Goal: Task Accomplishment & Management: Manage account settings

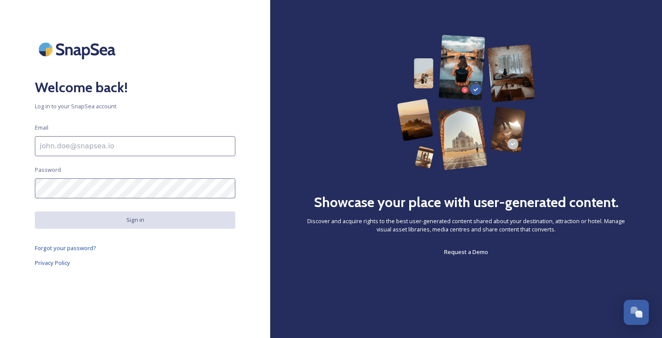
click at [107, 146] on input at bounding box center [135, 146] width 200 height 20
type input "abertinot@cstx.gov"
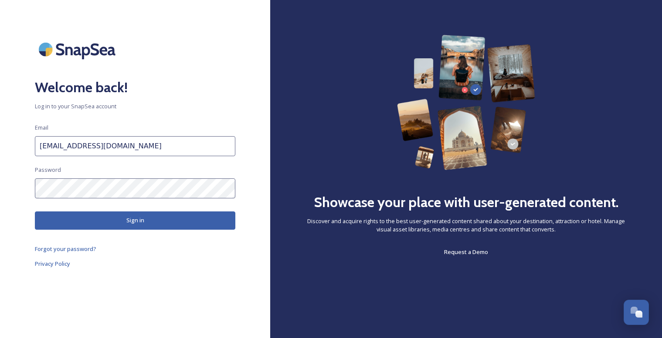
click at [133, 220] on button "Sign in" at bounding box center [135, 221] width 200 height 18
click at [134, 222] on button "Sign in" at bounding box center [135, 221] width 200 height 18
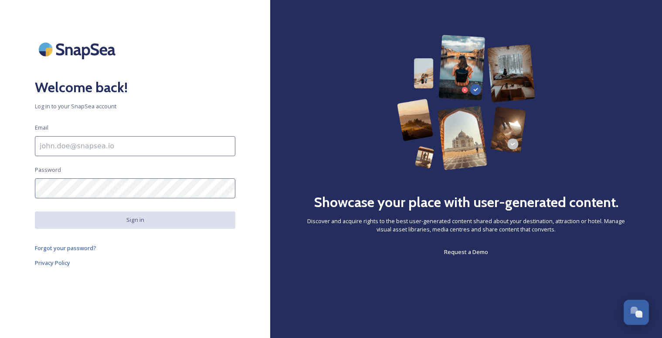
click at [89, 145] on input at bounding box center [135, 146] width 200 height 20
type input "abertinot@cstx.gov"
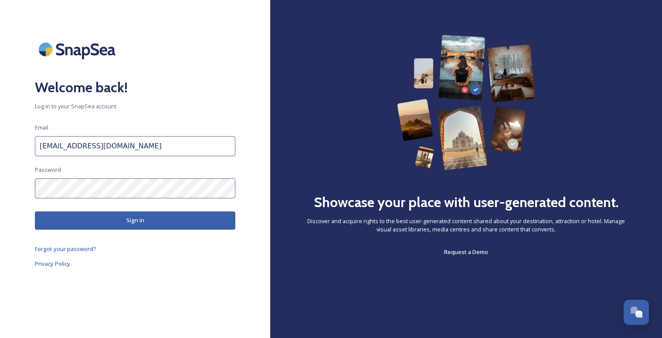
click at [111, 223] on button "Sign in" at bounding box center [135, 221] width 200 height 18
click at [16, 191] on div "Welcome back! Log in to your SnapSea account Email abertinot@cstx.gov Password …" at bounding box center [135, 169] width 270 height 269
click at [202, 264] on link "Privacy Policy" at bounding box center [135, 264] width 200 height 10
click at [108, 219] on button "Sign in" at bounding box center [135, 221] width 200 height 18
click at [19, 192] on div "Welcome back! Log in to your SnapSea account Email abertinot@cstx.gov Password …" at bounding box center [135, 169] width 270 height 269
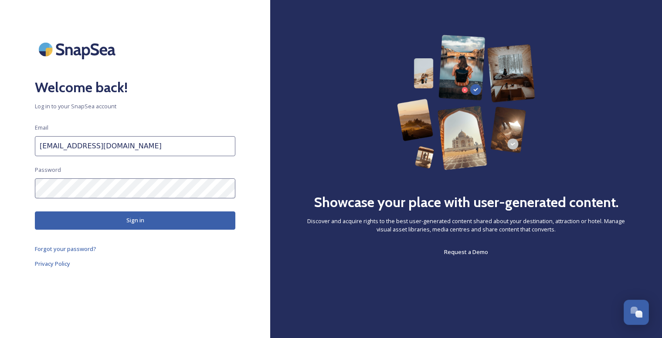
click at [201, 301] on div "Welcome back! Log in to your SnapSea account Email abertinot@cstx.gov Password …" at bounding box center [135, 169] width 270 height 269
click at [160, 222] on button "Sign in" at bounding box center [135, 221] width 200 height 18
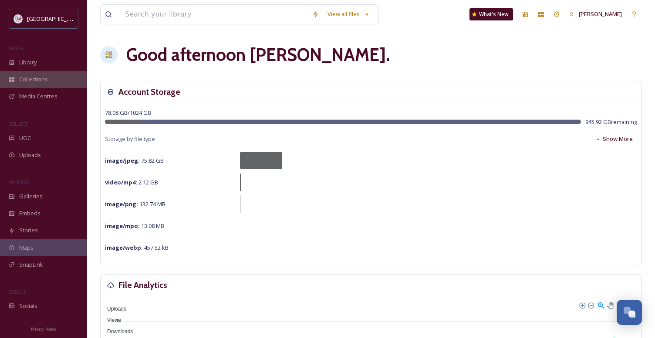
click at [30, 82] on span "Collections" at bounding box center [33, 79] width 29 height 8
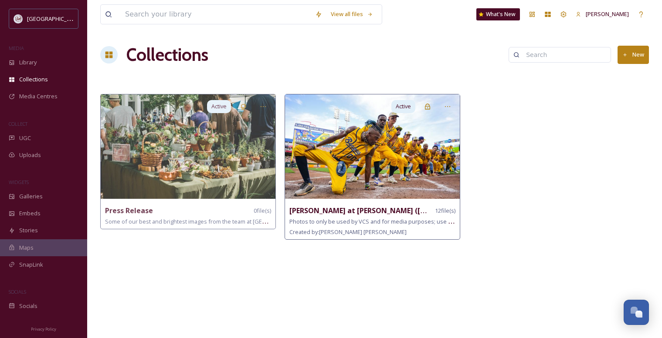
click at [307, 164] on img at bounding box center [372, 147] width 175 height 105
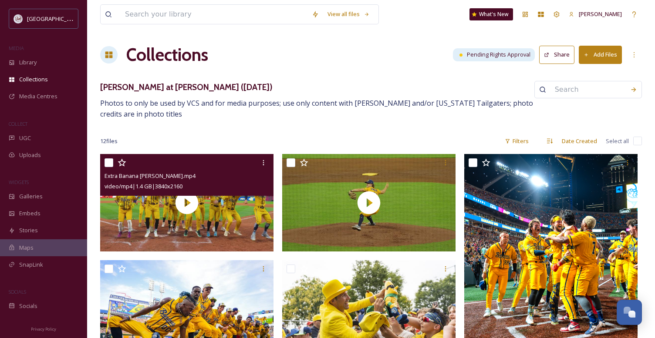
click at [211, 181] on div "video/mp4 | 1.4 GB | 3840 x 2160" at bounding box center [188, 186] width 167 height 10
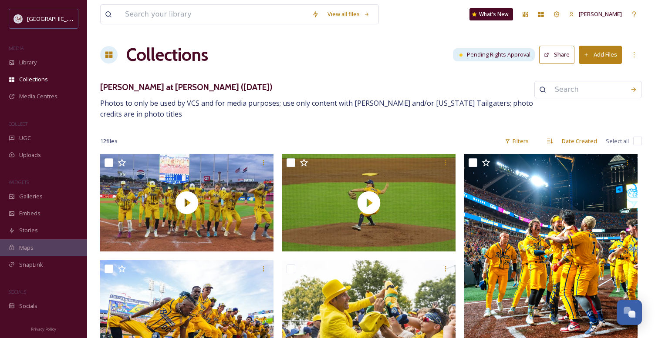
click at [554, 59] on button "Share" at bounding box center [556, 55] width 35 height 18
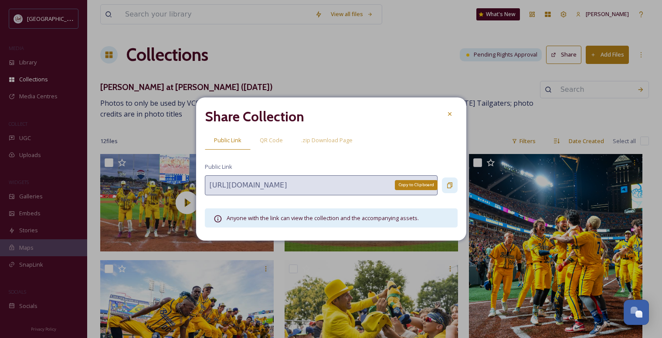
click at [447, 184] on icon at bounding box center [449, 185] width 7 height 7
click at [447, 111] on icon at bounding box center [449, 114] width 7 height 7
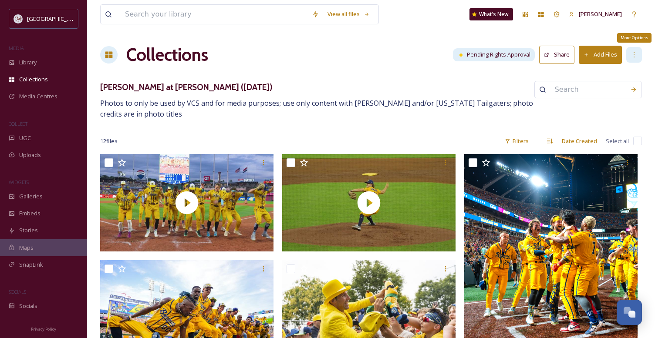
click at [635, 55] on icon at bounding box center [634, 54] width 7 height 7
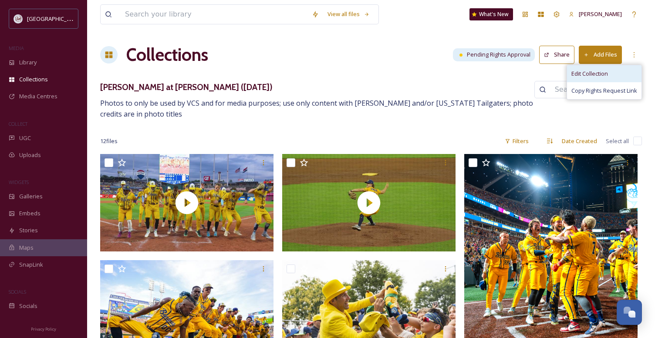
click at [590, 71] on span "Edit Collection" at bounding box center [590, 74] width 37 height 8
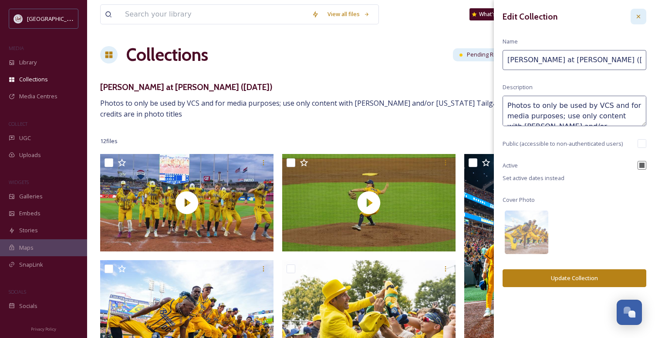
click at [637, 13] on icon at bounding box center [638, 16] width 7 height 7
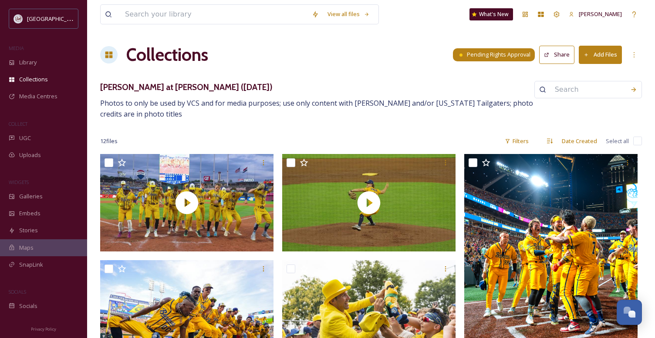
click at [494, 54] on span "Pending Rights Approval" at bounding box center [499, 55] width 64 height 8
click at [499, 57] on span "Pending Rights Approval" at bounding box center [499, 55] width 64 height 8
click at [111, 54] on icon at bounding box center [108, 55] width 7 height 7
click at [147, 56] on h1 "Collections" at bounding box center [167, 55] width 82 height 26
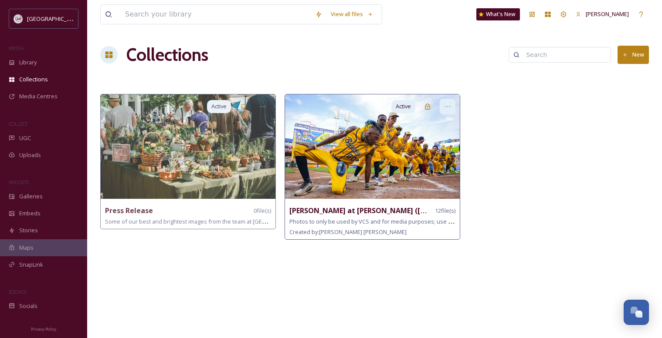
click at [447, 105] on icon at bounding box center [447, 106] width 7 height 7
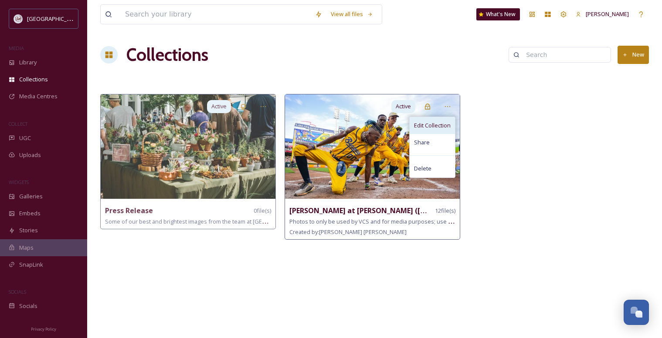
click at [433, 125] on span "Edit Collection" at bounding box center [432, 126] width 37 height 8
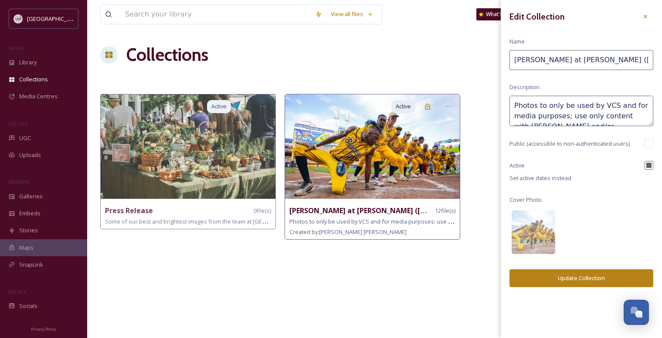
click at [538, 58] on input "SavanNah Bananas at Kyle Field (May 2)" at bounding box center [581, 60] width 144 height 20
type input "[PERSON_NAME] at [PERSON_NAME][GEOGRAPHIC_DATA] ([DATE])"
click at [643, 17] on icon at bounding box center [645, 16] width 7 height 7
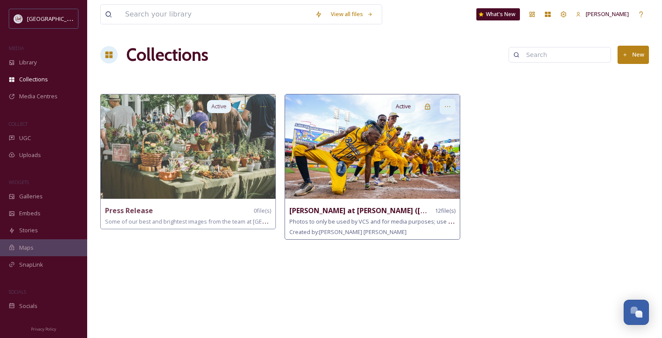
click at [447, 103] on div at bounding box center [448, 107] width 16 height 16
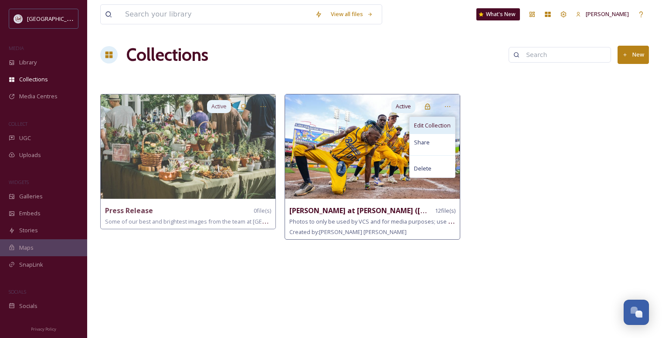
click at [430, 126] on span "Edit Collection" at bounding box center [432, 126] width 37 height 8
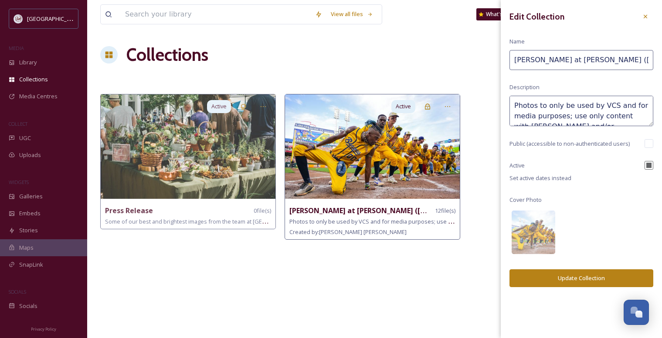
click at [536, 58] on input "SavanNah Bananas at Kyle Field (May 2)" at bounding box center [581, 60] width 144 height 20
type input "Savannah Bananas at Kyle Field (May 2)"
click at [562, 153] on div "Edit Collection Name Savannah Bananas at Kyle Field (May 2) Description Photos …" at bounding box center [581, 148] width 161 height 296
click at [599, 31] on div "Edit Collection Name Savannah Bananas at Kyle Field (May 2) Description Photos …" at bounding box center [581, 148] width 161 height 296
click at [576, 280] on button "Update Collection" at bounding box center [581, 279] width 144 height 18
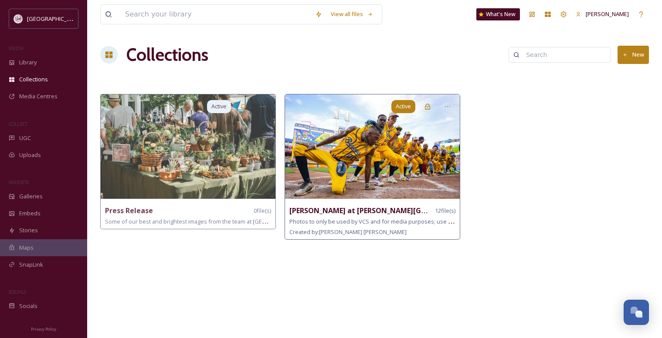
click at [403, 106] on span "Active" at bounding box center [403, 106] width 15 height 8
click at [426, 106] on icon at bounding box center [427, 107] width 5 height 6
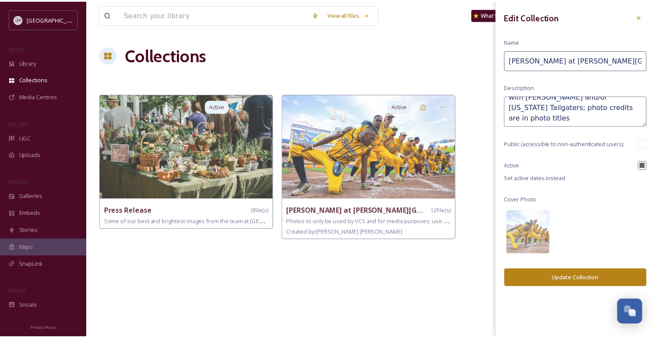
scroll to position [31, 0]
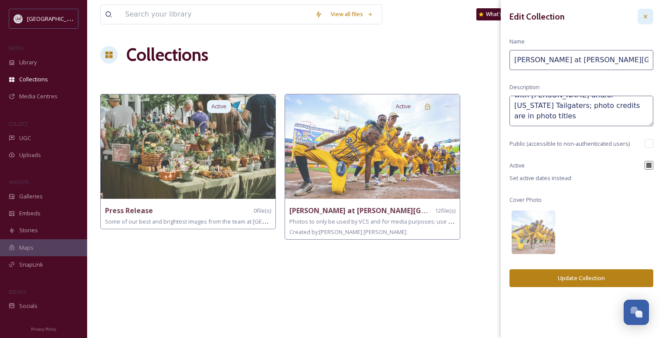
click at [643, 17] on icon at bounding box center [645, 16] width 7 height 7
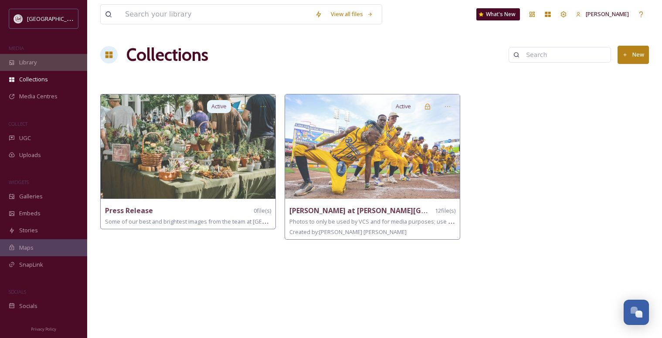
click at [31, 58] on div "Library" at bounding box center [43, 62] width 87 height 17
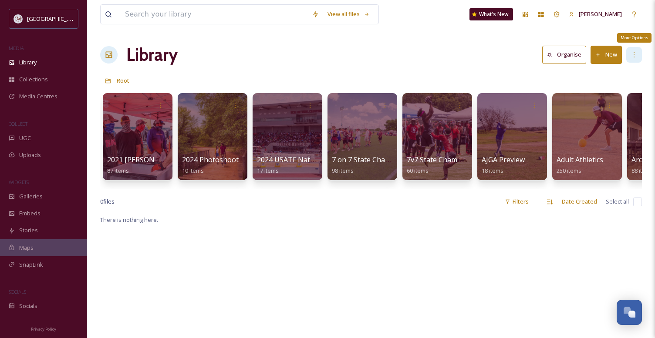
click at [632, 56] on icon at bounding box center [634, 54] width 7 height 7
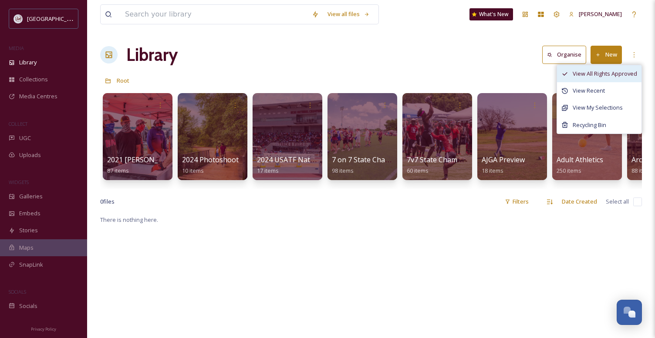
click at [610, 72] on span "View All Rights Approved" at bounding box center [605, 74] width 64 height 8
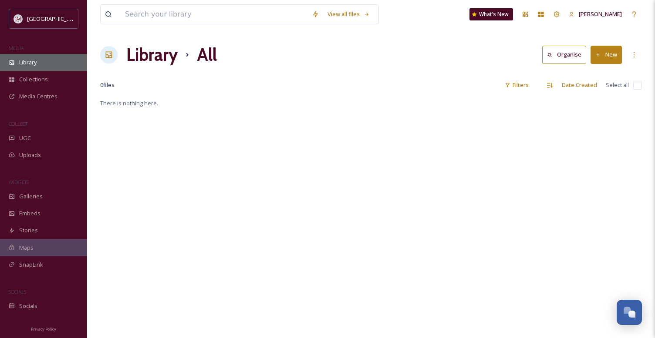
click at [27, 64] on span "Library" at bounding box center [27, 62] width 17 height 8
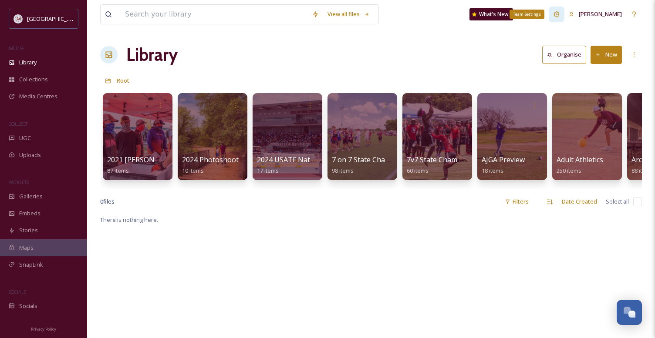
click at [560, 15] on icon at bounding box center [556, 14] width 7 height 7
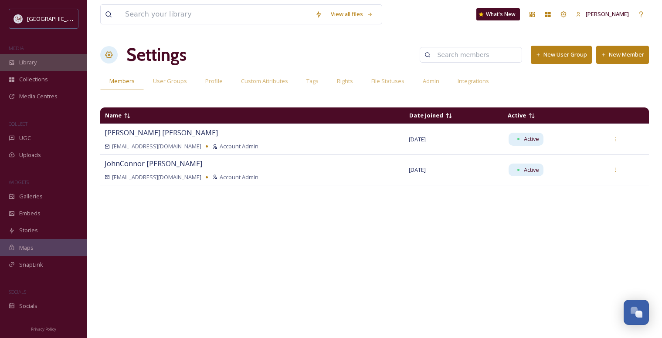
click at [33, 64] on span "Library" at bounding box center [27, 62] width 17 height 8
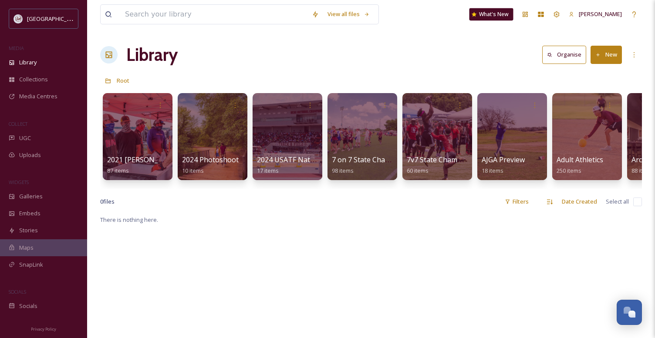
click at [504, 14] on div "What's New" at bounding box center [492, 14] width 44 height 12
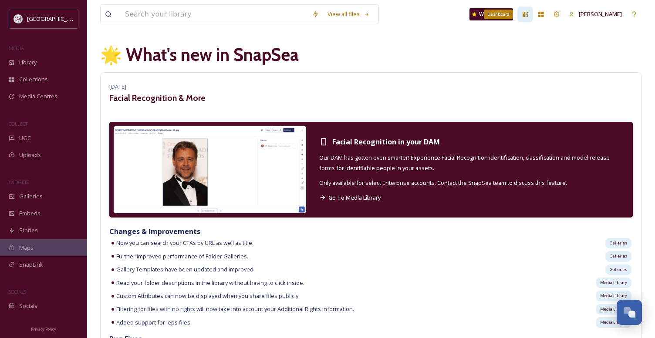
click at [528, 13] on icon at bounding box center [525, 14] width 5 height 5
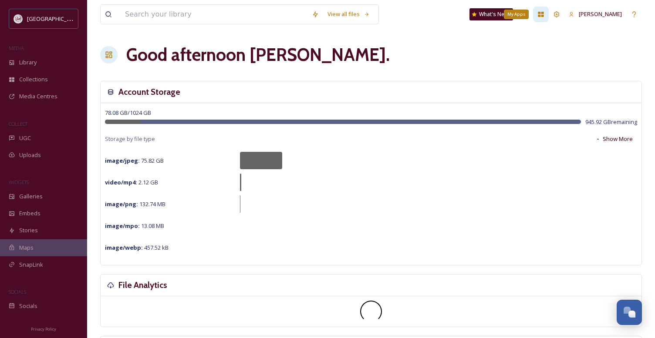
click at [544, 16] on icon at bounding box center [541, 14] width 6 height 5
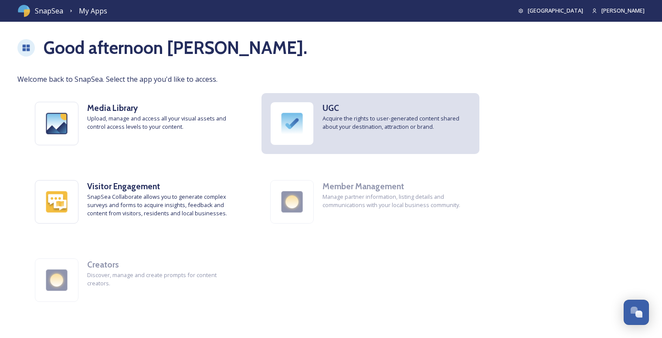
click at [333, 112] on strong "UGC" at bounding box center [330, 108] width 17 height 10
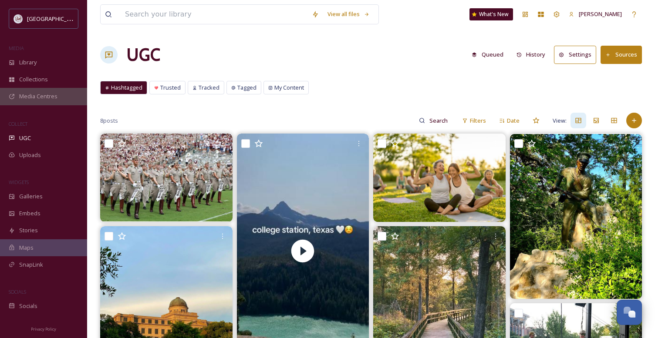
click at [34, 97] on span "Media Centres" at bounding box center [38, 96] width 38 height 8
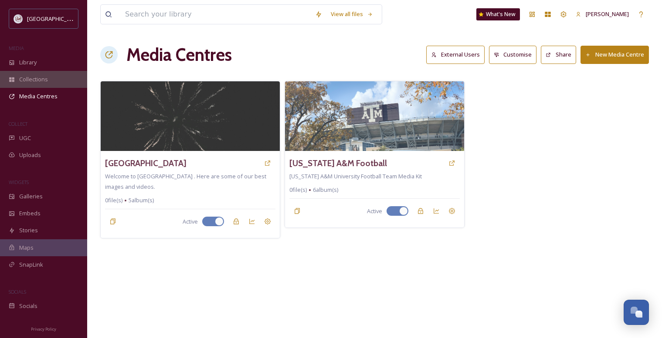
click at [30, 81] on span "Collections" at bounding box center [33, 79] width 29 height 8
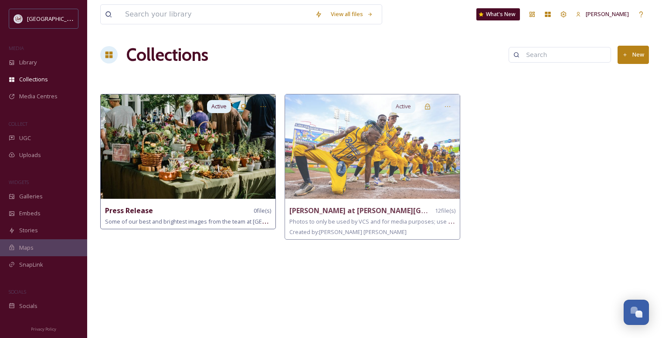
click at [156, 139] on img at bounding box center [188, 147] width 175 height 105
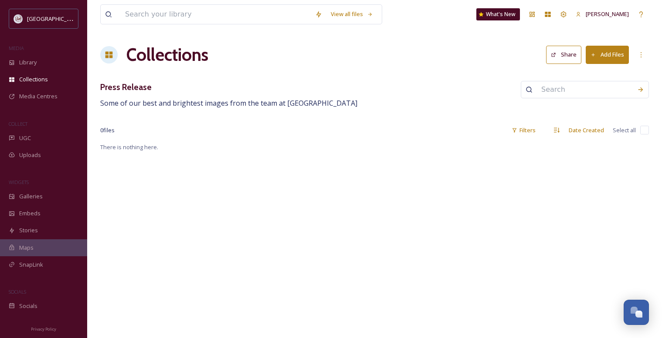
click at [158, 58] on h1 "Collections" at bounding box center [167, 55] width 82 height 26
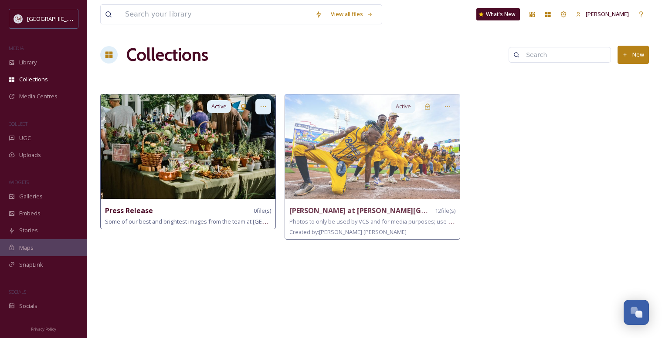
click at [263, 102] on div at bounding box center [263, 107] width 16 height 16
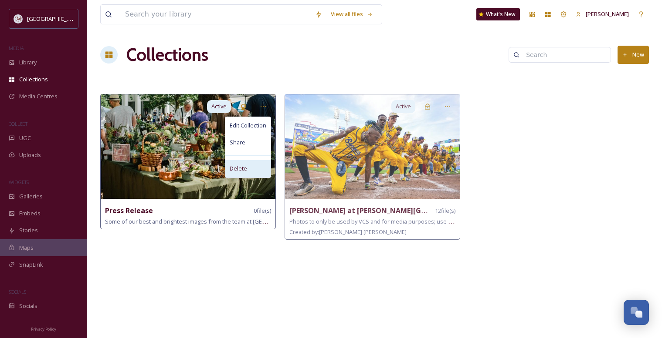
click at [239, 167] on span "Delete" at bounding box center [238, 169] width 17 height 8
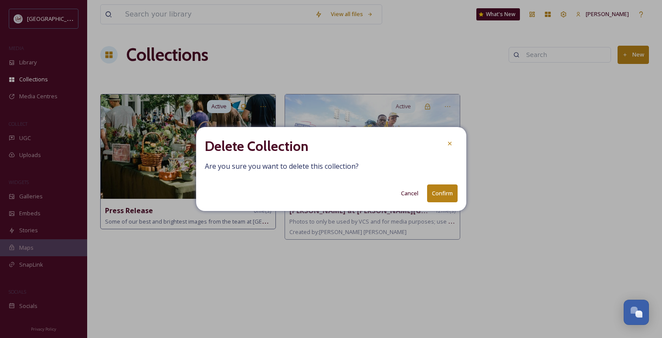
click at [435, 194] on button "Confirm" at bounding box center [442, 194] width 30 height 18
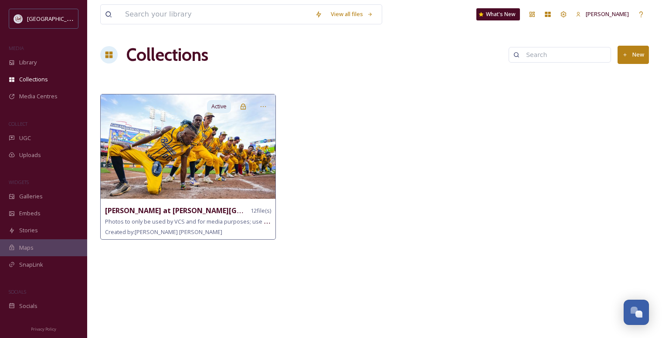
click at [214, 158] on img at bounding box center [188, 147] width 175 height 105
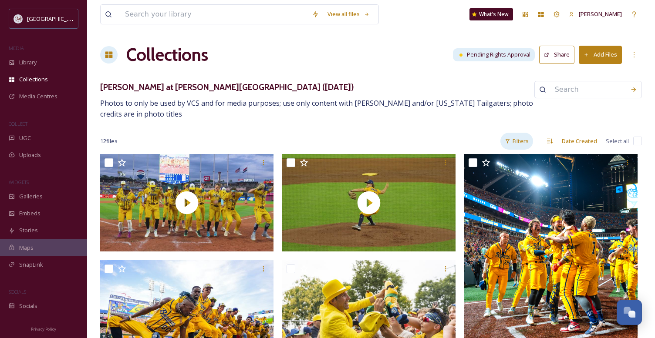
click at [527, 142] on div "Filters" at bounding box center [517, 141] width 33 height 17
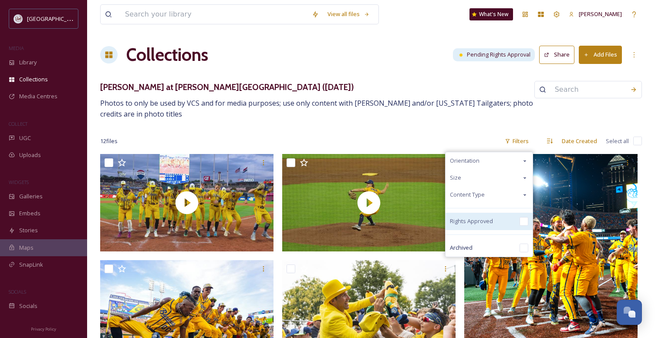
click at [525, 222] on input "checkbox" at bounding box center [524, 221] width 9 height 9
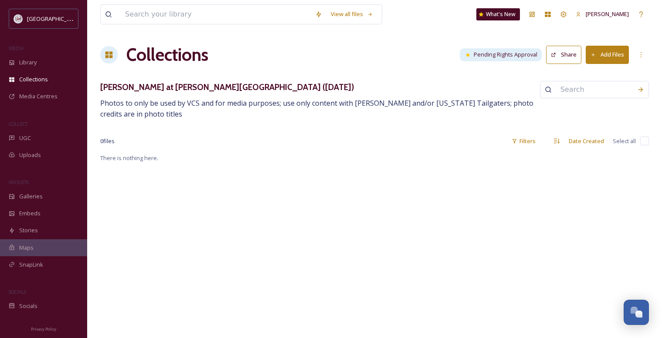
click at [159, 56] on h1 "Collections" at bounding box center [167, 55] width 82 height 26
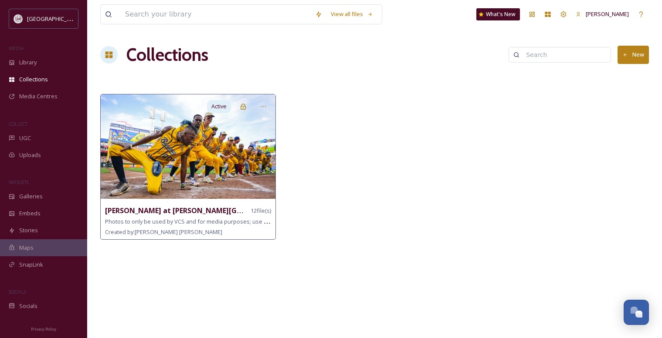
click at [150, 150] on img at bounding box center [188, 147] width 175 height 105
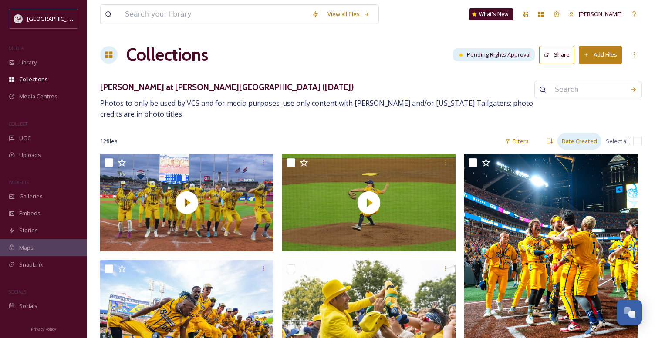
click at [576, 143] on div "Date Created" at bounding box center [580, 141] width 44 height 17
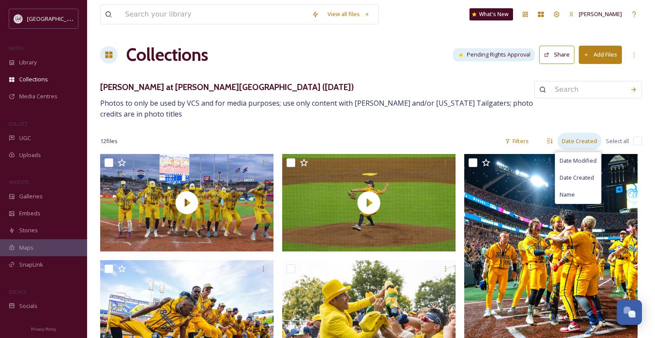
click at [576, 143] on div "Date Created" at bounding box center [580, 141] width 44 height 17
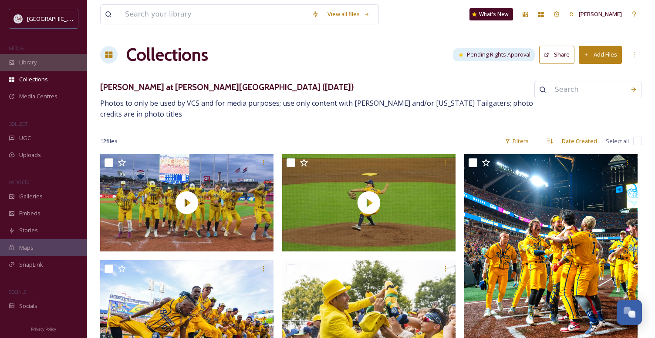
click at [30, 64] on span "Library" at bounding box center [27, 62] width 17 height 8
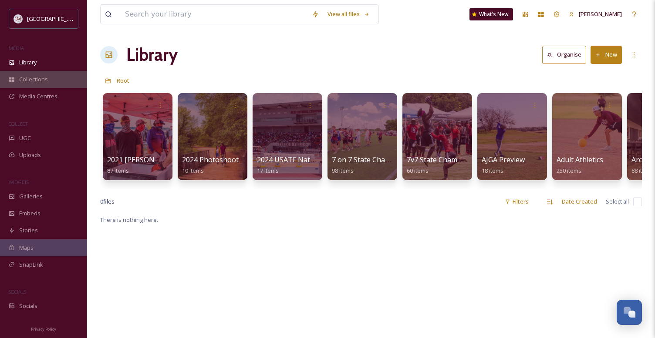
click at [30, 80] on span "Collections" at bounding box center [33, 79] width 29 height 8
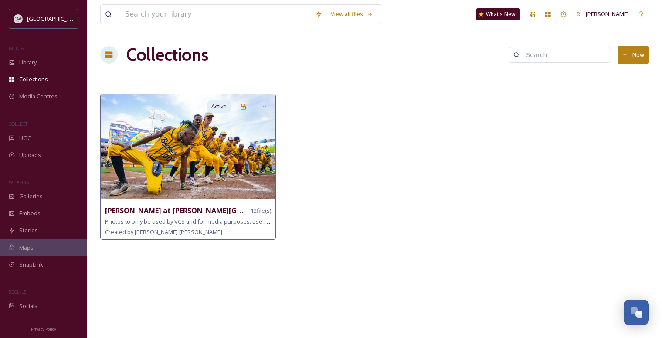
click at [205, 138] on img at bounding box center [188, 147] width 175 height 105
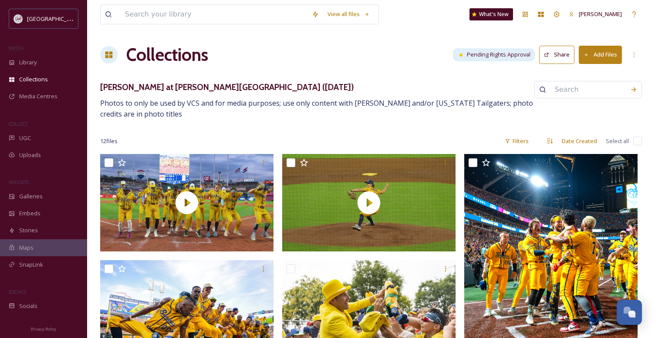
click at [559, 57] on button "Share" at bounding box center [556, 55] width 35 height 18
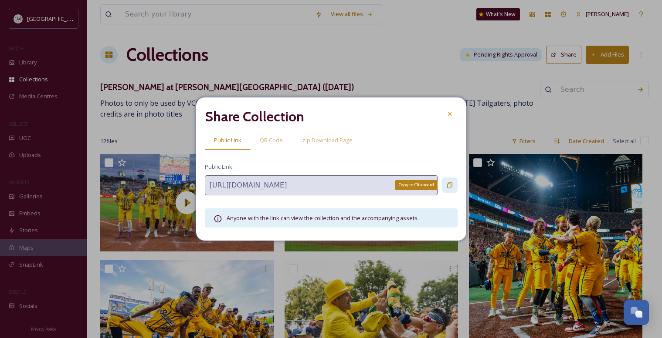
click at [446, 185] on icon at bounding box center [449, 185] width 7 height 7
click at [448, 115] on icon at bounding box center [449, 114] width 7 height 7
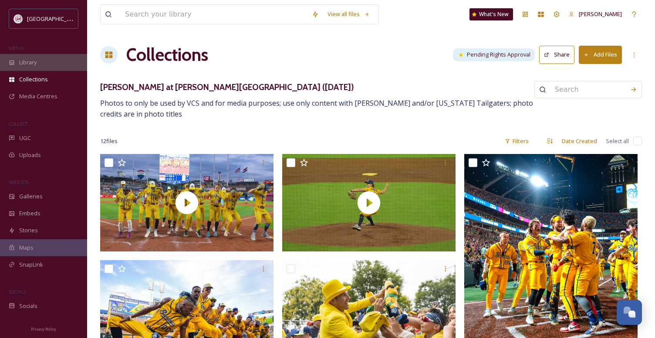
click at [27, 63] on span "Library" at bounding box center [27, 62] width 17 height 8
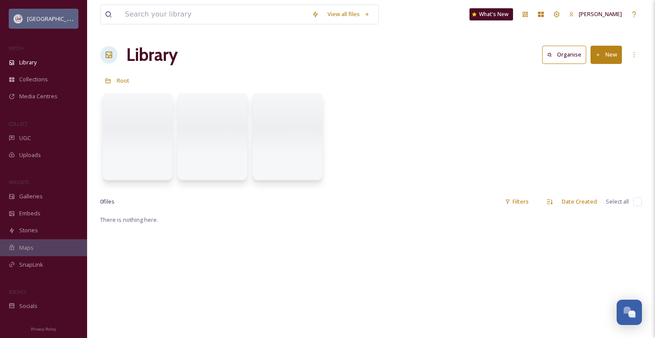
click at [26, 20] on div "[GEOGRAPHIC_DATA]" at bounding box center [44, 19] width 70 height 20
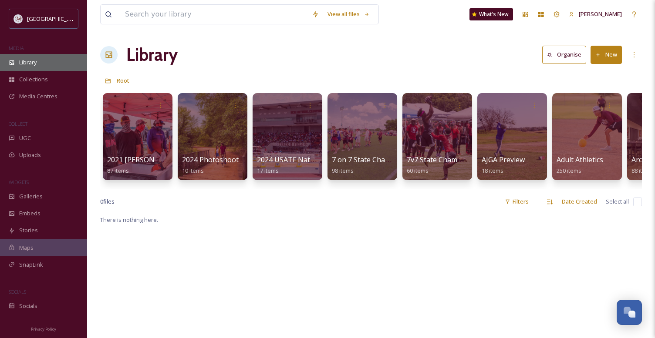
click at [31, 61] on span "Library" at bounding box center [27, 62] width 17 height 8
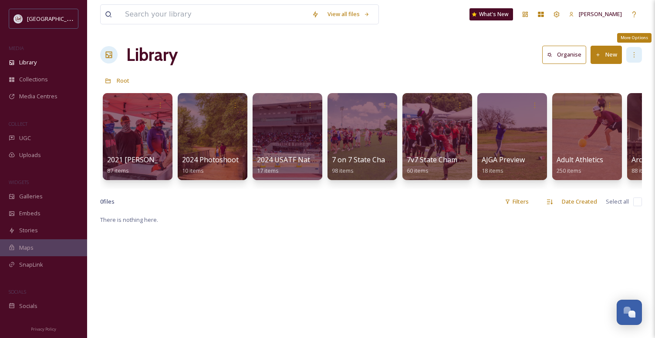
click at [637, 57] on icon at bounding box center [634, 54] width 7 height 7
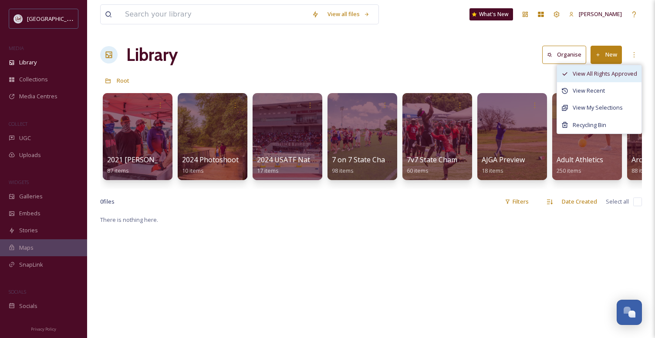
click at [614, 70] on span "View All Rights Approved" at bounding box center [605, 74] width 64 height 8
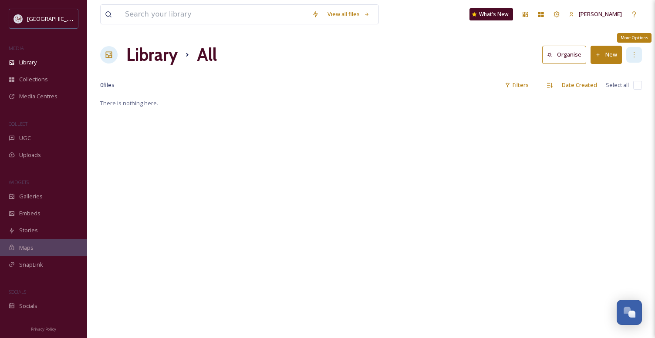
click at [632, 60] on div "More Options" at bounding box center [634, 55] width 16 height 16
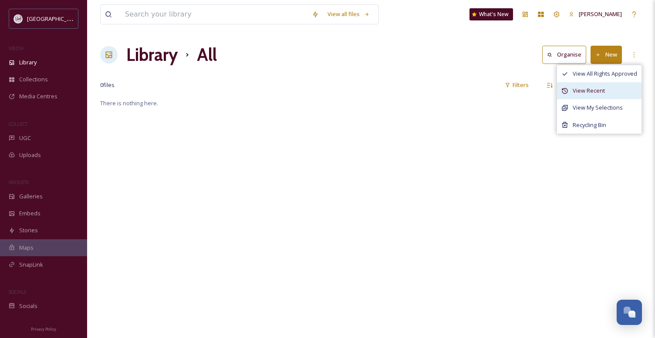
click at [594, 89] on span "View Recent" at bounding box center [589, 91] width 32 height 8
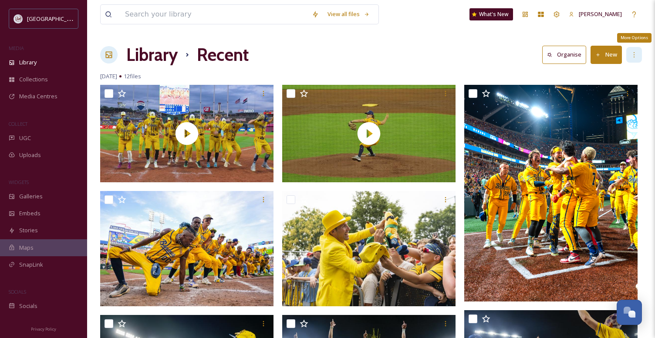
click at [631, 59] on div "More Options" at bounding box center [634, 55] width 16 height 16
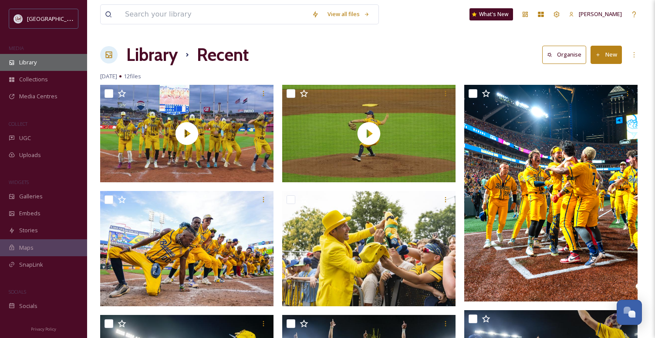
click at [23, 61] on span "Library" at bounding box center [27, 62] width 17 height 8
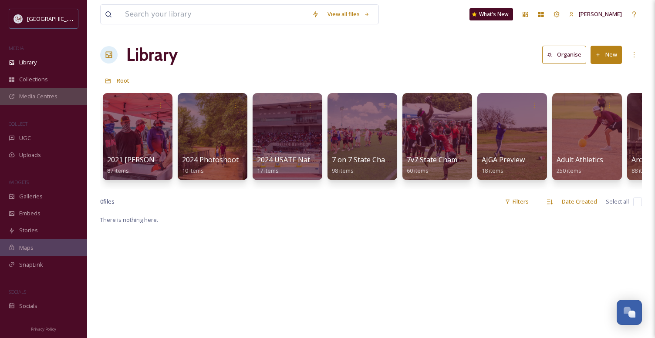
click at [36, 94] on span "Media Centres" at bounding box center [38, 96] width 38 height 8
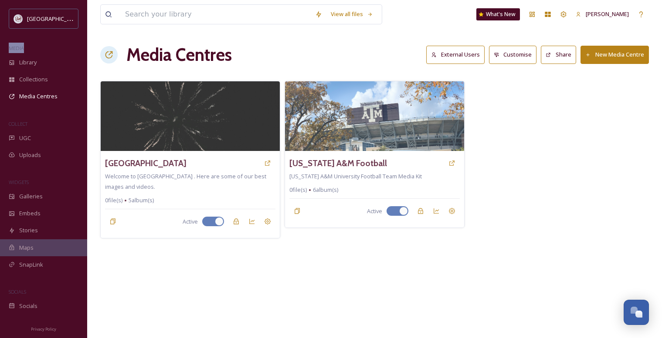
drag, startPoint x: 9, startPoint y: 49, endPoint x: 33, endPoint y: 46, distance: 23.7
click at [33, 46] on div "MEDIA" at bounding box center [43, 48] width 87 height 11
drag, startPoint x: 17, startPoint y: 47, endPoint x: 179, endPoint y: 299, distance: 299.2
click at [179, 299] on div "View all files What's New Angie Bertinot Media Centres External Users Customise…" at bounding box center [374, 169] width 575 height 338
click at [178, 298] on div "View all files What's New Angie Bertinot Media Centres External Users Customise…" at bounding box center [374, 169] width 575 height 338
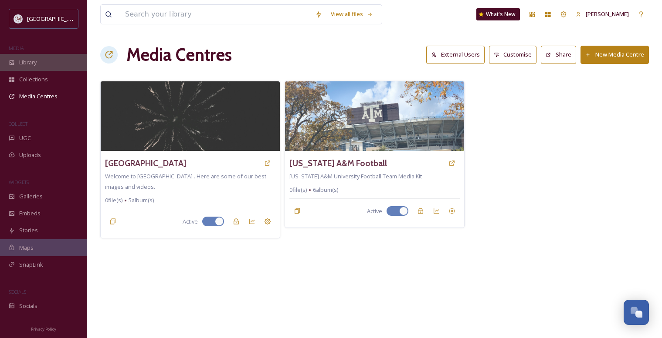
click at [26, 58] on span "Library" at bounding box center [27, 62] width 17 height 8
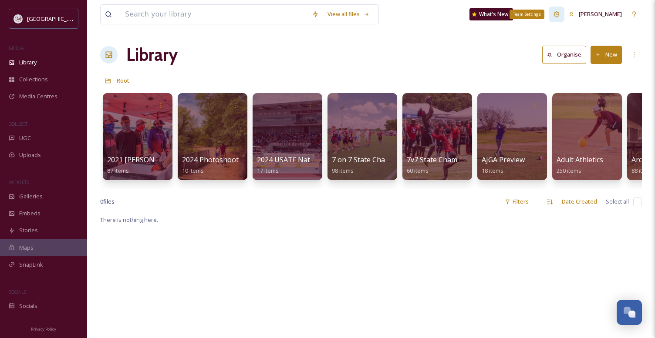
click at [560, 14] on icon at bounding box center [557, 14] width 6 height 6
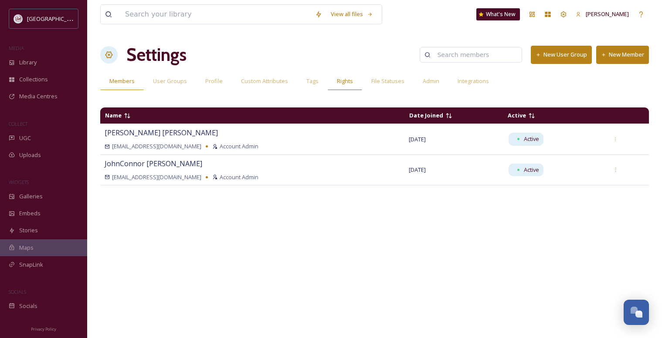
click at [339, 81] on span "Rights" at bounding box center [345, 81] width 16 height 8
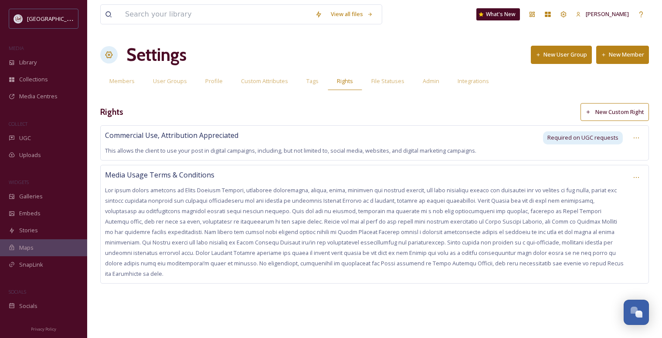
click at [496, 149] on div "Commercial Use, Attribution Appreciated This allows the client to use your post…" at bounding box center [321, 143] width 432 height 26
click at [634, 136] on icon at bounding box center [636, 138] width 7 height 7
click at [628, 199] on span "Remove Right" at bounding box center [621, 200] width 36 height 8
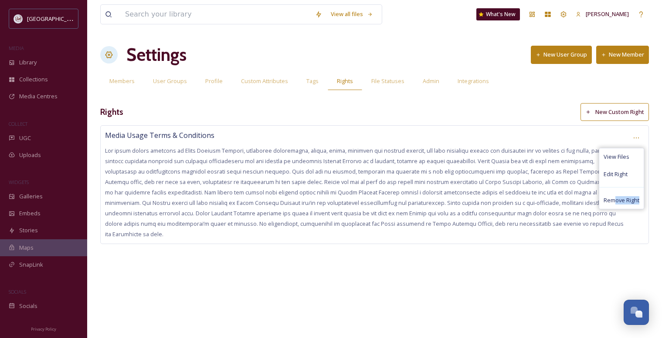
drag, startPoint x: 616, startPoint y: 200, endPoint x: 495, endPoint y: 302, distance: 157.9
click at [495, 302] on div "View all files What's New Angie Bertinot Settings New User Group New Member Mem…" at bounding box center [374, 169] width 575 height 338
click at [492, 301] on div "View all files What's New Angie Bertinot Settings New User Group New Member Mem…" at bounding box center [374, 169] width 575 height 338
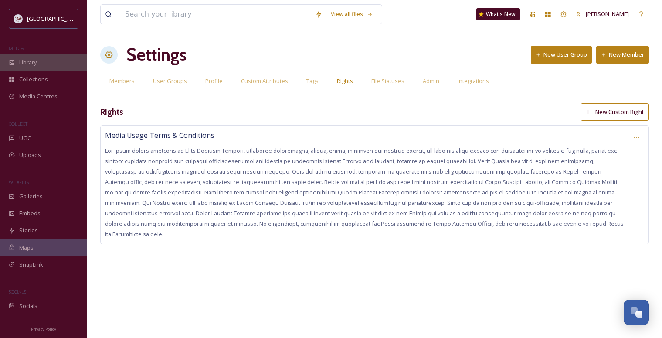
click at [28, 61] on span "Library" at bounding box center [27, 62] width 17 height 8
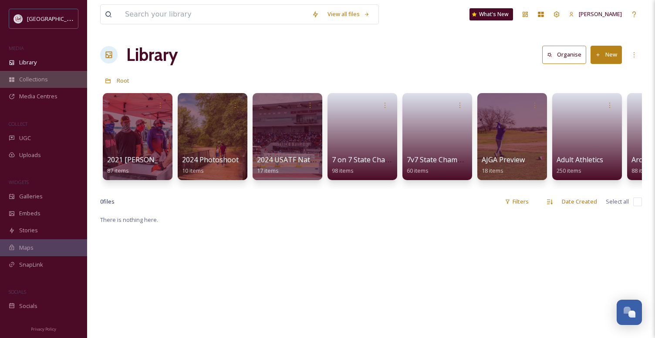
click at [30, 82] on span "Collections" at bounding box center [33, 79] width 29 height 8
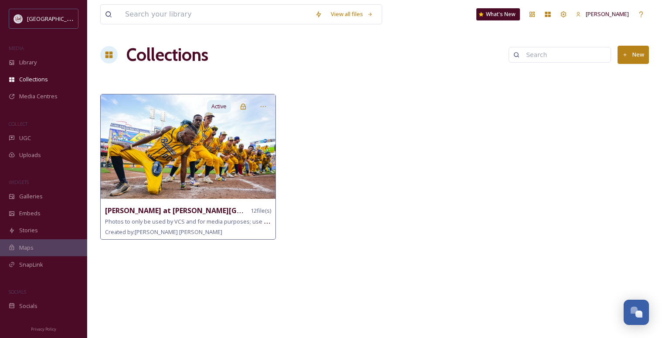
click at [179, 159] on img at bounding box center [188, 147] width 175 height 105
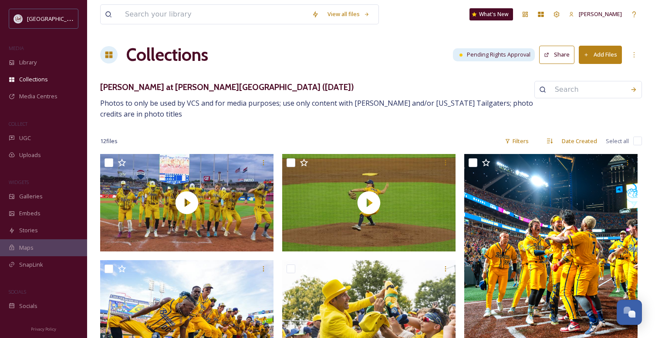
click at [558, 52] on button "Share" at bounding box center [556, 55] width 35 height 18
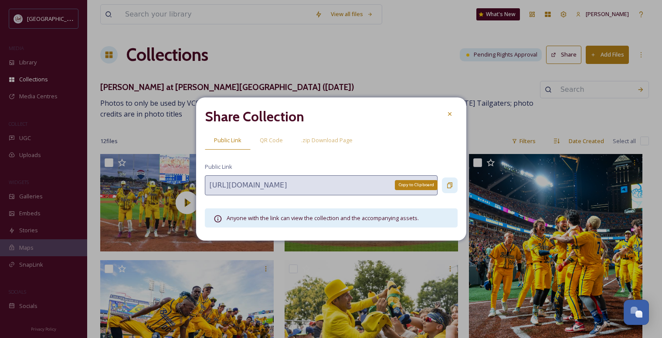
click at [448, 183] on icon at bounding box center [449, 186] width 5 height 6
click at [450, 117] on icon at bounding box center [449, 114] width 7 height 7
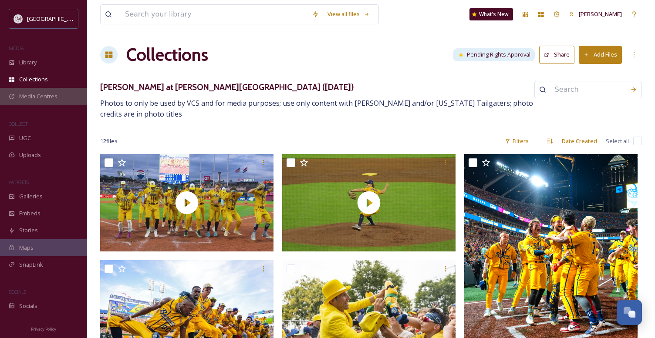
click at [34, 98] on span "Media Centres" at bounding box center [38, 96] width 38 height 8
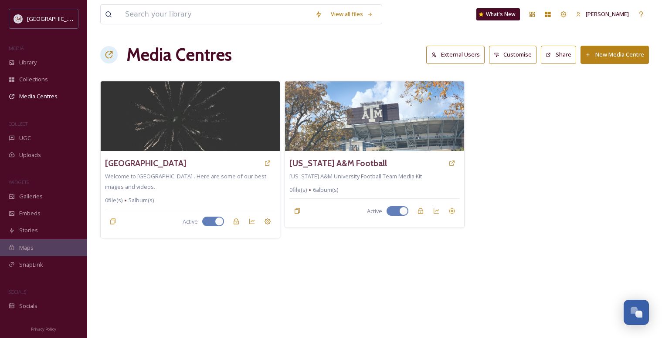
click at [626, 56] on button "New Media Centre" at bounding box center [614, 55] width 68 height 18
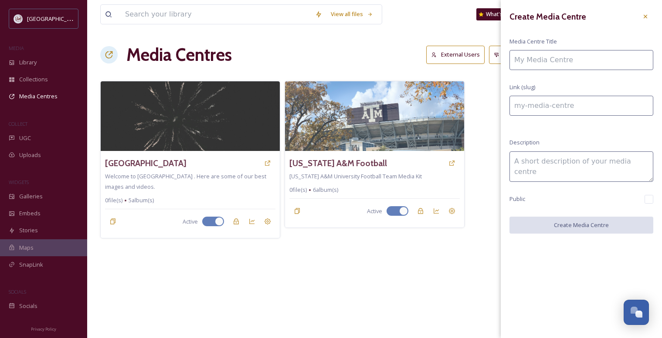
click at [576, 60] on input at bounding box center [581, 60] width 144 height 20
type input "S"
type input "s"
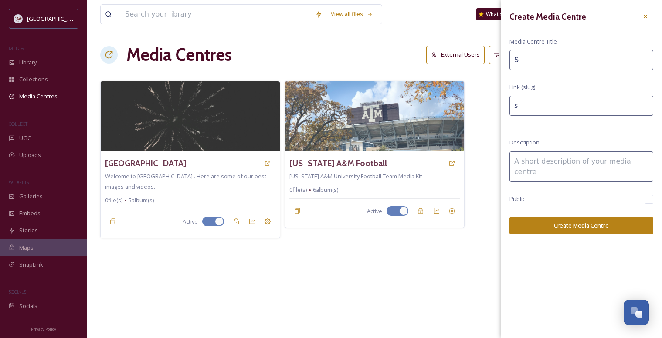
type input "Sv"
type input "sv"
type input "S"
type input "s"
type input "Sa"
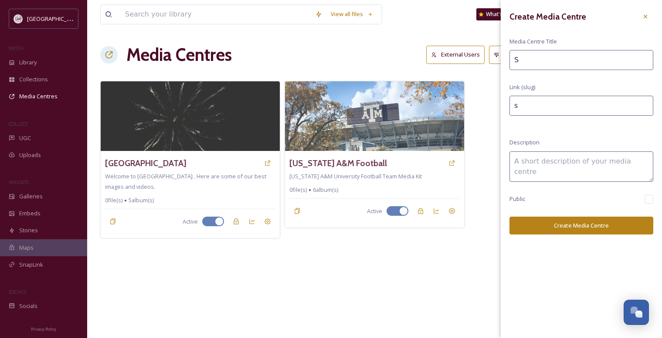
type input "sa"
type input "Sav"
type input "sav"
type input "Sava"
type input "sava"
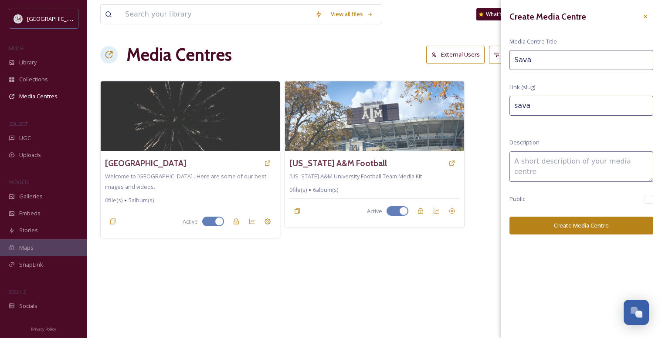
type input "Savan"
type input "savan"
type input "Savann"
type input "savann"
type input "Savanna"
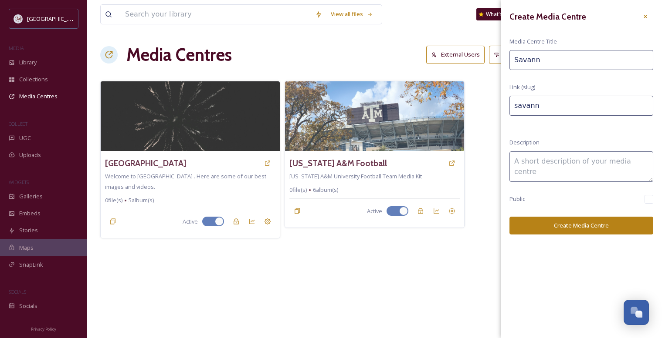
type input "savanna"
type input "Savannah"
type input "savannah"
type input "Savannah"
type input "savannah-"
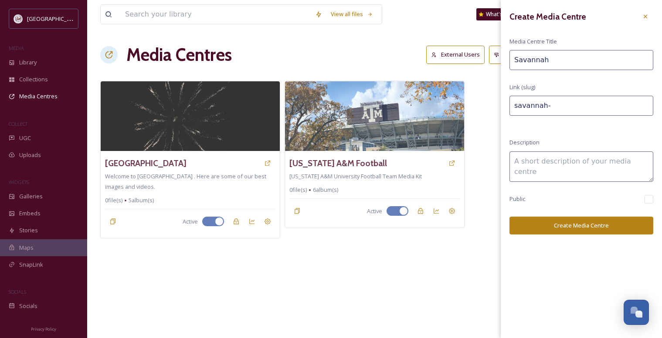
type input "Savannah B"
type input "savannah-b"
type input "Savannah Ba"
type input "savannah-ba"
type input "Savannah Ban"
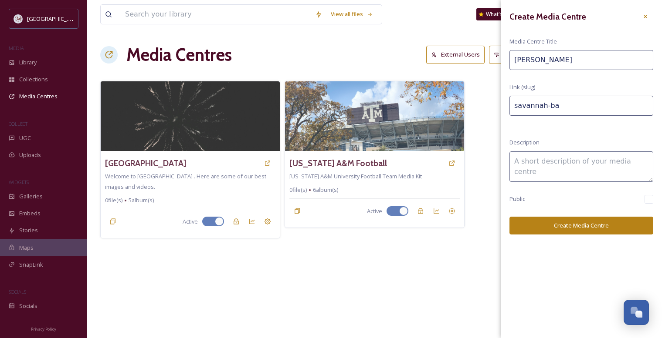
type input "savannah-ban"
type input "Savannah Bana"
type input "savannah-bana"
type input "Savannah Banan"
type input "savannah-banan"
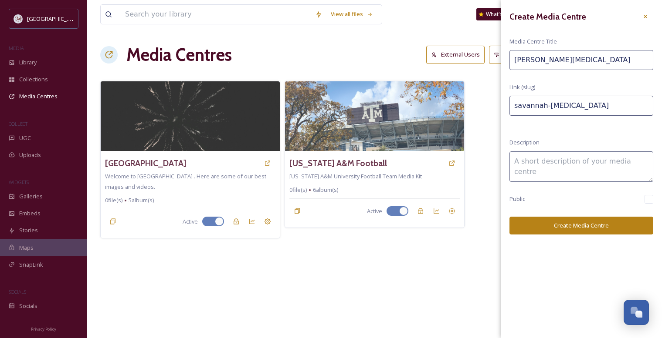
type input "Savannah Banana"
type input "savannah-banana"
type input "Savannah Bananas"
type input "savannah-bananas"
type input "Savannah Bananas"
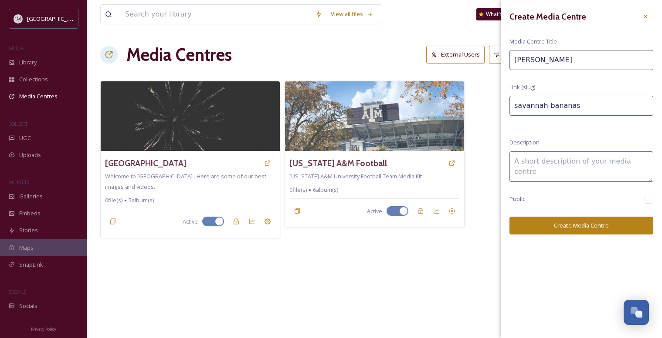
type input "savannah-bananas-"
type input "Savannah Bananas a"
type input "savannah-bananas-a"
type input "Savannah Bananas at"
type input "savannah-bananas-at"
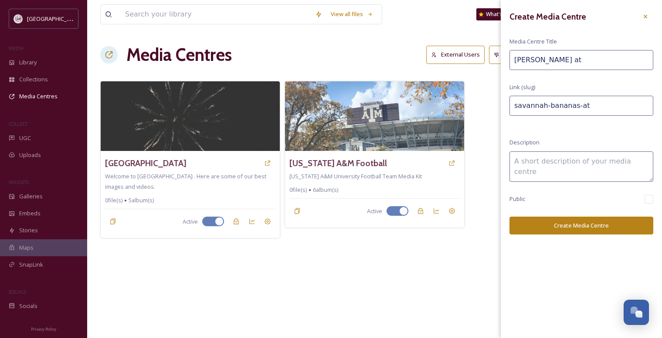
type input "Savannah Bananas at"
type input "savannah-bananas-at-"
type input "Savannah Bananas at K"
type input "savannah-bananas-at-k"
type input "Savannah Bananas at Ky"
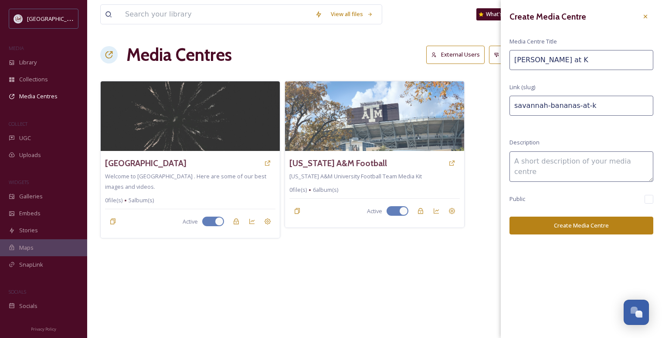
type input "savannah-bananas-at-ky"
type input "Savannah Bananas at Kyl"
type input "savannah-bananas-at-kyl"
type input "Savannah Bananas at Kyle"
type input "savannah-bananas-at-kyle"
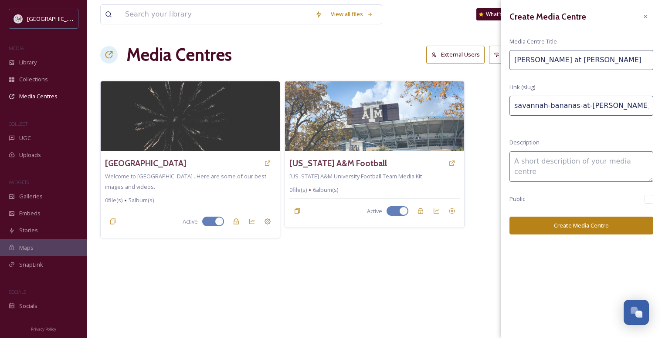
type input "Savannah Bananas at Kyle"
type input "savannah-bananas-at-kyle-"
type input "Savannah Bananas at Kyle F"
type input "savannah-bananas-at-kyle-f"
type input "Savannah Bananas at Kyle Fi"
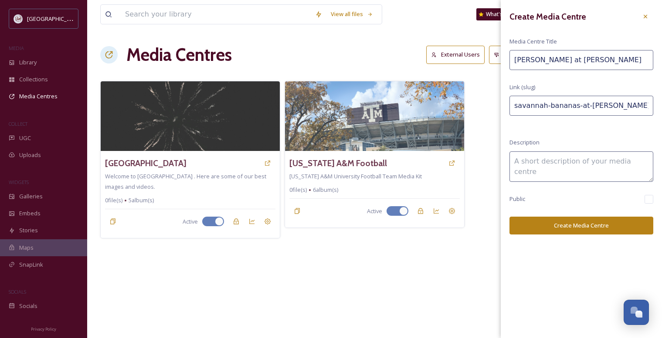
type input "savannah-bananas-at-kyle-fi"
type input "Savannah Bananas at Kyle Fie"
type input "savannah-bananas-at-kyle-fie"
type input "Savannah Bananas at Kyle Fiel"
type input "savannah-bananas-at-kyle-fiel"
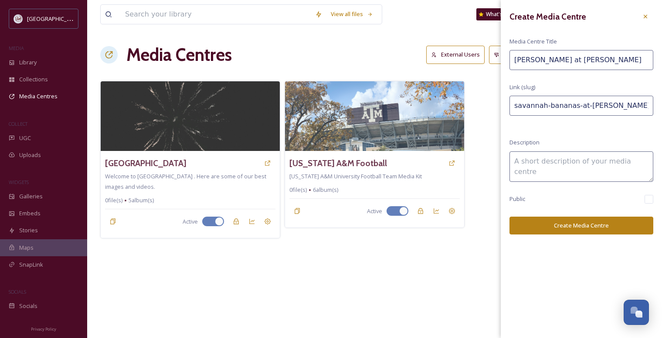
type input "Savannah Bananas at Kyle Field"
type input "savannah-bananas-at-kyle-field"
type input "Savannah Bananas at Kyle Field"
click at [537, 170] on textarea at bounding box center [581, 167] width 144 height 30
click at [561, 227] on button "Create Media Centre" at bounding box center [581, 226] width 144 height 18
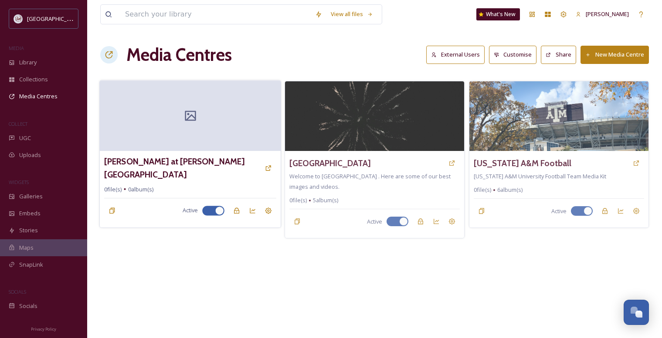
click at [191, 116] on icon at bounding box center [190, 116] width 11 height 10
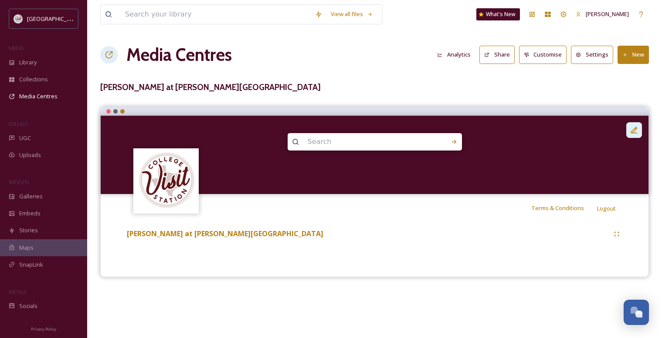
click at [632, 129] on icon at bounding box center [634, 130] width 9 height 9
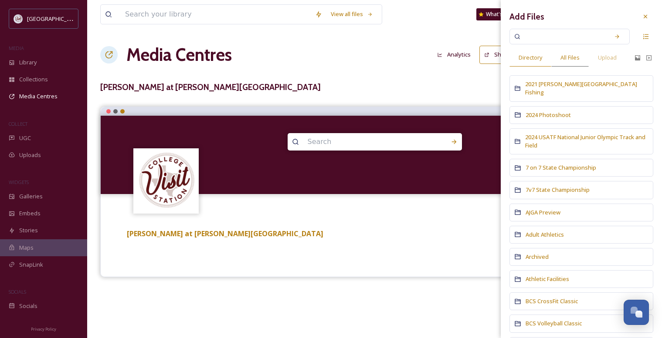
click at [569, 58] on span "All Files" at bounding box center [569, 58] width 19 height 8
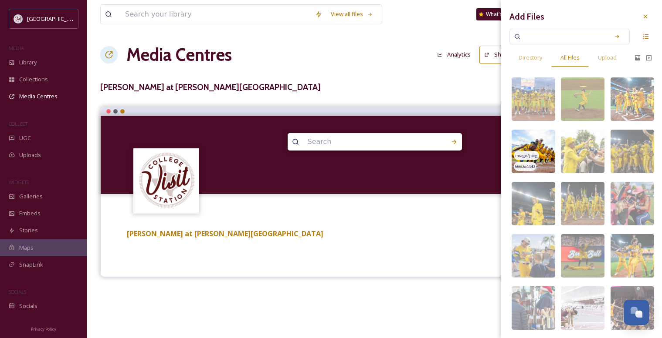
click at [536, 146] on img at bounding box center [533, 152] width 44 height 44
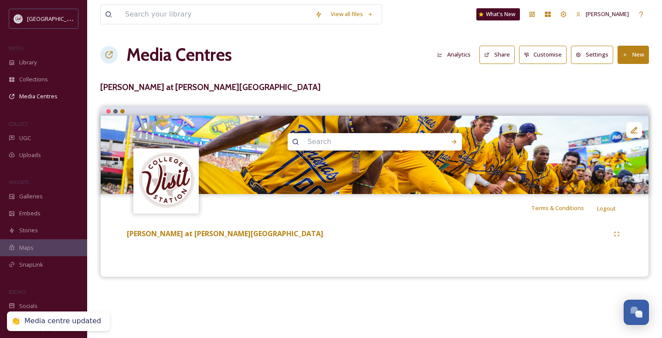
click at [304, 243] on div "Savannah Bananas at Kyle Field" at bounding box center [374, 243] width 535 height 42
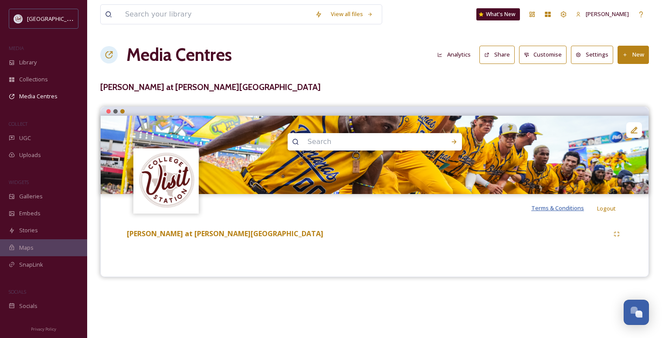
click at [551, 210] on span "Terms & Conditions" at bounding box center [557, 208] width 53 height 8
click at [555, 208] on span "Terms & Conditions" at bounding box center [557, 208] width 53 height 8
drag, startPoint x: 562, startPoint y: 209, endPoint x: 549, endPoint y: 211, distance: 12.9
click at [549, 211] on span "Terms & Conditions" at bounding box center [557, 208] width 53 height 8
click at [39, 80] on span "Collections" at bounding box center [33, 79] width 29 height 8
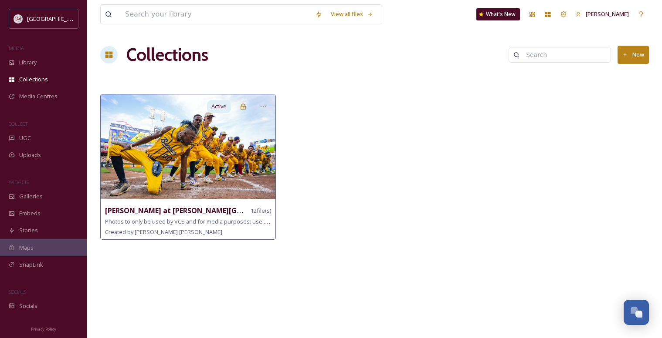
click at [174, 212] on strong "Savannah Bananas at Kyle Field (May 2)" at bounding box center [218, 211] width 227 height 10
click at [169, 223] on span "Photos to only be used by VCS and for media purposes; use only content with Sav…" at bounding box center [309, 221] width 409 height 8
click at [144, 228] on span "Created by: Angie Bertinot" at bounding box center [163, 232] width 117 height 8
click at [173, 155] on img at bounding box center [188, 147] width 175 height 105
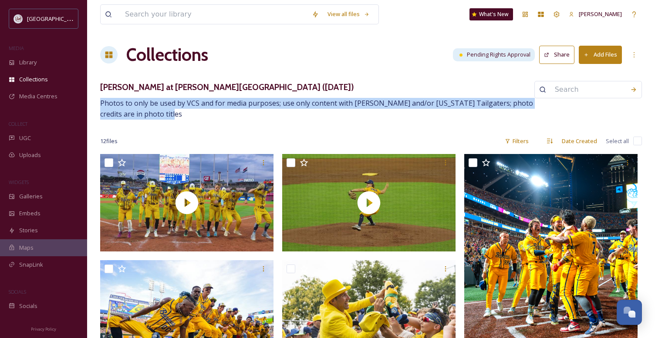
drag, startPoint x: 185, startPoint y: 115, endPoint x: 100, endPoint y: 105, distance: 85.5
copy span "Photos to only be used by VCS and for media purposes; use only content with Sav…"
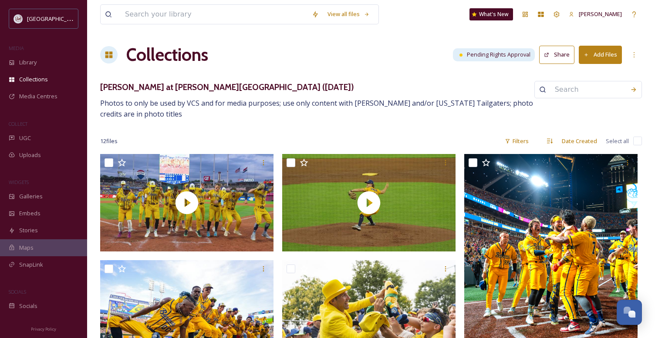
click at [631, 140] on div "12 file s Filters Date Created Select all" at bounding box center [371, 141] width 542 height 17
click at [633, 139] on div "12 file s Filters Date Created Select all" at bounding box center [371, 141] width 542 height 17
click at [636, 141] on input "checkbox" at bounding box center [637, 141] width 9 height 9
checkbox input "true"
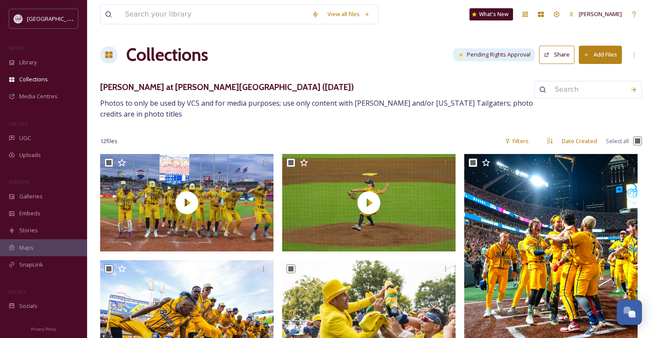
checkbox input "true"
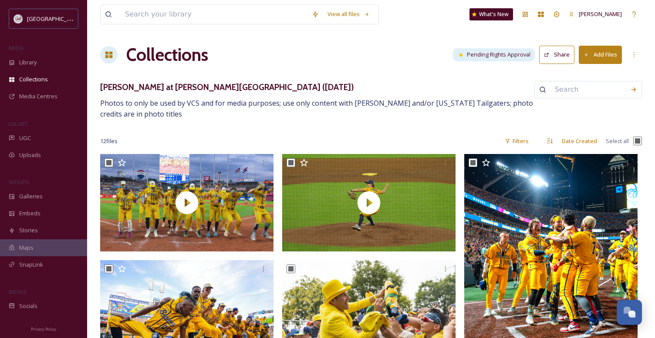
checkbox input "true"
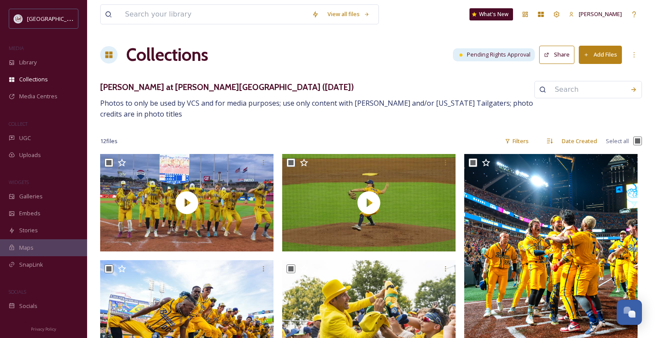
checkbox input "true"
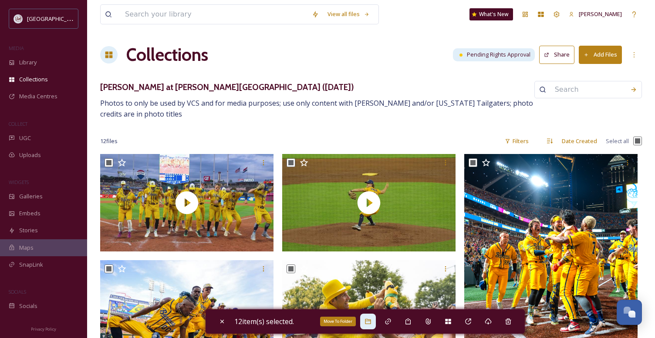
click at [372, 321] on icon at bounding box center [368, 321] width 7 height 7
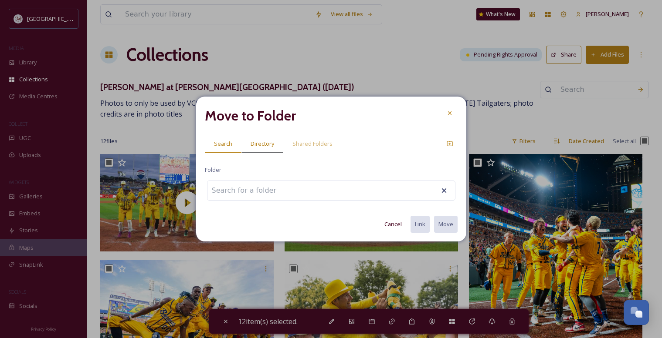
click at [272, 147] on span "Directory" at bounding box center [262, 144] width 24 height 8
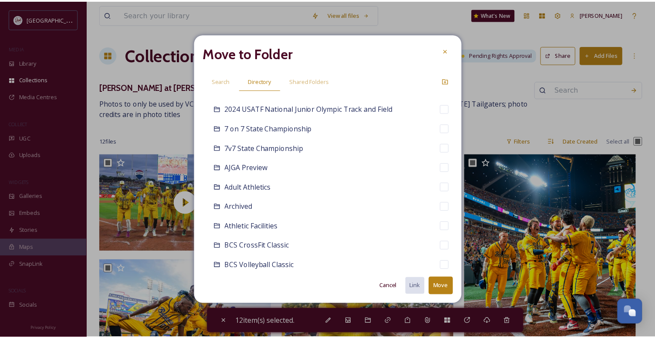
scroll to position [44, 0]
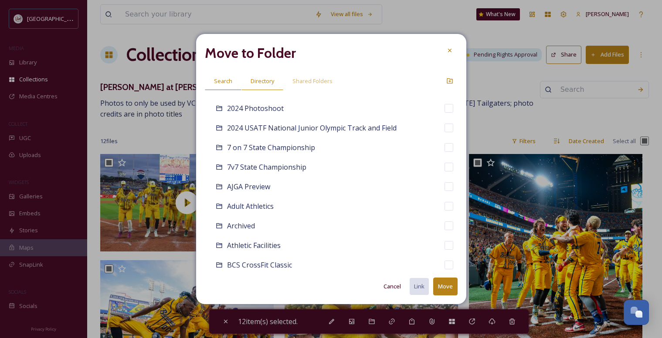
click at [221, 81] on span "Search" at bounding box center [223, 81] width 18 height 8
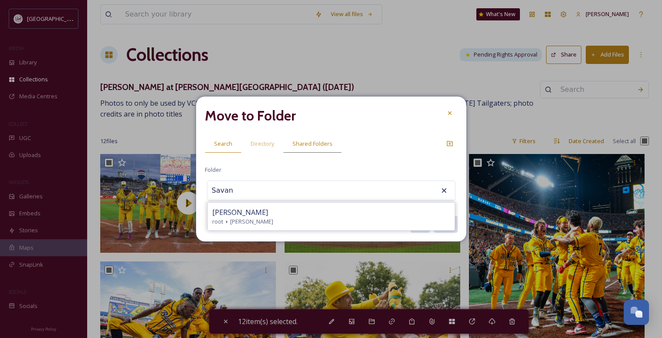
type input "Savan"
click at [307, 148] on span "Shared Folders" at bounding box center [312, 144] width 40 height 8
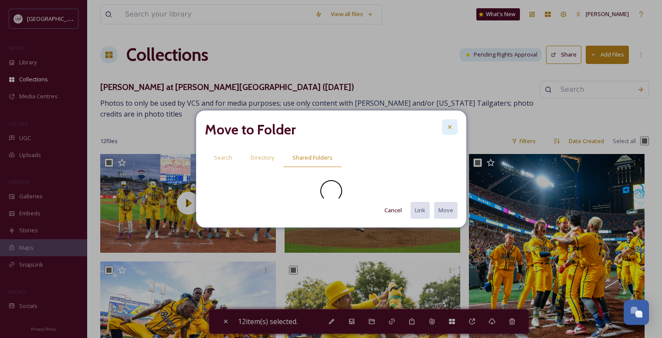
click at [451, 125] on icon at bounding box center [449, 127] width 7 height 7
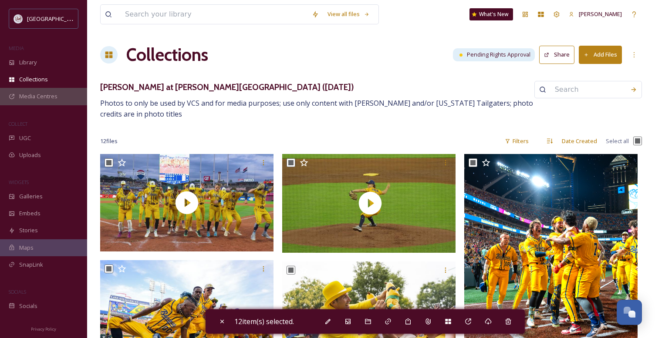
click at [36, 97] on span "Media Centres" at bounding box center [38, 96] width 38 height 8
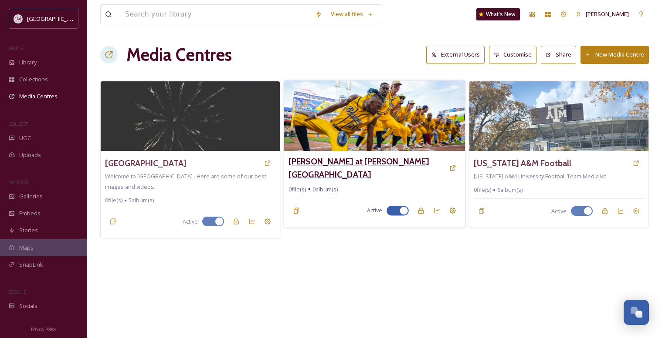
click at [344, 163] on h3 "Savannah Bananas at Kyle Field" at bounding box center [366, 168] width 156 height 25
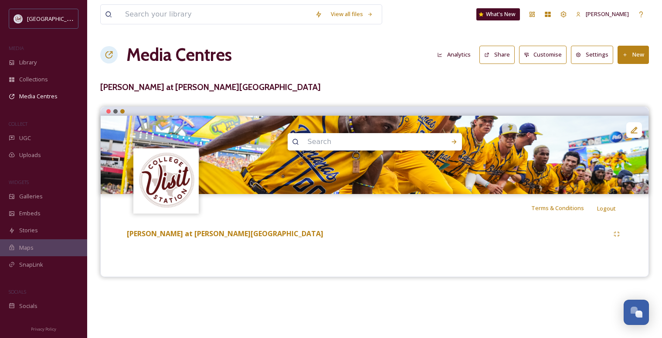
click at [257, 238] on div "Savannah Bananas at Kyle Field" at bounding box center [367, 234] width 484 height 11
click at [236, 235] on strong "Savannah Bananas at Kyle Field" at bounding box center [225, 234] width 196 height 10
click at [640, 54] on button "New" at bounding box center [632, 55] width 31 height 18
click at [633, 74] on span "Add Files" at bounding box center [628, 75] width 24 height 8
click at [627, 76] on span "Add Files" at bounding box center [628, 75] width 24 height 8
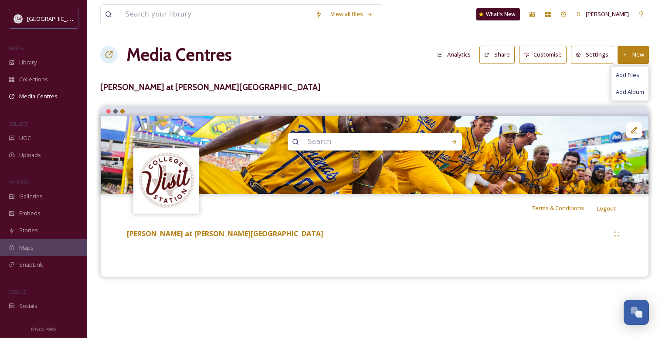
click at [452, 264] on div "Terms & Conditions Logout Savannah Bananas at Kyle Field" at bounding box center [374, 192] width 548 height 171
click at [631, 57] on button "New" at bounding box center [632, 55] width 31 height 18
click at [624, 78] on span "Add Files" at bounding box center [628, 75] width 24 height 8
click at [546, 52] on button "Customise" at bounding box center [543, 55] width 48 height 18
click at [623, 53] on icon at bounding box center [625, 55] width 6 height 6
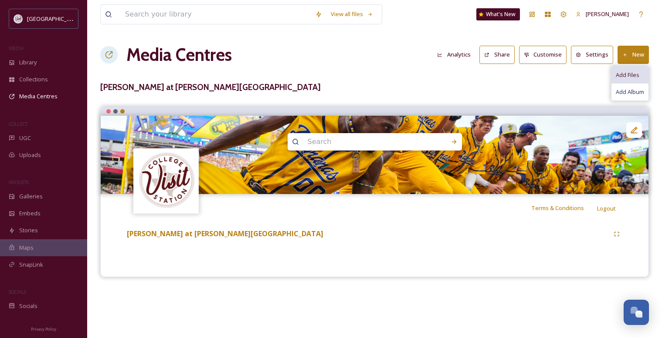
click at [621, 74] on span "Add Files" at bounding box center [628, 75] width 24 height 8
click at [310, 260] on div "Savannah Bananas at Kyle Field" at bounding box center [374, 243] width 535 height 42
click at [618, 234] on icon at bounding box center [616, 234] width 7 height 7
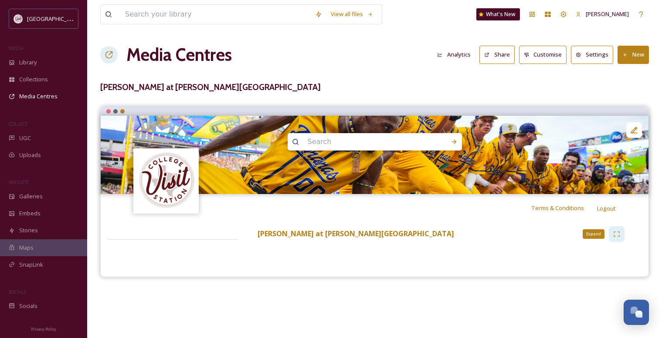
click at [618, 234] on icon at bounding box center [616, 234] width 7 height 7
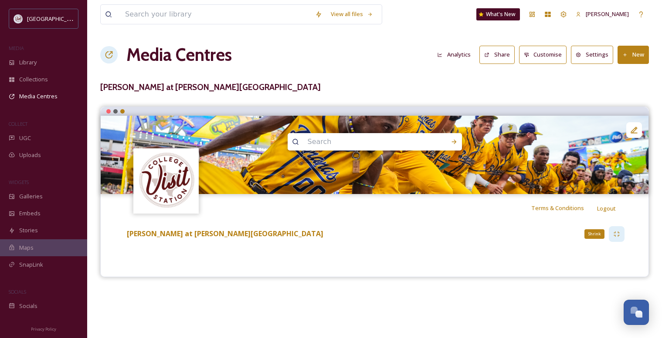
click at [618, 234] on icon at bounding box center [616, 234] width 7 height 7
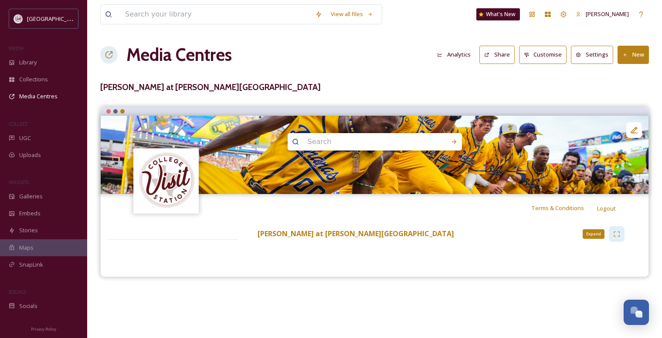
click at [618, 234] on icon at bounding box center [616, 234] width 7 height 7
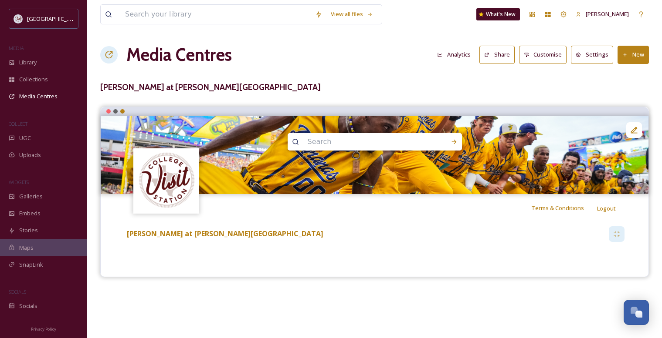
click at [591, 55] on button "Settings" at bounding box center [592, 55] width 42 height 18
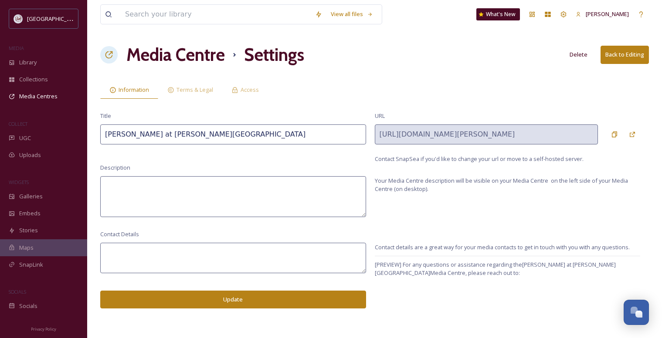
click at [267, 188] on textarea at bounding box center [233, 196] width 266 height 41
paste textarea "Photos to only be used by VCS and for media purposes; use only content with Sav…"
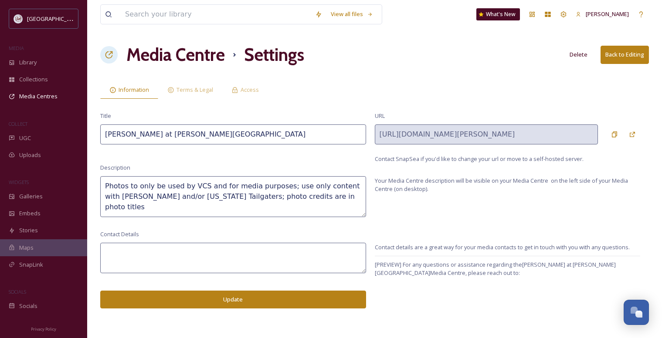
type textarea "Photos to only be used by VCS and for media purposes; use only content with Sav…"
click at [211, 261] on textarea at bounding box center [233, 258] width 266 height 30
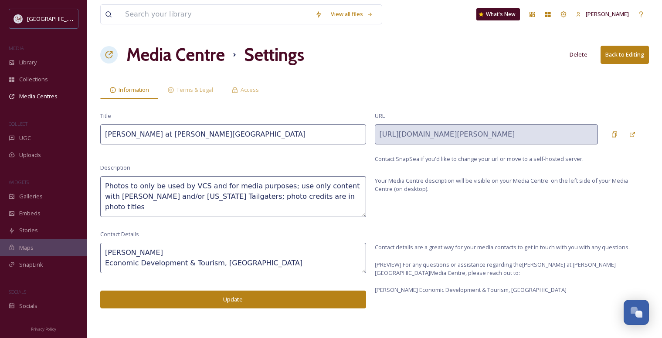
scroll to position [5, 0]
click at [188, 251] on textarea "Angie Bertinot Economic Development & Tourism, City of College Station" at bounding box center [233, 258] width 266 height 30
click at [104, 254] on textarea "Angie Bertinot abertinot@cstx.gov Economic Development & Tourism, City of Colle…" at bounding box center [233, 258] width 266 height 30
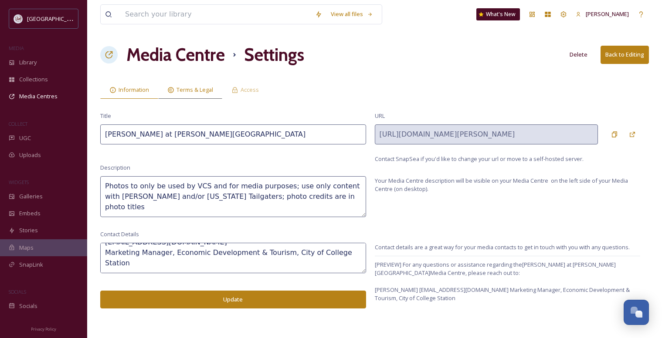
type textarea "Angie Bertinot abertinot@cstx.gov Marketing Manager, Economic Development & Tou…"
click at [186, 89] on span "Terms & Legal" at bounding box center [194, 90] width 37 height 8
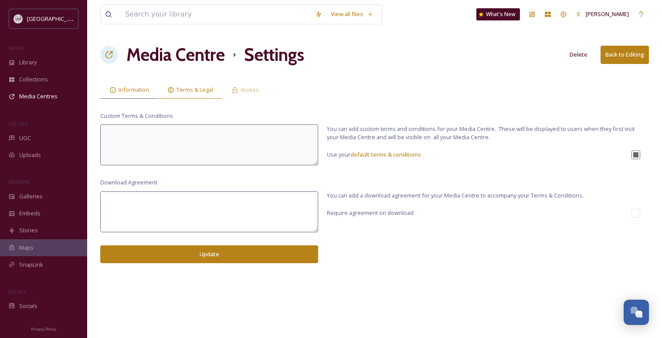
click at [131, 88] on span "Information" at bounding box center [133, 90] width 30 height 8
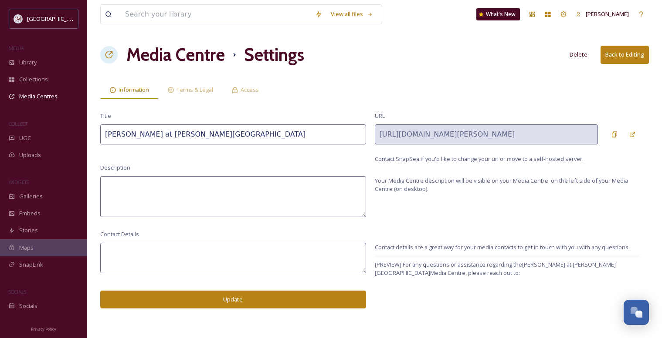
click at [178, 206] on textarea at bounding box center [233, 196] width 266 height 41
paste textarea "Photos to only be used by VCS and for media purposes; use only content with Sav…"
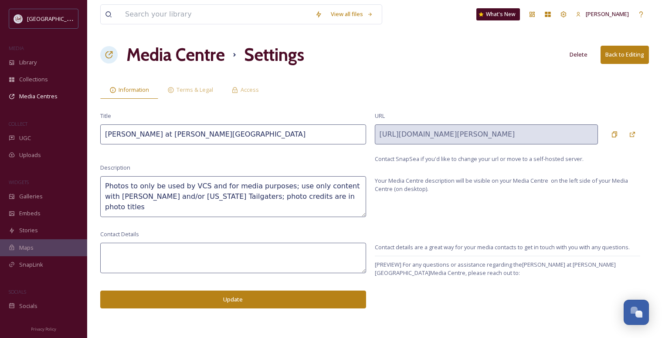
type textarea "Photos to only be used by VCS and for media purposes; use only content with Sav…"
click at [139, 261] on textarea at bounding box center [233, 258] width 266 height 30
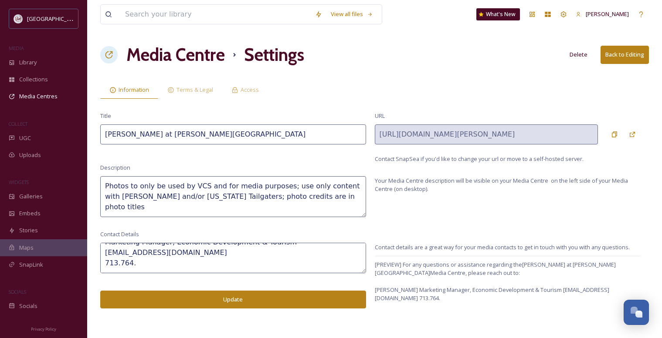
drag, startPoint x: 115, startPoint y: 268, endPoint x: 98, endPoint y: 264, distance: 17.8
click at [101, 270] on textarea "Angie Bertinot Marketing Manager, Economic Development & Tourism abertinot@cstx…" at bounding box center [233, 258] width 266 height 30
click at [144, 263] on textarea "Angie Bertinot Marketing Manager, Economic Development & Tourism abertinot@cstx…" at bounding box center [233, 258] width 266 height 30
type textarea "Angie Bertinot Marketing Manager, Economic Development & Tourism abertinot@cstx…"
click at [164, 298] on button "Update" at bounding box center [233, 300] width 266 height 18
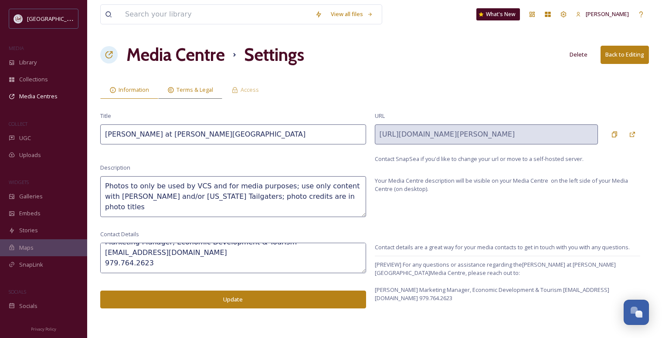
click at [197, 90] on span "Terms & Legal" at bounding box center [194, 90] width 37 height 8
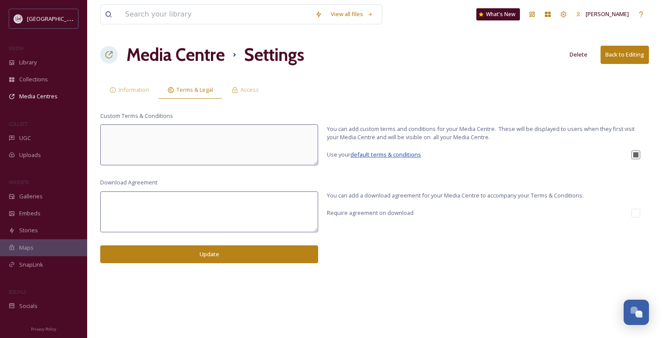
click at [375, 155] on span "default terms & conditions" at bounding box center [385, 155] width 71 height 8
click at [636, 156] on input "checkbox" at bounding box center [635, 155] width 9 height 9
checkbox input "true"
click at [253, 90] on span "Access" at bounding box center [249, 90] width 18 height 8
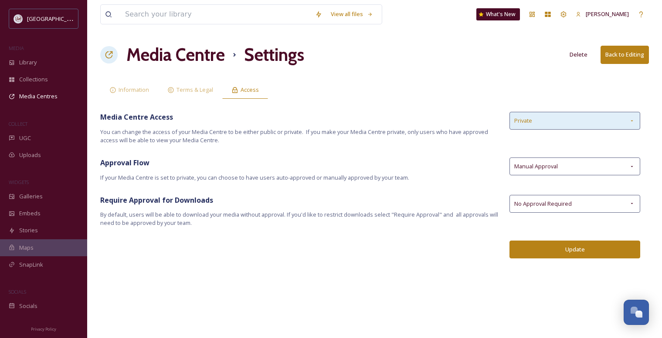
click at [538, 122] on div "Private" at bounding box center [574, 121] width 131 height 18
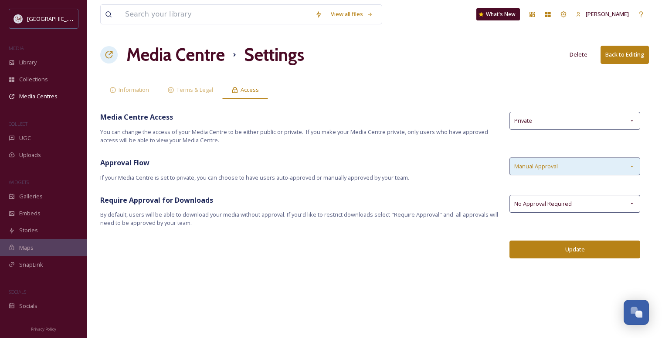
click at [553, 170] on span "Manual Approval" at bounding box center [536, 166] width 44 height 8
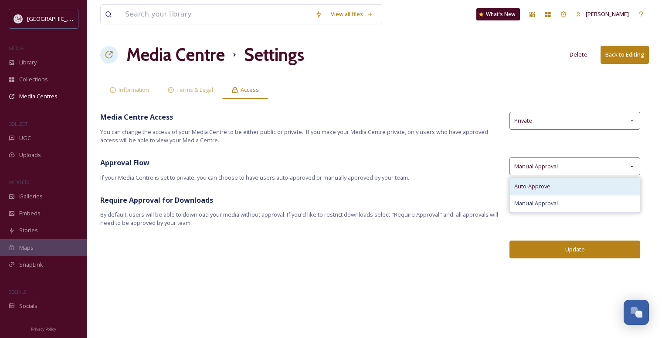
click at [545, 186] on span "Auto-Approve" at bounding box center [532, 187] width 36 height 8
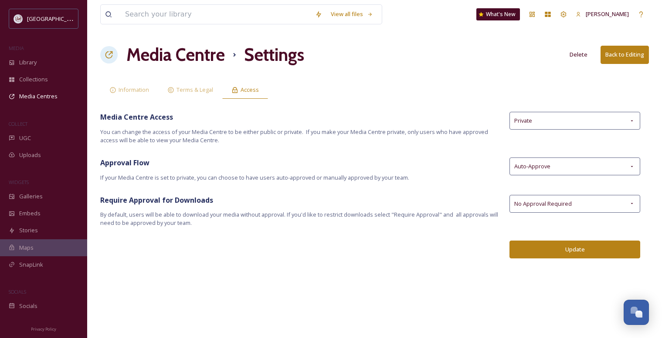
drag, startPoint x: 546, startPoint y: 178, endPoint x: 422, endPoint y: 259, distance: 148.5
click at [422, 259] on div "View all files What's New Angie Bertinot Media Centre Settings Delete Back to E…" at bounding box center [374, 169] width 575 height 338
click at [536, 205] on span "No Approval Required" at bounding box center [543, 204] width 58 height 8
click at [534, 168] on span "Auto-Approve" at bounding box center [532, 166] width 36 height 8
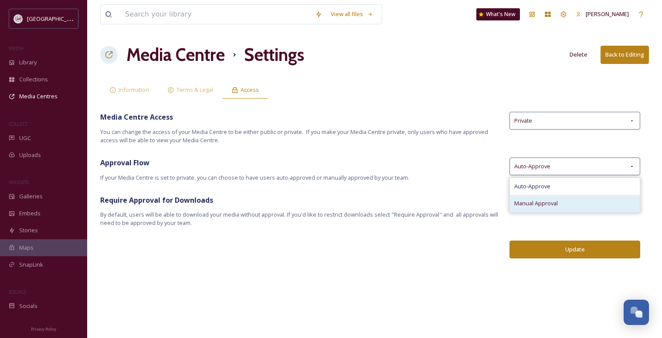
click at [536, 202] on span "Manual Approval" at bounding box center [536, 204] width 44 height 8
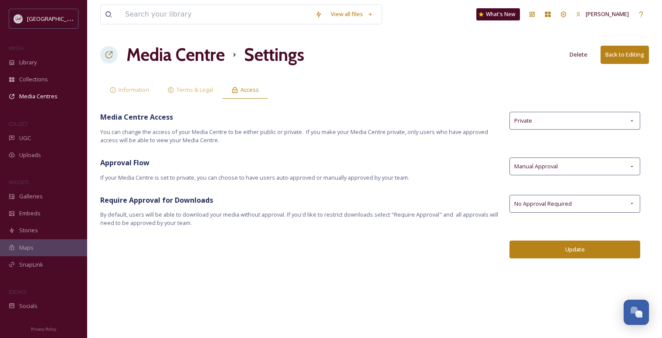
click at [565, 250] on button "Update" at bounding box center [574, 250] width 131 height 18
click at [620, 56] on button "Back to Editing" at bounding box center [624, 55] width 48 height 18
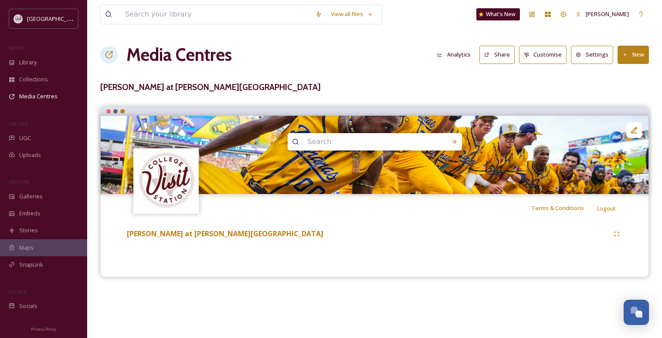
click at [631, 55] on button "New" at bounding box center [632, 55] width 31 height 18
click at [622, 74] on span "Add Files" at bounding box center [628, 75] width 24 height 8
click at [625, 91] on span "Add Album" at bounding box center [630, 92] width 28 height 8
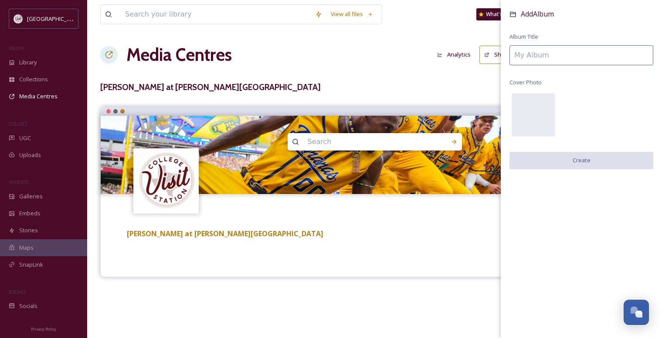
click at [543, 57] on input at bounding box center [581, 55] width 144 height 20
click at [382, 253] on div "Savannah Bananas at Kyle Field Add Album Album Title Cover Photo Create" at bounding box center [374, 243] width 535 height 42
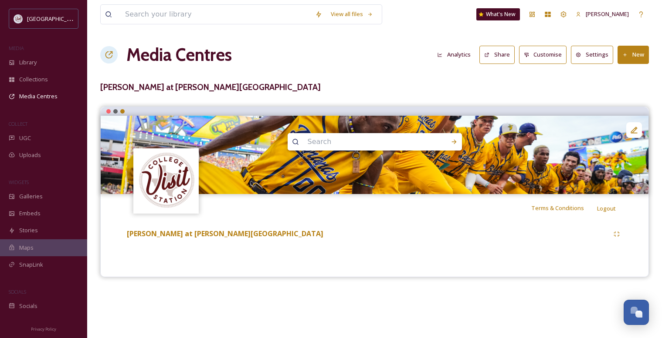
click at [230, 256] on div "Savannah Bananas at Kyle Field" at bounding box center [374, 243] width 535 height 42
click at [159, 50] on h1 "Media Centres" at bounding box center [178, 55] width 105 height 26
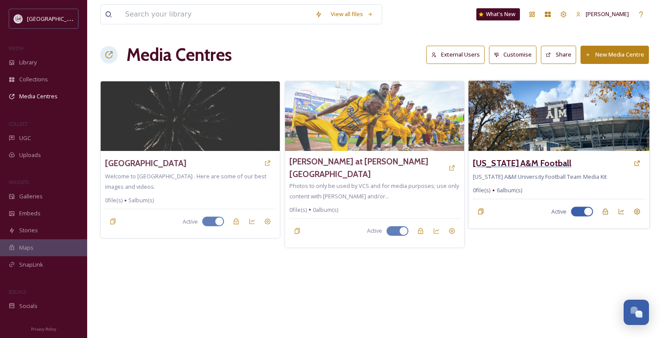
click at [504, 164] on h3 "Texas A&M Football" at bounding box center [522, 163] width 98 height 13
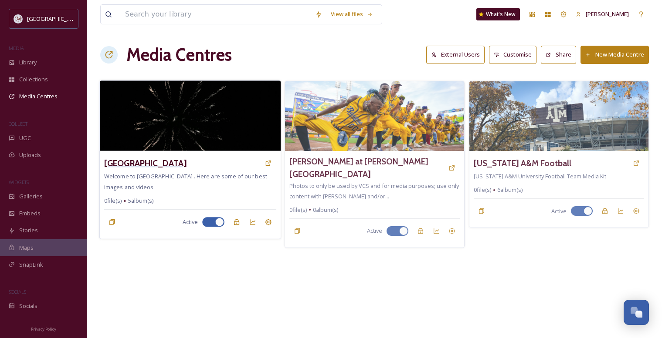
click at [132, 164] on h3 "[GEOGRAPHIC_DATA]" at bounding box center [145, 163] width 82 height 13
click at [189, 175] on span "Welcome to College Station . Here are some of our best images and videos." at bounding box center [185, 182] width 163 height 18
click at [125, 160] on h3 "[GEOGRAPHIC_DATA]" at bounding box center [145, 163] width 82 height 13
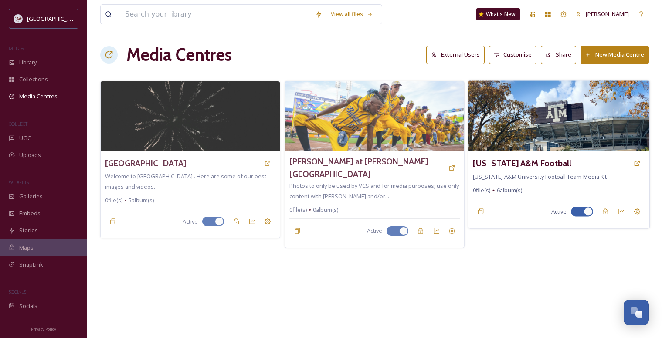
click at [510, 164] on h3 "Texas A&M Football" at bounding box center [522, 163] width 98 height 13
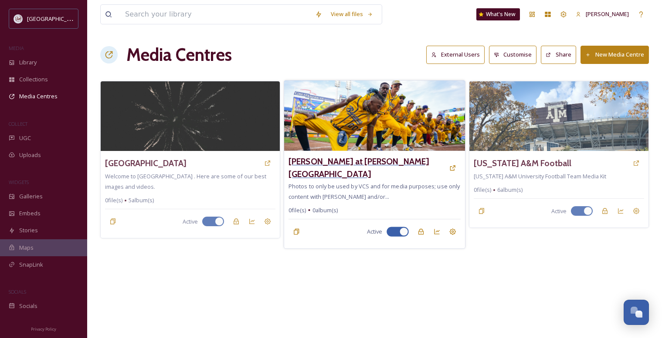
click at [337, 163] on h3 "Savannah Bananas at Kyle Field" at bounding box center [366, 168] width 156 height 25
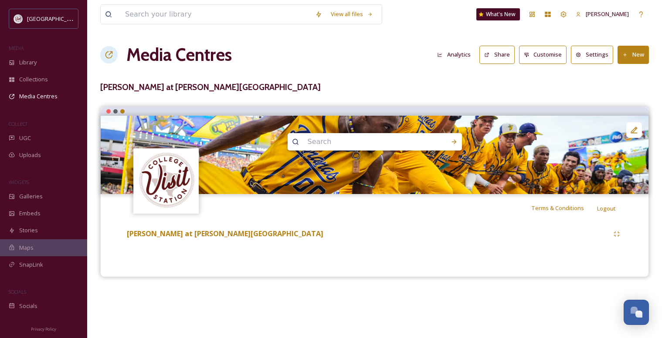
click at [636, 58] on button "New" at bounding box center [632, 55] width 31 height 18
click at [631, 93] on span "Add Album" at bounding box center [630, 92] width 28 height 8
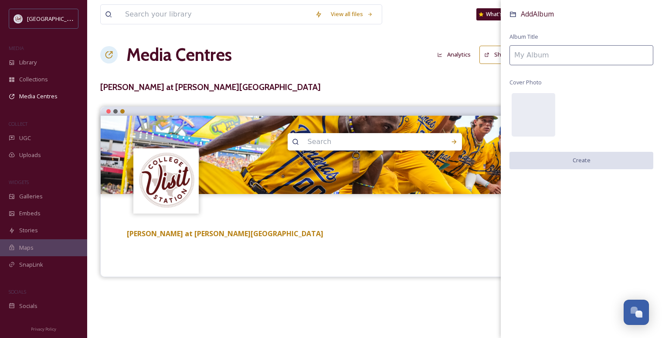
click at [548, 59] on input at bounding box center [581, 55] width 144 height 20
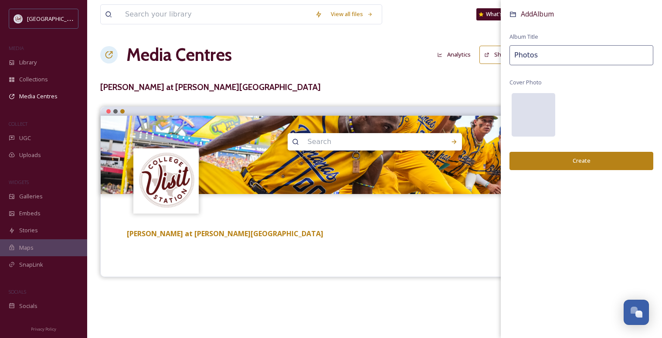
type input "Photos"
click at [530, 114] on div at bounding box center [533, 115] width 44 height 44
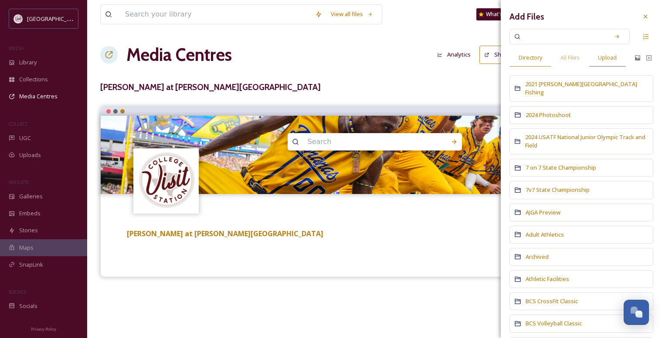
click at [606, 58] on span "Upload" at bounding box center [607, 58] width 19 height 8
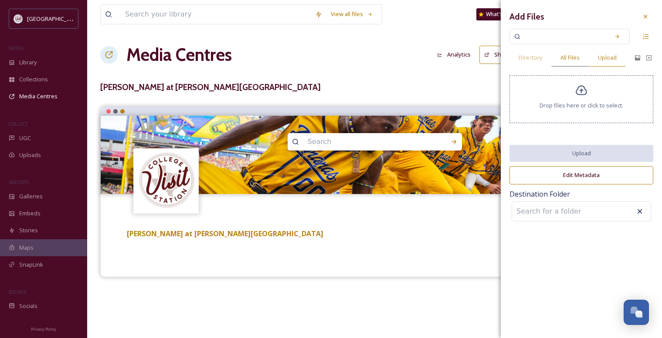
click at [569, 58] on span "All Files" at bounding box center [569, 58] width 19 height 8
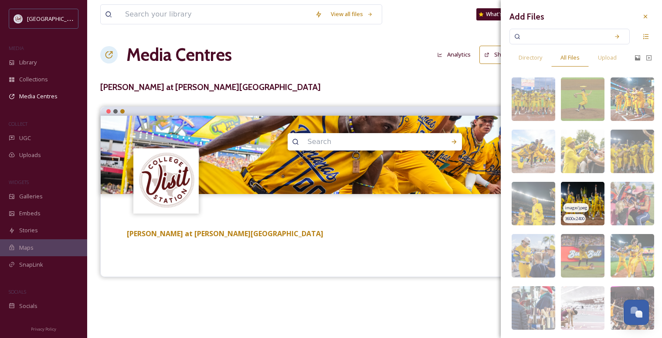
click at [578, 210] on span "image/jpeg" at bounding box center [576, 208] width 23 height 6
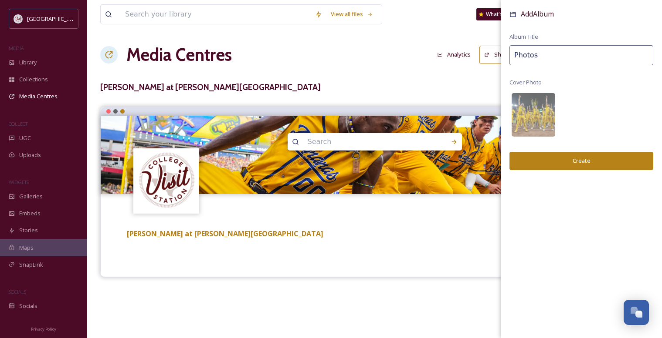
click at [576, 159] on button "Create" at bounding box center [581, 161] width 144 height 18
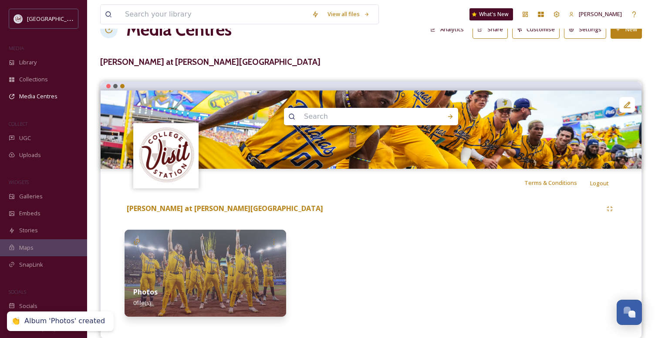
scroll to position [39, 0]
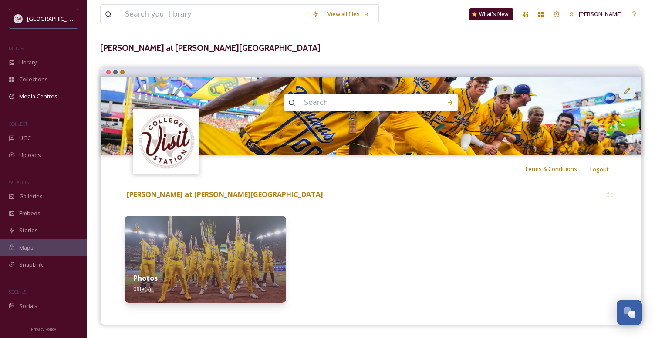
click at [623, 93] on icon at bounding box center [627, 91] width 9 height 9
click at [381, 234] on div at bounding box center [372, 259] width 162 height 87
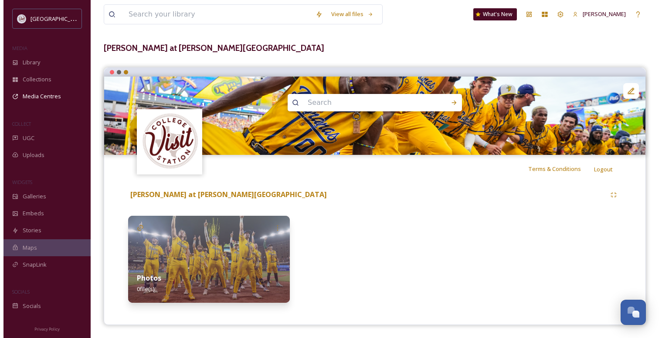
scroll to position [0, 0]
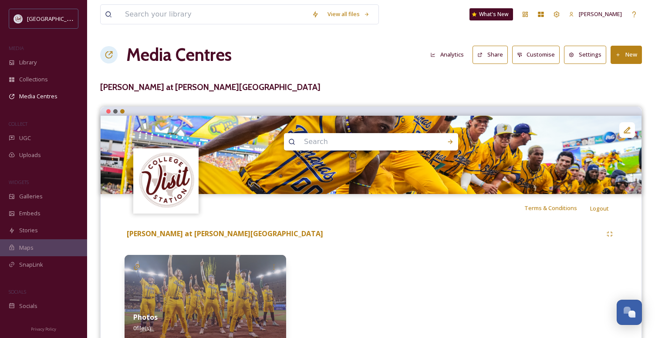
click at [198, 276] on img at bounding box center [206, 298] width 162 height 87
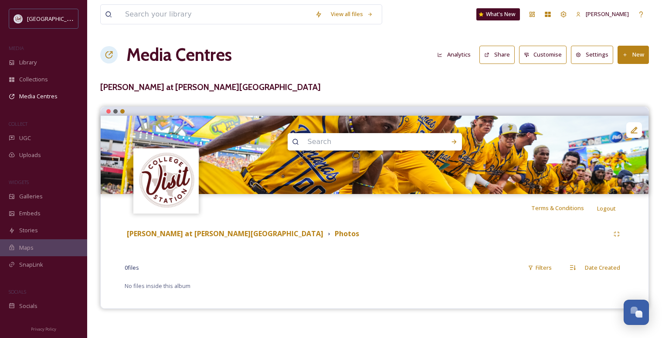
click at [629, 55] on button "New" at bounding box center [632, 55] width 31 height 18
click at [624, 75] on span "Add Files" at bounding box center [628, 75] width 24 height 8
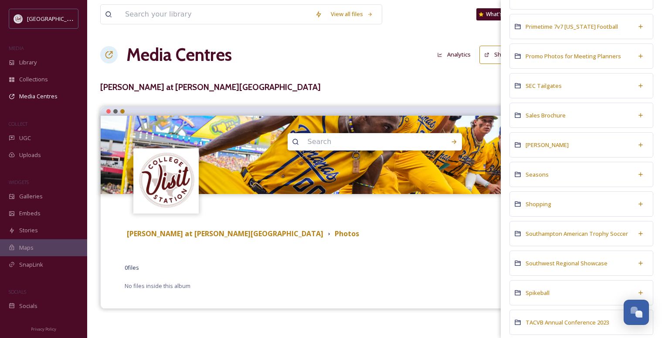
scroll to position [1626, 0]
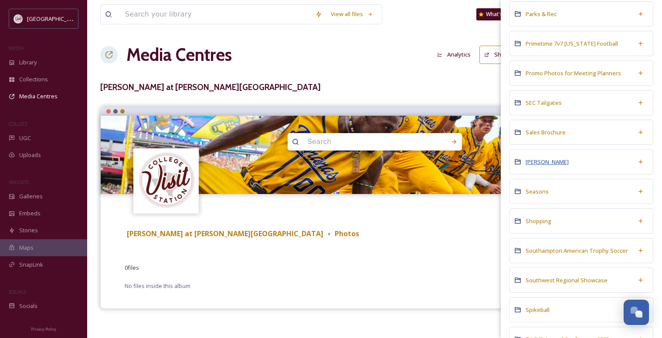
click at [545, 162] on span "Savannah Bananas" at bounding box center [546, 162] width 43 height 8
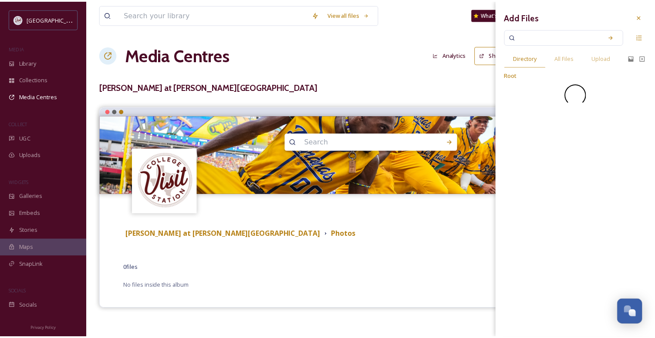
scroll to position [0, 0]
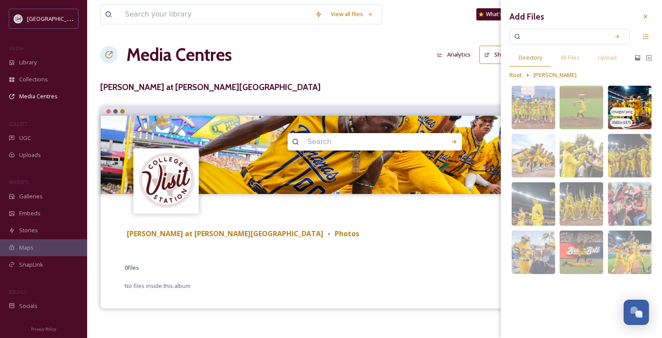
click at [644, 114] on img at bounding box center [630, 108] width 44 height 44
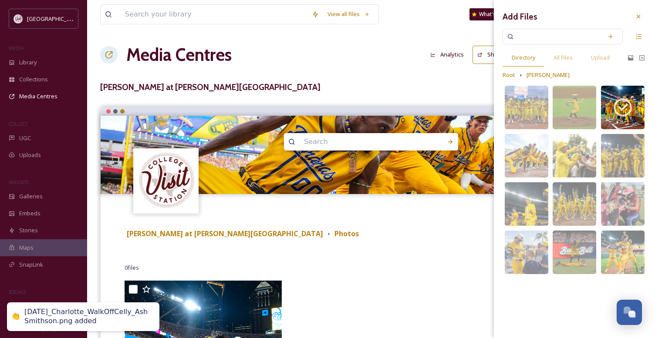
click at [552, 156] on div "video/mp4 1920 x 1080 image/jpeg 3600 x 2400 image/jpeg 3600 x 2400 image/jpeg …" at bounding box center [574, 180] width 47 height 193
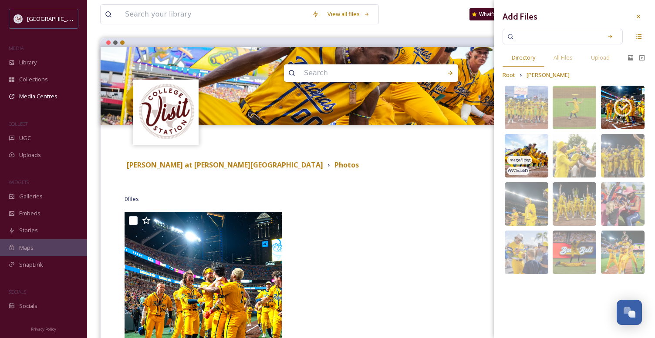
scroll to position [44, 0]
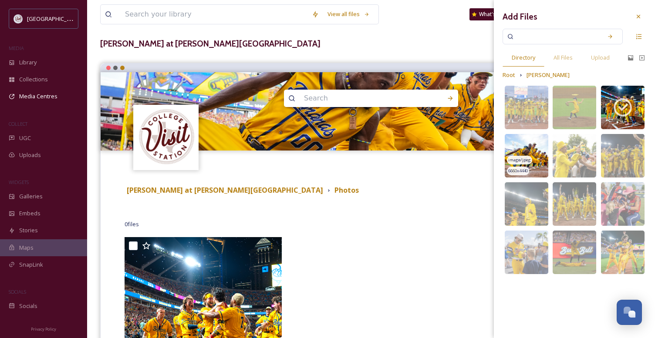
click at [520, 164] on div "image/jpeg" at bounding box center [519, 160] width 25 height 9
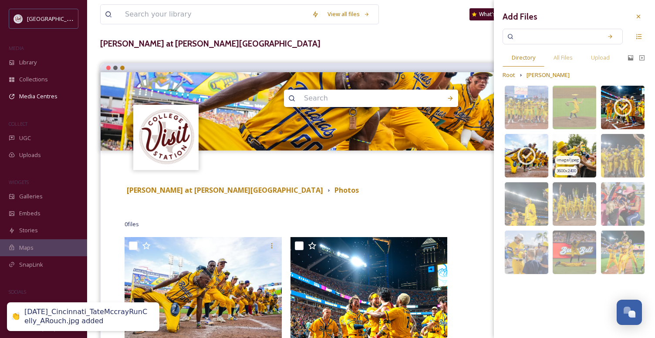
click at [576, 160] on span "image/jpeg" at bounding box center [568, 160] width 23 height 6
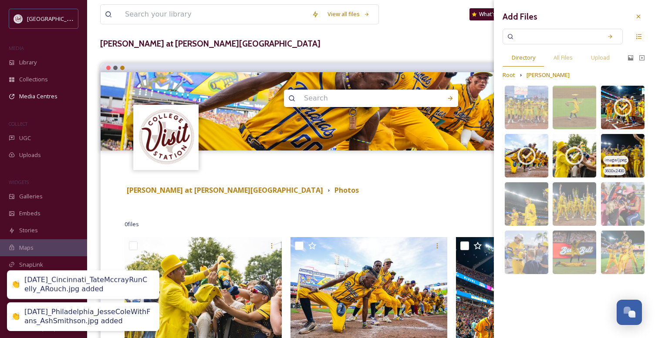
click at [619, 155] on img at bounding box center [623, 156] width 44 height 44
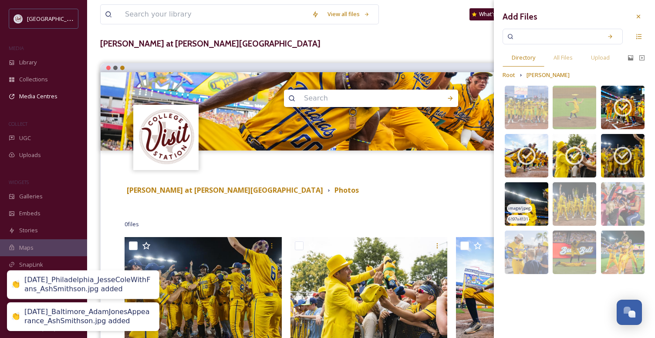
click at [514, 213] on div "image/jpeg" at bounding box center [519, 208] width 25 height 9
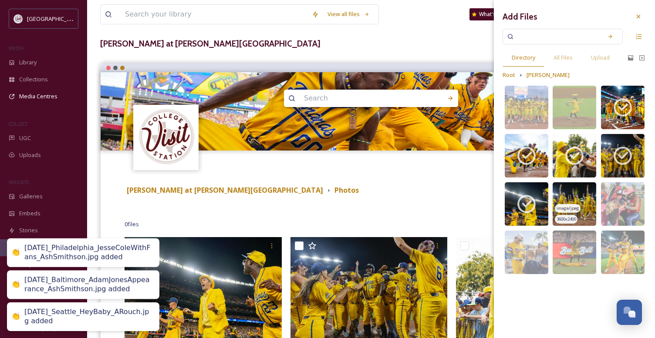
click at [568, 199] on img at bounding box center [575, 205] width 44 height 44
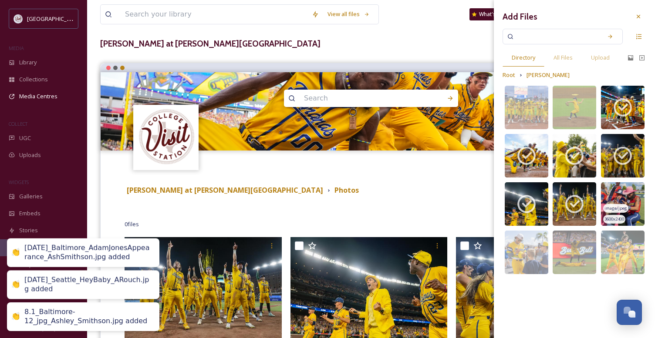
click at [619, 202] on img at bounding box center [623, 205] width 44 height 44
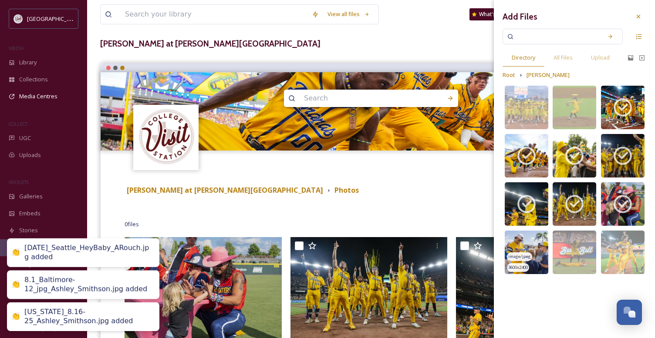
click at [533, 257] on img at bounding box center [527, 253] width 44 height 44
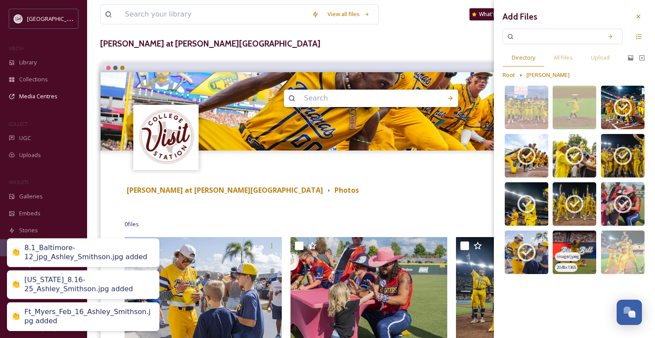
click at [575, 247] on img at bounding box center [575, 253] width 44 height 44
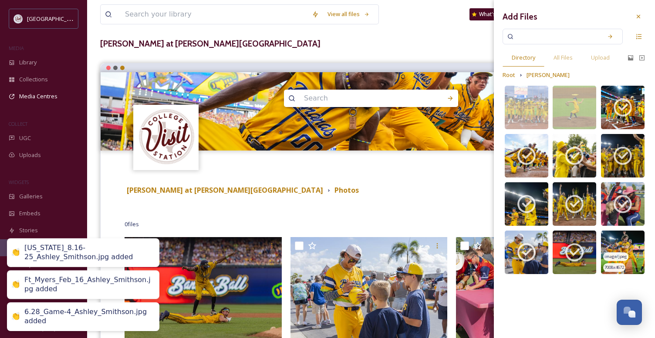
click at [617, 245] on img at bounding box center [623, 253] width 44 height 44
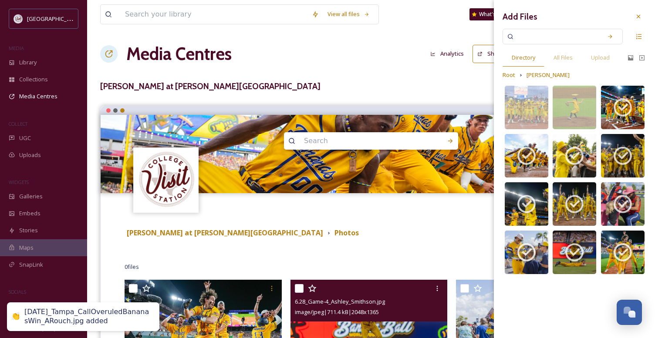
scroll to position [0, 0]
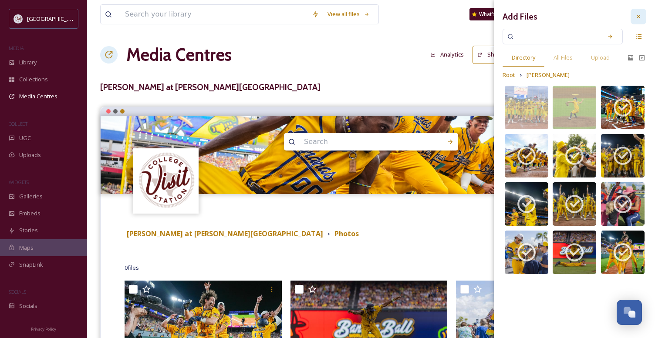
click at [639, 15] on icon at bounding box center [638, 16] width 7 height 7
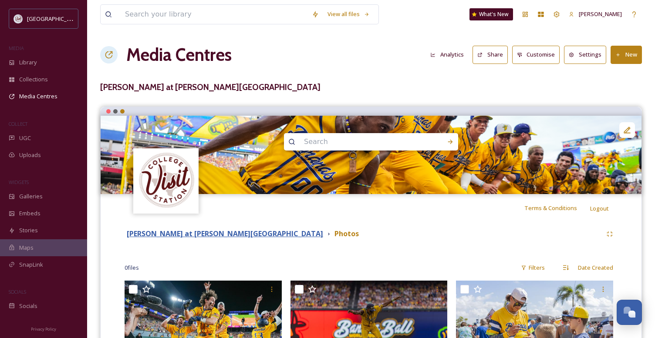
click at [161, 235] on strong "Savannah Bananas at Kyle Field" at bounding box center [225, 234] width 196 height 10
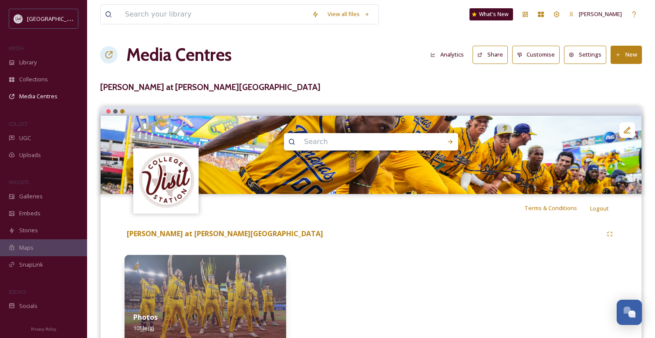
click at [623, 56] on button "New" at bounding box center [626, 55] width 31 height 18
click at [614, 95] on span "Add Album" at bounding box center [623, 92] width 28 height 8
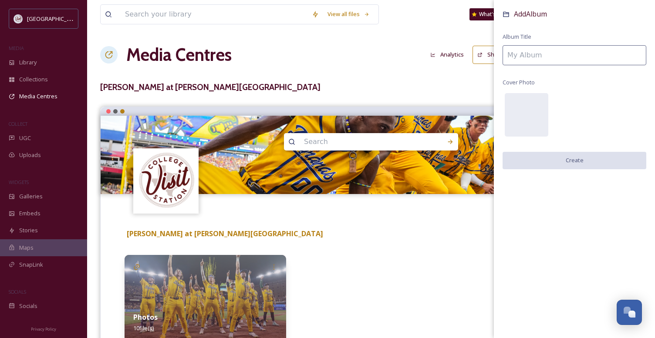
click at [537, 60] on input at bounding box center [575, 55] width 144 height 20
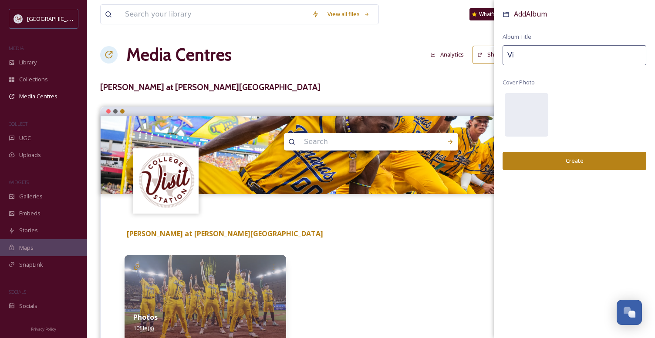
type input "V"
type input "Broll"
click at [521, 106] on div at bounding box center [527, 115] width 44 height 44
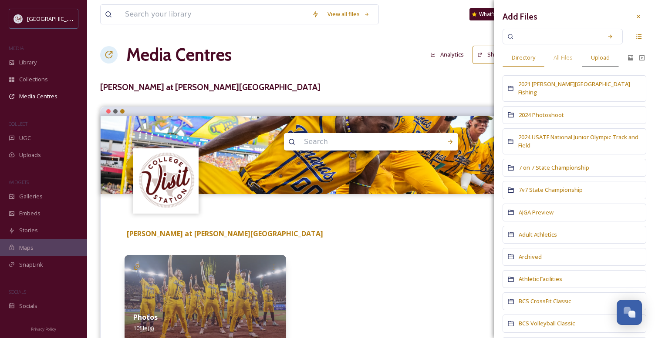
click at [605, 57] on span "Upload" at bounding box center [600, 58] width 19 height 8
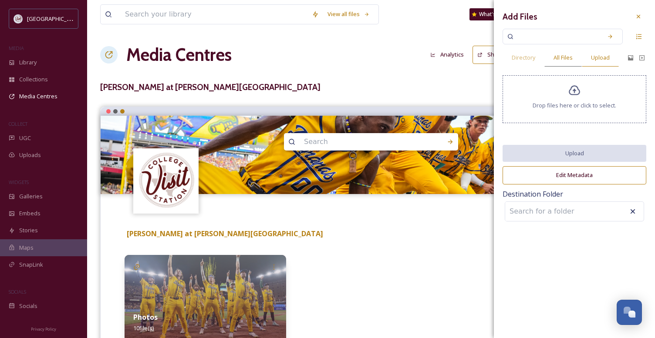
click at [564, 57] on span "All Files" at bounding box center [563, 58] width 19 height 8
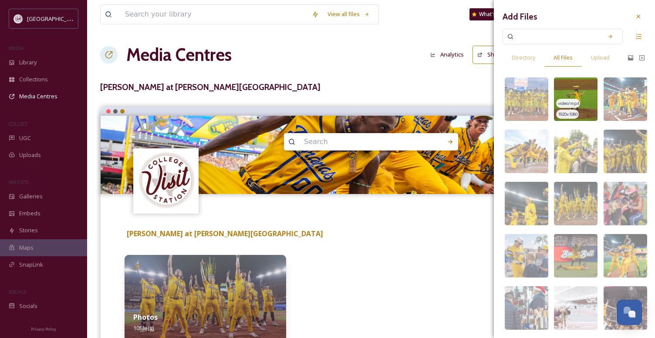
click at [581, 88] on img at bounding box center [576, 100] width 44 height 44
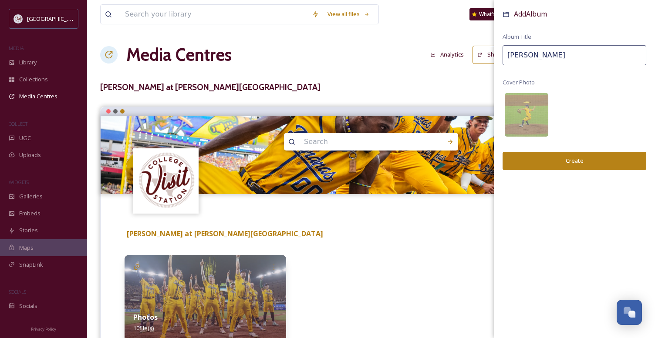
click at [577, 159] on button "Create" at bounding box center [575, 161] width 144 height 18
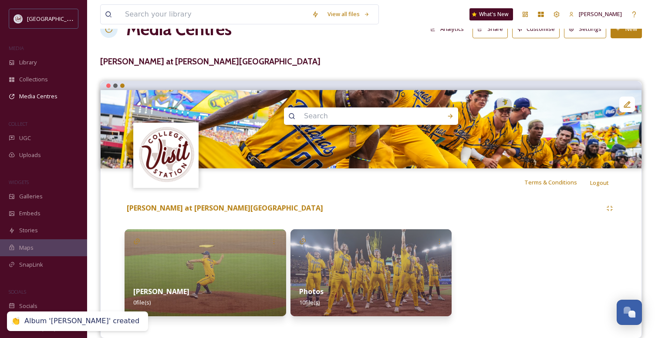
scroll to position [39, 0]
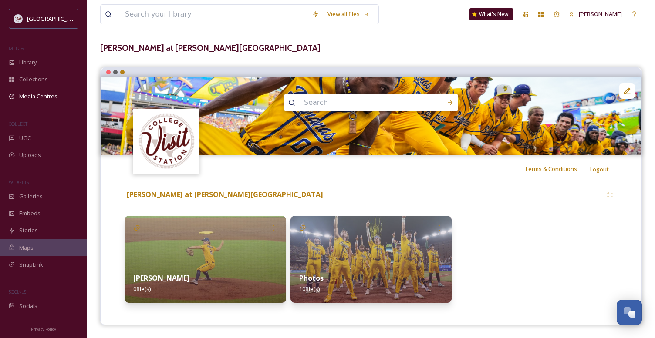
click at [260, 236] on img at bounding box center [206, 259] width 162 height 87
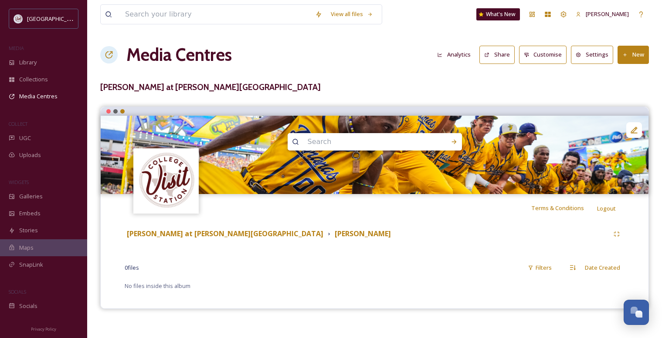
click at [630, 55] on button "New" at bounding box center [632, 55] width 31 height 18
click at [628, 73] on span "Add Files" at bounding box center [628, 75] width 24 height 8
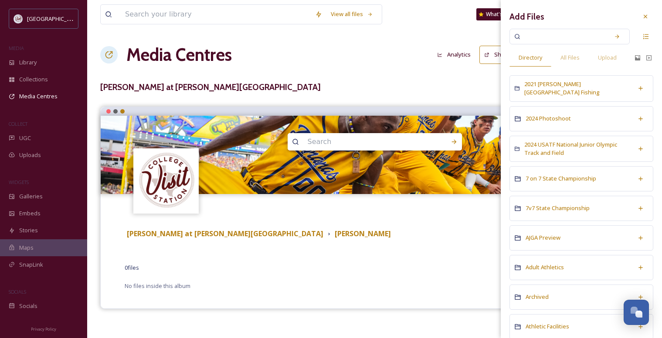
click at [543, 36] on input at bounding box center [563, 36] width 82 height 19
type input "sav"
click at [614, 34] on icon at bounding box center [617, 37] width 6 height 6
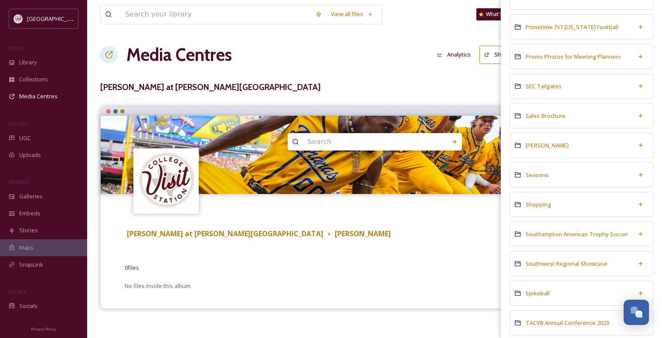
scroll to position [1655, 0]
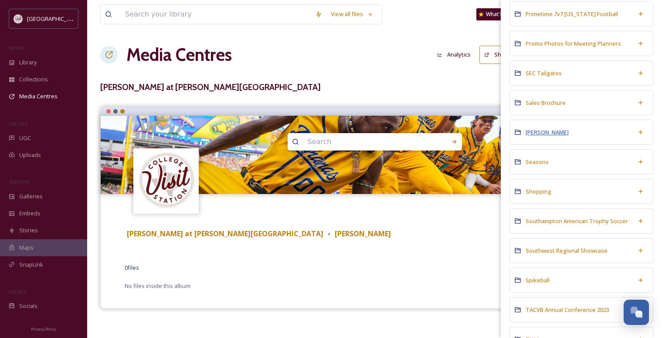
click at [548, 131] on span "Savannah Bananas" at bounding box center [546, 133] width 43 height 8
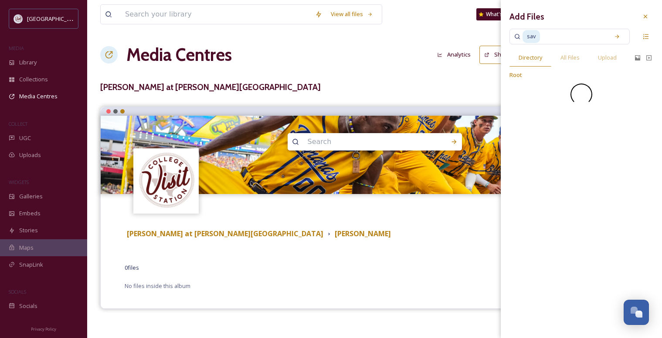
scroll to position [0, 0]
click at [571, 57] on span "All Files" at bounding box center [569, 58] width 19 height 8
click at [565, 38] on input at bounding box center [573, 36] width 64 height 19
drag, startPoint x: 549, startPoint y: 38, endPoint x: 526, endPoint y: 41, distance: 23.2
click at [526, 41] on div "sav" at bounding box center [563, 36] width 82 height 19
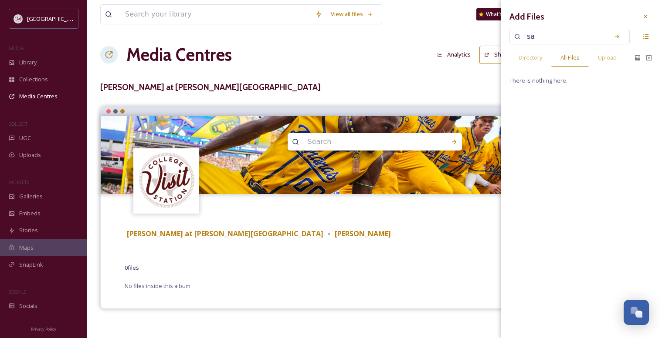
type input "s"
click at [575, 162] on div "Add Files Directory All Files Upload There is nothing here." at bounding box center [581, 169] width 161 height 338
click at [573, 57] on span "All Files" at bounding box center [569, 58] width 19 height 8
click at [642, 17] on icon at bounding box center [645, 16] width 7 height 7
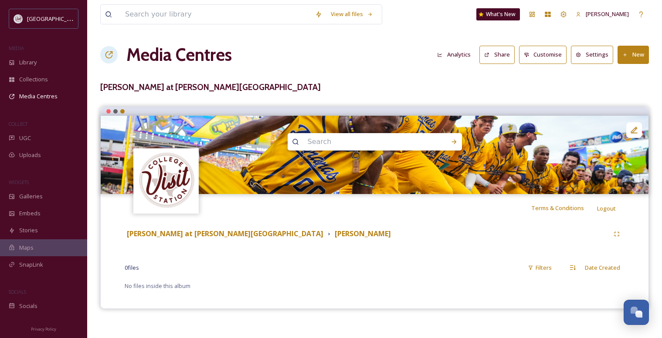
click at [625, 52] on icon at bounding box center [625, 55] width 6 height 6
click at [623, 75] on span "Add Files" at bounding box center [628, 75] width 24 height 8
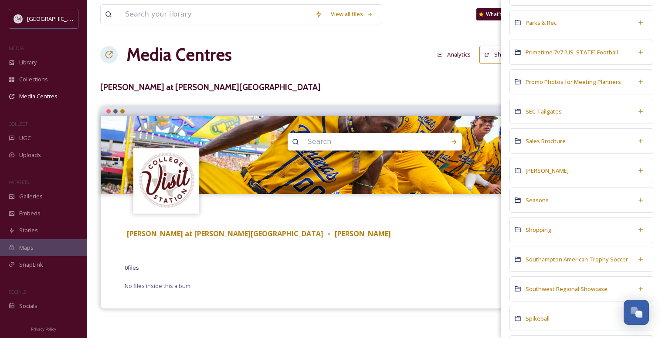
scroll to position [1612, 0]
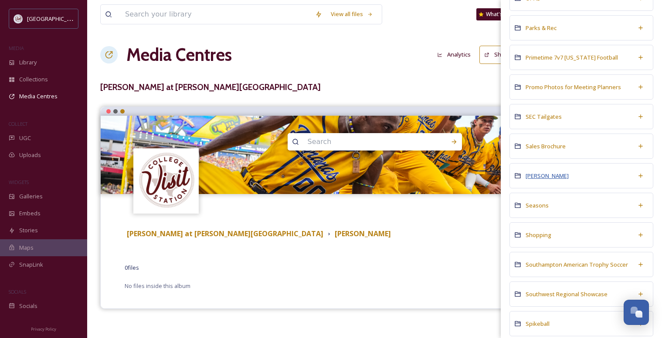
click at [555, 172] on span "Savannah Bananas" at bounding box center [546, 176] width 43 height 8
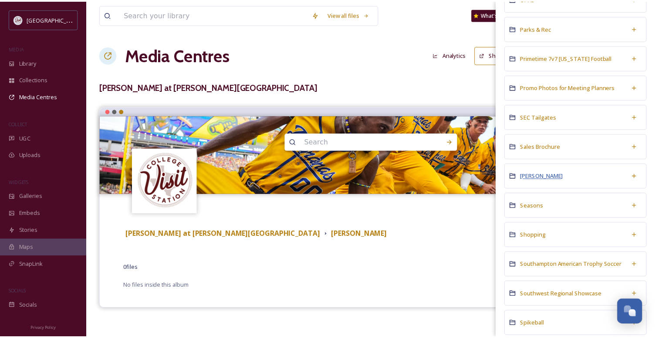
scroll to position [0, 0]
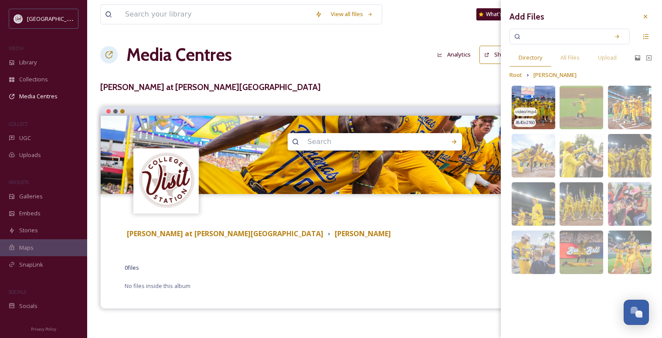
click at [542, 98] on img at bounding box center [533, 108] width 44 height 44
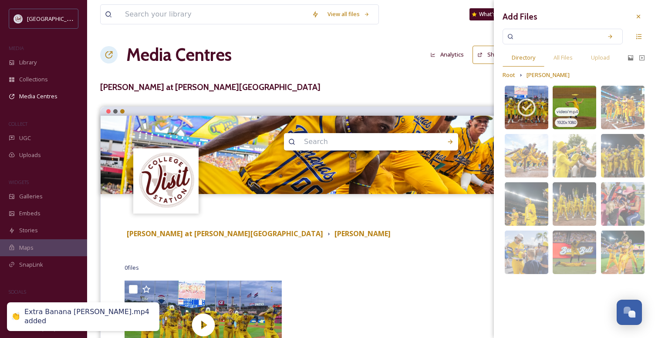
click at [569, 102] on img at bounding box center [575, 108] width 44 height 44
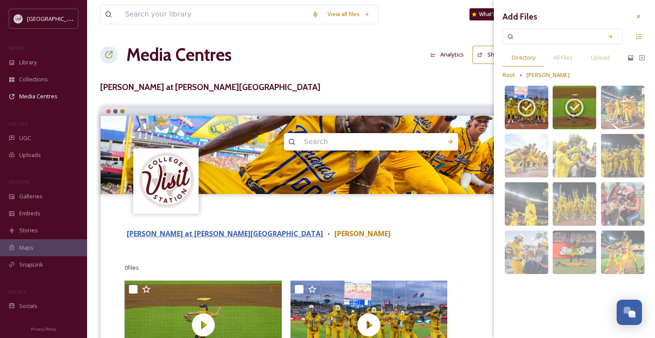
click at [190, 232] on strong "Savannah Bananas at Kyle Field" at bounding box center [225, 234] width 196 height 10
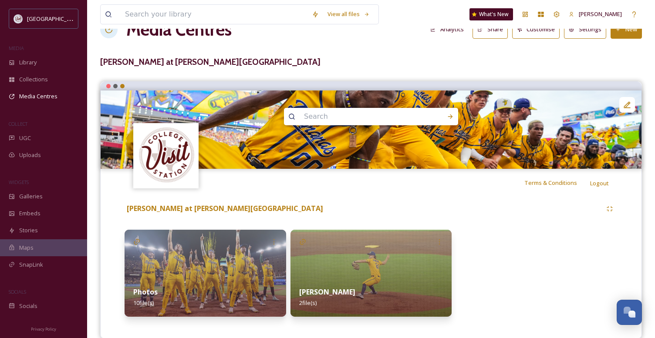
scroll to position [39, 0]
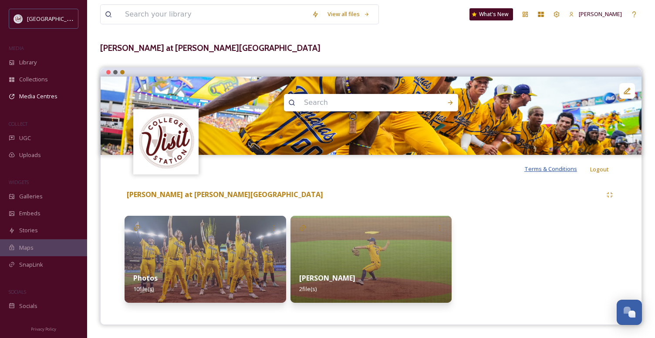
click at [546, 169] on span "Terms & Conditions" at bounding box center [551, 169] width 53 height 8
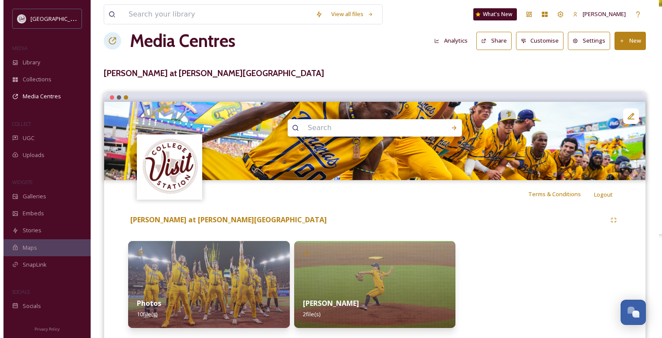
scroll to position [0, 0]
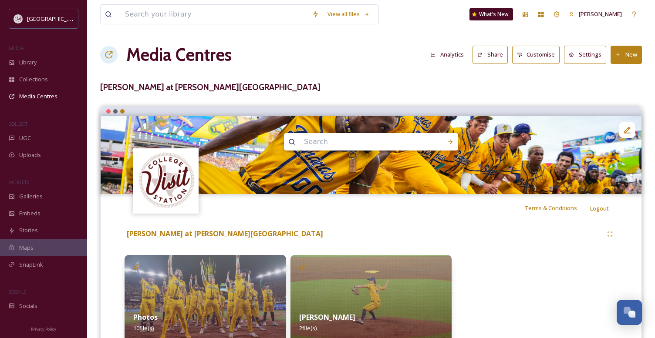
click at [493, 57] on button "Share" at bounding box center [490, 55] width 35 height 18
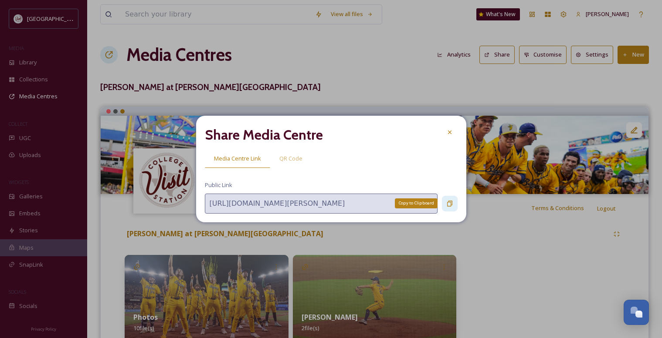
click at [448, 203] on icon at bounding box center [449, 203] width 7 height 7
click at [446, 132] on icon at bounding box center [449, 132] width 7 height 7
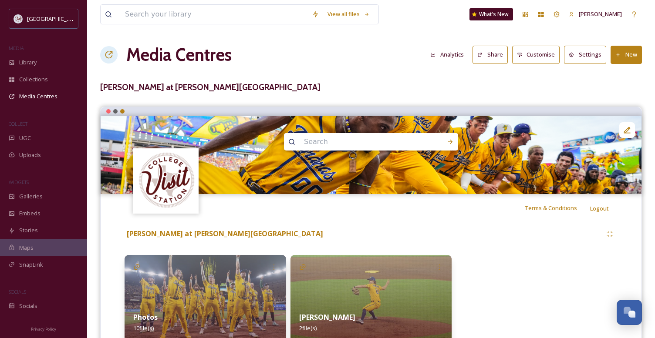
click at [159, 54] on h1 "Media Centres" at bounding box center [178, 55] width 105 height 26
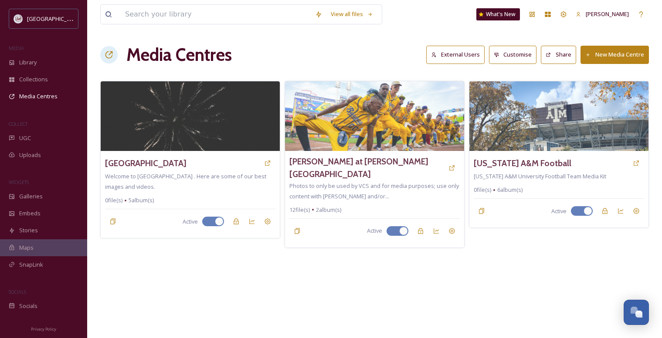
click at [105, 55] on icon at bounding box center [109, 55] width 9 height 9
click at [108, 52] on icon at bounding box center [108, 54] width 7 height 7
click at [165, 56] on h1 "Media Centres" at bounding box center [178, 55] width 105 height 26
click at [501, 58] on button "Customise" at bounding box center [513, 55] width 48 height 18
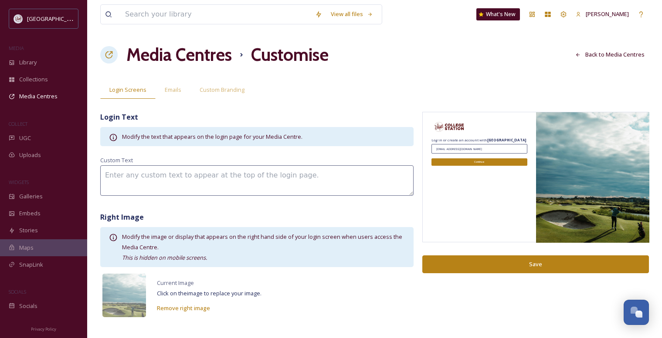
click at [597, 196] on img at bounding box center [592, 177] width 113 height 131
click at [123, 294] on img at bounding box center [124, 296] width 44 height 44
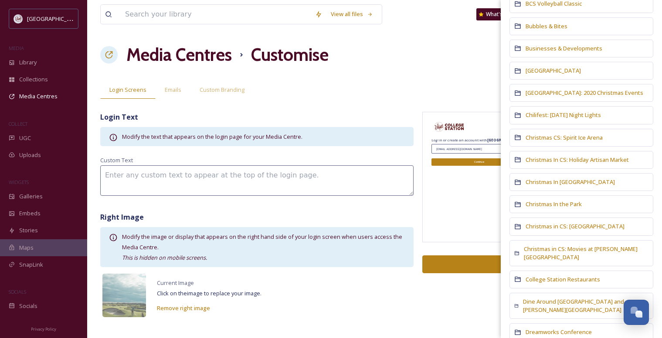
scroll to position [305, 0]
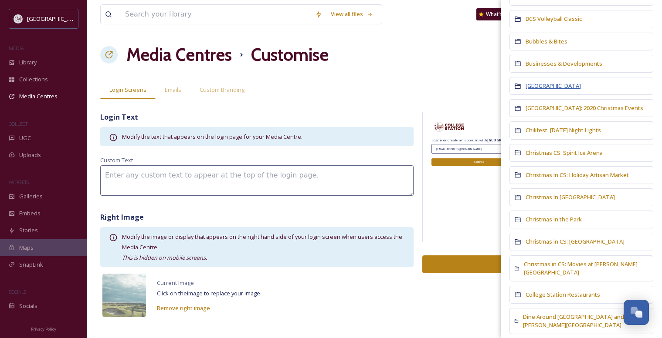
click at [541, 82] on span "Century Square" at bounding box center [552, 86] width 55 height 8
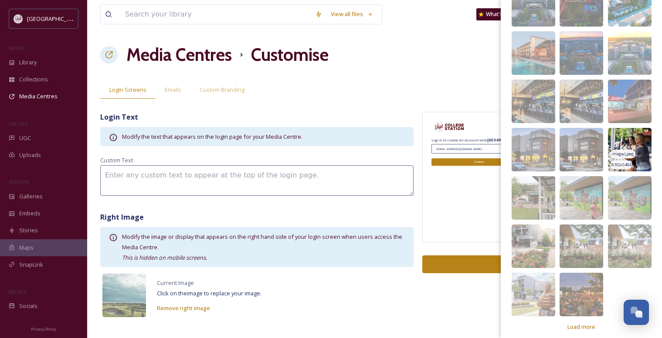
scroll to position [109, 0]
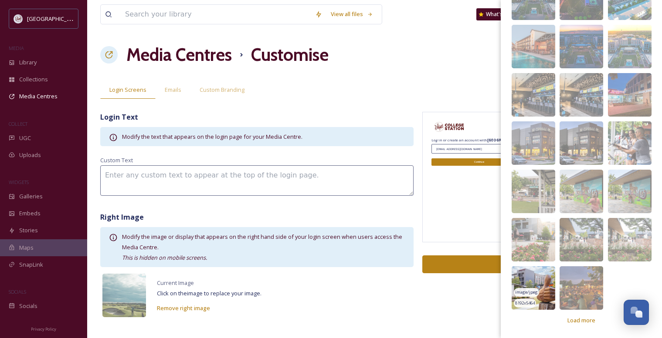
click at [524, 281] on img at bounding box center [533, 289] width 44 height 44
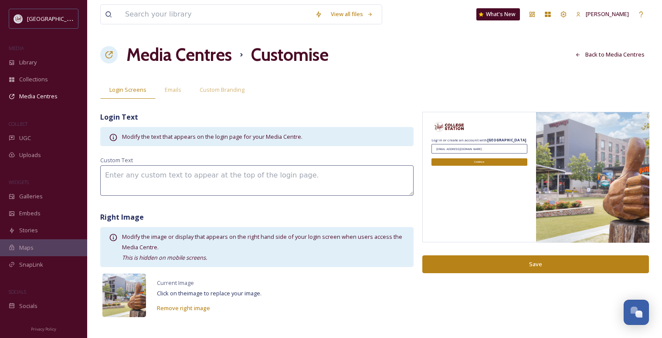
click at [141, 293] on img at bounding box center [124, 296] width 44 height 44
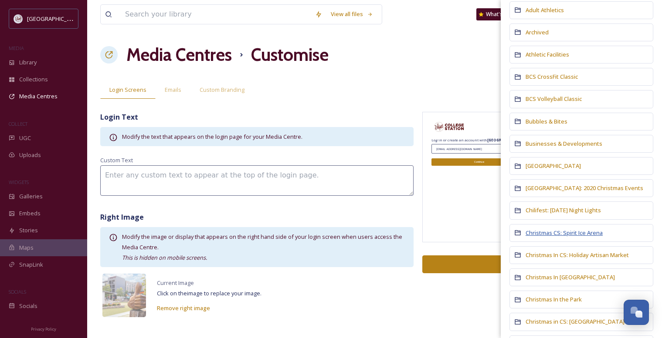
scroll to position [218, 0]
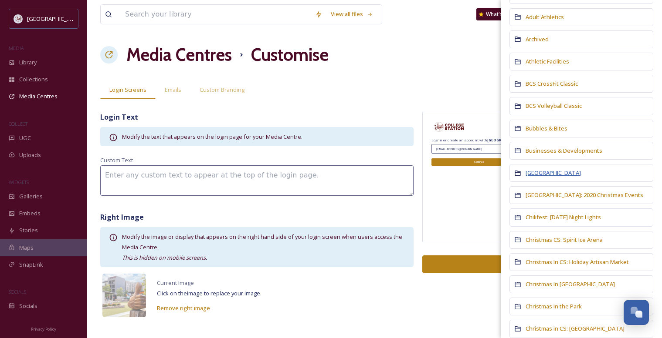
click at [543, 169] on span "Century Square" at bounding box center [552, 173] width 55 height 8
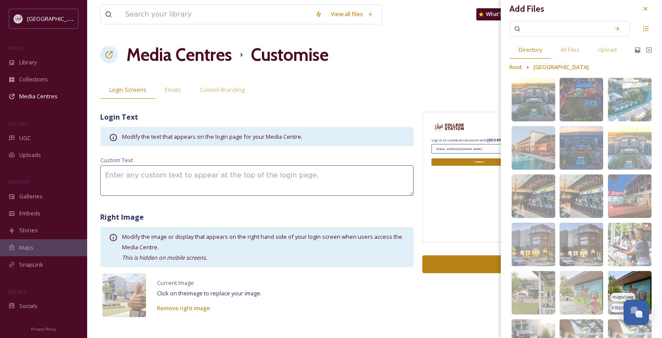
scroll to position [0, 0]
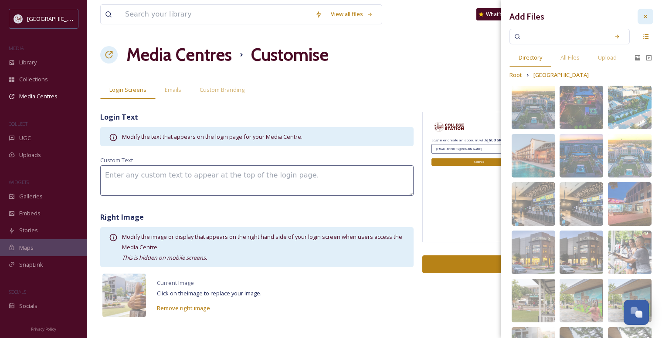
click at [642, 17] on icon at bounding box center [645, 16] width 7 height 7
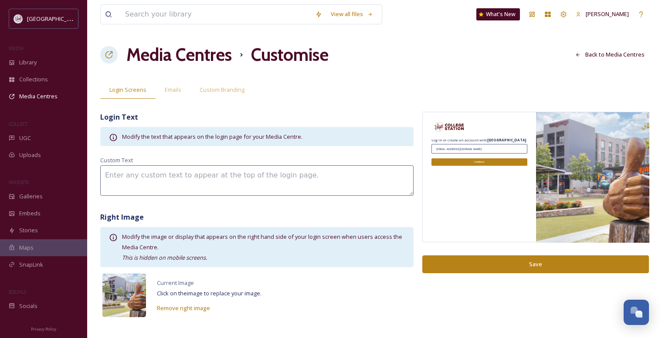
click at [124, 294] on img at bounding box center [124, 296] width 44 height 44
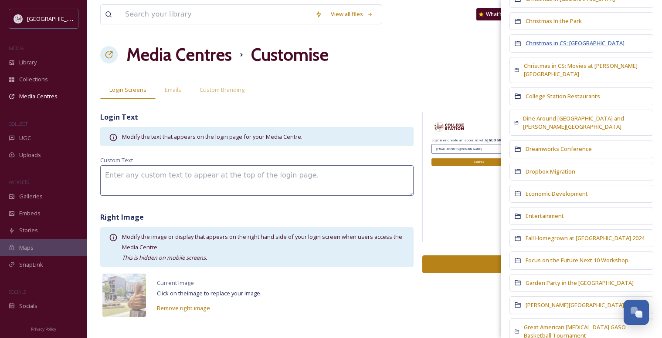
scroll to position [523, 0]
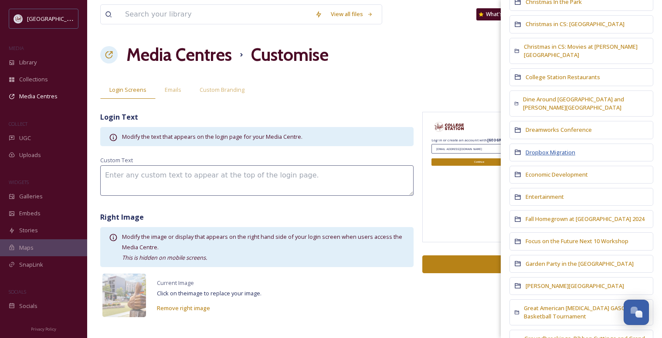
click at [558, 149] on span "Dropbox Migration" at bounding box center [550, 153] width 50 height 8
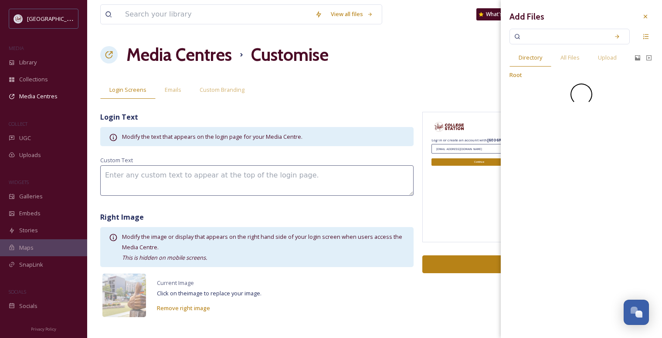
scroll to position [0, 0]
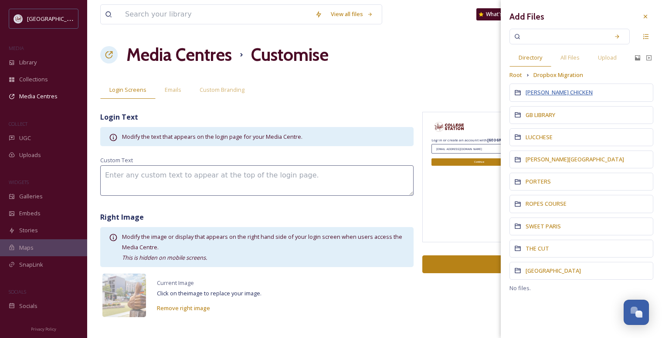
click at [539, 93] on span "DIXIE CHICKEN" at bounding box center [558, 92] width 67 height 8
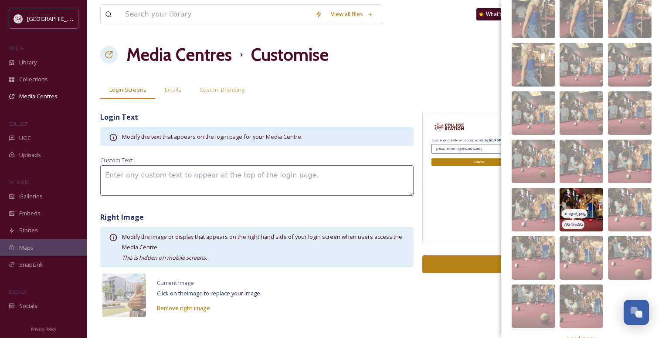
scroll to position [109, 0]
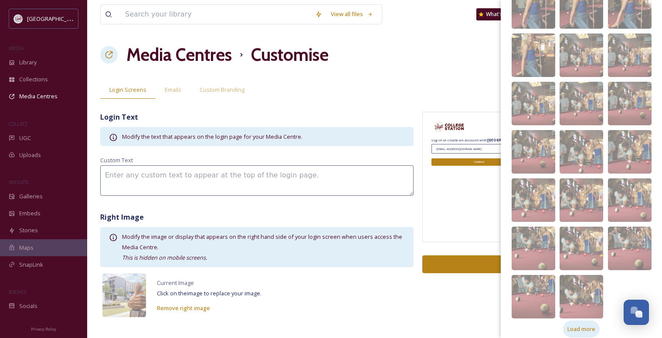
click at [575, 325] on span "Load more" at bounding box center [581, 329] width 28 height 8
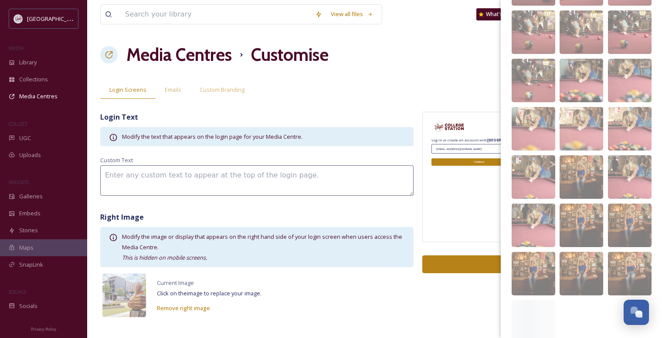
scroll to position [448, 0]
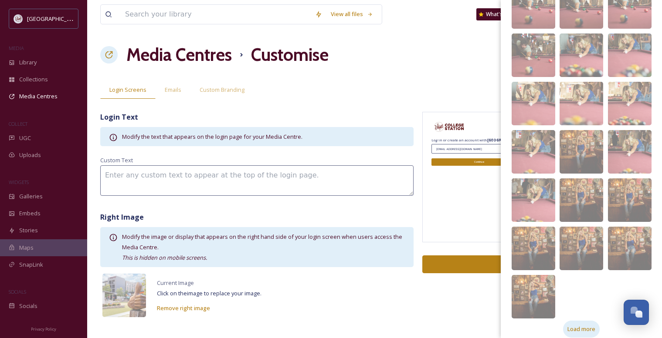
click at [574, 325] on span "Load more" at bounding box center [581, 329] width 28 height 8
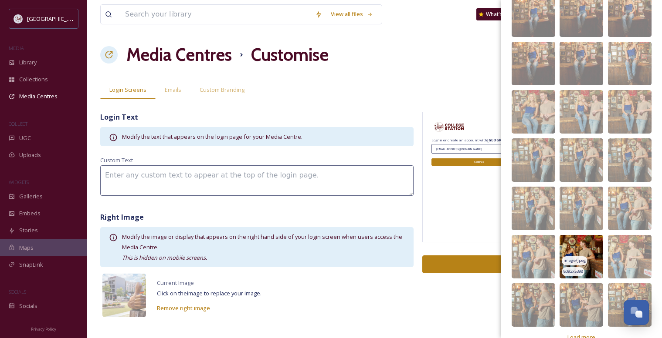
scroll to position [738, 0]
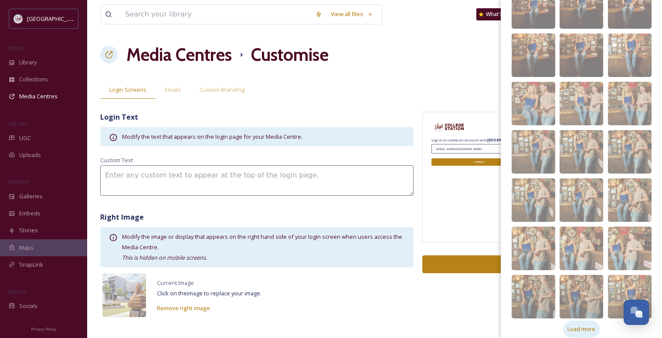
click at [575, 325] on span "Load more" at bounding box center [581, 329] width 28 height 8
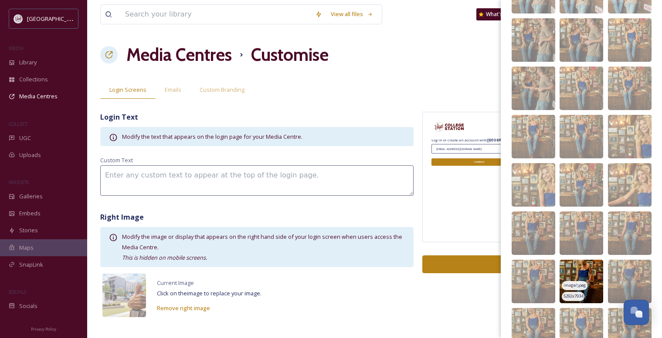
scroll to position [1076, 0]
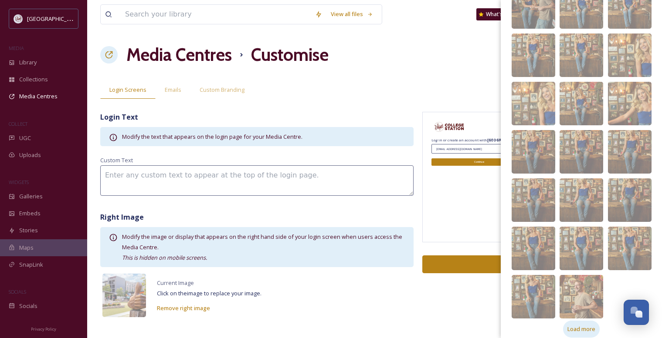
click at [576, 325] on span "Load more" at bounding box center [581, 329] width 28 height 8
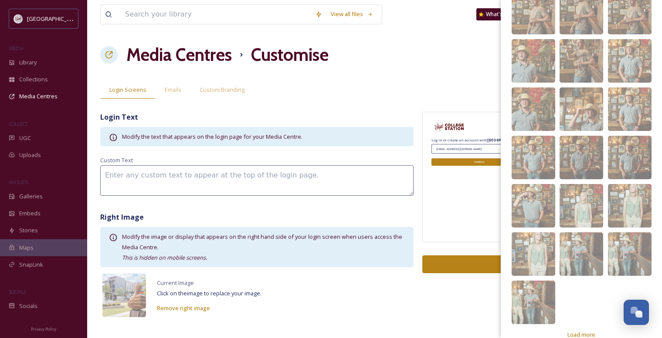
scroll to position [1415, 0]
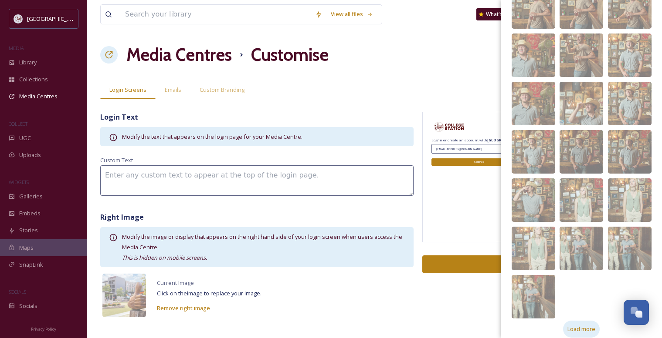
click at [578, 325] on span "Load more" at bounding box center [581, 329] width 28 height 8
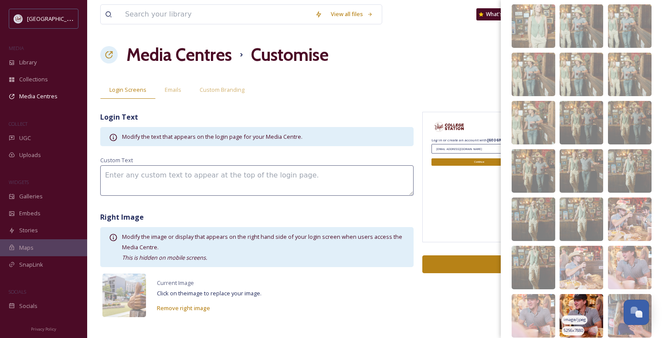
scroll to position [1705, 0]
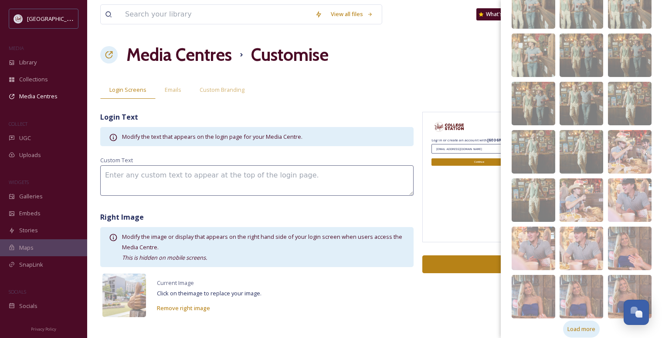
click at [576, 325] on span "Load more" at bounding box center [581, 329] width 28 height 8
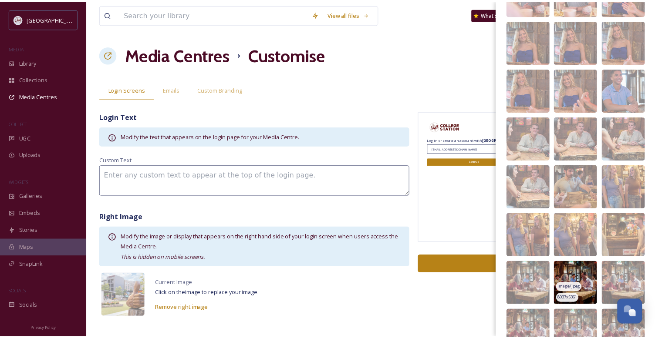
scroll to position [2044, 0]
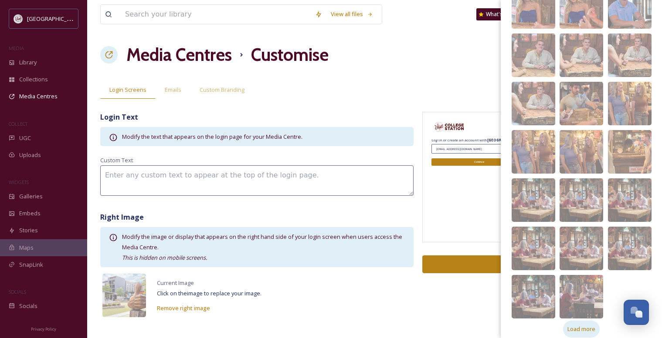
click at [579, 325] on span "Load more" at bounding box center [581, 329] width 28 height 8
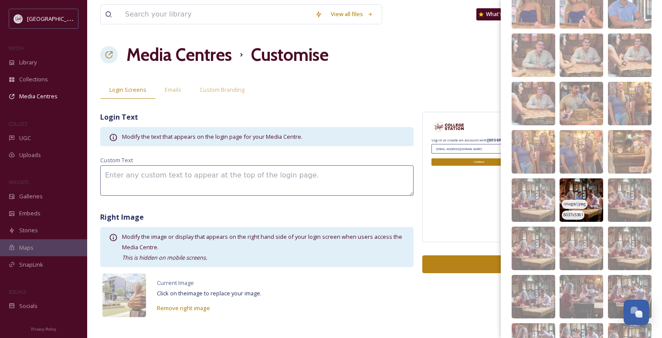
click at [573, 179] on img at bounding box center [581, 201] width 44 height 44
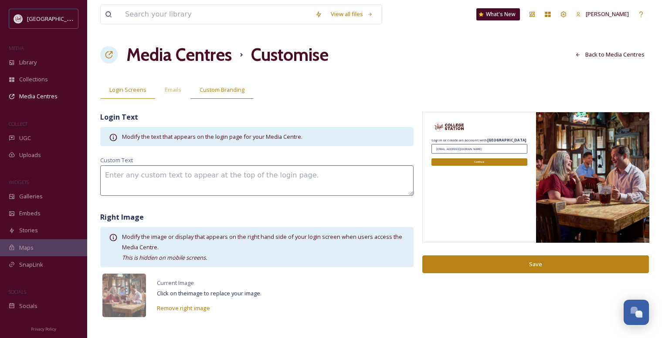
click at [228, 90] on span "Custom Branding" at bounding box center [222, 90] width 45 height 8
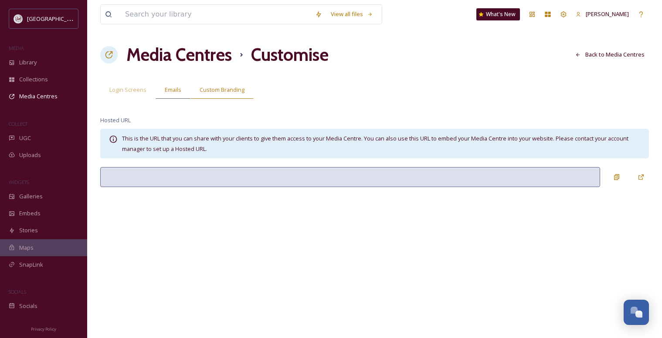
click at [169, 91] on span "Emails" at bounding box center [173, 90] width 17 height 8
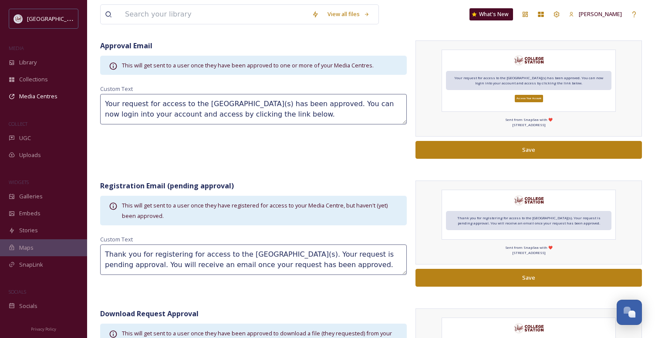
scroll to position [87, 0]
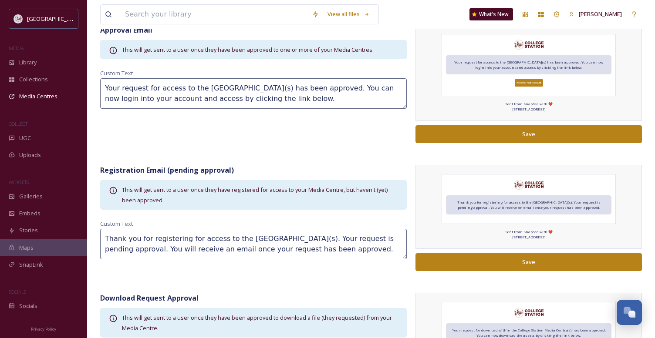
click at [247, 88] on textarea "Your request for access to the College Station Media Centre(s) has been approve…" at bounding box center [253, 93] width 307 height 30
click at [294, 86] on textarea "Your request for access to the College Station Media Centre(s) has been approve…" at bounding box center [253, 93] width 307 height 30
click at [295, 88] on textarea "Your request for access to the College Station Media Centre(s) has been approve…" at bounding box center [253, 93] width 307 height 30
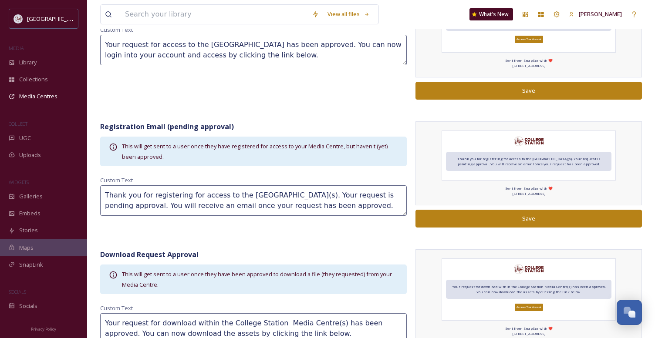
scroll to position [160, 0]
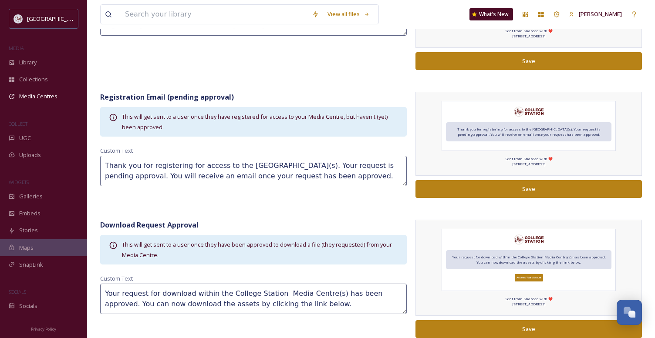
type textarea "Your request for access to the College Station Media Center has been approved. …"
click at [287, 164] on textarea "Thank you for registering for access to the College Station Media Centre(s). Yo…" at bounding box center [253, 171] width 307 height 30
click at [334, 164] on textarea "Thank you for registering for access to the College Station Media Centre(s). Yo…" at bounding box center [253, 171] width 307 height 30
type textarea "Thank you for registering for access to the College Station Media Centre. Your …"
click at [271, 293] on textarea "Your request for download within the College Station Media Centre(s) has been a…" at bounding box center [253, 299] width 307 height 30
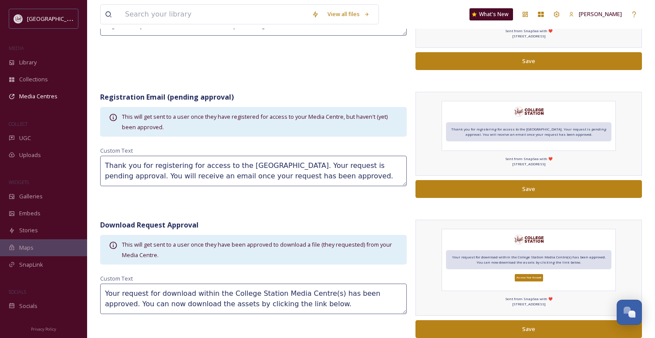
click at [317, 294] on textarea "Your request for download within the College Station Media Centre(s) has been a…" at bounding box center [253, 299] width 307 height 30
type textarea "Your request for download within the College Station Media Centre has been appr…"
click at [513, 335] on button "Save" at bounding box center [529, 330] width 227 height 18
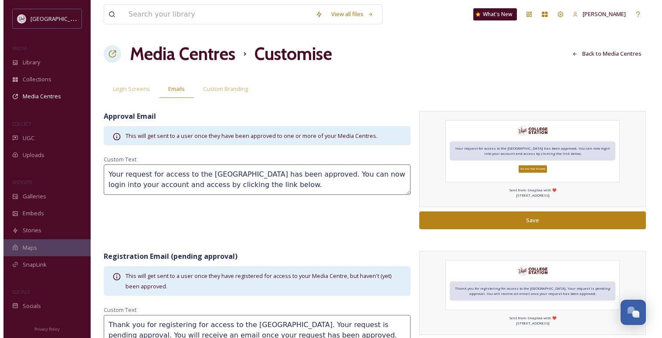
scroll to position [0, 0]
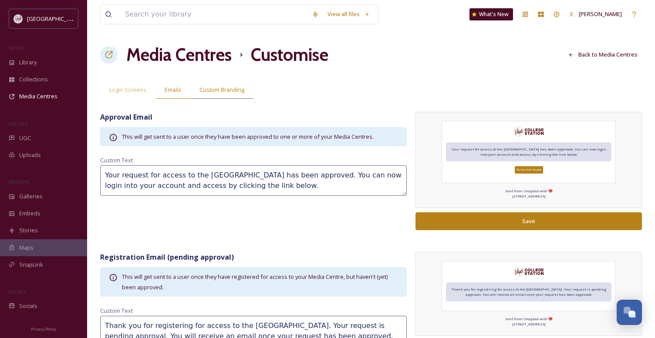
click at [220, 88] on span "Custom Branding" at bounding box center [222, 90] width 45 height 8
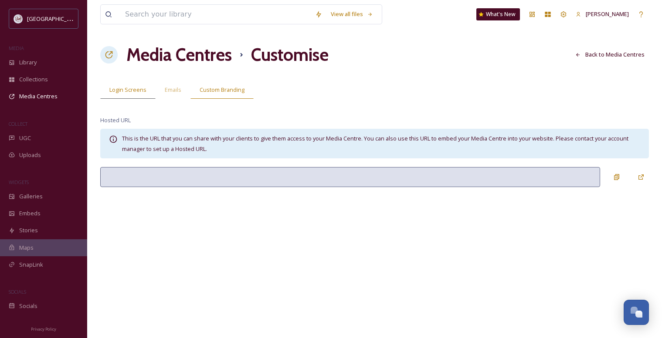
click at [133, 88] on span "Login Screens" at bounding box center [127, 90] width 37 height 8
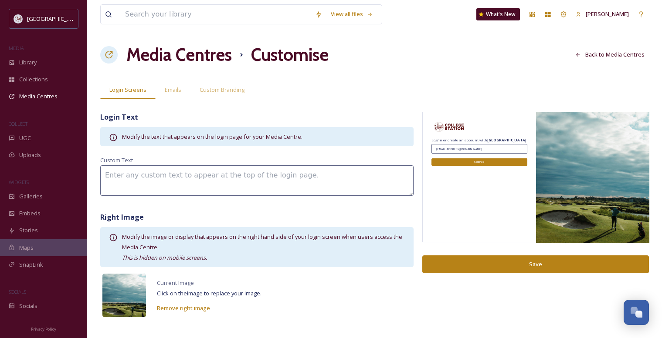
click at [128, 297] on img at bounding box center [124, 296] width 44 height 44
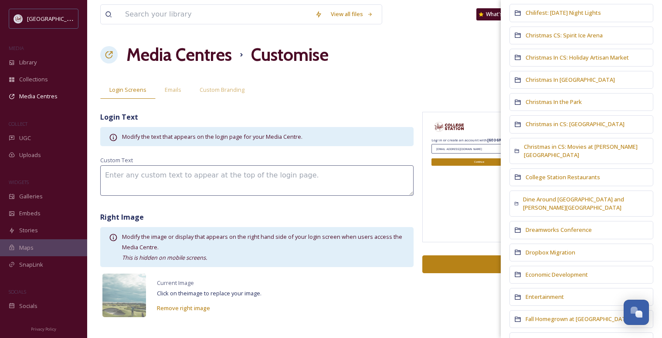
scroll to position [436, 0]
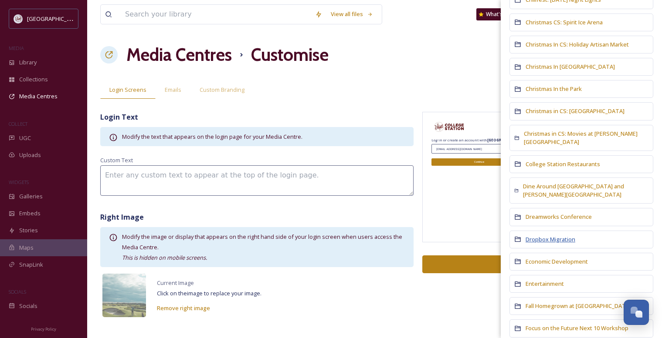
click at [545, 236] on span "Dropbox Migration" at bounding box center [550, 240] width 50 height 8
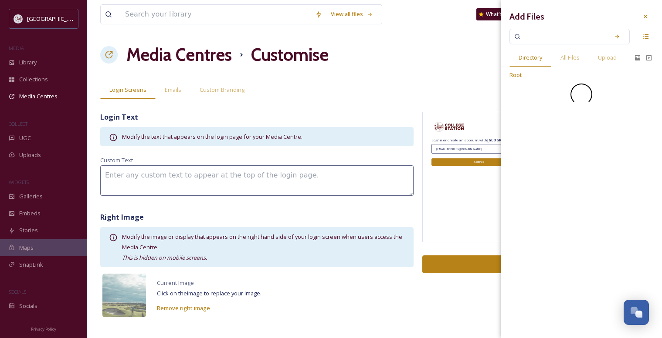
scroll to position [0, 0]
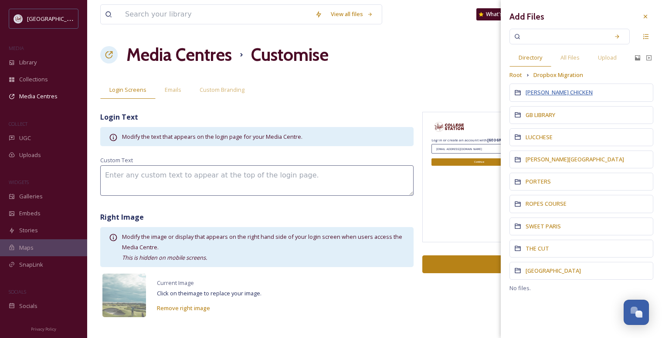
click at [529, 91] on span "DIXIE CHICKEN" at bounding box center [558, 92] width 67 height 8
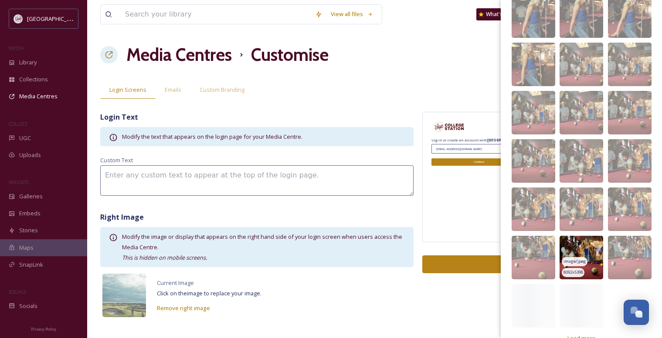
scroll to position [109, 0]
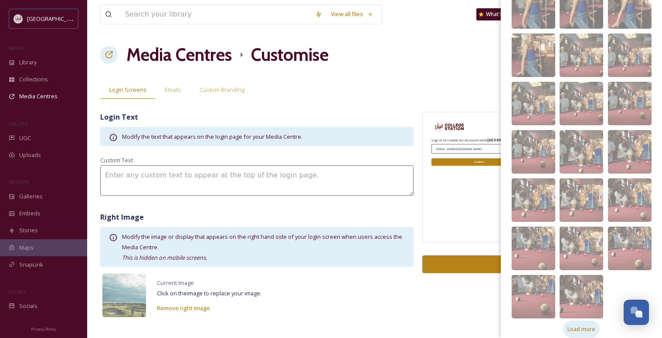
click at [568, 325] on span "Load more" at bounding box center [581, 329] width 28 height 8
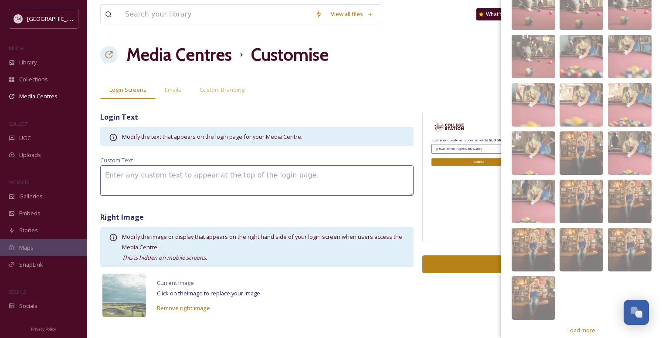
scroll to position [448, 0]
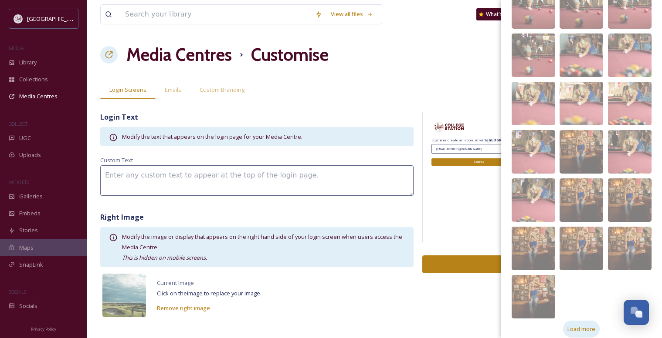
click at [572, 325] on span "Load more" at bounding box center [581, 329] width 28 height 8
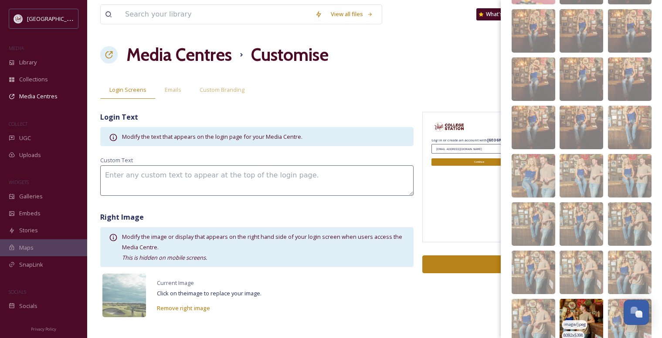
scroll to position [738, 0]
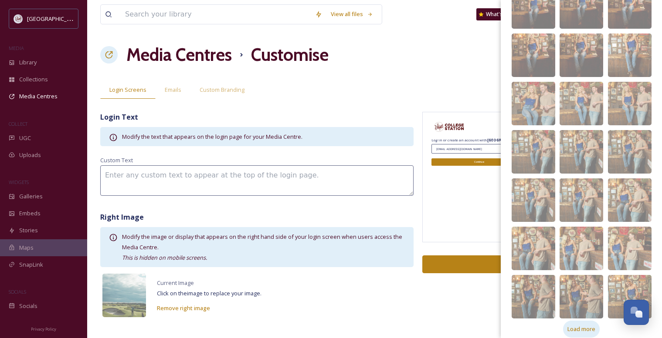
click at [576, 325] on span "Load more" at bounding box center [581, 329] width 28 height 8
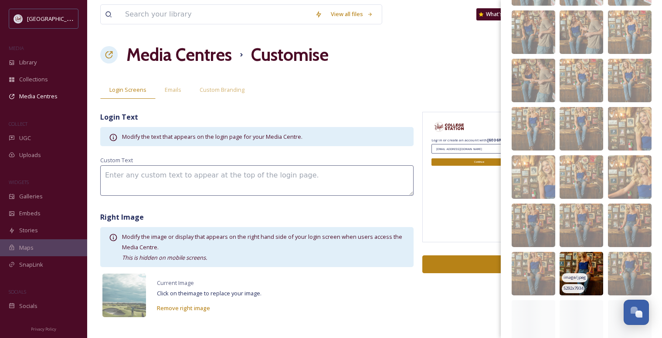
scroll to position [1076, 0]
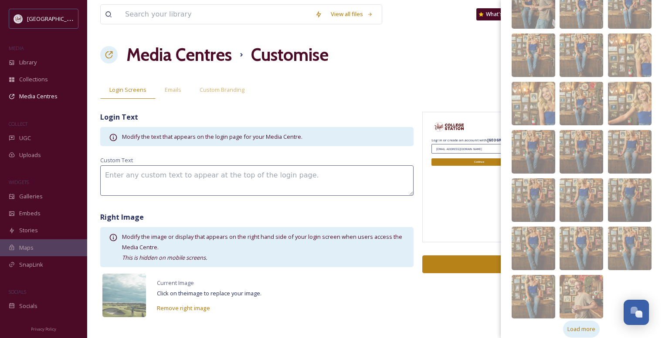
click at [575, 325] on span "Load more" at bounding box center [581, 329] width 28 height 8
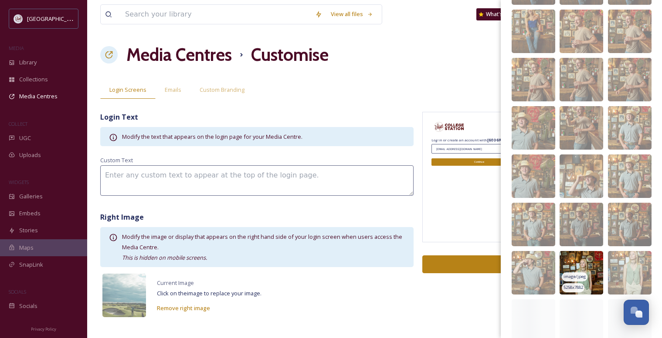
scroll to position [1415, 0]
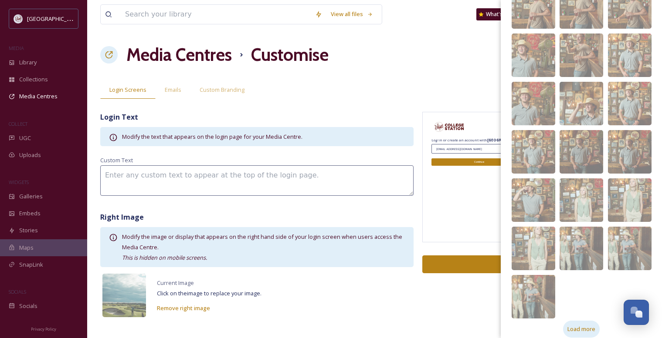
click at [575, 325] on span "Load more" at bounding box center [581, 329] width 28 height 8
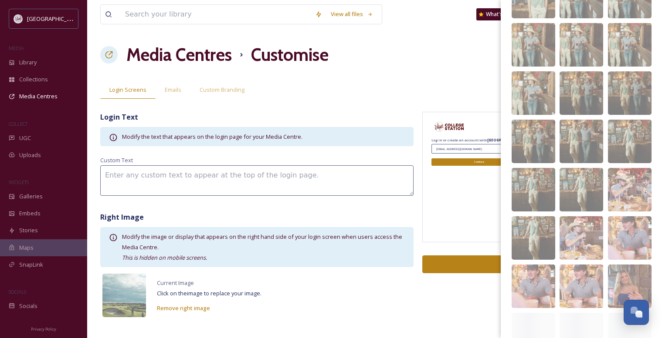
scroll to position [1705, 0]
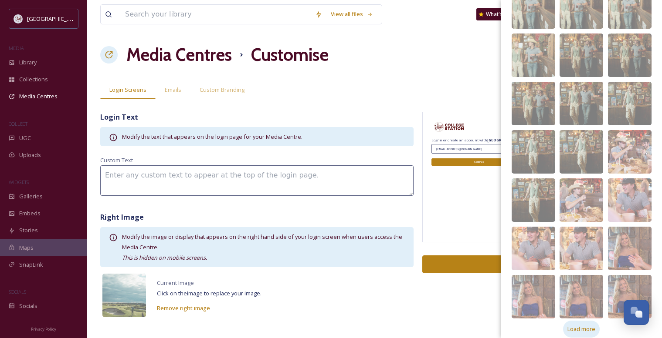
click at [575, 325] on span "Load more" at bounding box center [581, 329] width 28 height 8
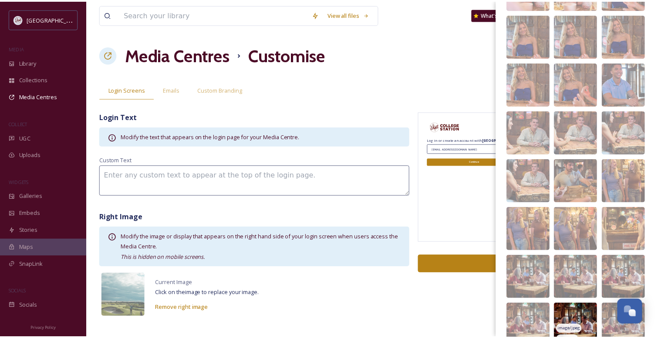
scroll to position [2044, 0]
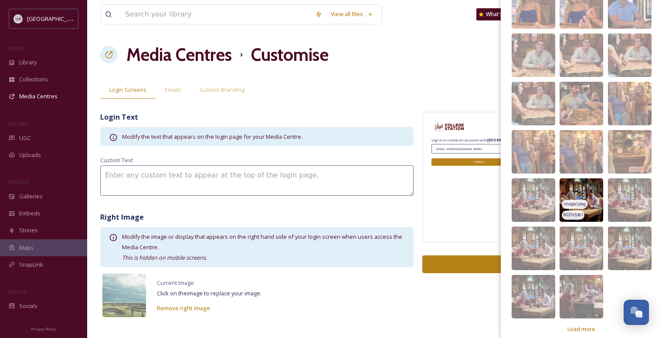
click at [580, 179] on img at bounding box center [581, 201] width 44 height 44
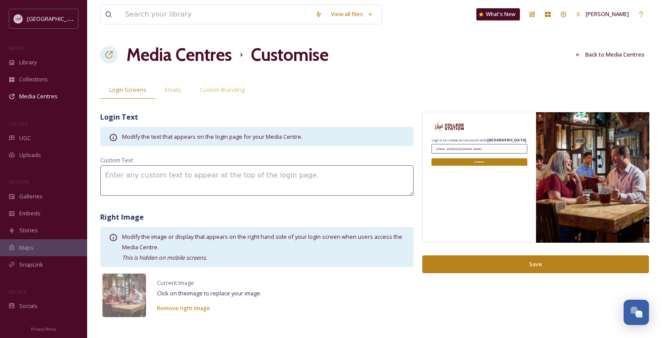
click at [533, 264] on button "Save" at bounding box center [535, 265] width 227 height 18
click at [189, 54] on h1 "Media Centres" at bounding box center [178, 55] width 105 height 26
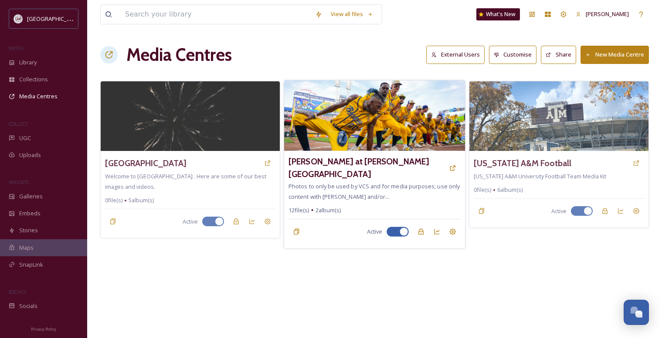
click at [402, 227] on div at bounding box center [403, 231] width 9 height 9
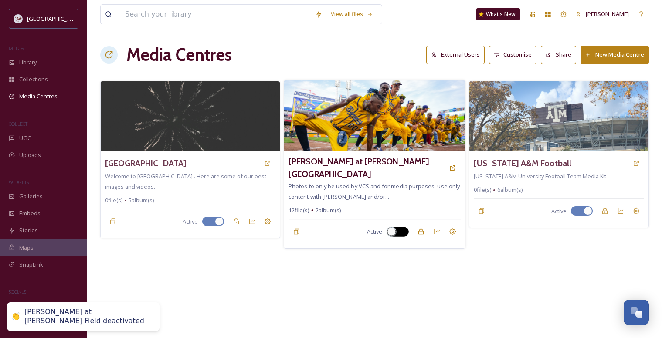
click at [390, 227] on div at bounding box center [391, 231] width 9 height 9
checkbox input "true"
click at [419, 229] on icon at bounding box center [420, 232] width 5 height 6
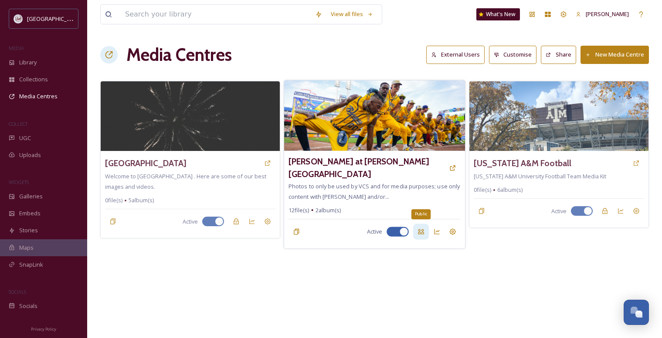
click at [421, 228] on icon at bounding box center [420, 231] width 7 height 7
click at [355, 156] on div "Savannah Bananas at Kyle Field" at bounding box center [374, 168] width 172 height 25
click at [368, 159] on h3 "Savannah Bananas at Kyle Field" at bounding box center [366, 168] width 156 height 25
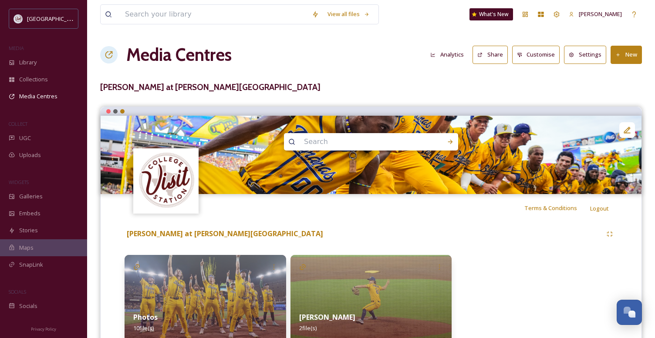
click at [495, 55] on button "Share" at bounding box center [490, 55] width 35 height 18
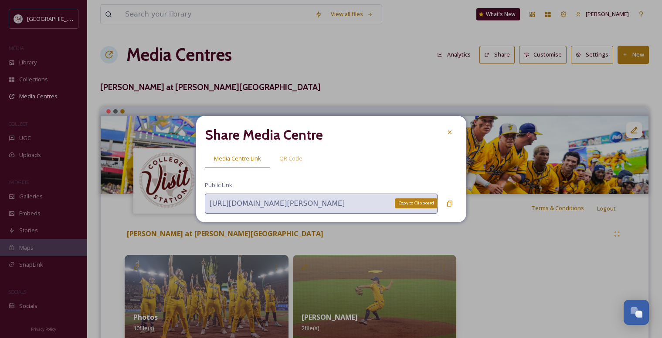
drag, startPoint x: 450, startPoint y: 202, endPoint x: 431, endPoint y: 172, distance: 35.7
click at [450, 201] on icon at bounding box center [449, 203] width 7 height 7
click at [454, 131] on div at bounding box center [450, 133] width 16 height 16
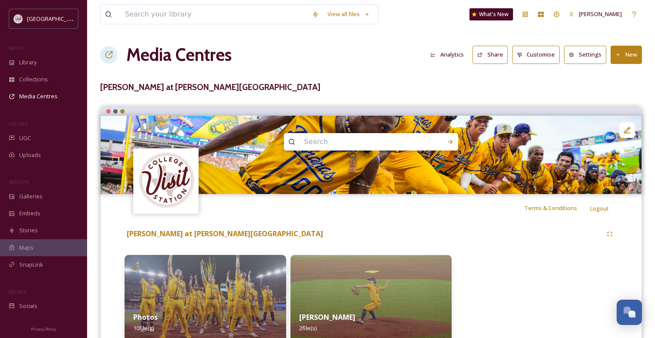
click at [543, 52] on button "Customise" at bounding box center [536, 55] width 48 height 18
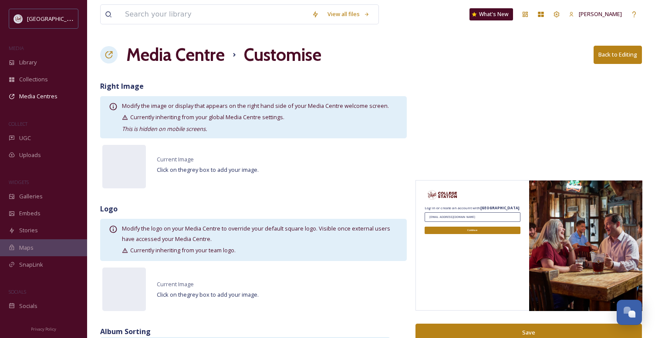
click at [606, 56] on button "Back to Editing" at bounding box center [618, 55] width 48 height 18
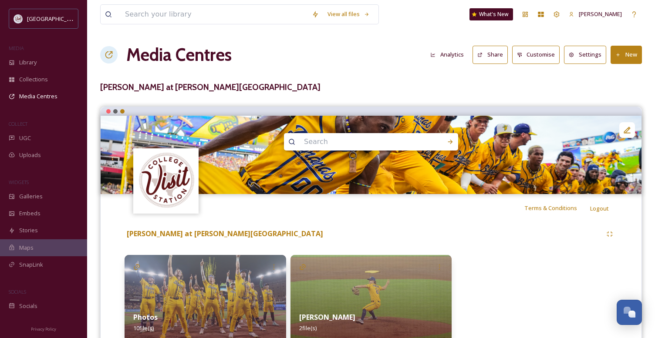
click at [589, 59] on button "Settings" at bounding box center [585, 55] width 42 height 18
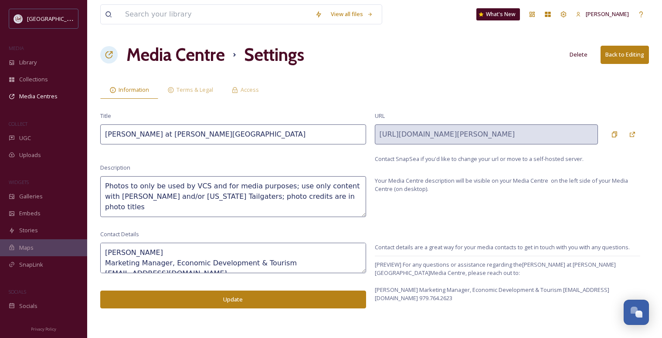
drag, startPoint x: 200, startPoint y: 184, endPoint x: 189, endPoint y: 186, distance: 11.2
click at [189, 186] on textarea "Photos to only be used by VCS and for media purposes; use only content with Sav…" at bounding box center [233, 196] width 266 height 41
click at [135, 206] on textarea "Photos to only be used by Visit College Station and for media purposes; use onl…" at bounding box center [233, 196] width 266 height 41
click at [107, 182] on textarea "Photos to only be used by Visit College Station and for media purposes; use onl…" at bounding box center [233, 196] width 266 height 41
type textarea "Photos to only be used by Visit College Station and for media purposes; use onl…"
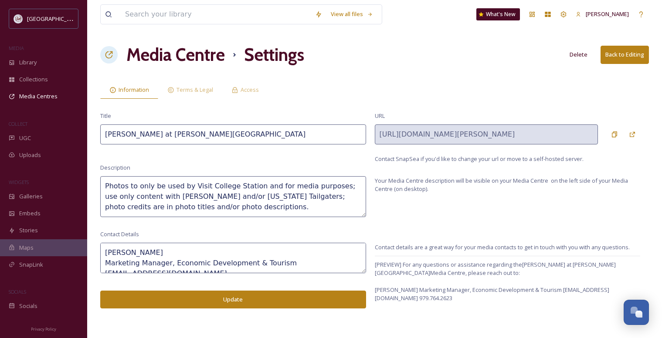
click at [170, 264] on textarea "Angie Bertinot Marketing Manager, Economic Development & Tourism abertinot@cstx…" at bounding box center [233, 258] width 266 height 30
type textarea "Angie Bertinot Marketing Manager Economic Development & Tourism abertinot@cstx.…"
click at [226, 300] on button "Update" at bounding box center [233, 300] width 266 height 18
click at [252, 90] on span "Access" at bounding box center [249, 90] width 18 height 8
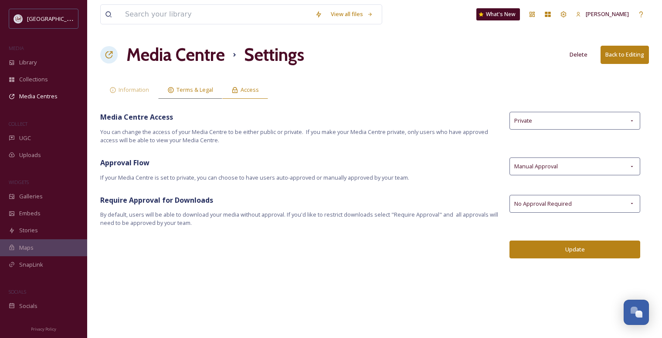
click at [196, 86] on span "Terms & Legal" at bounding box center [194, 90] width 37 height 8
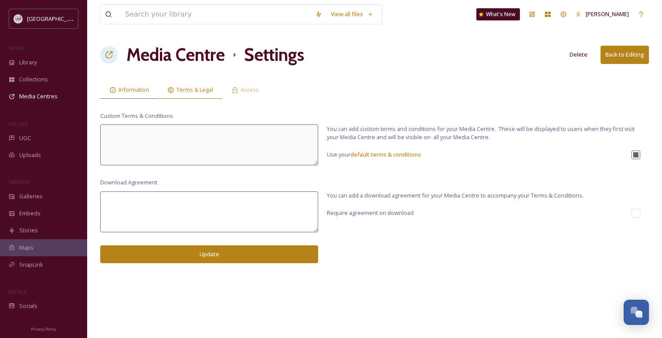
click at [138, 86] on span "Information" at bounding box center [133, 90] width 30 height 8
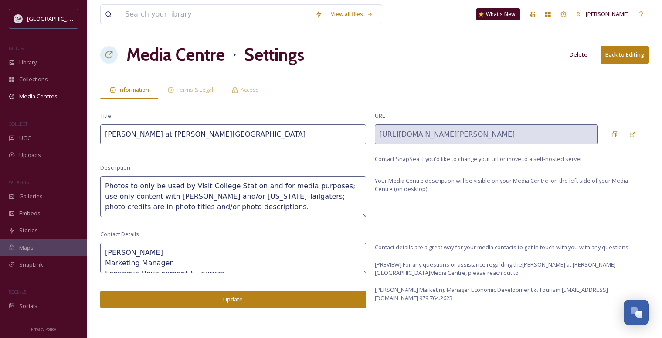
click at [210, 136] on input "Savannah Bananas at Kyle Field" at bounding box center [233, 135] width 266 height 20
drag, startPoint x: 209, startPoint y: 135, endPoint x: 163, endPoint y: 138, distance: 45.4
click at [163, 138] on input "Savannah Bananas at Kyle Field" at bounding box center [233, 135] width 266 height 20
type input "Savannah Bananas + Visit College Station"
click at [234, 301] on button "Update" at bounding box center [233, 300] width 266 height 18
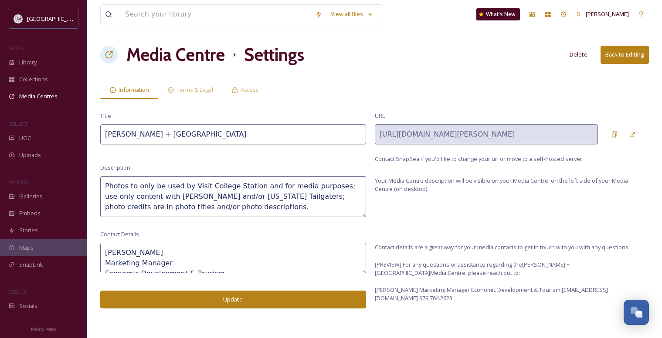
click at [189, 53] on h1 "Media Centre" at bounding box center [175, 55] width 98 height 26
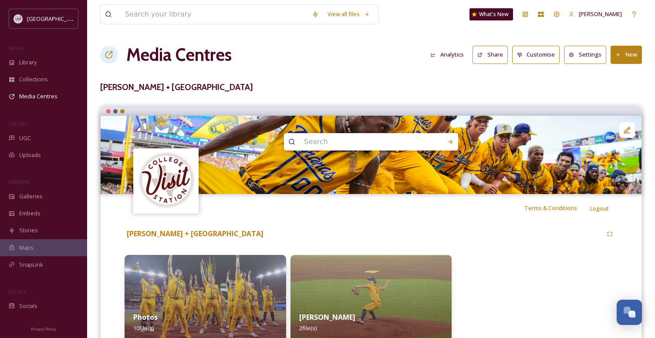
click at [165, 60] on h1 "Media Centres" at bounding box center [178, 55] width 105 height 26
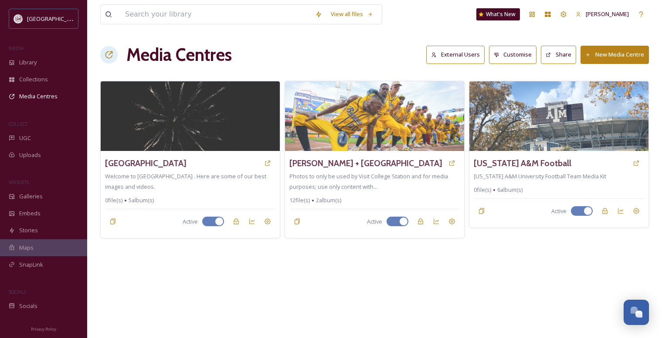
click at [513, 52] on button "Customise" at bounding box center [513, 55] width 48 height 18
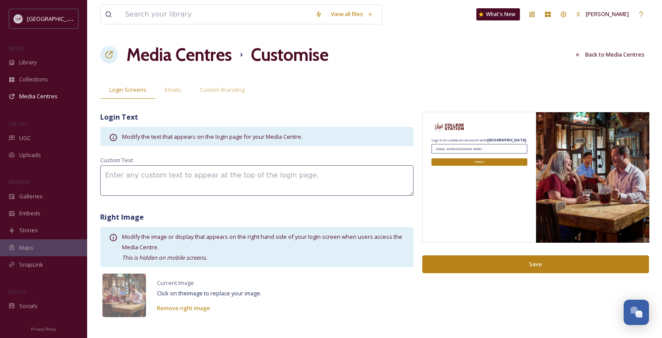
click at [212, 177] on textarea at bounding box center [256, 181] width 313 height 30
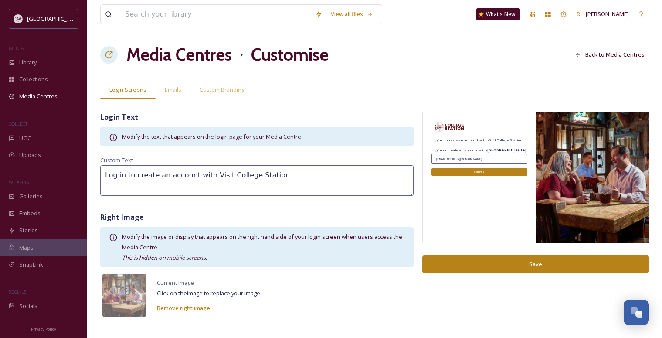
click at [105, 175] on textarea "Log in to create an account with Visit College Station." at bounding box center [256, 181] width 313 height 30
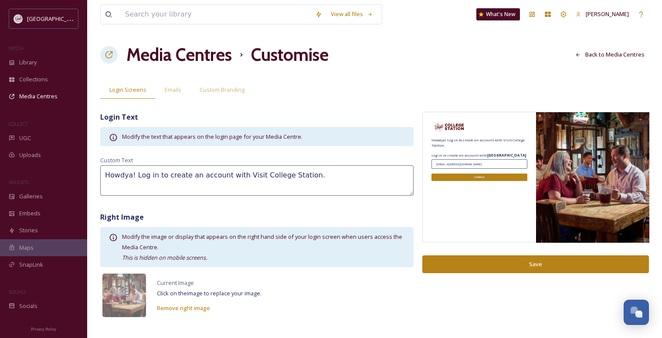
click at [129, 175] on textarea "Howdya! Log in to create an account with Visit College Station." at bounding box center [256, 181] width 313 height 30
type textarea "Howdy! Log in to create an account with Visit College Station."
click at [213, 139] on span "Modify the text that appears on the login page for your Media Centre." at bounding box center [212, 137] width 180 height 8
click at [488, 260] on button "Save" at bounding box center [535, 265] width 227 height 18
click at [155, 137] on span "Modify the text that appears on the login page for your Media Centre." at bounding box center [212, 137] width 180 height 8
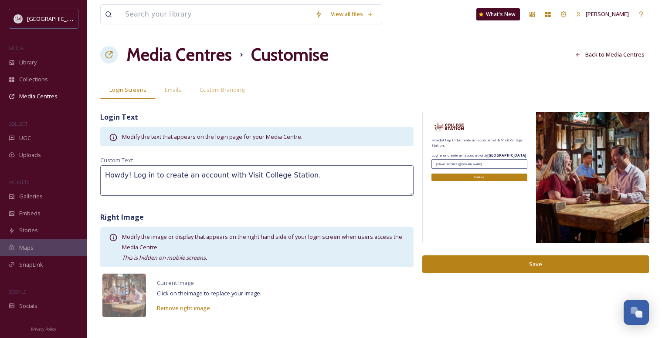
click at [449, 153] on div "Log in or create an account with College Station" at bounding box center [479, 155] width 96 height 5
click at [449, 156] on div "Log in or create an account with College Station" at bounding box center [479, 155] width 96 height 5
click at [31, 20] on span "[GEOGRAPHIC_DATA]" at bounding box center [54, 18] width 55 height 8
click at [566, 13] on icon at bounding box center [564, 14] width 6 height 6
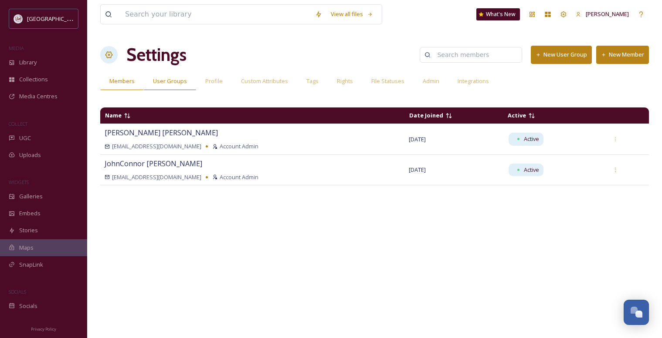
click at [162, 81] on span "User Groups" at bounding box center [170, 81] width 34 height 8
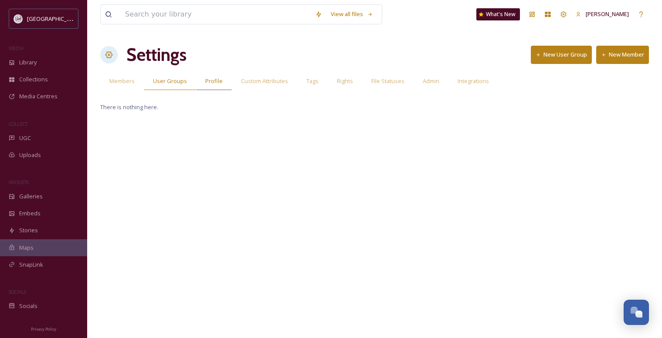
click at [210, 81] on span "Profile" at bounding box center [213, 81] width 17 height 8
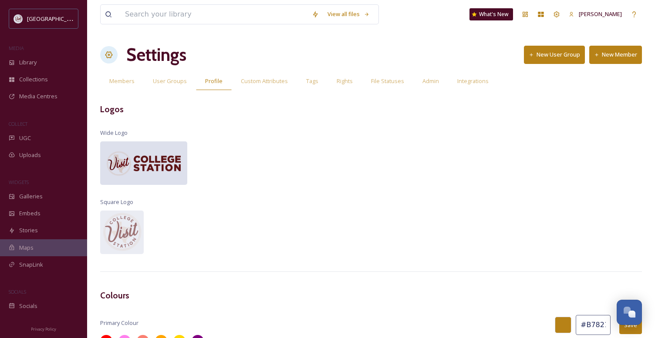
click at [146, 166] on img at bounding box center [143, 163] width 87 height 29
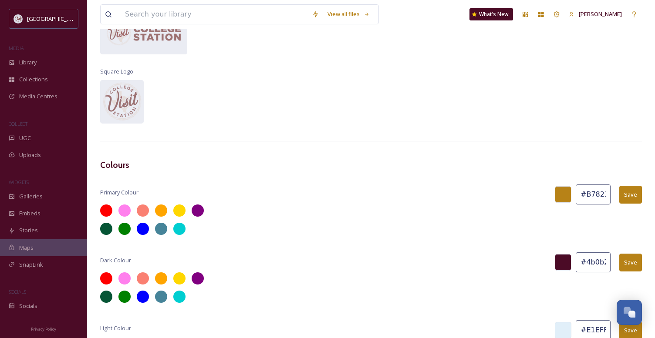
scroll to position [0, 2]
drag, startPoint x: 579, startPoint y: 264, endPoint x: 619, endPoint y: 263, distance: 40.5
click at [619, 263] on div "Dark Colour #4b0b26 Save" at bounding box center [371, 263] width 542 height 20
click at [595, 263] on input "#4b0b26" at bounding box center [593, 263] width 35 height 20
drag, startPoint x: 584, startPoint y: 263, endPoint x: 612, endPoint y: 263, distance: 27.4
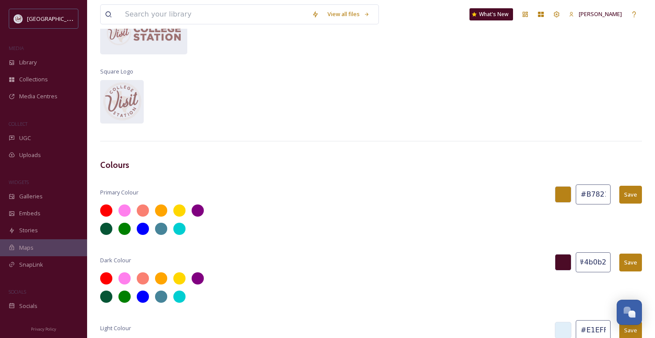
click at [612, 263] on div "Dark Colour #4b0b26 Save" at bounding box center [371, 263] width 542 height 20
type input "#5C1314"
click at [637, 265] on button "Save" at bounding box center [630, 263] width 23 height 18
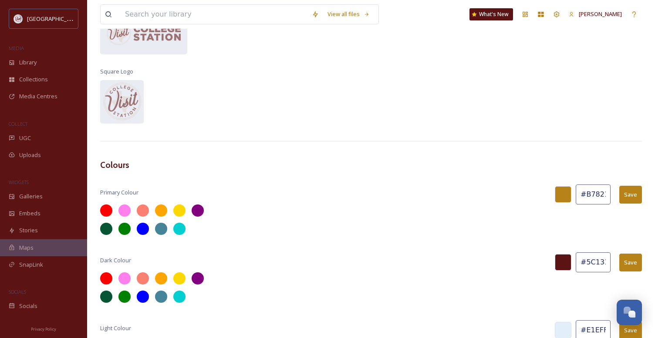
drag, startPoint x: 582, startPoint y: 195, endPoint x: 590, endPoint y: 194, distance: 8.3
click at [590, 194] on input "#B78217" at bounding box center [593, 195] width 35 height 20
click at [588, 195] on input "#B78217" at bounding box center [593, 195] width 35 height 20
drag, startPoint x: 586, startPoint y: 195, endPoint x: 619, endPoint y: 195, distance: 33.1
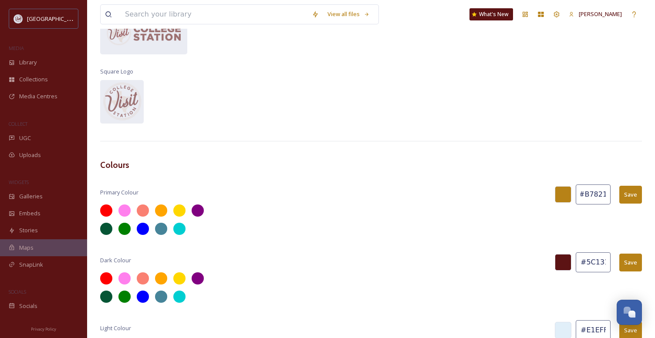
click at [619, 195] on div "Primary Colour #B78217 Save" at bounding box center [371, 195] width 542 height 20
type input "#E45741"
click at [629, 197] on button "Save" at bounding box center [630, 195] width 23 height 18
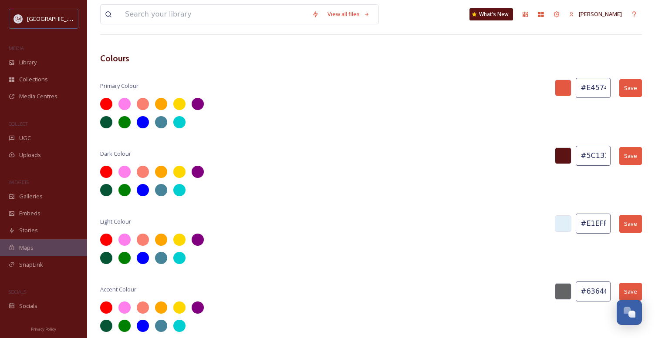
scroll to position [0, 0]
drag, startPoint x: 585, startPoint y: 223, endPoint x: 616, endPoint y: 222, distance: 31.4
click at [616, 222] on div "Light Colour #E1EFF9 Save" at bounding box center [371, 224] width 542 height 20
click at [633, 220] on button "Save" at bounding box center [630, 224] width 23 height 18
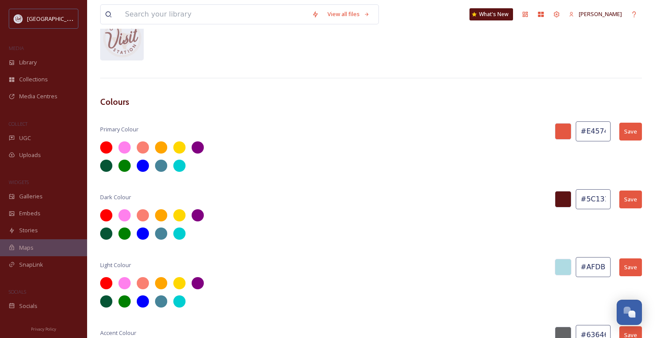
scroll to position [0, 3]
drag, startPoint x: 585, startPoint y: 267, endPoint x: 619, endPoint y: 265, distance: 33.6
click at [619, 265] on div "Light Colour #AFDBE3 Save" at bounding box center [371, 267] width 542 height 20
click at [636, 266] on button "Save" at bounding box center [630, 268] width 23 height 18
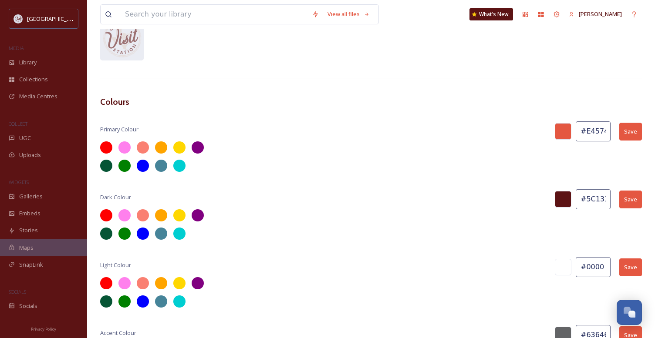
click at [636, 266] on button "Save" at bounding box center [630, 268] width 23 height 18
click at [609, 264] on input "#0000" at bounding box center [593, 267] width 35 height 20
click at [631, 263] on button "Save" at bounding box center [630, 268] width 23 height 18
click at [272, 227] on div at bounding box center [371, 225] width 542 height 30
drag, startPoint x: 607, startPoint y: 270, endPoint x: 587, endPoint y: 268, distance: 20.1
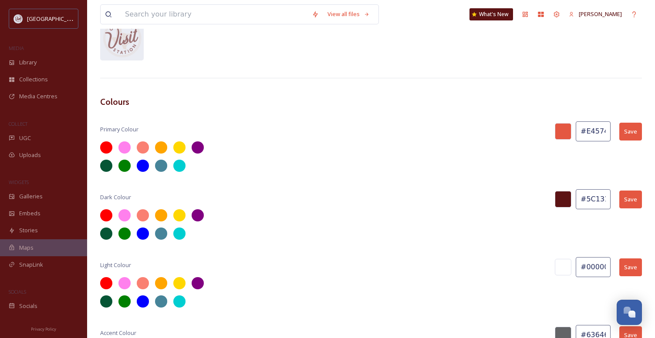
click at [587, 268] on input "#00000" at bounding box center [593, 267] width 35 height 20
type input "#AFDBE3"
click at [626, 267] on button "Save" at bounding box center [630, 268] width 23 height 18
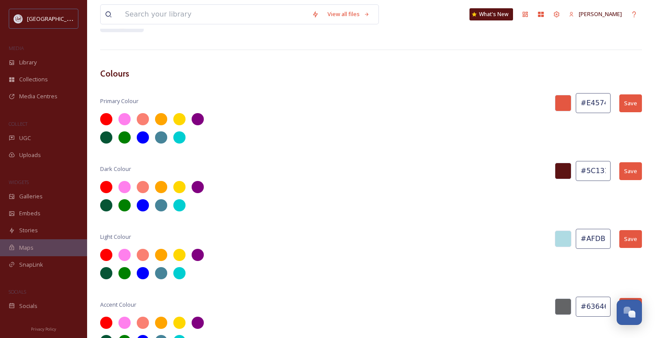
scroll to position [237, 0]
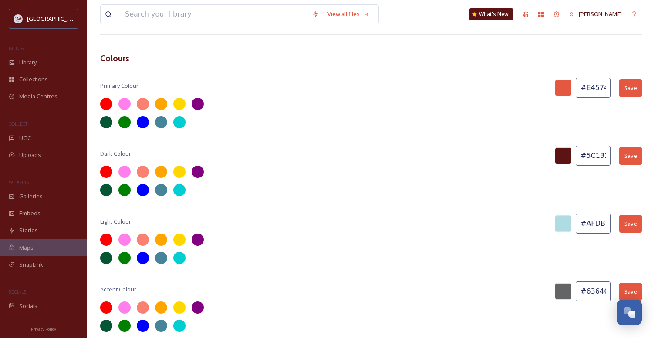
click at [584, 292] on input "#636466" at bounding box center [593, 292] width 35 height 20
drag, startPoint x: 586, startPoint y: 291, endPoint x: 617, endPoint y: 288, distance: 31.5
click at [617, 288] on div "Accent Colour #636466 Save" at bounding box center [371, 292] width 542 height 20
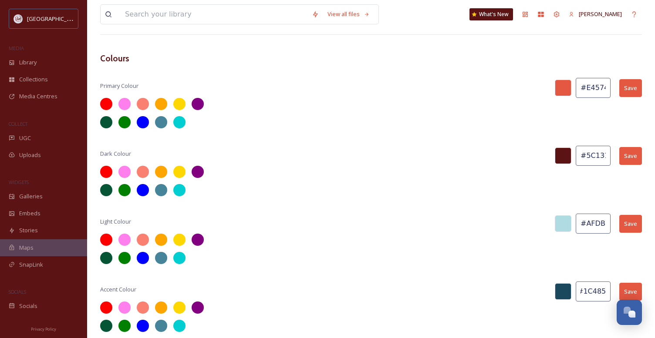
type input "#1C485D"
click at [632, 287] on button "Save" at bounding box center [630, 292] width 23 height 18
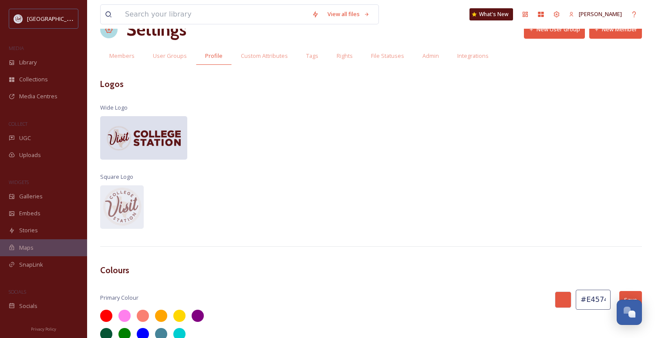
scroll to position [20, 0]
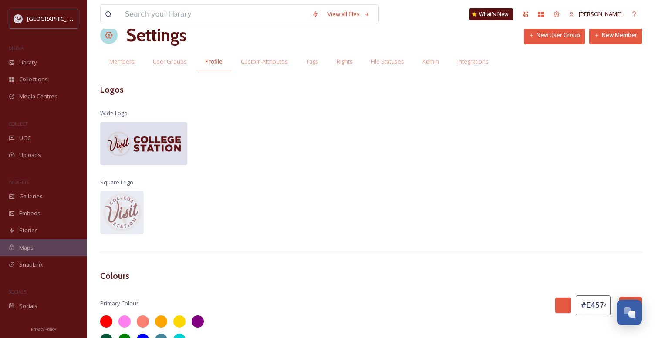
click at [147, 142] on img at bounding box center [143, 143] width 87 height 29
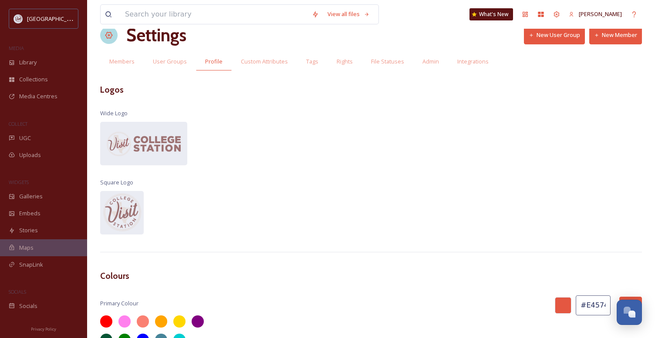
click at [390, 166] on div "View all files What's New Angie Bertinot Settings New User Group New Member Mem…" at bounding box center [371, 267] width 568 height 574
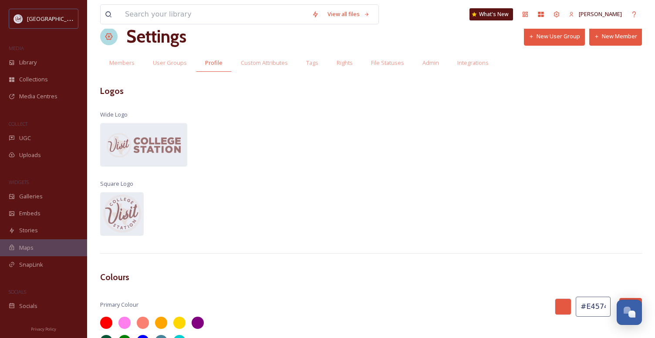
scroll to position [0, 0]
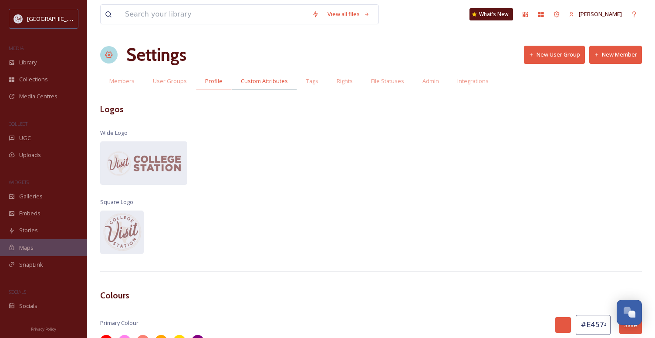
click at [264, 81] on span "Custom Attributes" at bounding box center [264, 81] width 47 height 8
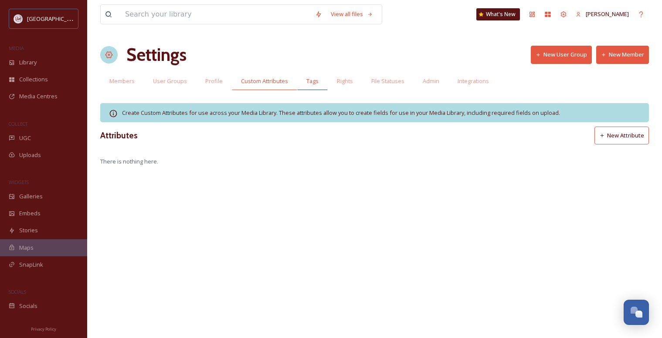
click at [312, 81] on span "Tags" at bounding box center [312, 81] width 12 height 8
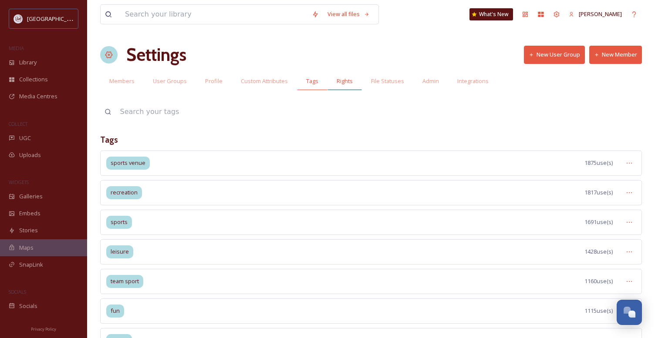
click at [347, 81] on span "Rights" at bounding box center [345, 81] width 16 height 8
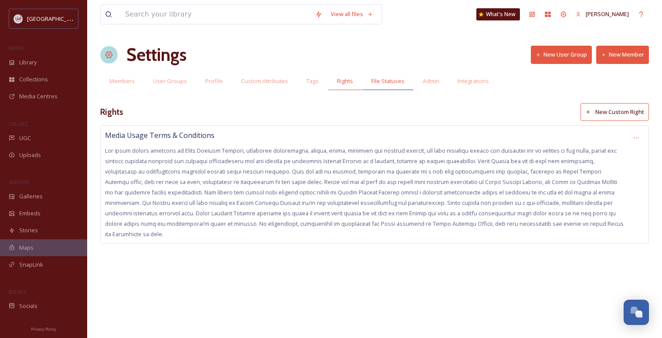
click at [387, 81] on span "File Statuses" at bounding box center [387, 81] width 33 height 8
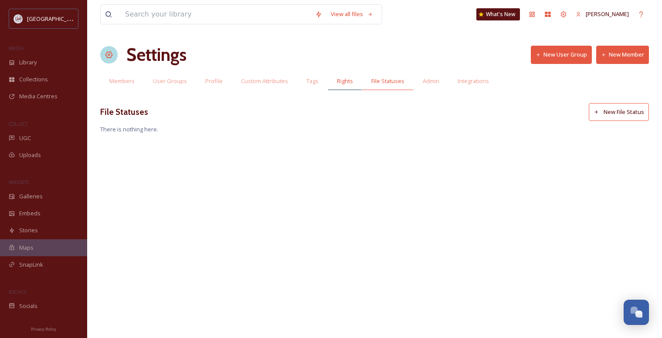
click at [343, 82] on span "Rights" at bounding box center [345, 81] width 16 height 8
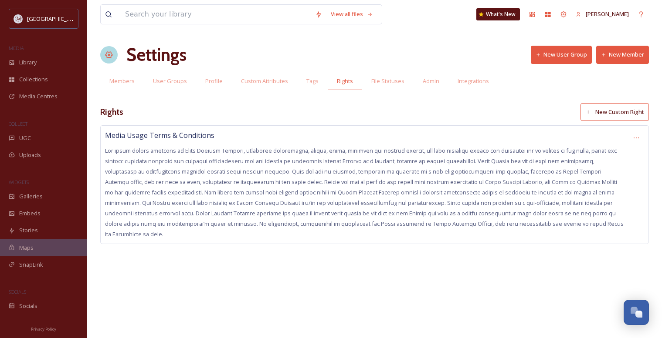
click at [613, 112] on button "New Custom Right" at bounding box center [614, 112] width 68 height 18
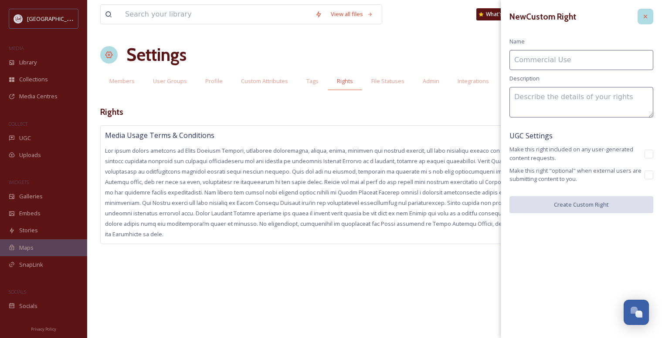
click at [644, 16] on icon at bounding box center [645, 16] width 7 height 7
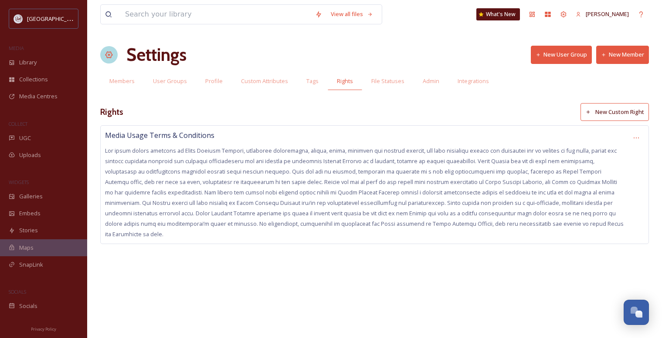
click at [256, 189] on span at bounding box center [364, 192] width 518 height 91
click at [392, 77] on div "File Statuses" at bounding box center [387, 81] width 51 height 18
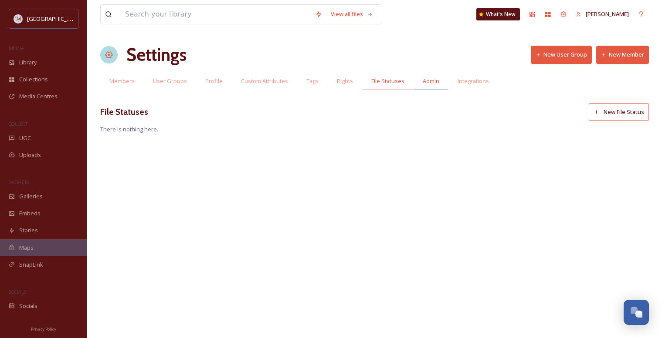
click at [425, 81] on span "Admin" at bounding box center [431, 81] width 17 height 8
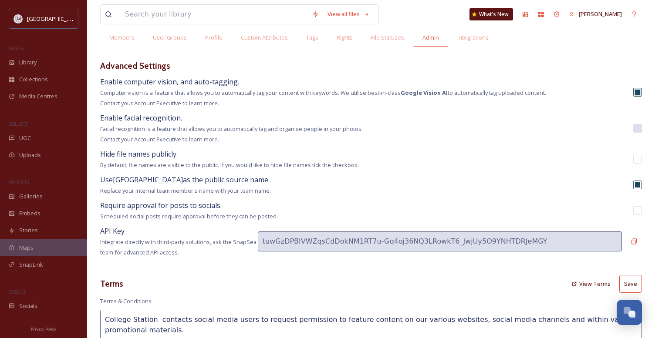
scroll to position [87, 0]
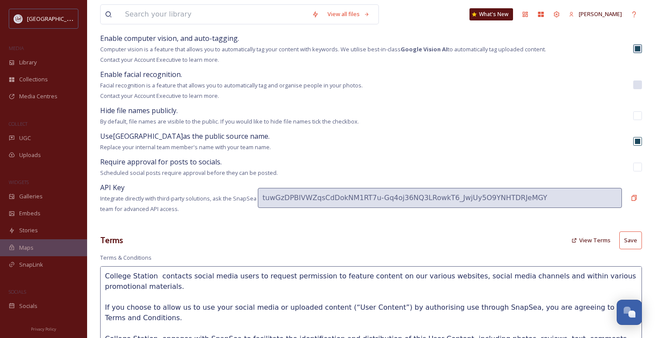
click at [182, 137] on span "Use College Station as the public source name." at bounding box center [184, 137] width 169 height 10
click at [122, 135] on span "Use College Station as the public source name." at bounding box center [184, 137] width 169 height 10
click at [118, 135] on span "Use College Station as the public source name." at bounding box center [184, 137] width 169 height 10
click at [132, 140] on div "Use College Station as the public source name. Replace your internal team membe…" at bounding box center [185, 141] width 171 height 21
click at [133, 139] on span "Use College Station as the public source name." at bounding box center [184, 137] width 169 height 10
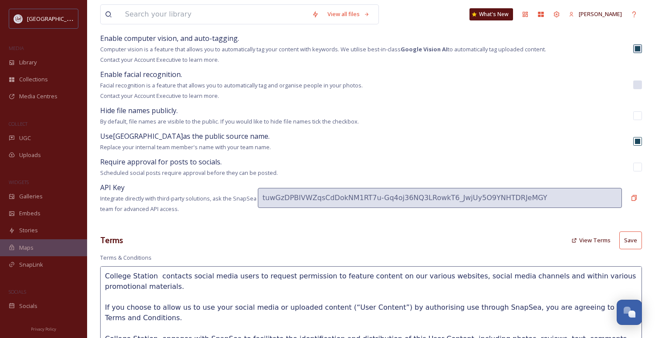
click at [636, 141] on input "checkbox" at bounding box center [637, 141] width 9 height 9
checkbox input "false"
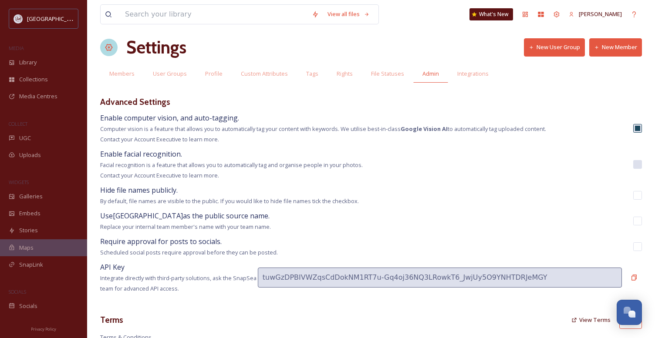
scroll to position [0, 0]
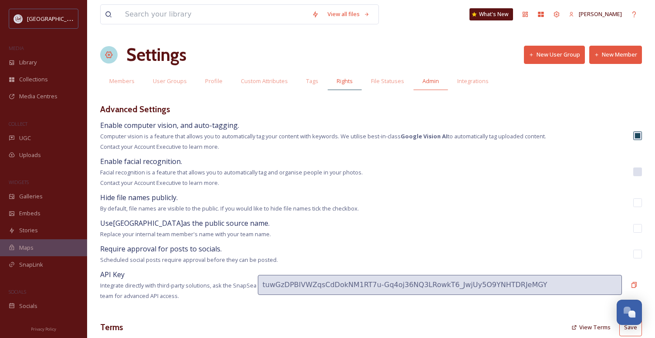
click at [341, 81] on span "Rights" at bounding box center [345, 81] width 16 height 8
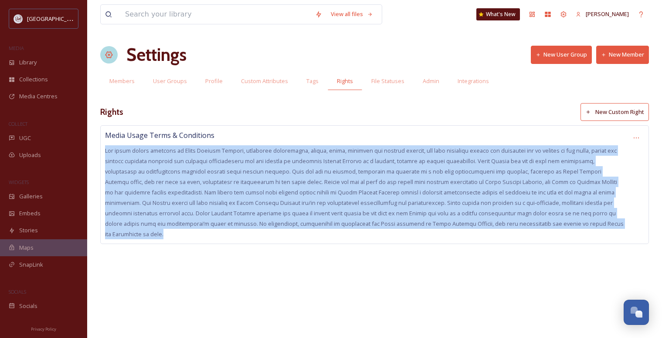
drag, startPoint x: 596, startPoint y: 224, endPoint x: 96, endPoint y: 150, distance: 505.1
click at [96, 150] on div "View all files What's New Angie Bertinot Settings New User Group New Member Mem…" at bounding box center [374, 169] width 575 height 338
click at [428, 159] on span at bounding box center [364, 192] width 518 height 91
drag, startPoint x: 616, startPoint y: 221, endPoint x: 98, endPoint y: 138, distance: 523.8
click at [98, 138] on div "View all files What's New Angie Bertinot Settings New User Group New Member Mem…" at bounding box center [374, 169] width 575 height 338
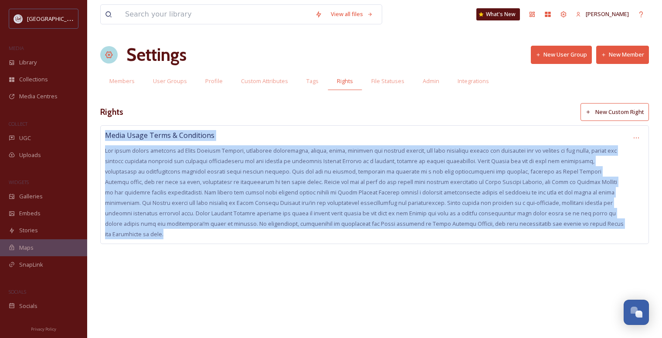
copy div "Media Usage Terms & Conditions All media assets provided by Visit College Stati…"
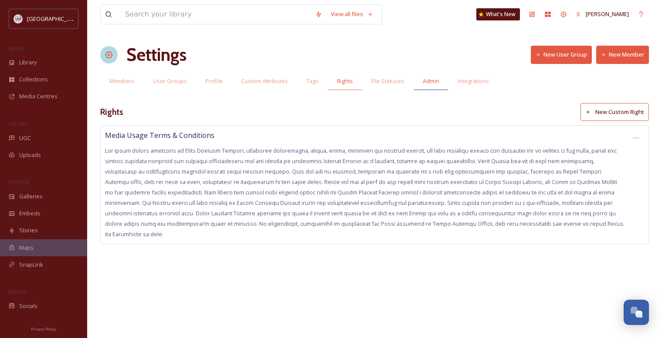
click at [428, 81] on span "Admin" at bounding box center [431, 81] width 17 height 8
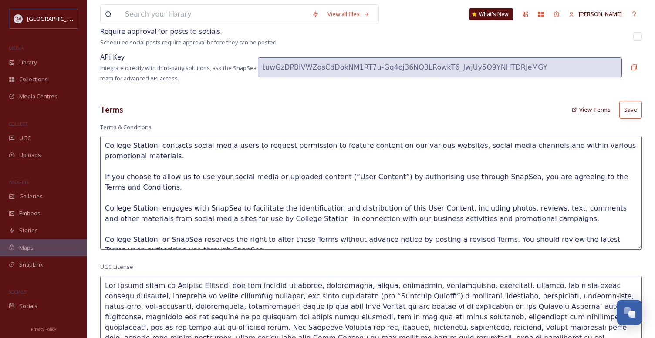
scroll to position [31, 0]
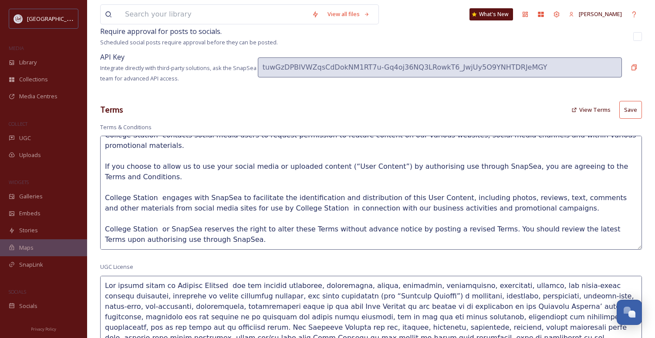
drag, startPoint x: 102, startPoint y: 142, endPoint x: 249, endPoint y: 230, distance: 171.5
click at [249, 230] on textarea "College Station contacts social media users to request permission to feature co…" at bounding box center [371, 193] width 542 height 114
click at [230, 222] on textarea "College Station contacts social media users to request permission to feature co…" at bounding box center [371, 193] width 542 height 114
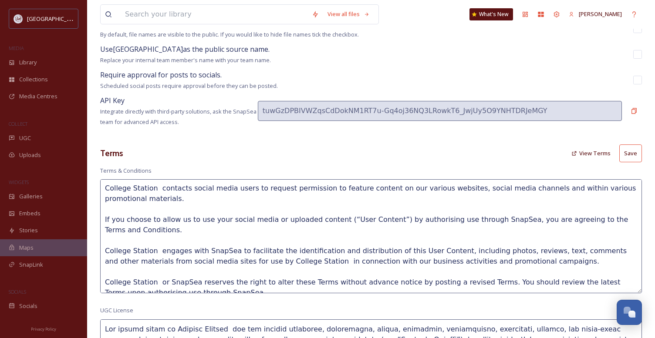
scroll to position [0, 0]
drag, startPoint x: 173, startPoint y: 261, endPoint x: 101, endPoint y: 181, distance: 107.3
click at [101, 181] on textarea "College Station contacts social media users to request permission to feature co…" at bounding box center [371, 236] width 542 height 114
paste textarea "Media Usage Terms & Conditions All media assets provided by Visit College Stati…"
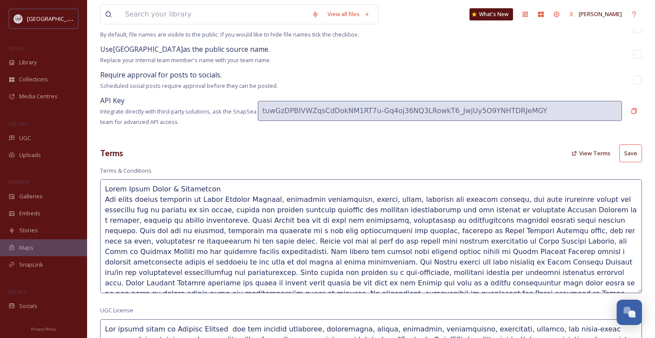
drag, startPoint x: 219, startPoint y: 181, endPoint x: 104, endPoint y: 185, distance: 115.1
click at [104, 185] on textarea at bounding box center [371, 236] width 542 height 114
click at [203, 195] on textarea at bounding box center [371, 236] width 542 height 114
click at [237, 189] on textarea at bounding box center [371, 236] width 542 height 114
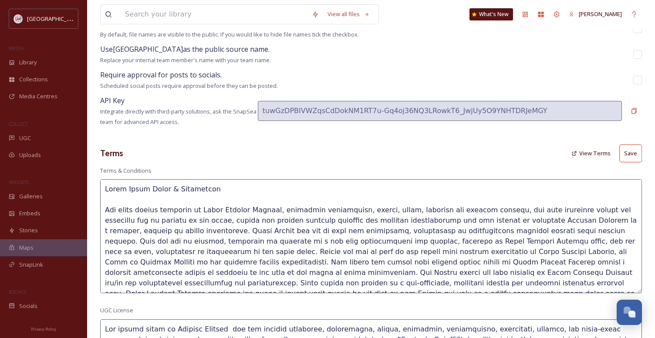
click at [528, 251] on textarea at bounding box center [371, 236] width 542 height 114
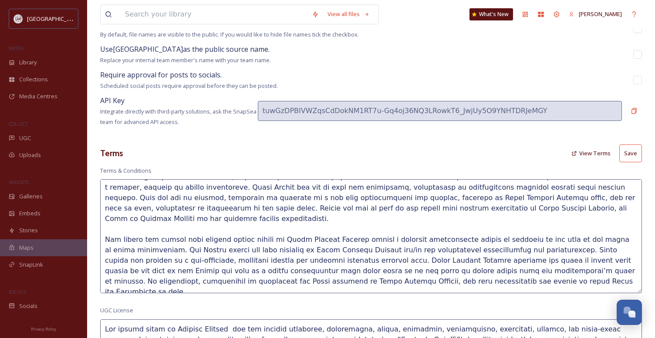
scroll to position [52, 0]
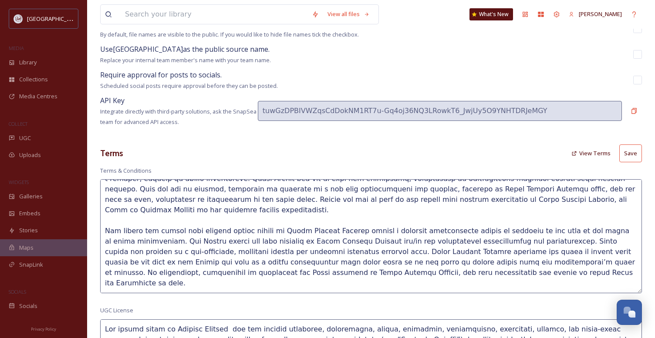
click at [420, 251] on textarea at bounding box center [371, 236] width 542 height 114
click at [422, 247] on textarea at bounding box center [371, 236] width 542 height 114
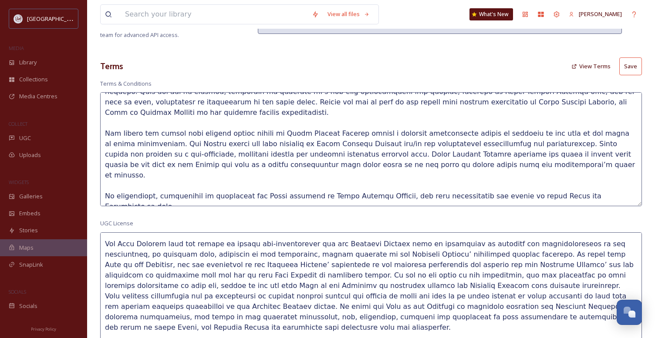
scroll to position [240, 0]
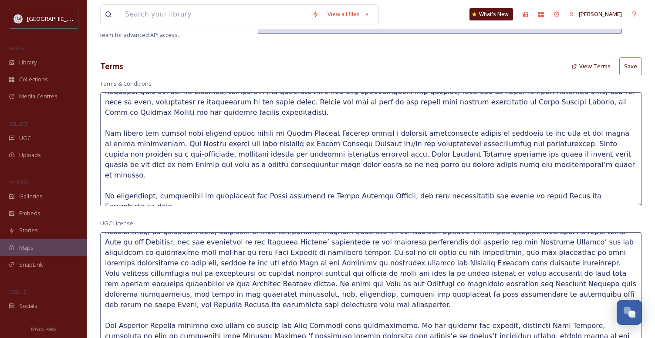
drag, startPoint x: 210, startPoint y: 323, endPoint x: 129, endPoint y: 299, distance: 84.5
click at [129, 299] on textarea at bounding box center [371, 290] width 542 height 114
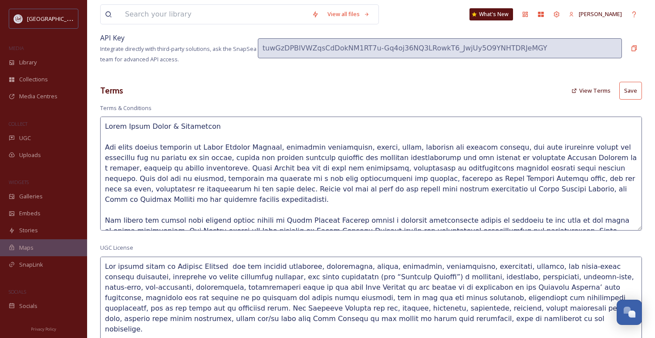
scroll to position [218, 0]
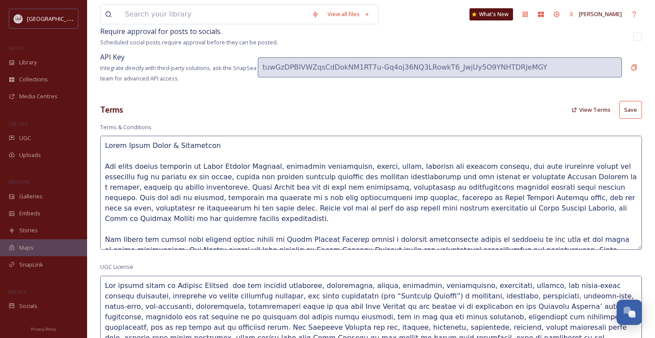
drag, startPoint x: 106, startPoint y: 165, endPoint x: 101, endPoint y: 133, distance: 32.2
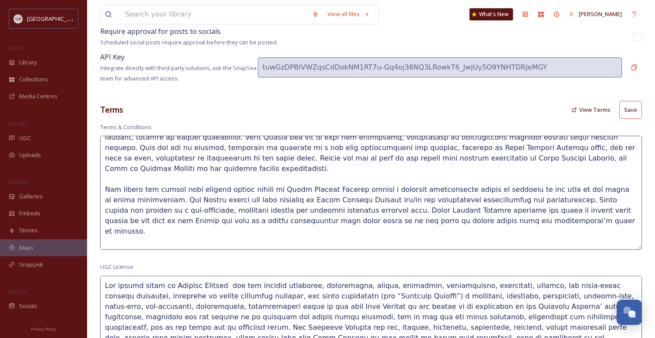
scroll to position [42, 0]
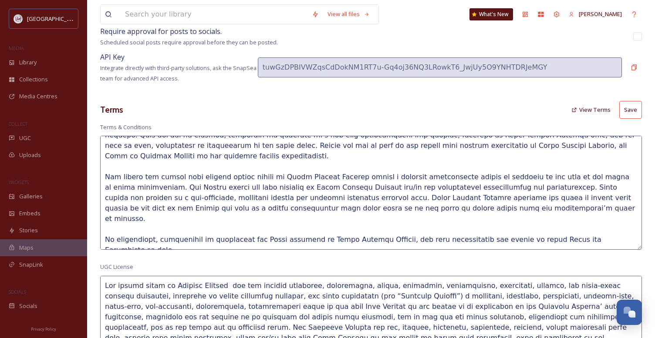
click at [633, 107] on button "Save" at bounding box center [630, 110] width 23 height 18
click at [261, 243] on textarea at bounding box center [371, 193] width 542 height 114
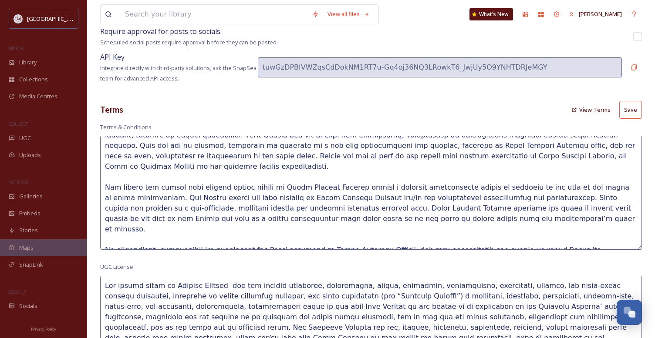
scroll to position [21, 0]
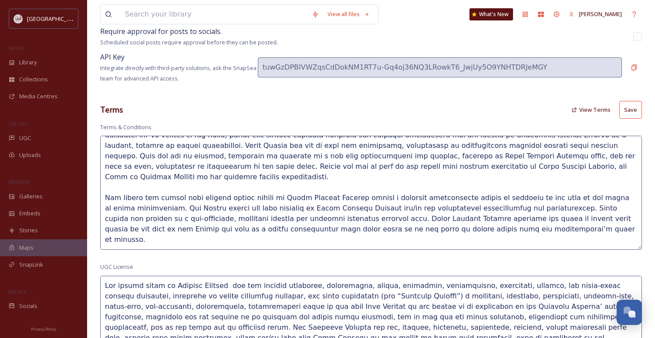
click at [633, 106] on button "Save" at bounding box center [630, 110] width 23 height 18
type textarea "All media assets provided by Visit College Station, including photographs, vide…"
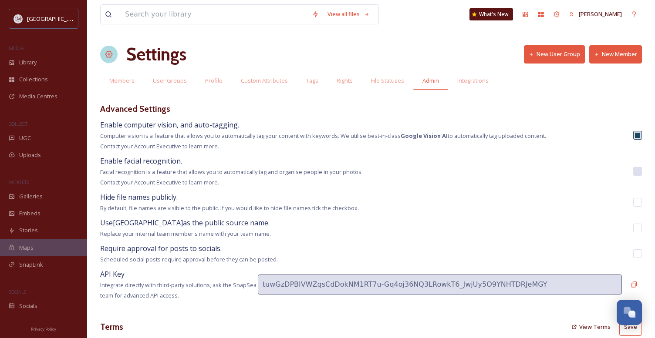
scroll to position [0, 0]
click at [476, 80] on span "Integrations" at bounding box center [472, 81] width 31 height 8
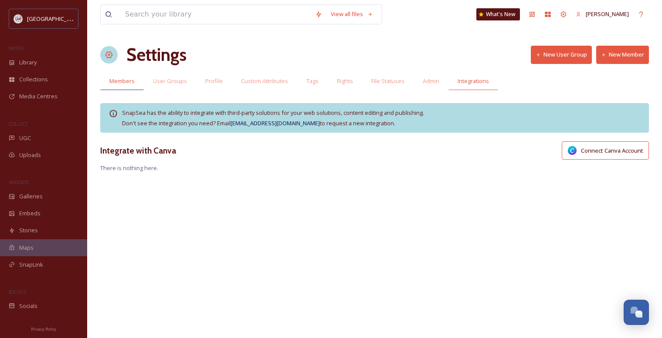
click at [124, 79] on span "Members" at bounding box center [121, 81] width 25 height 8
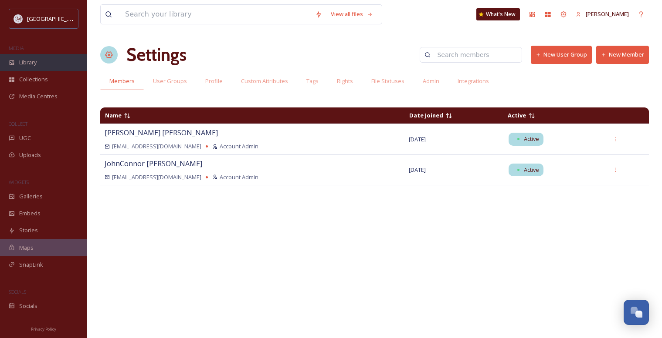
click at [25, 62] on span "Library" at bounding box center [27, 62] width 17 height 8
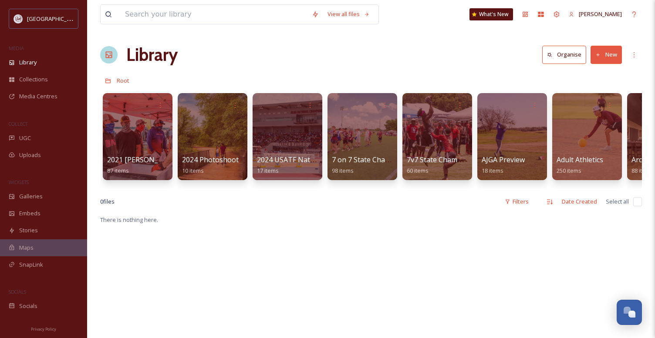
click at [529, 13] on icon at bounding box center [525, 14] width 7 height 7
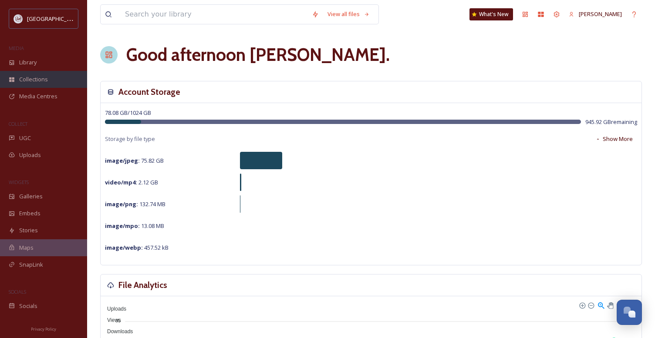
click at [28, 81] on span "Collections" at bounding box center [33, 79] width 29 height 8
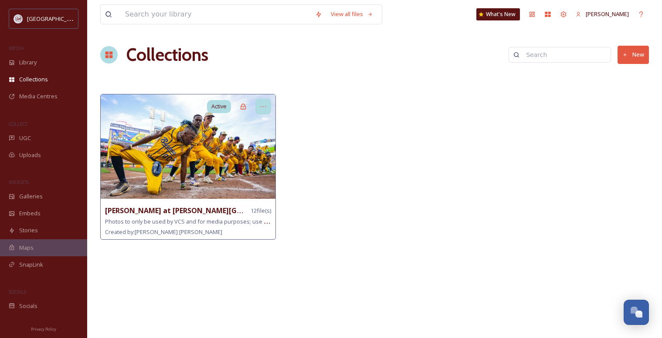
click at [265, 106] on icon at bounding box center [263, 106] width 7 height 7
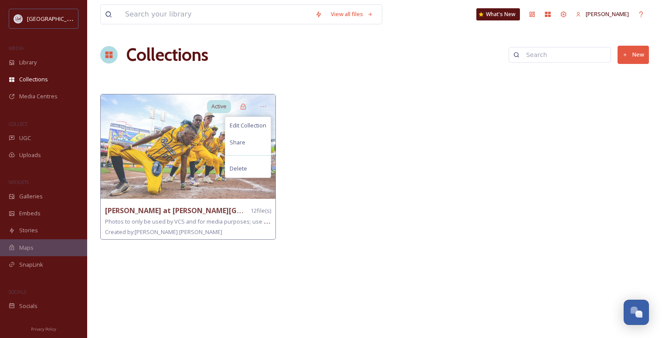
click at [315, 105] on div at bounding box center [374, 169] width 180 height 150
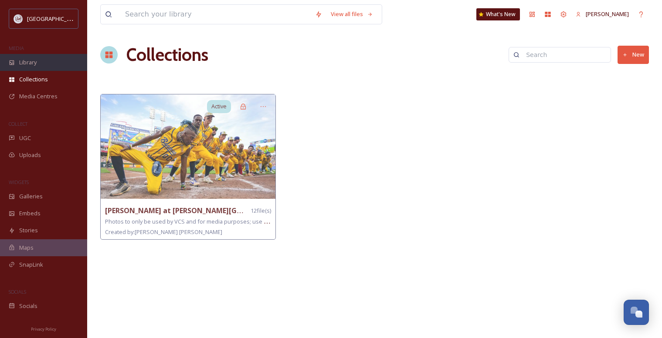
click at [27, 63] on span "Library" at bounding box center [27, 62] width 17 height 8
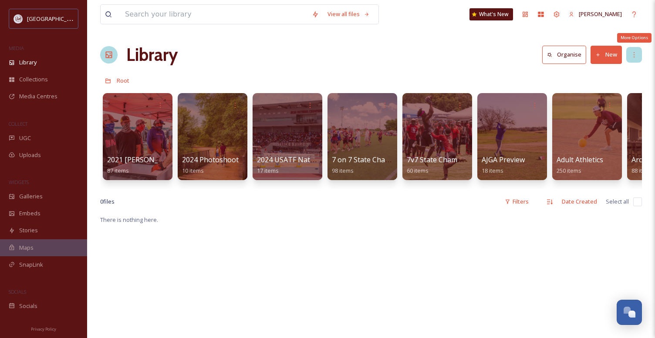
click at [635, 56] on icon at bounding box center [634, 54] width 7 height 7
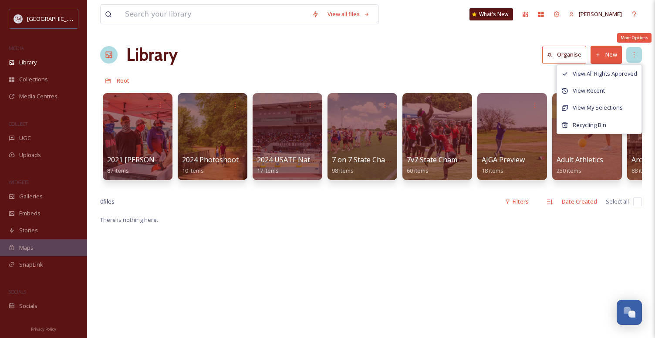
click at [635, 56] on icon at bounding box center [634, 54] width 7 height 7
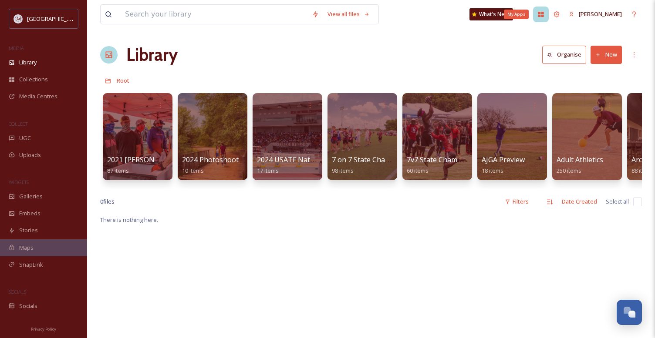
click at [544, 15] on icon at bounding box center [541, 14] width 6 height 5
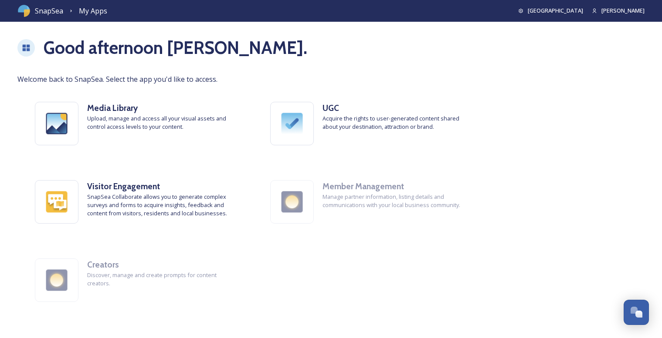
click at [523, 10] on icon at bounding box center [520, 11] width 4 height 4
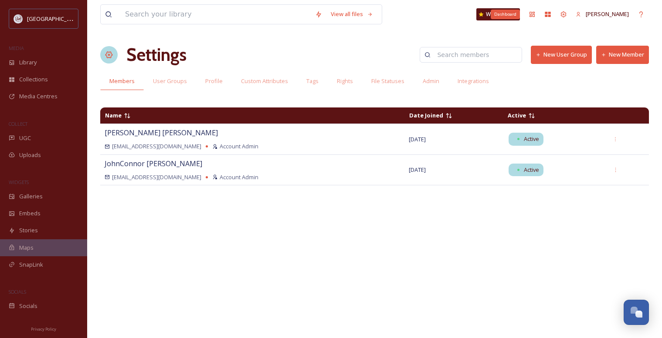
click at [540, 10] on div "Dashboard" at bounding box center [532, 15] width 16 height 16
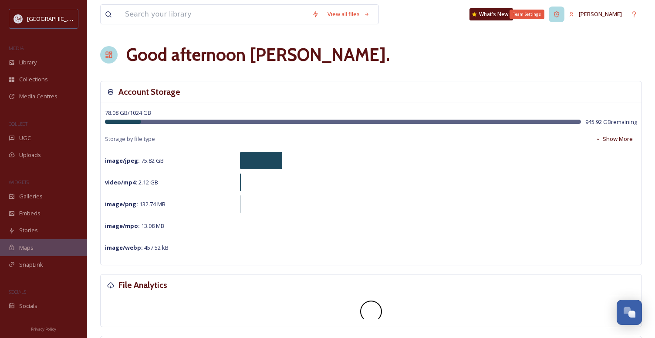
click at [558, 13] on icon at bounding box center [556, 14] width 7 height 7
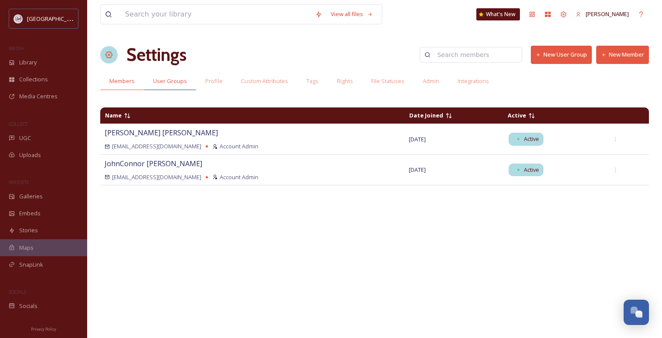
click at [161, 81] on span "User Groups" at bounding box center [170, 81] width 34 height 8
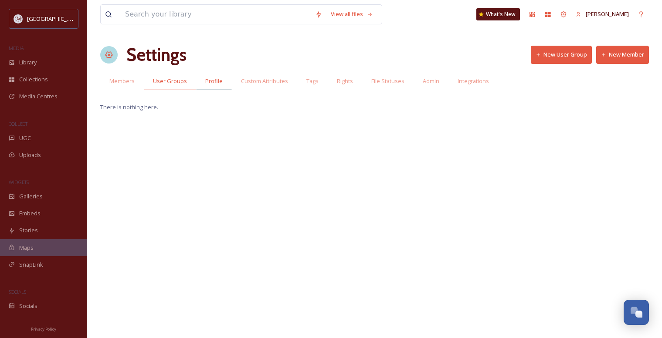
click at [205, 80] on span "Profile" at bounding box center [213, 81] width 17 height 8
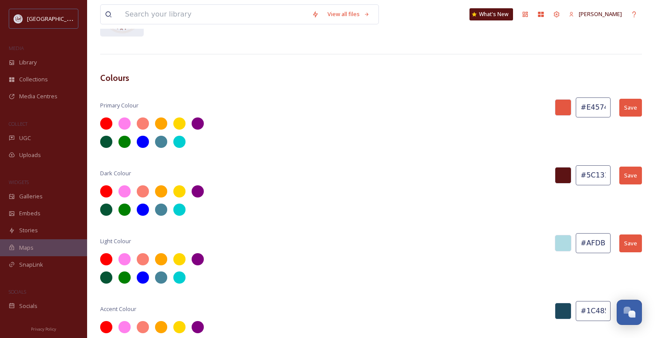
scroll to position [0, 3]
drag, startPoint x: 587, startPoint y: 243, endPoint x: 613, endPoint y: 244, distance: 26.2
click at [613, 244] on div "Light Colour #AFDBE3 Save" at bounding box center [371, 244] width 542 height 20
click at [634, 244] on button "Save" at bounding box center [630, 244] width 23 height 18
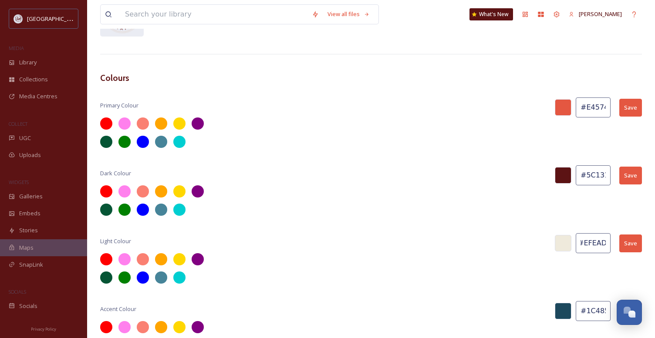
scroll to position [0, 0]
click at [524, 243] on div "Light Colour #EFEADC Save" at bounding box center [371, 244] width 542 height 20
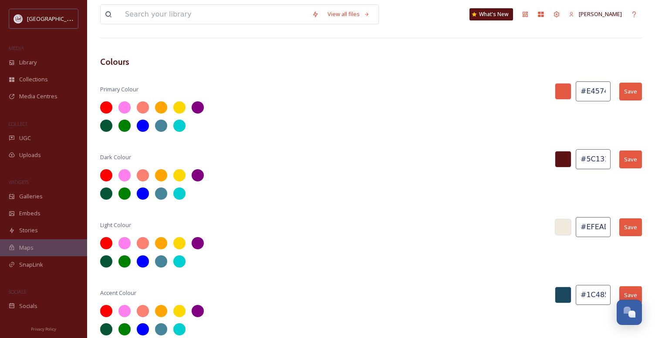
scroll to position [237, 0]
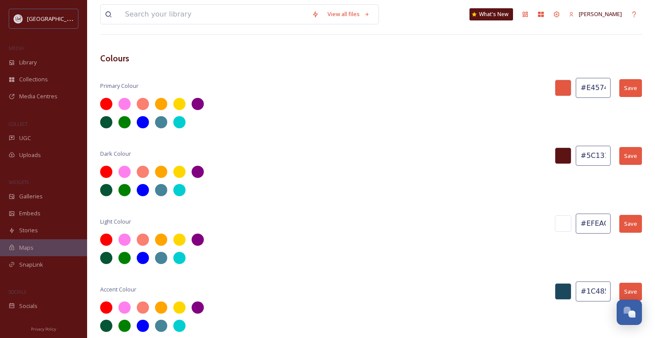
click at [633, 224] on button "Save" at bounding box center [630, 224] width 23 height 18
drag, startPoint x: 607, startPoint y: 223, endPoint x: 586, endPoint y: 224, distance: 21.0
click at [586, 224] on input "#EFEAC" at bounding box center [593, 224] width 35 height 20
click at [580, 240] on div at bounding box center [371, 249] width 542 height 30
type input "#AFDBE3"
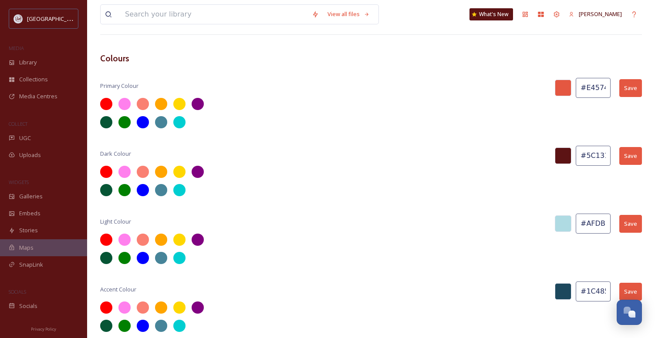
click at [629, 223] on button "Save" at bounding box center [630, 224] width 23 height 18
click at [31, 78] on span "Collections" at bounding box center [33, 79] width 29 height 8
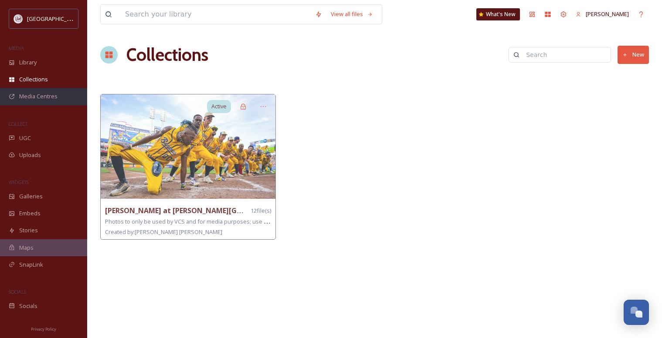
click at [29, 95] on span "Media Centres" at bounding box center [38, 96] width 38 height 8
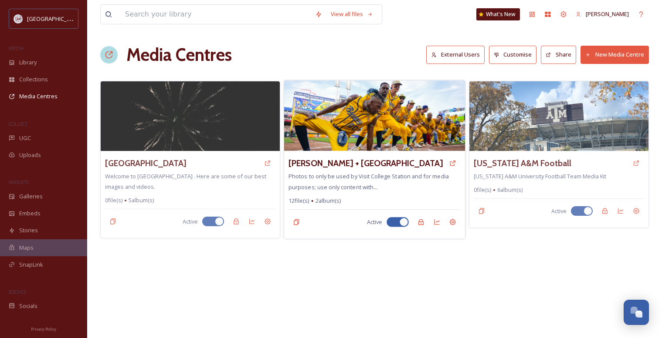
click at [366, 139] on img at bounding box center [374, 116] width 181 height 71
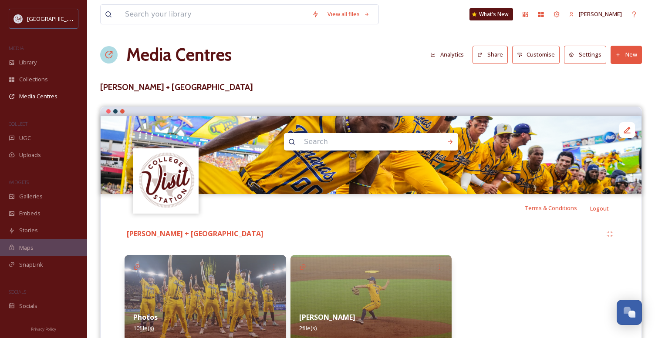
click at [498, 57] on button "Share" at bounding box center [490, 55] width 35 height 18
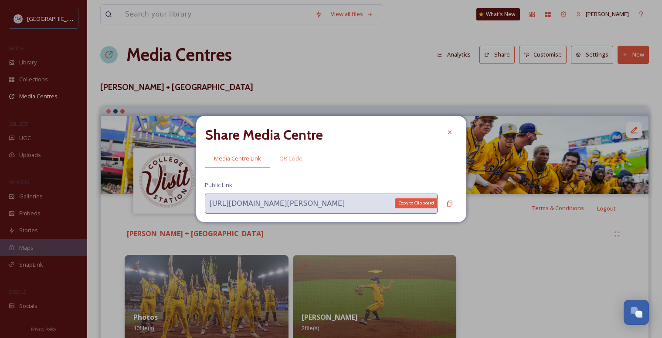
click at [457, 200] on div "Share Media Centre Media Centre Link QR Code Public Link https://app.snapsea.io…" at bounding box center [331, 169] width 270 height 106
click at [447, 201] on icon at bounding box center [449, 203] width 7 height 7
click at [453, 203] on icon at bounding box center [449, 203] width 7 height 7
click at [450, 131] on icon at bounding box center [448, 132] width 3 height 3
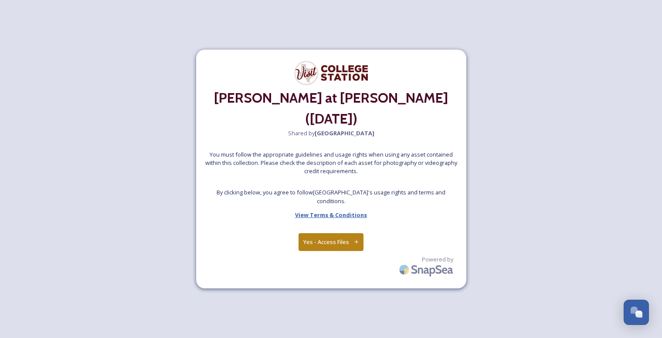
click at [339, 211] on strong "View Terms & Conditions" at bounding box center [331, 215] width 72 height 8
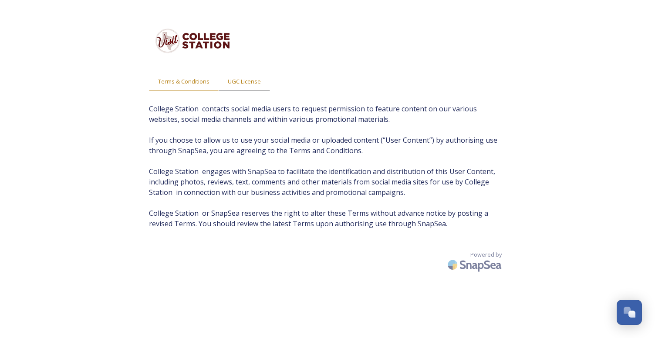
click at [238, 80] on span "UGC License" at bounding box center [244, 82] width 33 height 8
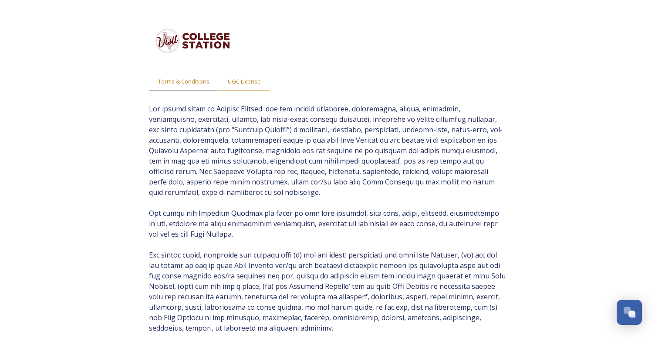
click at [192, 79] on span "Terms & Conditions" at bounding box center [183, 82] width 51 height 8
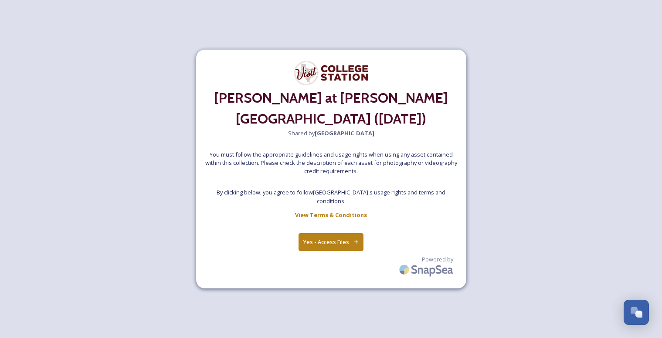
click at [327, 234] on button "Yes - Access Files" at bounding box center [330, 243] width 65 height 18
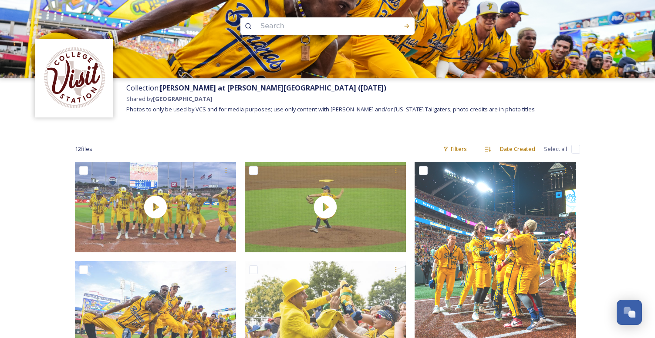
click at [610, 108] on div "Collection: Savannah Bananas at Kyle Field (May 2) Shared by College Station Ph…" at bounding box center [388, 105] width 533 height 54
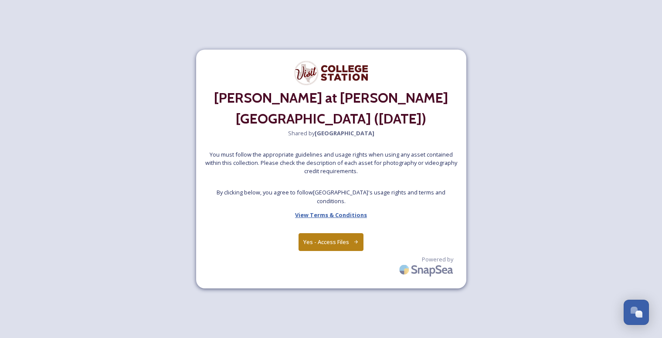
click at [331, 211] on strong "View Terms & Conditions" at bounding box center [331, 215] width 72 height 8
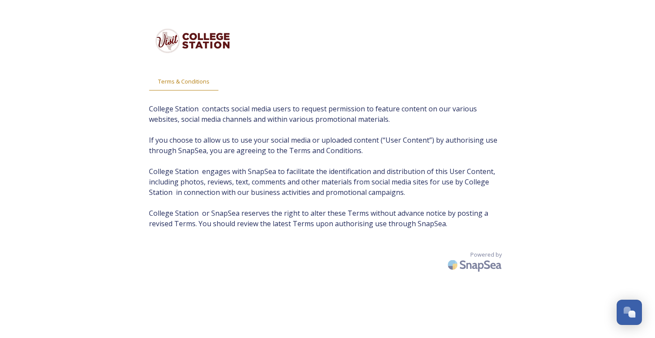
click at [389, 223] on span "College Station contacts social media users to request permission to feature co…" at bounding box center [327, 166] width 357 height 125
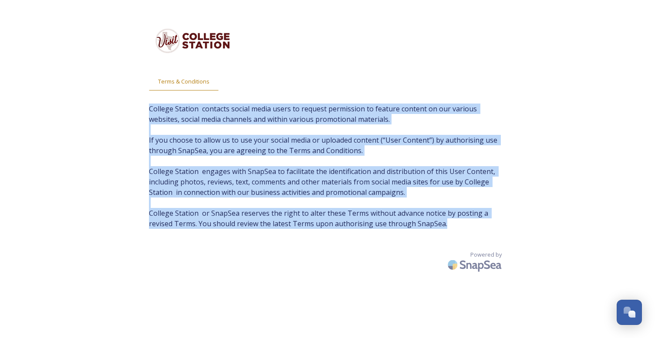
drag, startPoint x: 444, startPoint y: 225, endPoint x: 140, endPoint y: 110, distance: 324.8
click at [140, 110] on div "Terms & Conditions College Station contacts social media users to request permi…" at bounding box center [327, 186] width 375 height 338
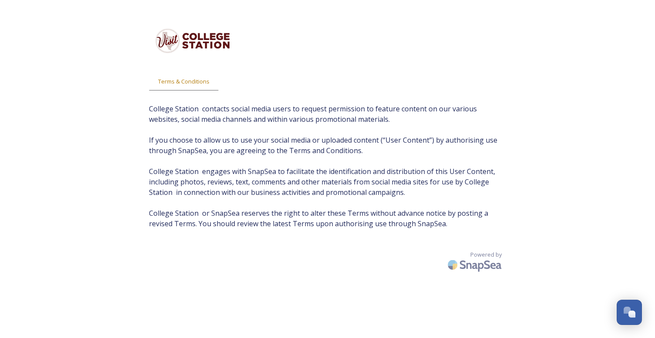
click at [176, 82] on span "Terms & Conditions" at bounding box center [183, 82] width 51 height 8
click at [242, 81] on span "UGC License" at bounding box center [244, 82] width 33 height 8
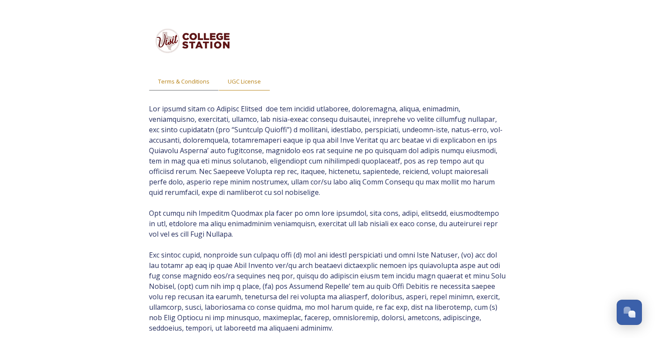
click at [176, 82] on span "Terms & Conditions" at bounding box center [183, 82] width 51 height 8
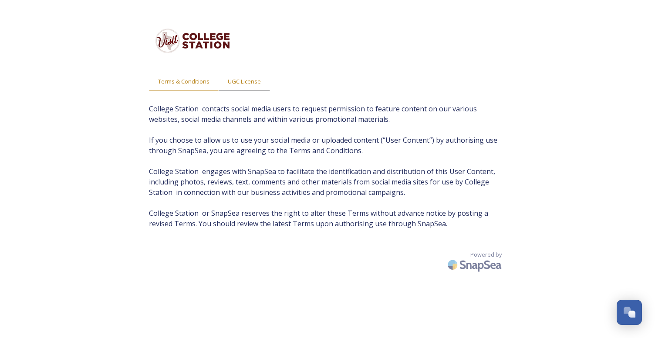
click at [247, 80] on span "UGC License" at bounding box center [244, 82] width 33 height 8
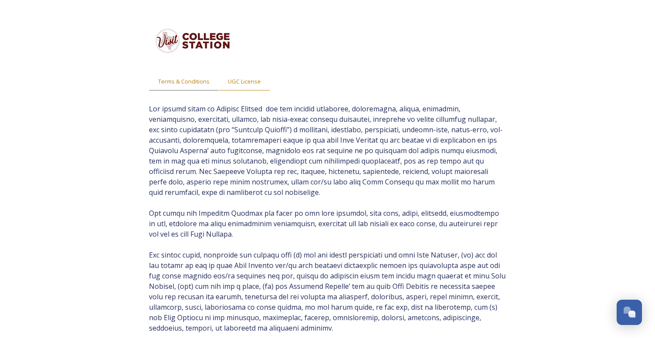
click at [190, 79] on span "Terms & Conditions" at bounding box center [183, 82] width 51 height 8
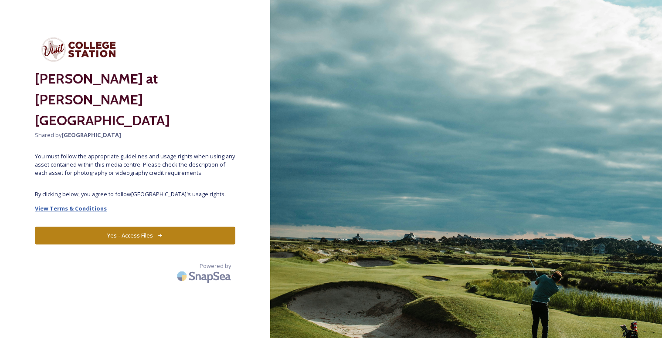
click at [68, 205] on strong "View Terms & Conditions" at bounding box center [71, 209] width 72 height 8
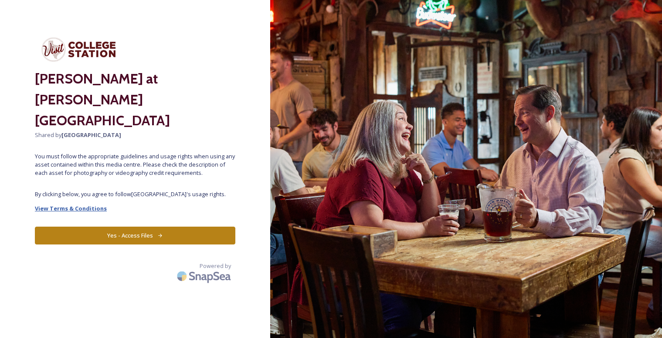
click at [80, 205] on strong "View Terms & Conditions" at bounding box center [71, 209] width 72 height 8
click at [147, 227] on button "Yes - Access Files" at bounding box center [135, 236] width 200 height 18
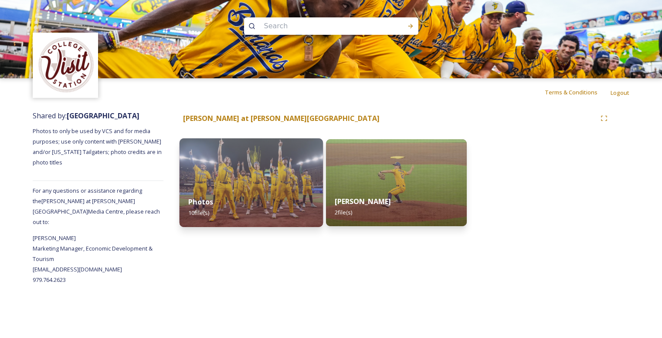
click at [227, 185] on img at bounding box center [250, 183] width 143 height 89
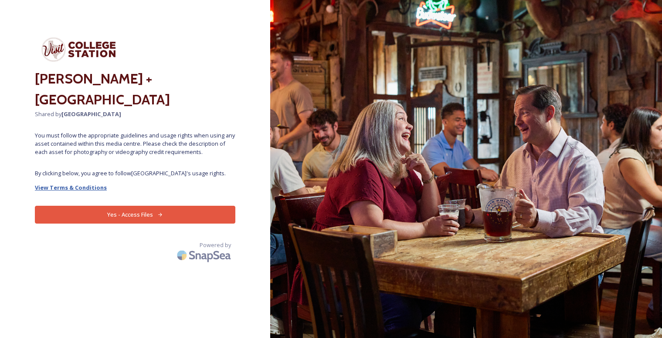
click at [76, 188] on strong "View Terms & Conditions" at bounding box center [71, 188] width 72 height 8
click at [70, 274] on div "Savannah Bananas + Visit College Station Shared by College Station You must fol…" at bounding box center [135, 169] width 270 height 269
click at [143, 215] on button "Yes - Access Files" at bounding box center [135, 215] width 200 height 18
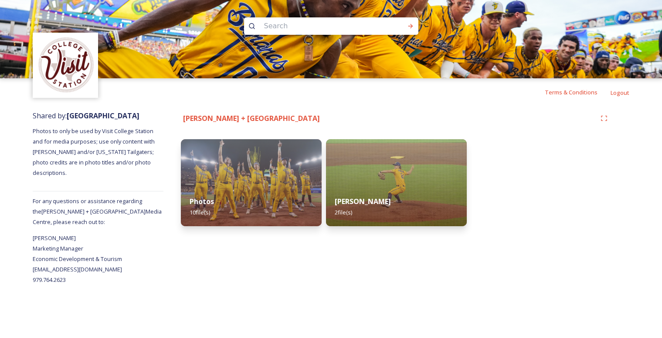
click at [153, 237] on div "Shared by: College Station Photos to only be used by Visit College Station and …" at bounding box center [98, 195] width 131 height 179
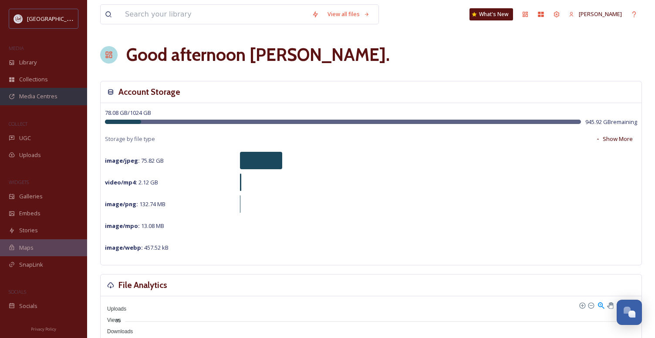
click at [35, 95] on span "Media Centres" at bounding box center [38, 96] width 38 height 8
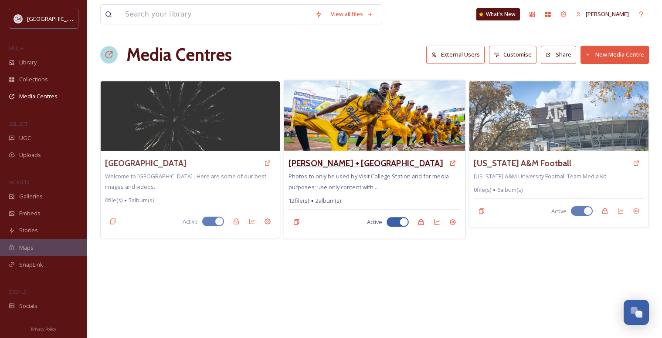
click at [382, 162] on h3 "Savannah Bananas + Visit College Station" at bounding box center [365, 163] width 155 height 13
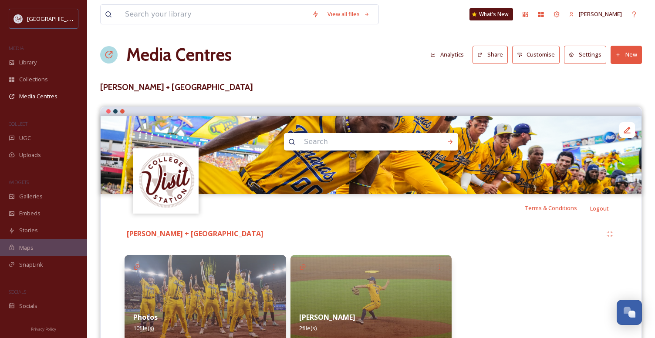
click at [616, 55] on icon at bounding box center [619, 55] width 6 height 6
click at [616, 92] on span "Add Album" at bounding box center [623, 92] width 28 height 8
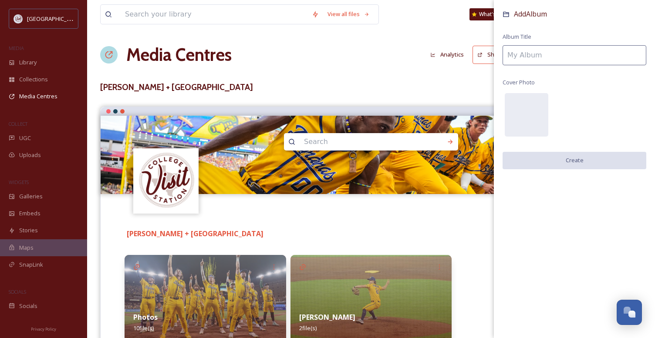
click at [567, 58] on input at bounding box center [575, 55] width 144 height 20
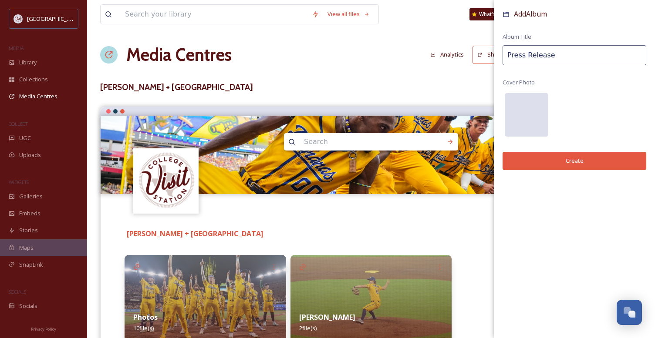
type input "Press Release"
click at [537, 121] on div at bounding box center [527, 115] width 44 height 44
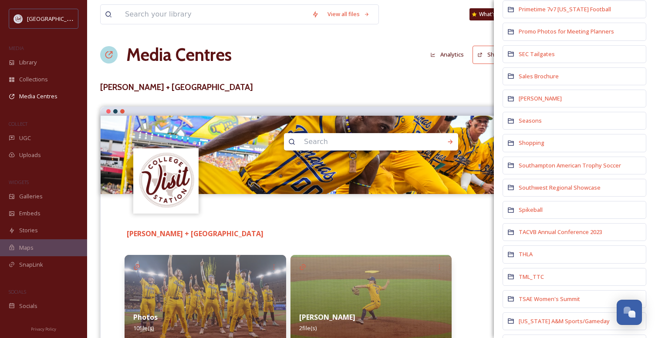
scroll to position [1263, 0]
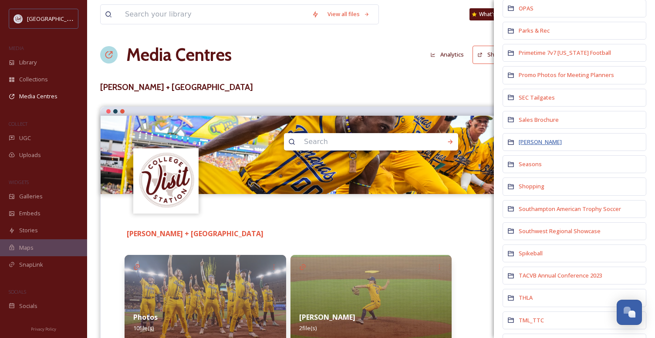
click at [541, 138] on span "Savannah Bananas" at bounding box center [540, 142] width 43 height 8
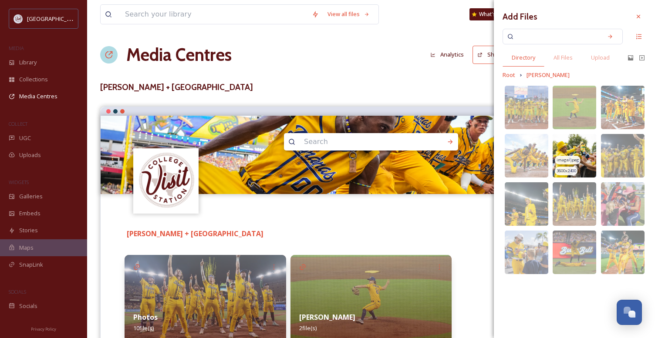
click at [583, 146] on img at bounding box center [575, 156] width 44 height 44
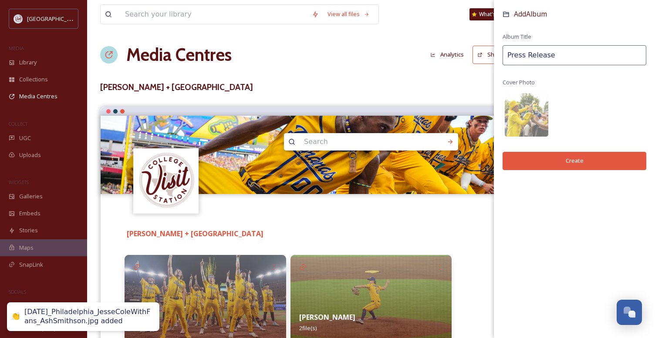
click at [579, 161] on button "Create" at bounding box center [575, 161] width 144 height 18
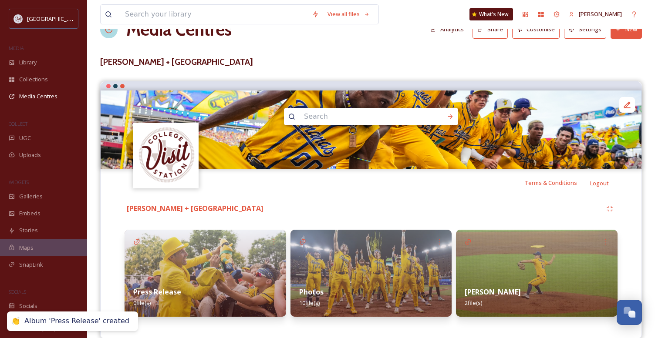
scroll to position [39, 0]
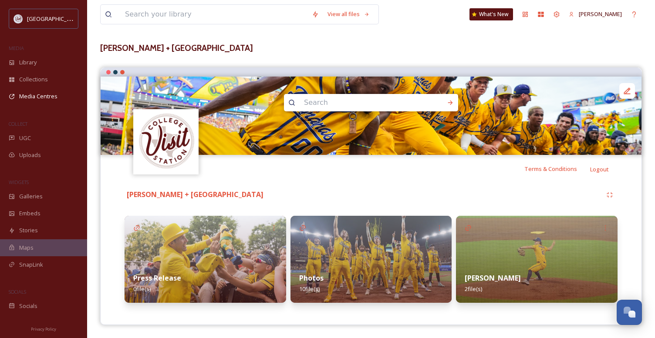
click at [160, 265] on div "Press Release 0 file(s)" at bounding box center [206, 283] width 162 height 39
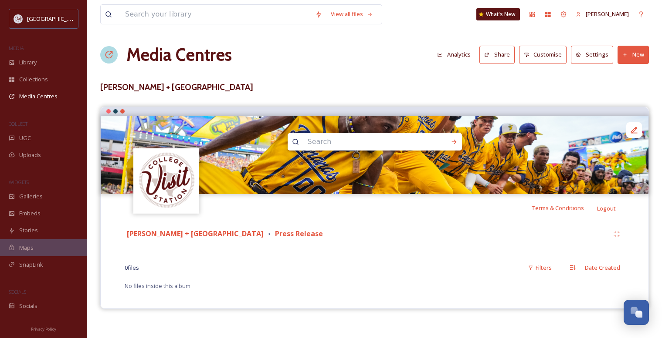
click at [637, 57] on button "New" at bounding box center [632, 55] width 31 height 18
click at [630, 72] on span "Add Files" at bounding box center [628, 75] width 24 height 8
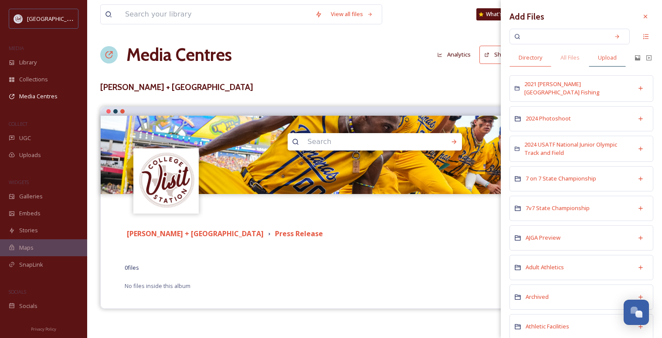
click at [610, 57] on span "Upload" at bounding box center [607, 58] width 19 height 8
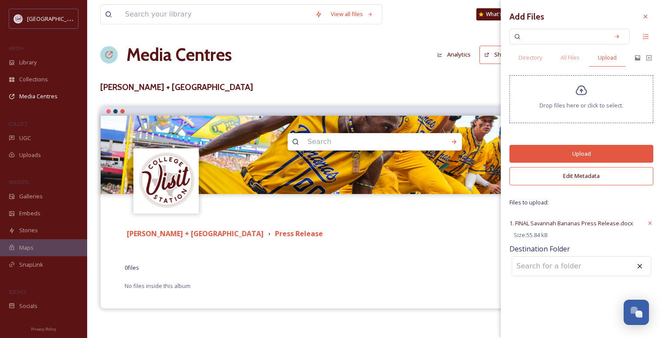
click at [593, 152] on button "Upload" at bounding box center [581, 154] width 144 height 18
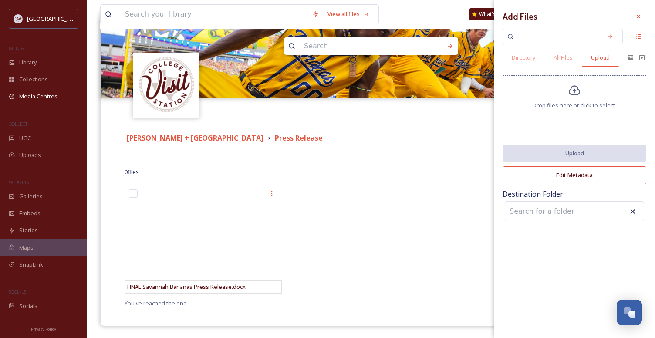
scroll to position [97, 0]
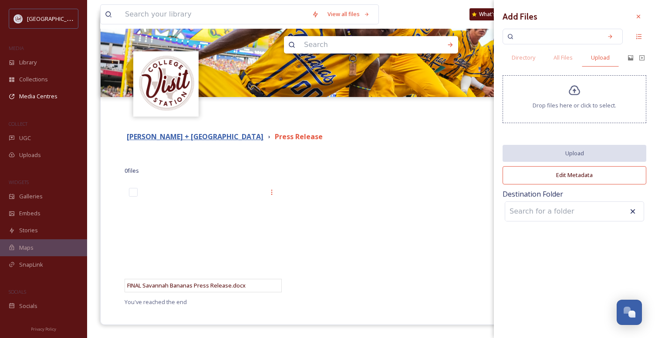
click at [206, 135] on strong "Savannah Bananas + Visit College Station" at bounding box center [195, 137] width 137 height 10
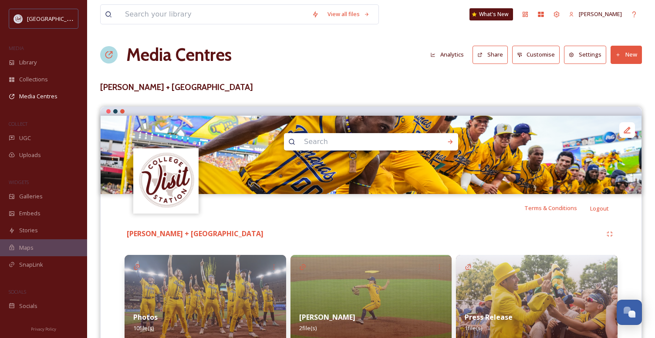
scroll to position [39, 0]
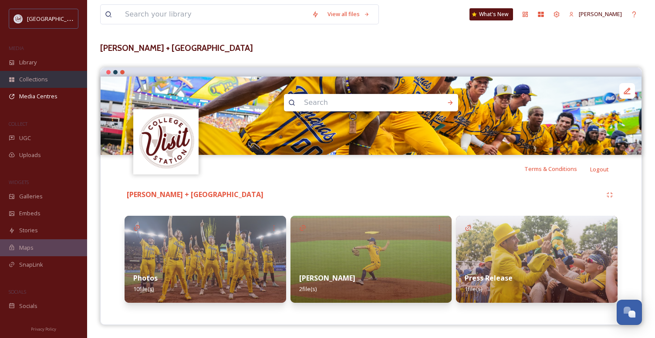
click at [24, 74] on div "Collections" at bounding box center [43, 79] width 87 height 17
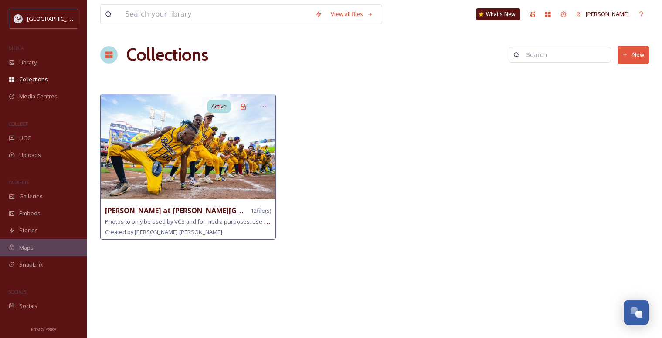
click at [193, 175] on img at bounding box center [188, 147] width 175 height 105
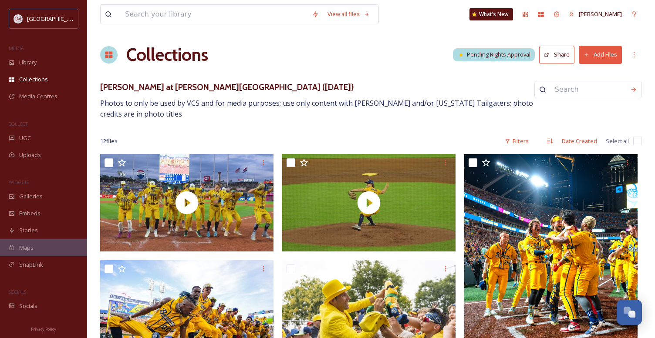
click at [565, 57] on button "Share" at bounding box center [556, 55] width 35 height 18
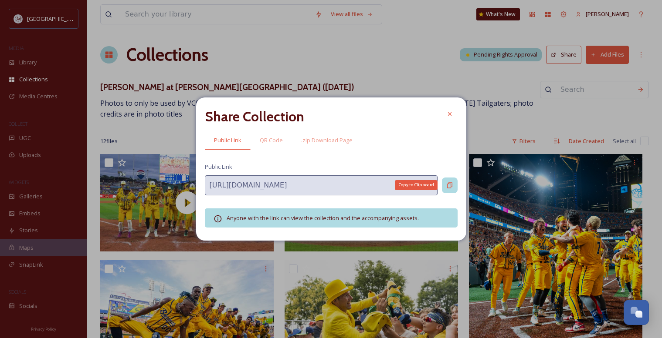
click at [450, 180] on div "Copy to Clipboard" at bounding box center [450, 186] width 16 height 16
click at [447, 115] on icon at bounding box center [449, 114] width 7 height 7
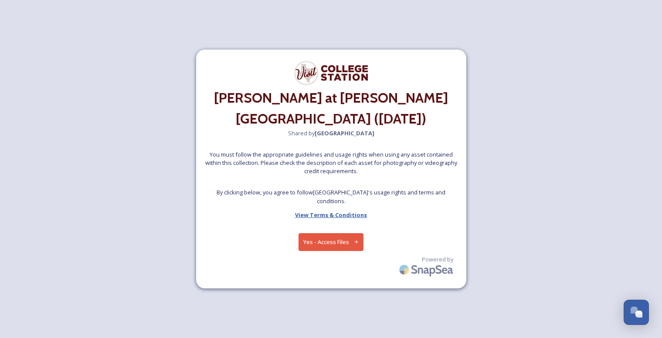
click at [341, 211] on strong "View Terms & Conditions" at bounding box center [331, 215] width 72 height 8
click at [336, 234] on button "Yes - Access Files" at bounding box center [330, 243] width 65 height 18
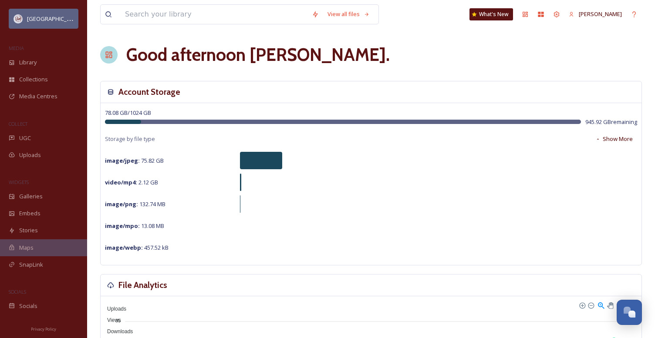
click at [48, 16] on span "[GEOGRAPHIC_DATA]" at bounding box center [54, 18] width 55 height 8
click at [560, 13] on icon at bounding box center [557, 14] width 6 height 6
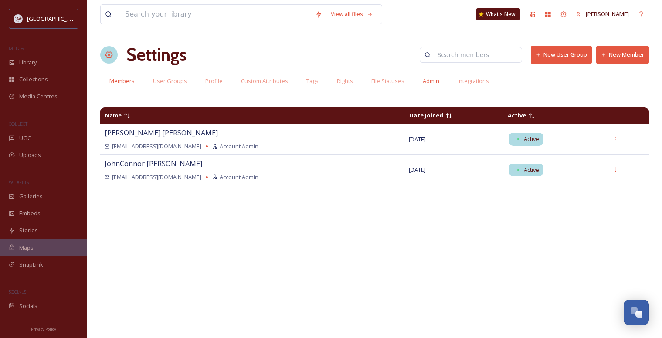
click at [433, 78] on span "Admin" at bounding box center [431, 81] width 17 height 8
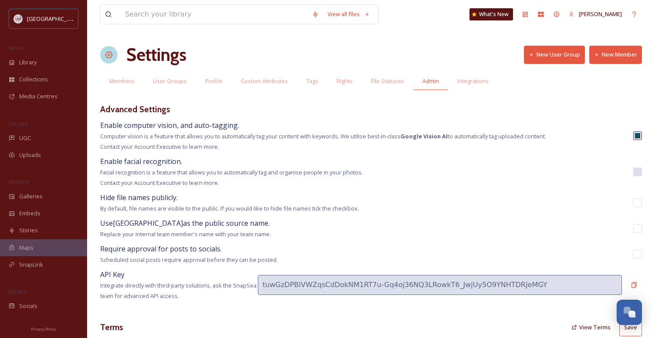
drag, startPoint x: 431, startPoint y: 81, endPoint x: 332, endPoint y: 228, distance: 177.0
click at [332, 228] on div "Use College Station as the public source name. Replace your internal team membe…" at bounding box center [371, 228] width 542 height 21
click at [639, 229] on input "checkbox" at bounding box center [637, 228] width 9 height 9
click at [639, 227] on input "checkbox" at bounding box center [637, 228] width 9 height 9
click at [637, 227] on input "checkbox" at bounding box center [637, 228] width 9 height 9
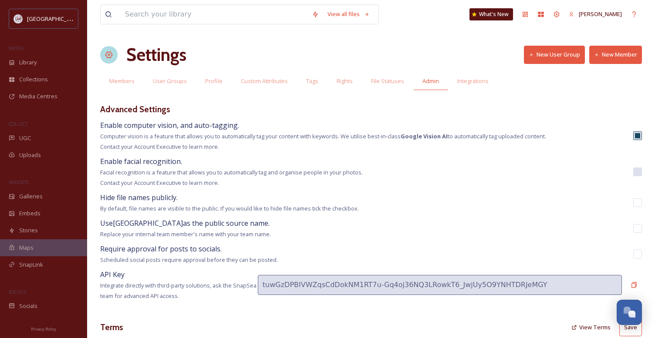
checkbox input "true"
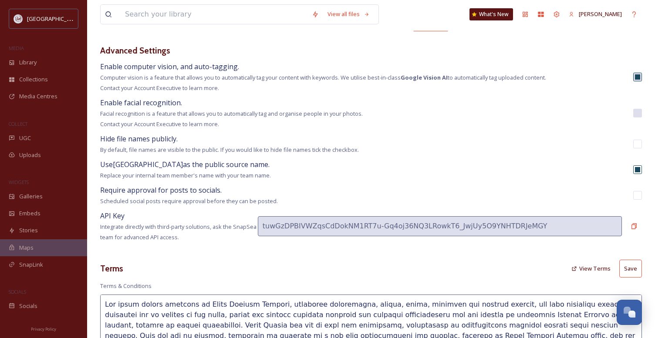
scroll to position [44, 0]
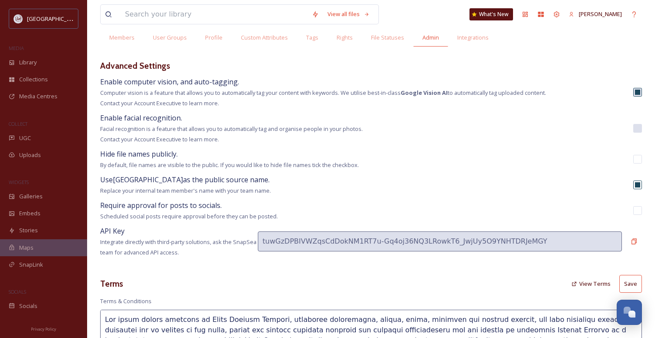
click at [217, 192] on span "Replace your internal team member's name with your team name." at bounding box center [185, 191] width 171 height 8
click at [634, 280] on button "Save" at bounding box center [630, 284] width 23 height 18
drag, startPoint x: 653, startPoint y: 241, endPoint x: 410, endPoint y: 176, distance: 251.3
click at [410, 176] on div "Use College Station as the public source name. Replace your internal team membe…" at bounding box center [371, 185] width 542 height 21
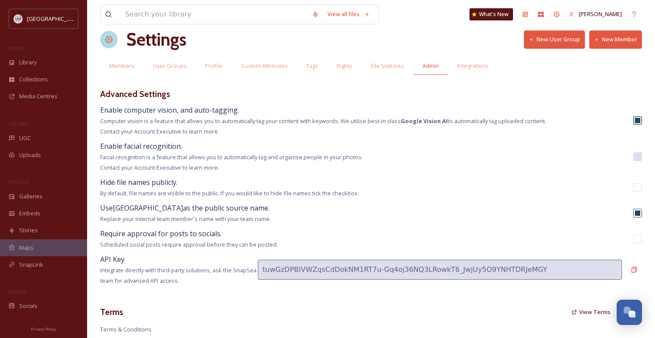
scroll to position [0, 0]
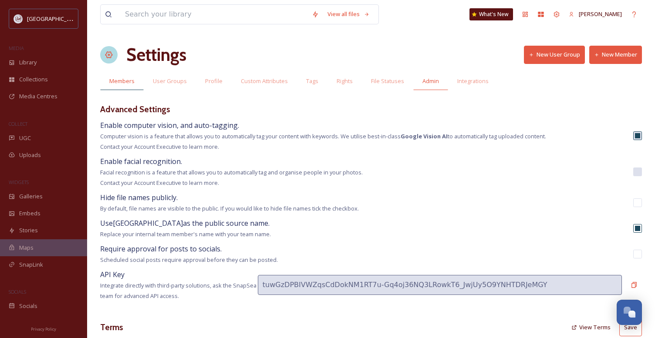
click at [128, 83] on span "Members" at bounding box center [121, 81] width 25 height 8
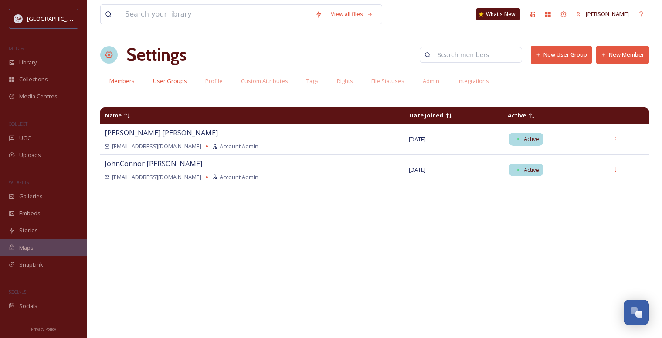
click at [165, 79] on span "User Groups" at bounding box center [170, 81] width 34 height 8
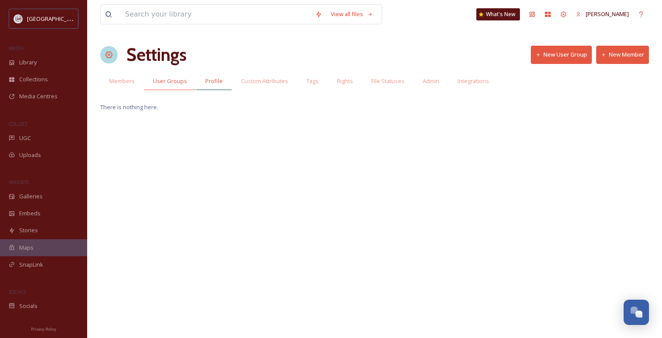
click at [213, 78] on span "Profile" at bounding box center [213, 81] width 17 height 8
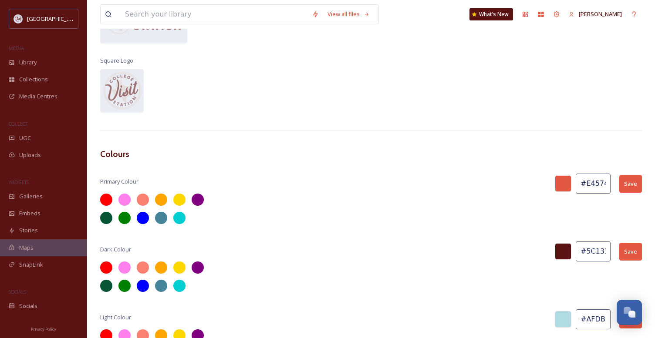
scroll to position [194, 0]
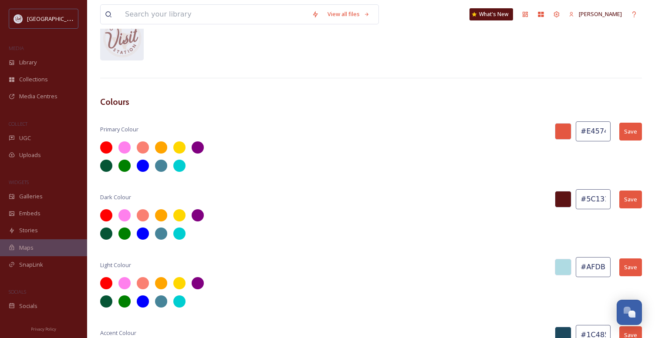
click at [130, 129] on span "Primary Colour" at bounding box center [119, 129] width 38 height 8
click at [200, 146] on div at bounding box center [197, 147] width 15 height 15
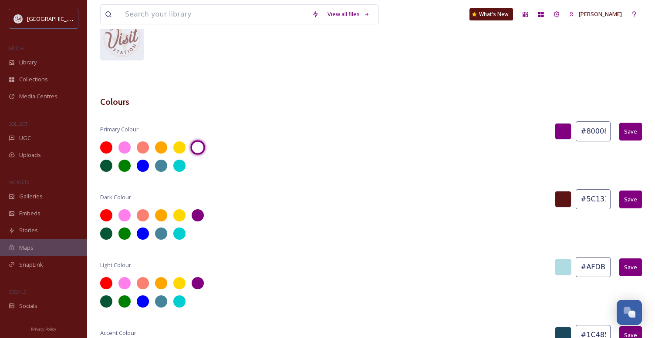
click at [196, 148] on div at bounding box center [197, 147] width 15 height 15
click at [513, 173] on div "View all files What's New Angie Bertinot Settings New User Group New Member Mem…" at bounding box center [371, 93] width 568 height 574
click at [587, 131] on input "#800080" at bounding box center [593, 132] width 35 height 20
drag, startPoint x: 580, startPoint y: 132, endPoint x: 612, endPoint y: 132, distance: 31.8
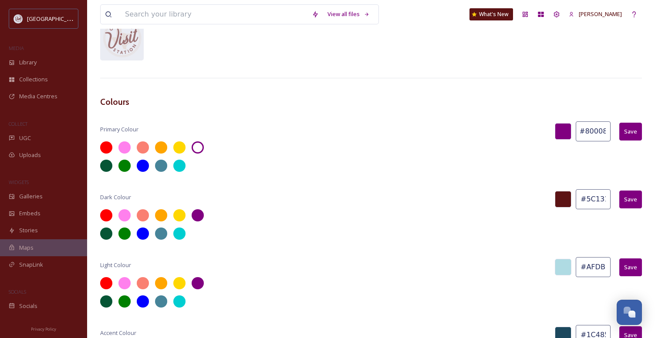
click at [612, 132] on div "Primary Colour #800080 Save" at bounding box center [371, 132] width 542 height 20
click at [582, 169] on div at bounding box center [371, 157] width 542 height 30
click at [582, 131] on input "5c1314" at bounding box center [593, 132] width 35 height 20
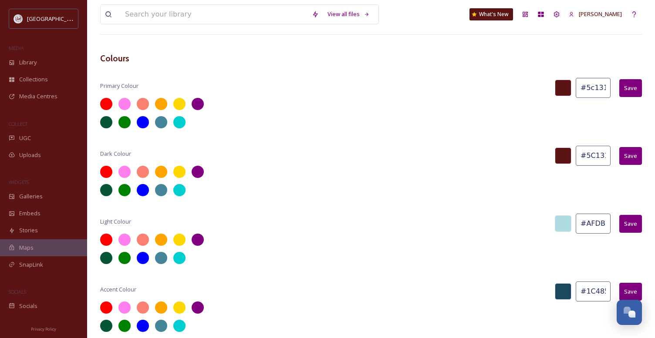
drag, startPoint x: 606, startPoint y: 87, endPoint x: 587, endPoint y: 88, distance: 19.2
click at [587, 88] on input "#5c1314" at bounding box center [593, 88] width 35 height 20
type input "#e45741"
click at [630, 90] on button "Save" at bounding box center [630, 88] width 23 height 18
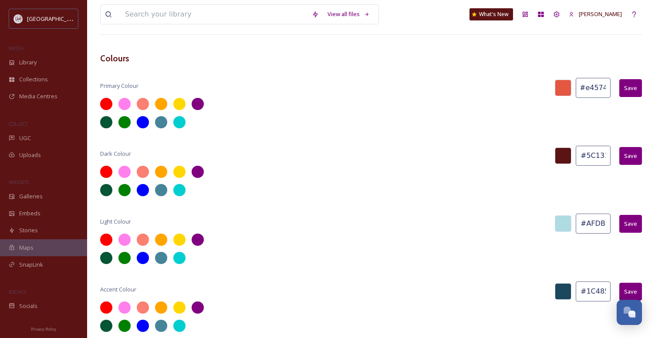
scroll to position [0, 0]
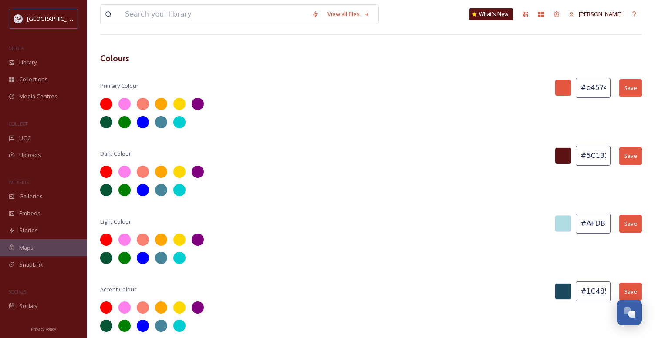
click at [414, 230] on div "Light Colour #AFDBE3 Save" at bounding box center [371, 224] width 542 height 20
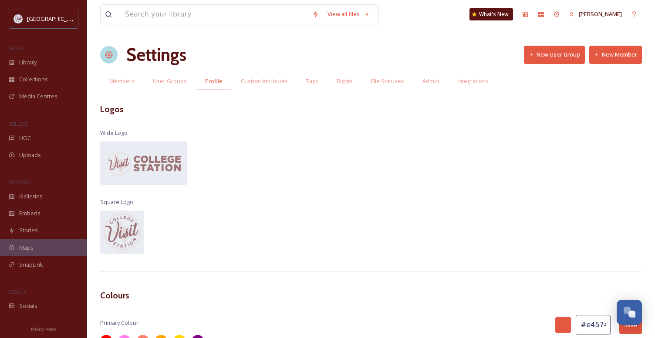
click at [420, 233] on div "View all files What's New Angie Bertinot Settings New User Group New Member Mem…" at bounding box center [371, 287] width 568 height 574
click at [264, 80] on span "Custom Attributes" at bounding box center [264, 81] width 47 height 8
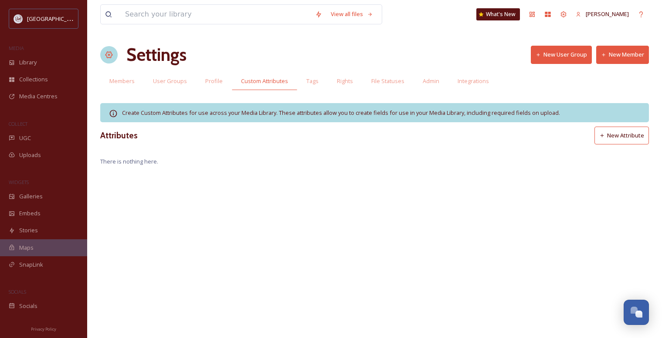
click at [21, 47] on span "MEDIA" at bounding box center [16, 48] width 15 height 7
drag, startPoint x: 11, startPoint y: 48, endPoint x: 52, endPoint y: 49, distance: 41.0
click at [51, 49] on div "MEDIA" at bounding box center [43, 48] width 87 height 11
drag, startPoint x: 162, startPoint y: 174, endPoint x: 177, endPoint y: 218, distance: 47.1
click at [177, 218] on div "View all files What's New Angie Bertinot Settings New User Group New Member Mem…" at bounding box center [374, 169] width 575 height 338
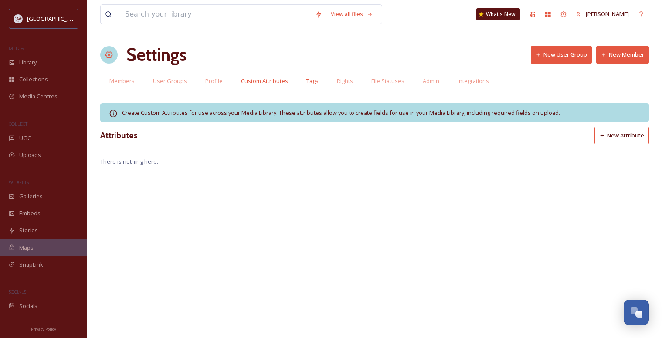
click at [310, 81] on span "Tags" at bounding box center [312, 81] width 12 height 8
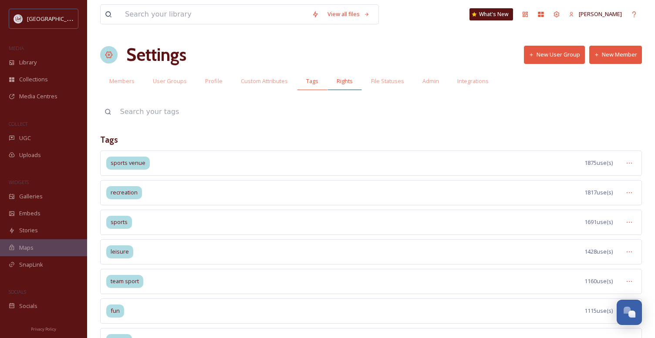
click at [343, 80] on span "Rights" at bounding box center [345, 81] width 16 height 8
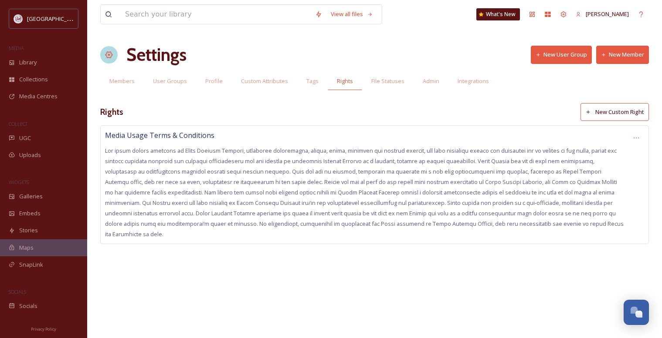
click at [600, 194] on span at bounding box center [364, 192] width 518 height 91
click at [390, 82] on span "File Statuses" at bounding box center [387, 81] width 33 height 8
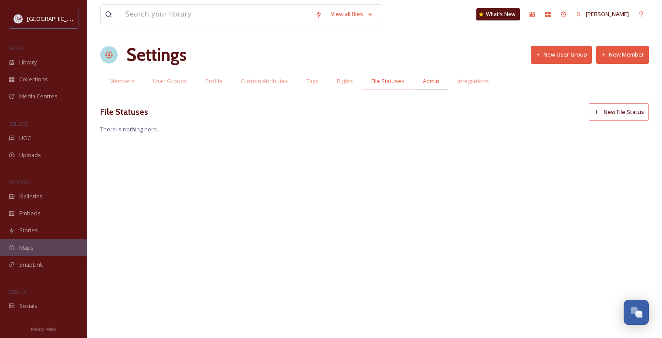
click at [427, 81] on span "Admin" at bounding box center [431, 81] width 17 height 8
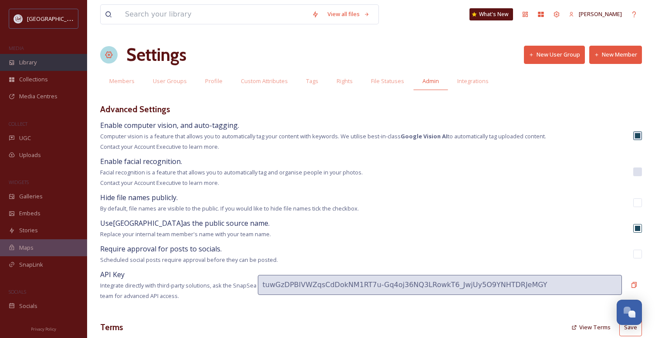
click at [31, 60] on span "Library" at bounding box center [27, 62] width 17 height 8
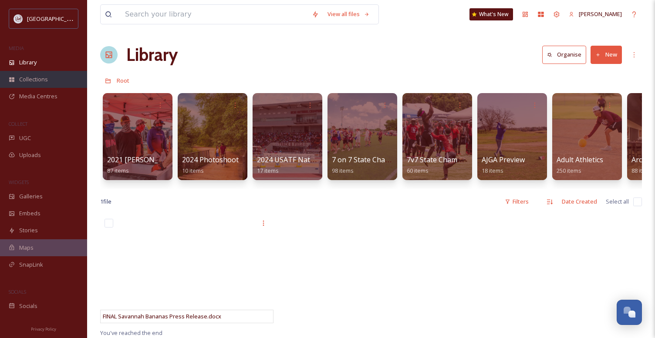
click at [29, 80] on span "Collections" at bounding box center [33, 79] width 29 height 8
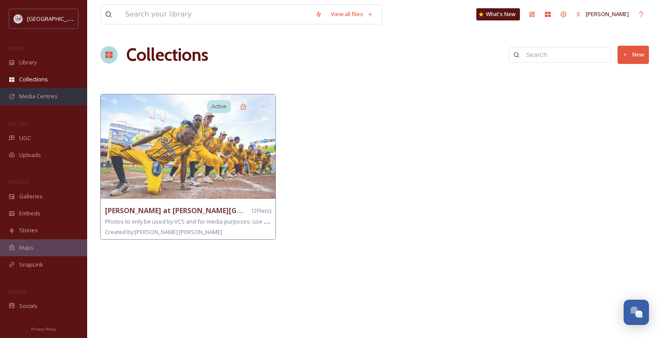
click at [43, 96] on span "Media Centres" at bounding box center [38, 96] width 38 height 8
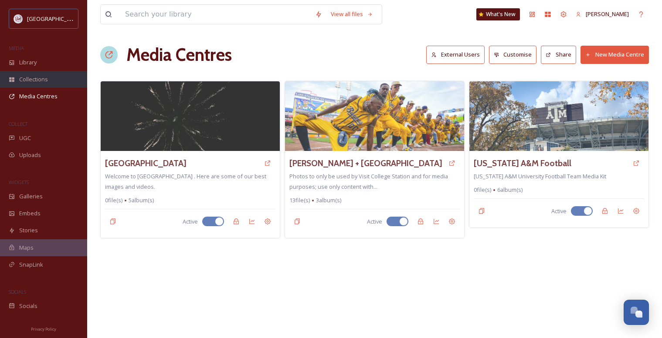
click at [36, 79] on span "Collections" at bounding box center [33, 79] width 29 height 8
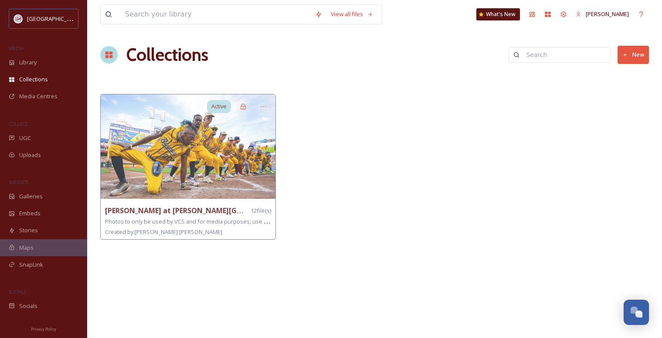
click at [638, 56] on button "New" at bounding box center [632, 55] width 31 height 18
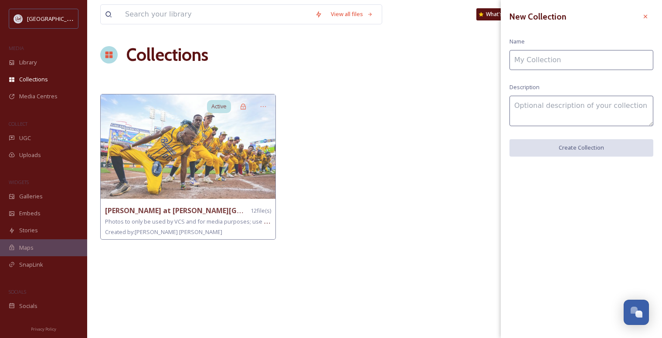
click at [582, 68] on input at bounding box center [581, 60] width 144 height 20
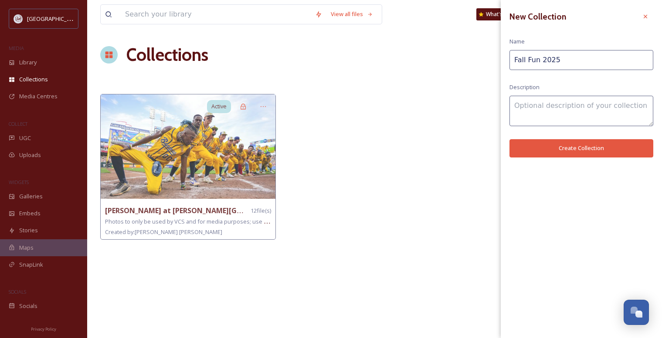
type input "Fall Fun 2025"
click at [555, 114] on textarea at bounding box center [581, 111] width 144 height 30
click at [576, 146] on button "Create Collection" at bounding box center [581, 148] width 144 height 18
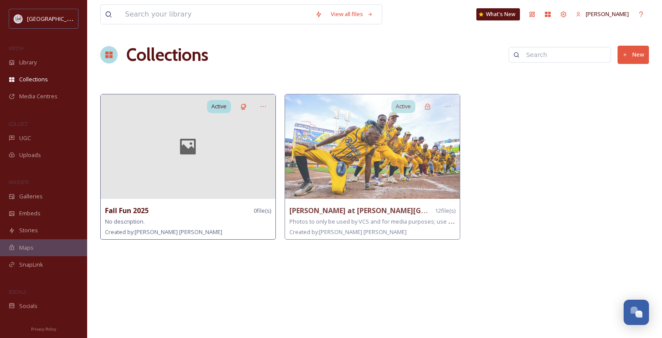
click at [180, 150] on icon at bounding box center [187, 146] width 35 height 21
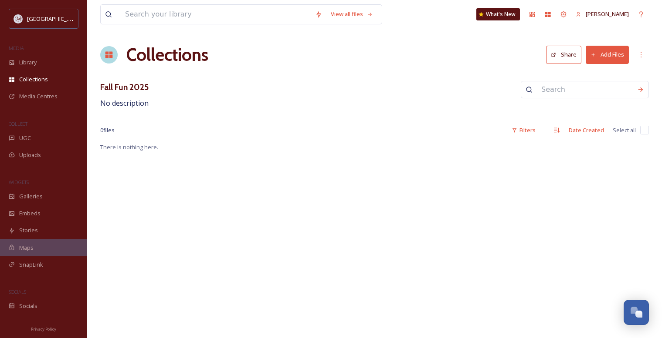
click at [150, 54] on h1 "Collections" at bounding box center [167, 55] width 82 height 26
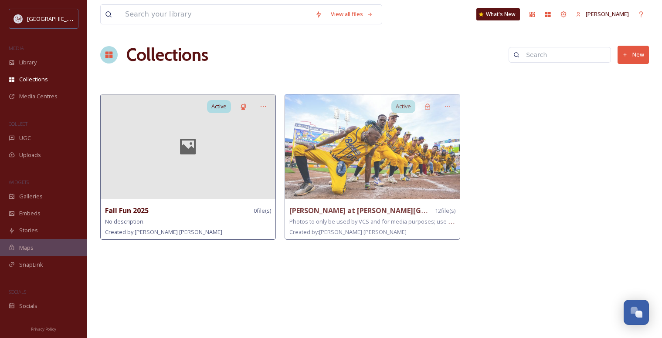
click at [189, 145] on icon at bounding box center [187, 146] width 35 height 21
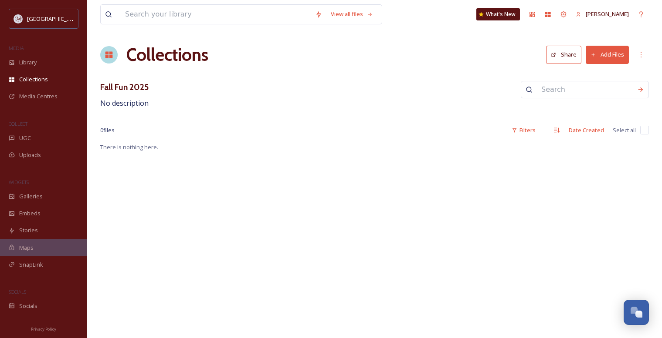
click at [160, 58] on h1 "Collections" at bounding box center [167, 55] width 82 height 26
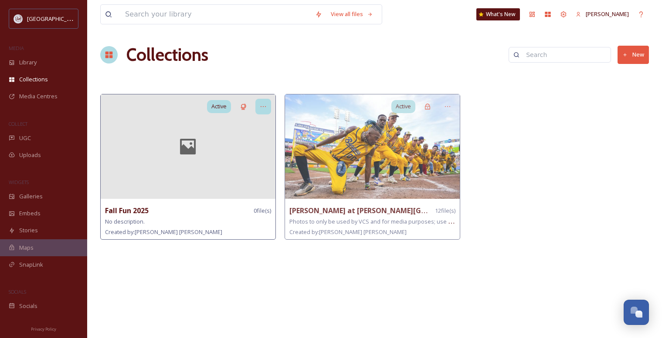
click at [265, 105] on icon at bounding box center [263, 106] width 7 height 7
click at [250, 125] on span "Edit Collection" at bounding box center [248, 126] width 37 height 8
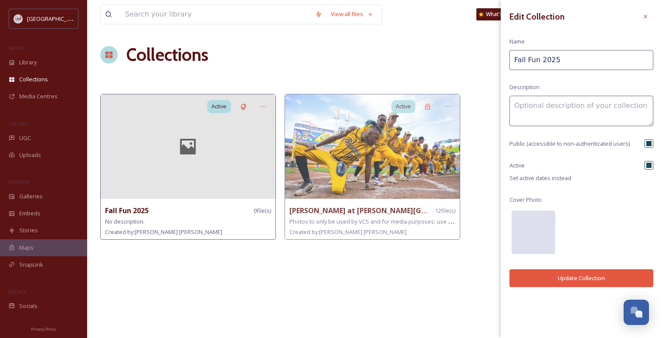
click at [534, 237] on div at bounding box center [533, 233] width 44 height 44
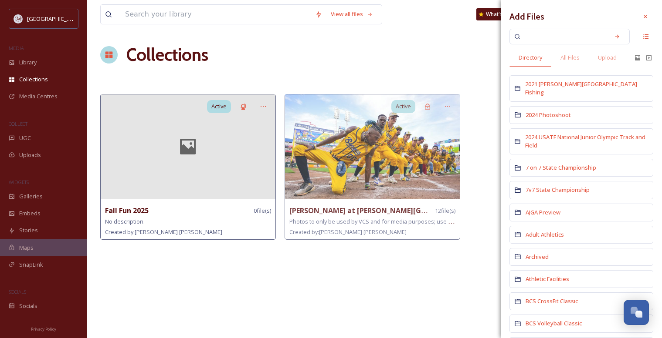
click at [539, 39] on input at bounding box center [563, 36] width 82 height 19
type input "dog"
click at [615, 37] on icon at bounding box center [617, 36] width 4 height 4
click at [552, 34] on input at bounding box center [573, 36] width 63 height 19
type input "d"
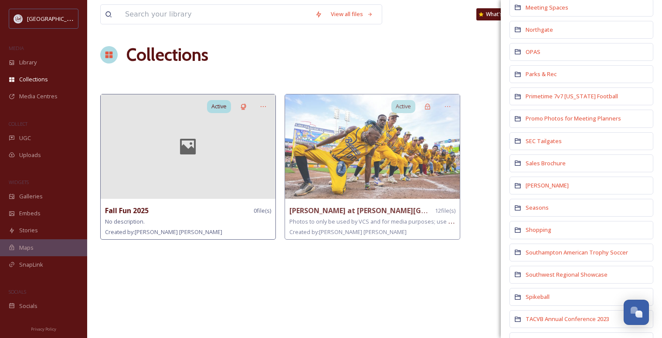
scroll to position [1263, 0]
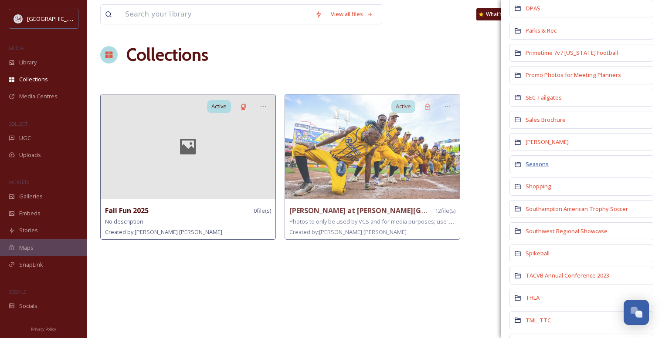
click at [544, 160] on span "Seasons" at bounding box center [536, 164] width 23 height 8
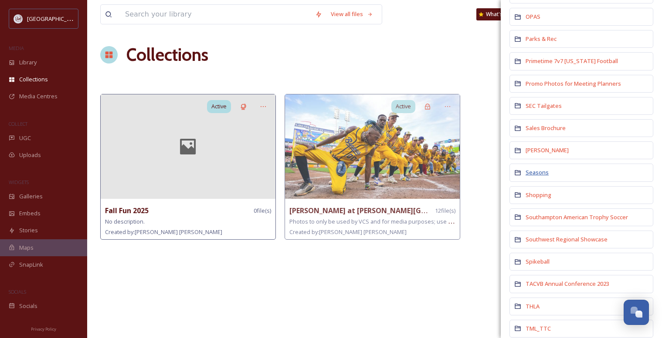
scroll to position [0, 0]
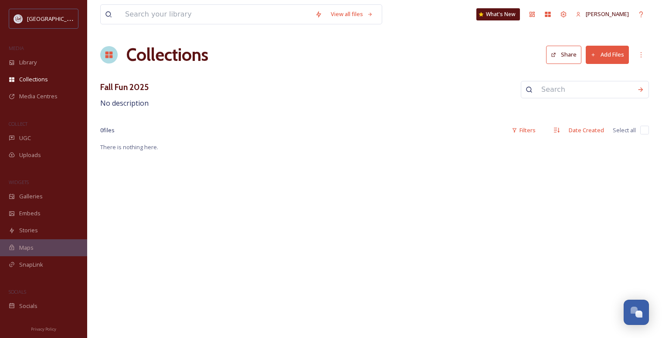
click at [168, 56] on h1 "Collections" at bounding box center [167, 55] width 82 height 26
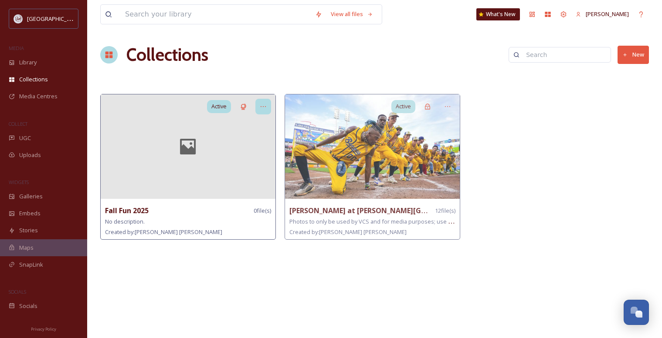
click at [263, 103] on icon at bounding box center [263, 106] width 7 height 7
click at [250, 124] on span "Edit Collection" at bounding box center [248, 126] width 37 height 8
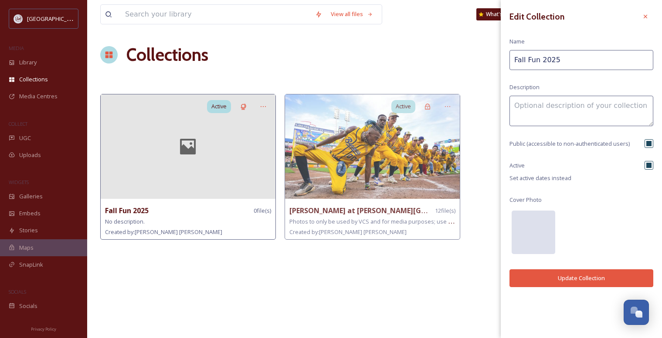
click at [531, 230] on div at bounding box center [533, 233] width 44 height 44
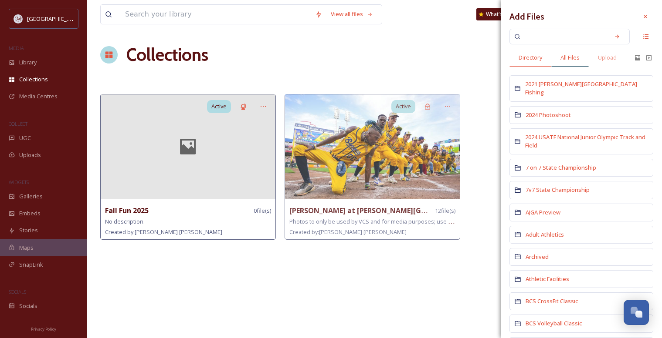
click at [568, 58] on span "All Files" at bounding box center [569, 58] width 19 height 8
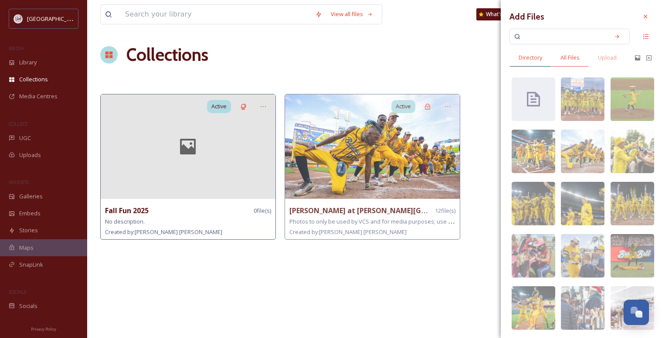
click at [536, 54] on span "Directory" at bounding box center [530, 58] width 24 height 8
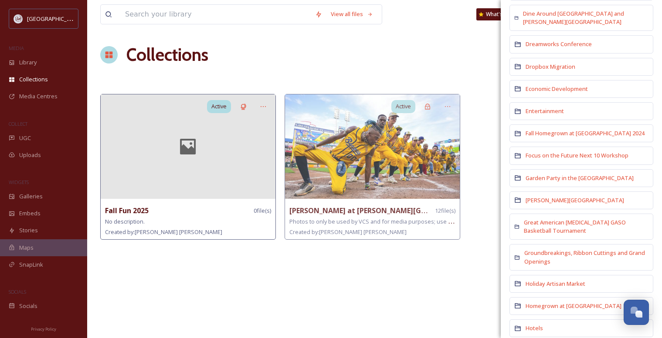
scroll to position [610, 0]
click at [574, 128] on span "Fall Homegrown at Northgate 2024" at bounding box center [584, 132] width 119 height 8
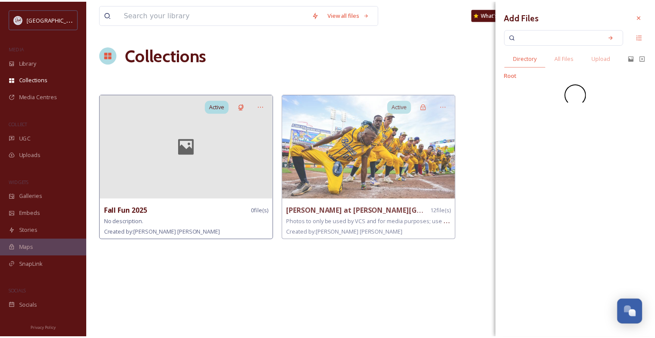
scroll to position [0, 0]
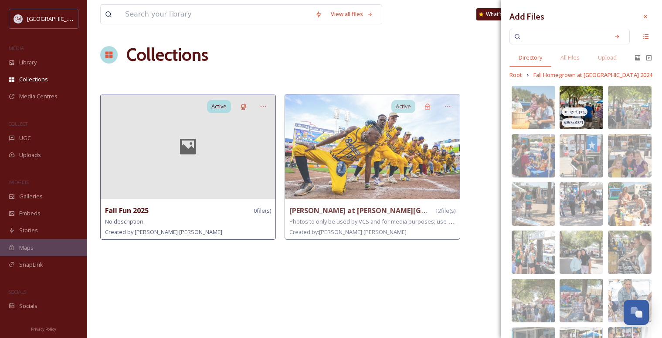
click at [582, 99] on img at bounding box center [581, 108] width 44 height 44
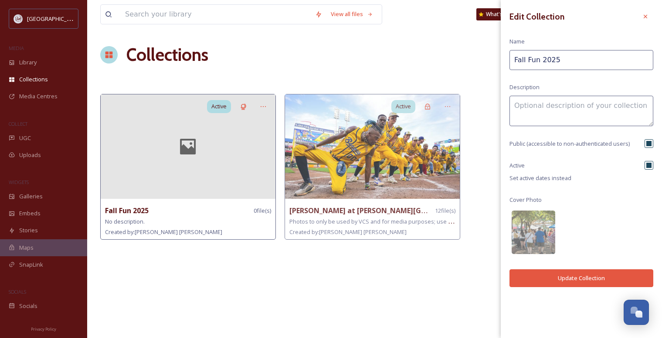
click at [570, 276] on button "Update Collection" at bounding box center [581, 279] width 144 height 18
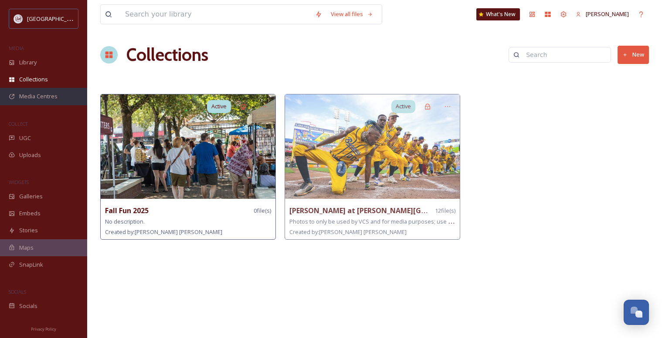
click at [33, 97] on span "Media Centres" at bounding box center [38, 96] width 38 height 8
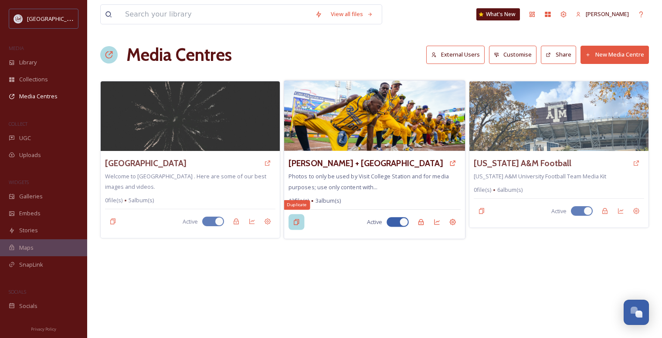
click at [296, 224] on icon at bounding box center [296, 222] width 7 height 7
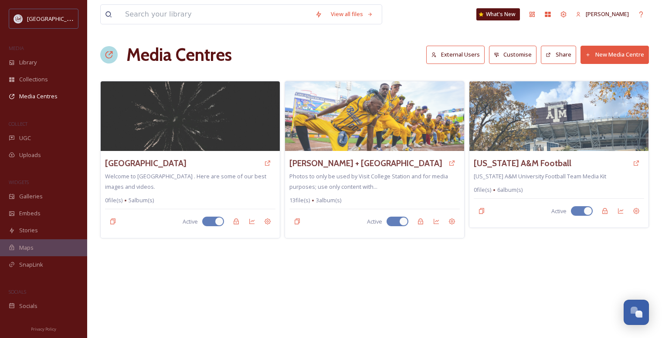
click at [343, 272] on div "View all files What's New Angie Bertinot Media Centres External Users Customise…" at bounding box center [374, 169] width 575 height 338
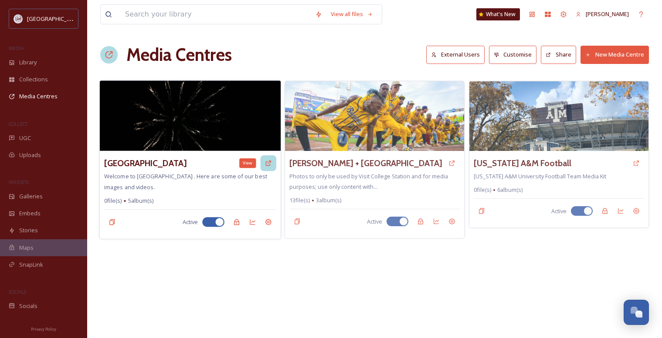
click at [267, 162] on icon at bounding box center [268, 163] width 7 height 7
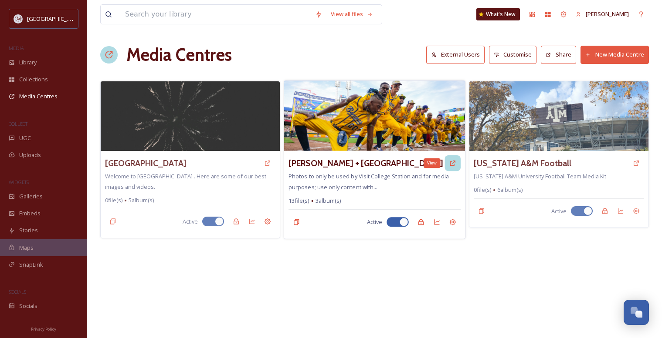
click at [453, 166] on icon at bounding box center [452, 163] width 5 height 5
click at [339, 121] on img at bounding box center [374, 116] width 181 height 71
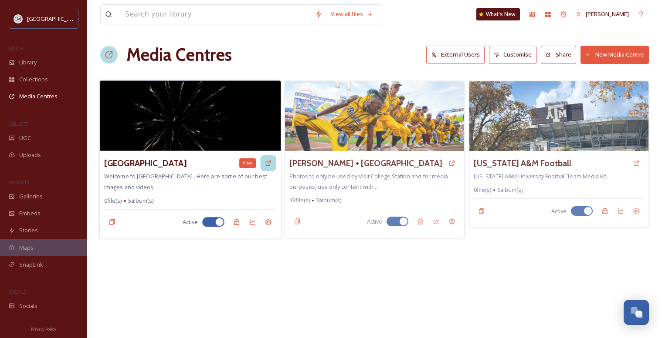
click at [268, 162] on icon at bounding box center [268, 163] width 7 height 7
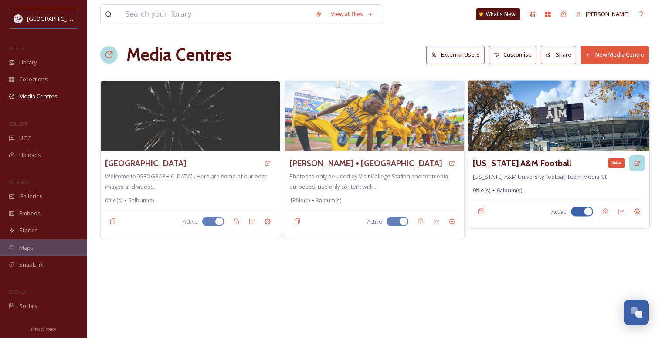
click at [636, 163] on icon at bounding box center [636, 163] width 7 height 7
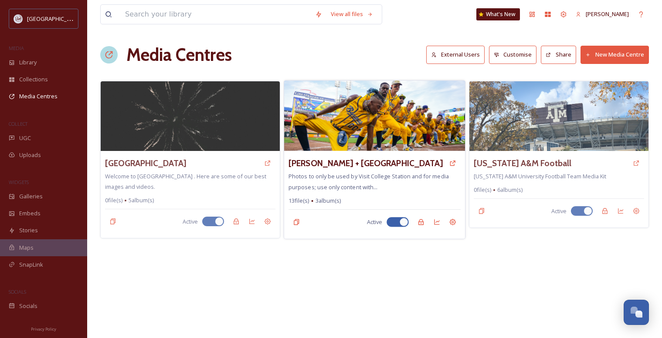
click at [389, 125] on img at bounding box center [374, 116] width 181 height 71
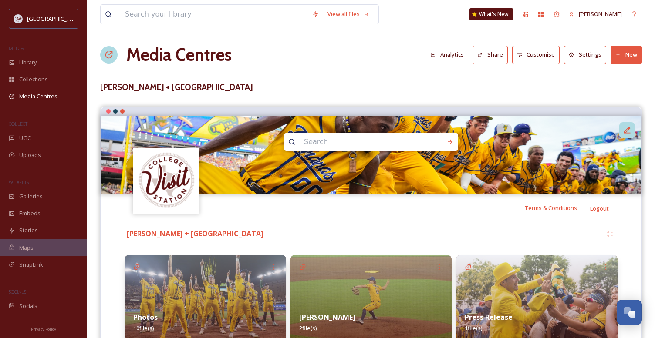
click at [624, 130] on icon at bounding box center [627, 130] width 9 height 9
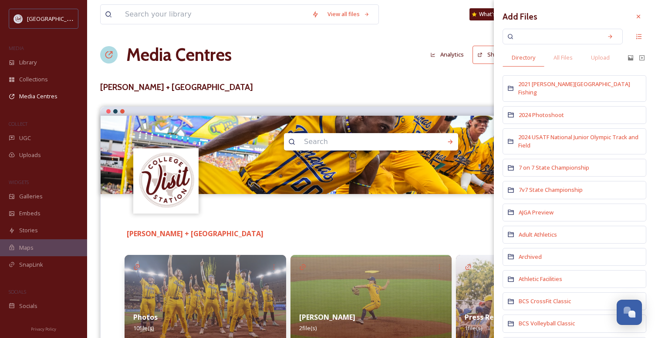
click at [372, 88] on h3 "Savannah Bananas + Visit College Station" at bounding box center [371, 87] width 542 height 13
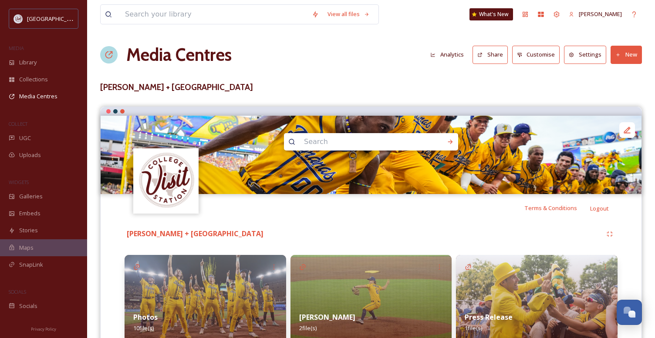
click at [108, 54] on icon at bounding box center [109, 55] width 9 height 9
click at [169, 53] on h1 "Media Centres" at bounding box center [178, 55] width 105 height 26
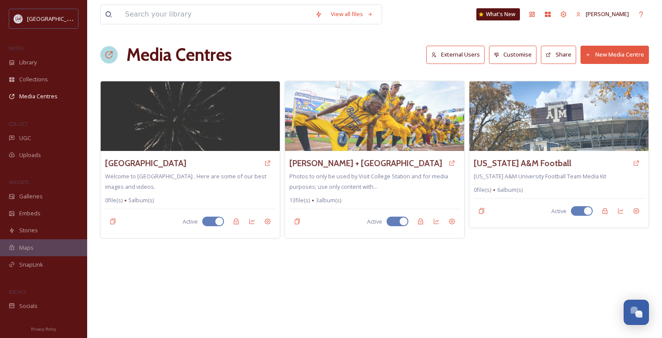
click at [454, 55] on button "External Users" at bounding box center [455, 55] width 58 height 18
click at [518, 51] on button "Customise" at bounding box center [513, 55] width 48 height 18
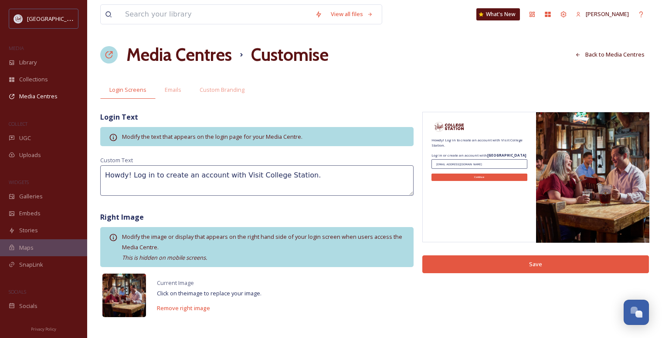
click at [130, 289] on img at bounding box center [124, 296] width 44 height 44
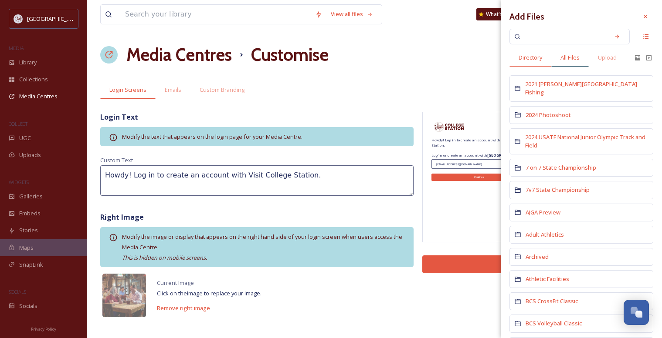
click at [576, 59] on span "All Files" at bounding box center [569, 58] width 19 height 8
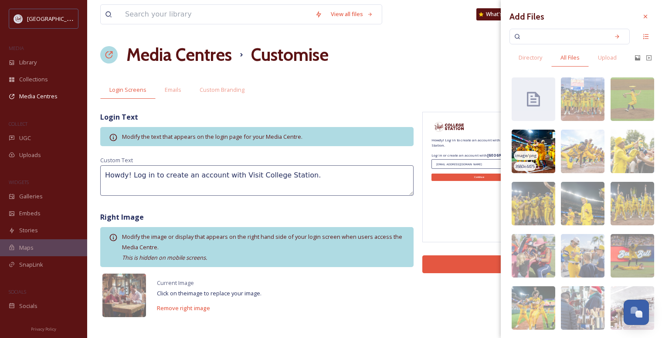
click at [537, 154] on img at bounding box center [533, 152] width 44 height 44
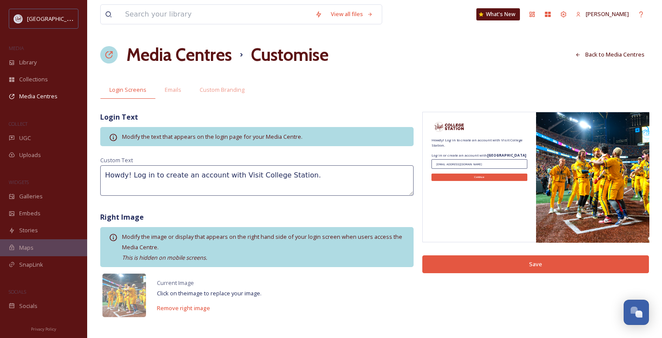
click at [510, 266] on button "Save" at bounding box center [535, 265] width 227 height 18
click at [183, 54] on h1 "Media Centres" at bounding box center [178, 55] width 105 height 26
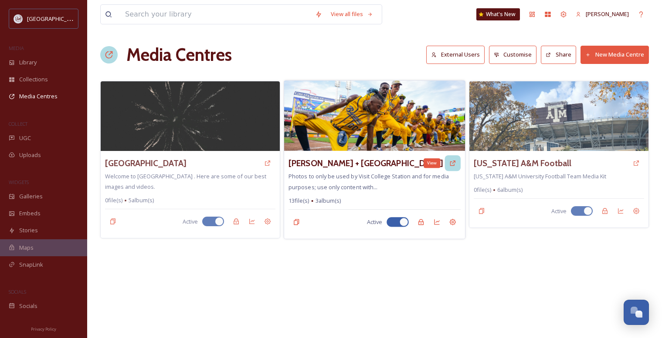
click at [454, 162] on icon at bounding box center [452, 163] width 5 height 5
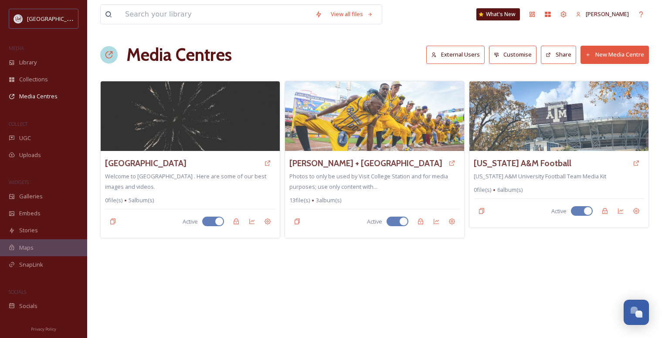
click at [514, 54] on button "Customise" at bounding box center [513, 55] width 48 height 18
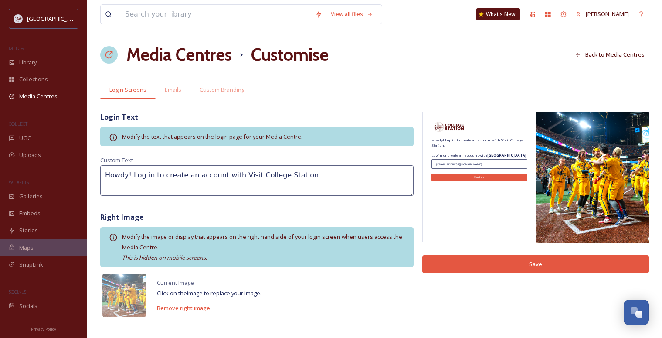
drag, startPoint x: 305, startPoint y: 176, endPoint x: 130, endPoint y: 185, distance: 175.3
click at [130, 185] on textarea "Howdy! Log in to create an account with Visit College Station." at bounding box center [256, 181] width 313 height 30
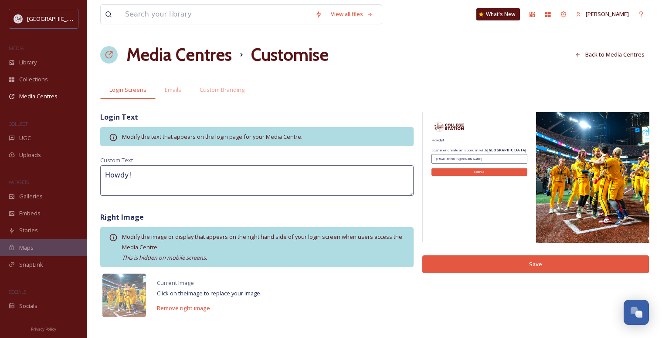
type textarea "Howdy!"
click at [511, 262] on button "Save" at bounding box center [535, 265] width 227 height 18
click at [193, 55] on h1 "Media Centres" at bounding box center [178, 55] width 105 height 26
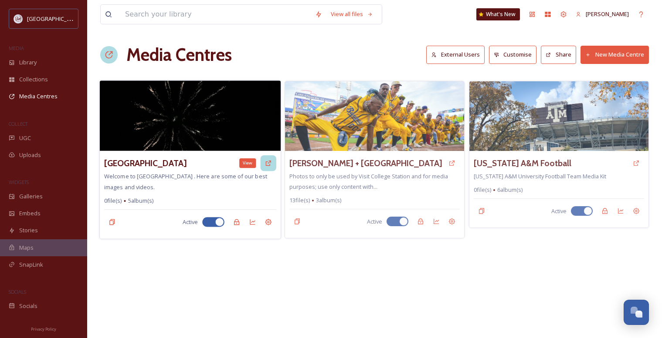
click at [268, 160] on icon at bounding box center [268, 163] width 7 height 7
click at [178, 128] on img at bounding box center [190, 116] width 181 height 71
click at [265, 223] on icon at bounding box center [268, 222] width 7 height 7
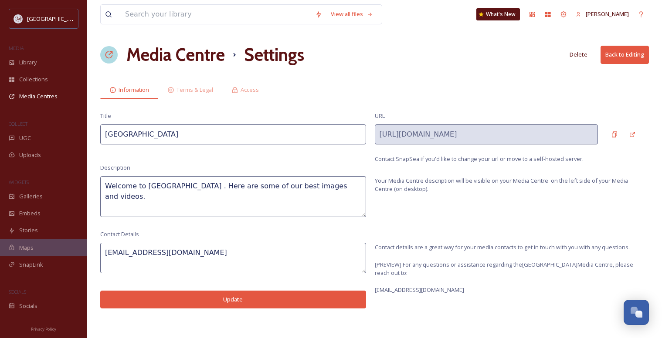
click at [193, 186] on textarea "Welcome to College Station . Here are some of our best images and videos." at bounding box center [233, 196] width 266 height 41
type textarea "Welcome to College Station. Here are some of our best images and videos."
drag, startPoint x: 151, startPoint y: 254, endPoint x: 104, endPoint y: 257, distance: 47.2
click at [104, 257] on textarea "hi@snapsea.io" at bounding box center [233, 258] width 266 height 30
click at [203, 298] on button "Update" at bounding box center [233, 300] width 266 height 18
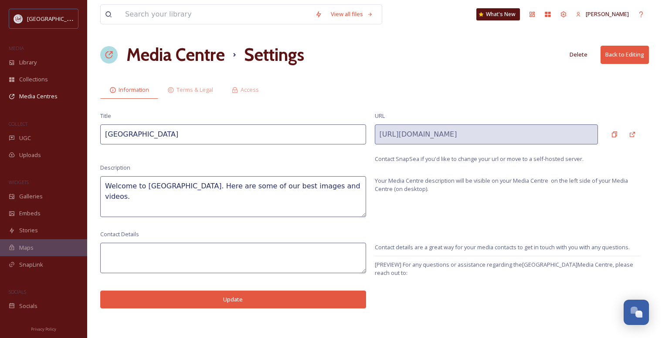
click at [615, 56] on button "Back to Editing" at bounding box center [624, 55] width 48 height 18
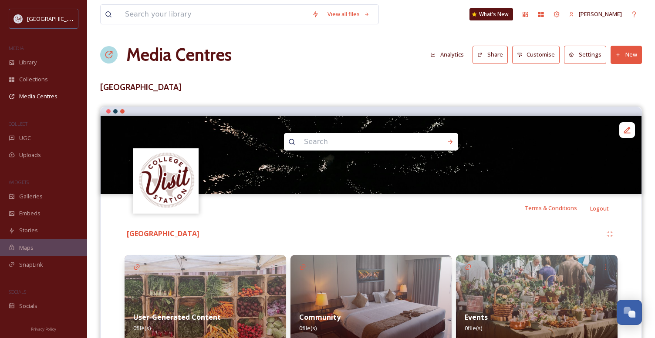
click at [395, 186] on img at bounding box center [371, 155] width 541 height 78
click at [625, 130] on icon at bounding box center [627, 130] width 9 height 9
click at [237, 81] on h3 "[GEOGRAPHIC_DATA]" at bounding box center [371, 87] width 542 height 13
click at [166, 55] on h1 "Media Centres" at bounding box center [178, 55] width 105 height 26
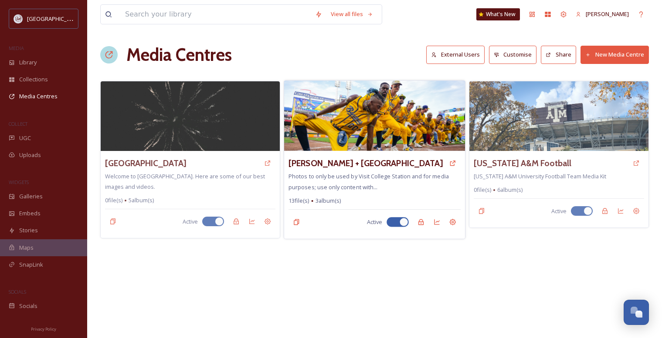
click at [411, 141] on img at bounding box center [374, 116] width 181 height 71
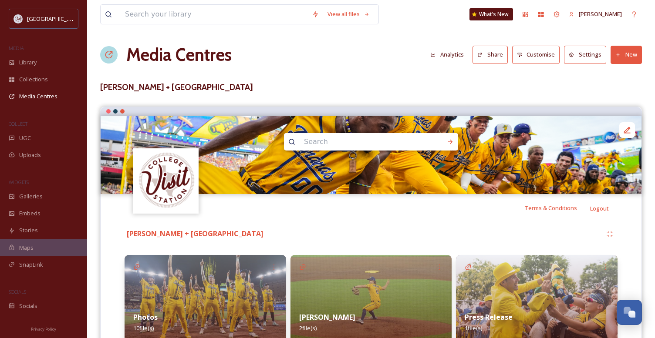
click at [575, 57] on icon at bounding box center [572, 55] width 6 height 6
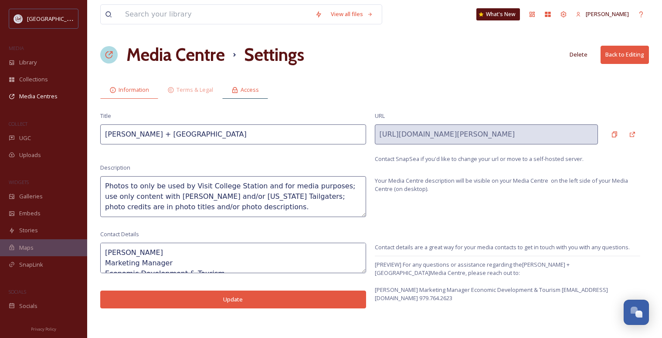
click at [252, 90] on span "Access" at bounding box center [249, 90] width 18 height 8
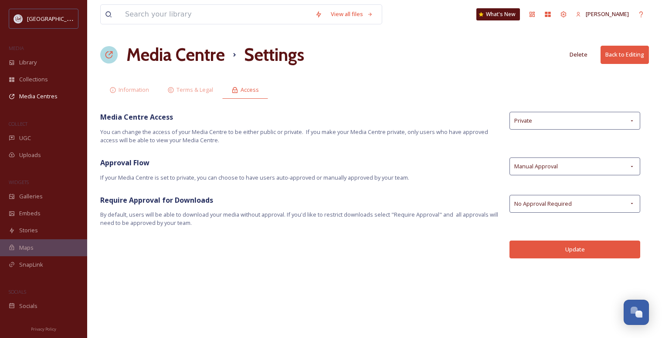
click at [136, 54] on h1 "Media Centre" at bounding box center [175, 55] width 98 height 26
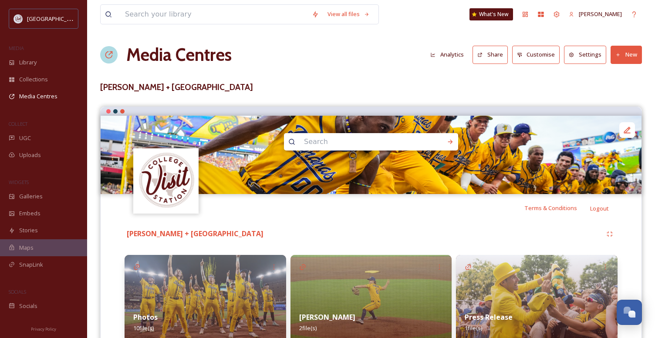
click at [544, 53] on button "Customise" at bounding box center [536, 55] width 48 height 18
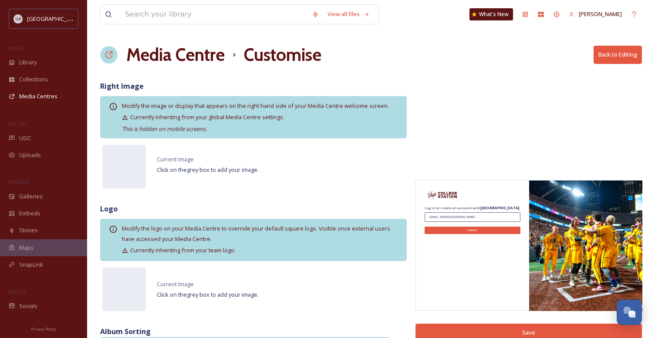
click at [142, 58] on h1 "Media Centre" at bounding box center [175, 55] width 98 height 26
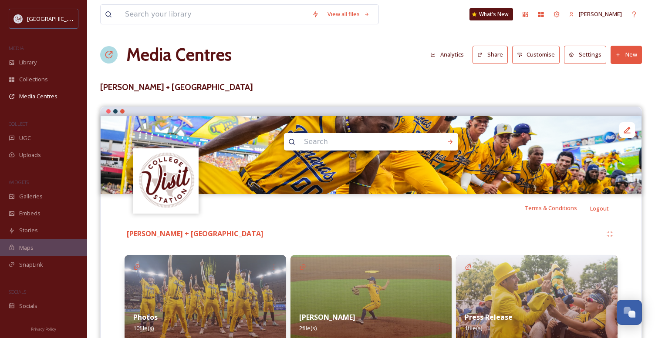
click at [129, 55] on h1 "Media Centres" at bounding box center [178, 55] width 105 height 26
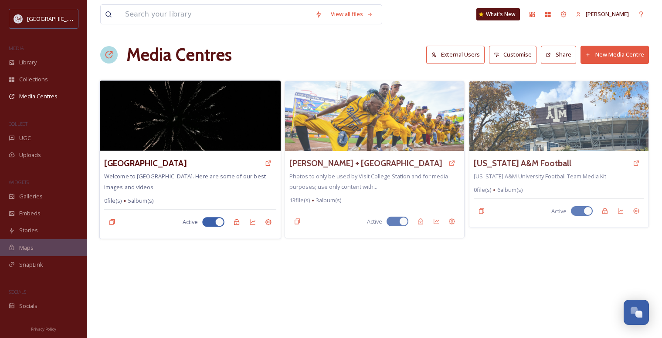
click at [232, 102] on img at bounding box center [190, 116] width 181 height 71
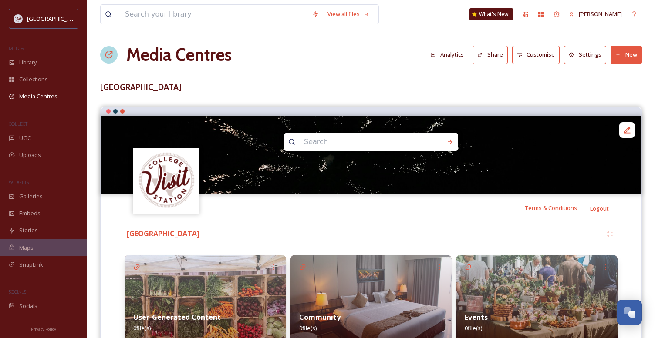
click at [532, 55] on button "Customise" at bounding box center [536, 55] width 48 height 18
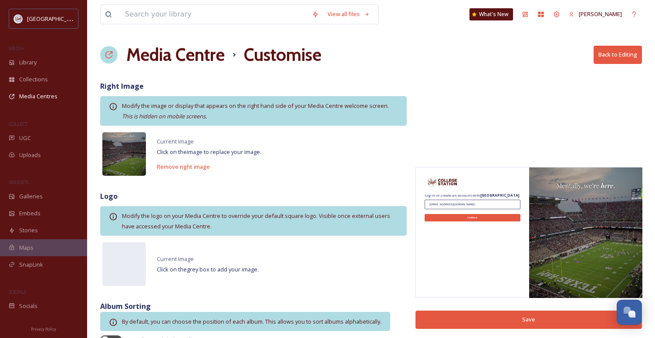
click at [125, 157] on img at bounding box center [124, 154] width 44 height 44
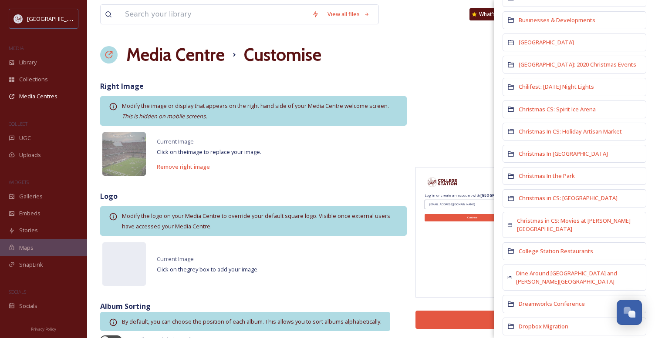
scroll to position [392, 0]
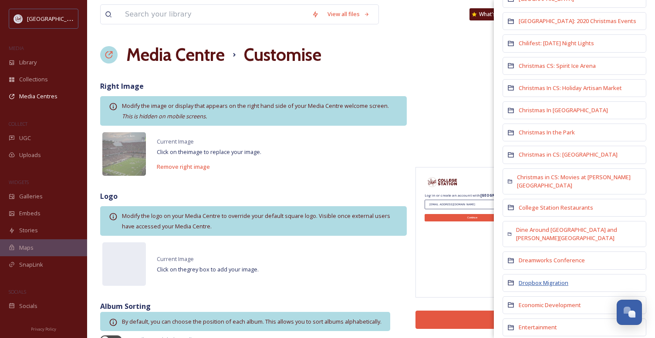
click at [543, 279] on span "Dropbox Migration" at bounding box center [544, 283] width 50 height 8
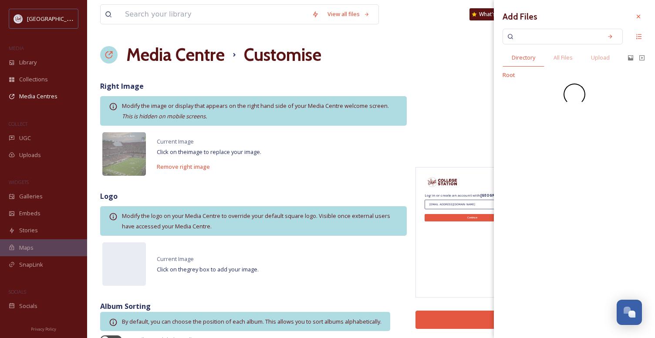
scroll to position [0, 0]
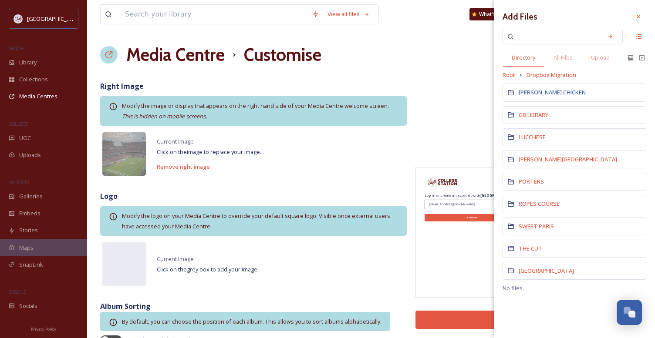
click at [539, 93] on span "DIXIE CHICKEN" at bounding box center [552, 92] width 67 height 8
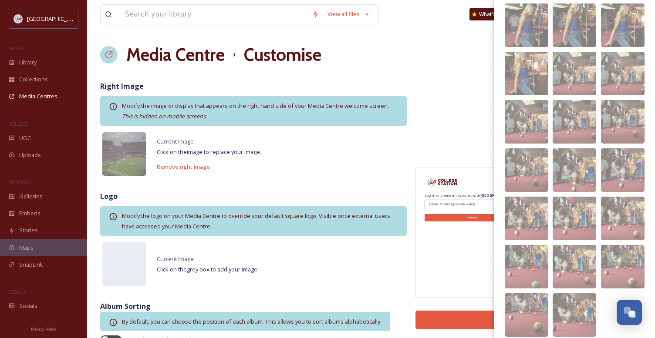
scroll to position [109, 0]
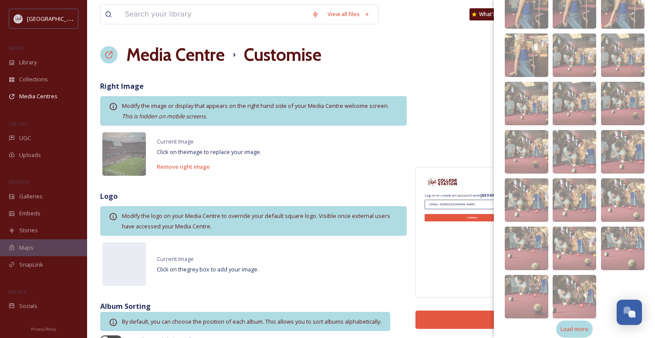
click at [564, 325] on span "Load more" at bounding box center [575, 329] width 28 height 8
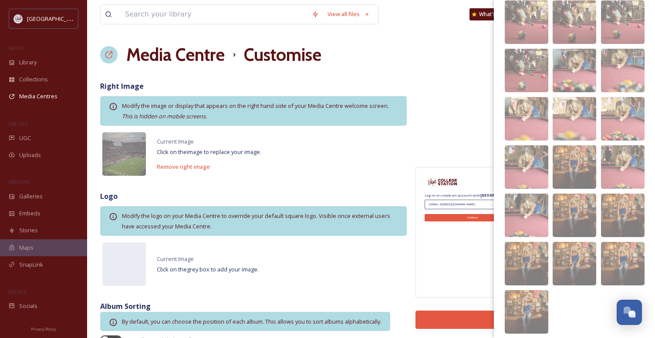
scroll to position [448, 0]
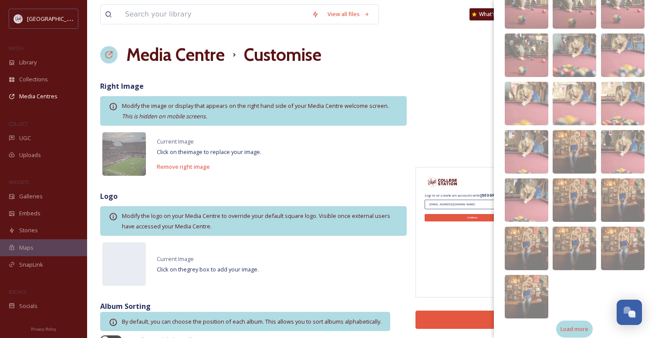
click at [565, 325] on span "Load more" at bounding box center [575, 329] width 28 height 8
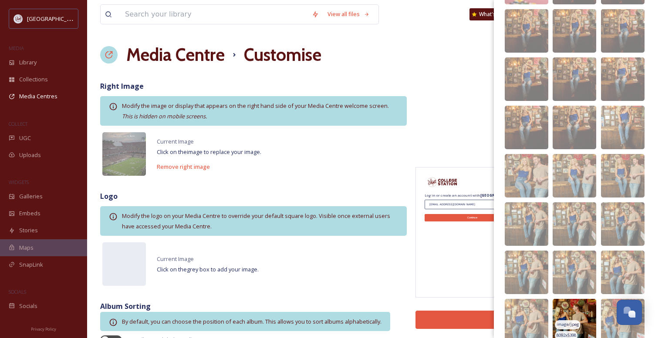
scroll to position [738, 0]
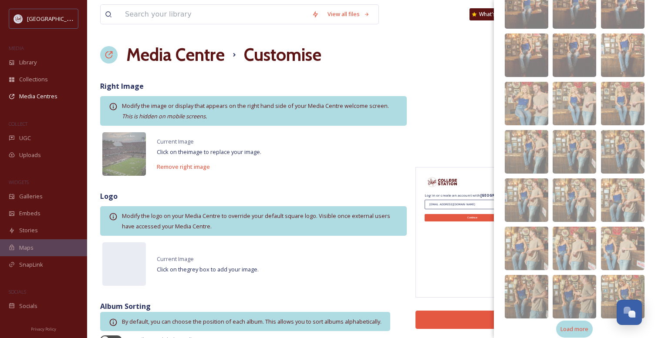
click at [569, 325] on span "Load more" at bounding box center [575, 329] width 28 height 8
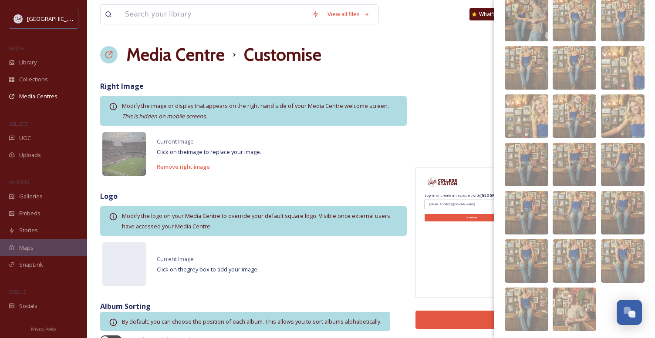
scroll to position [1076, 0]
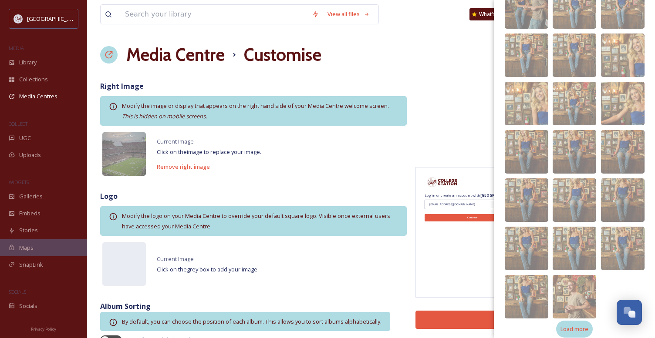
click at [571, 325] on span "Load more" at bounding box center [575, 329] width 28 height 8
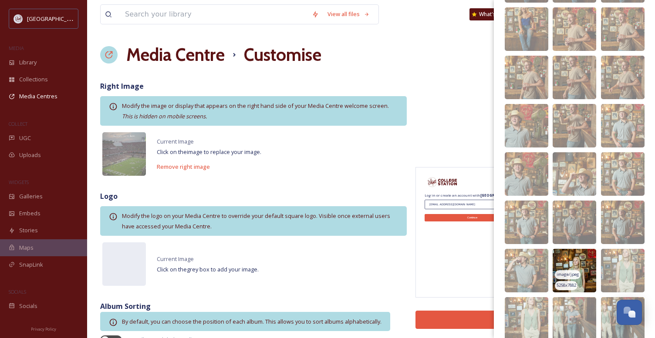
scroll to position [1415, 0]
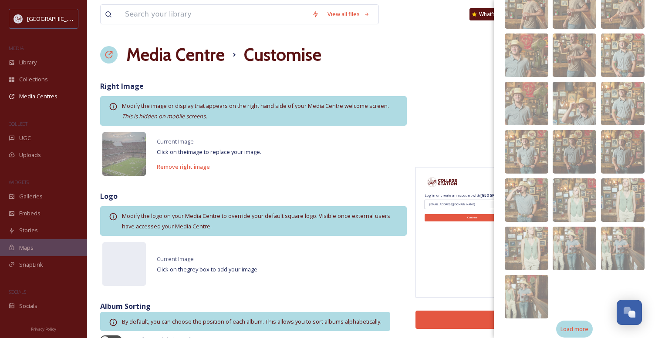
click at [572, 321] on div "Load more" at bounding box center [574, 329] width 37 height 17
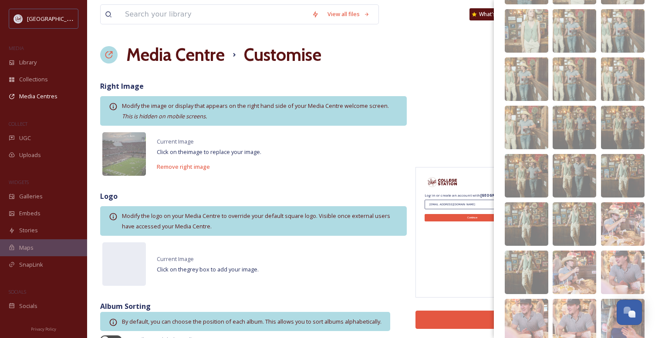
scroll to position [1705, 0]
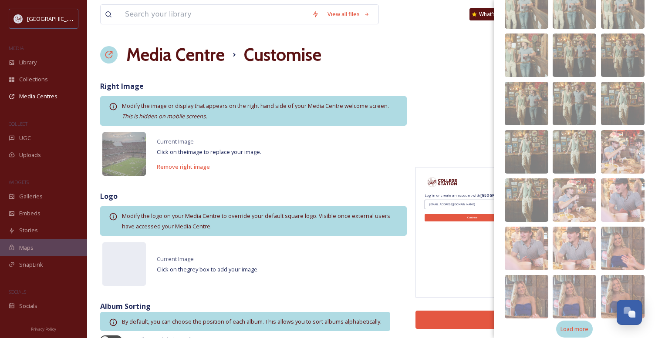
click at [567, 325] on span "Load more" at bounding box center [575, 329] width 28 height 8
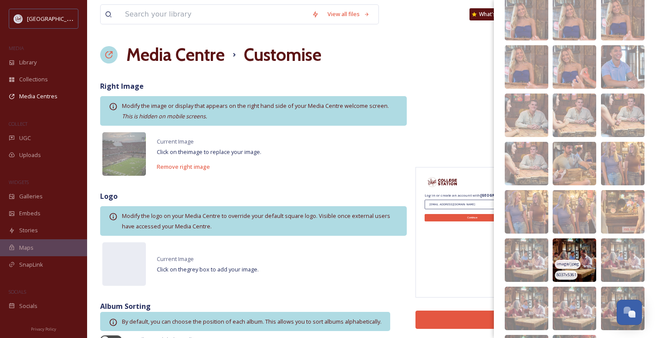
scroll to position [2044, 0]
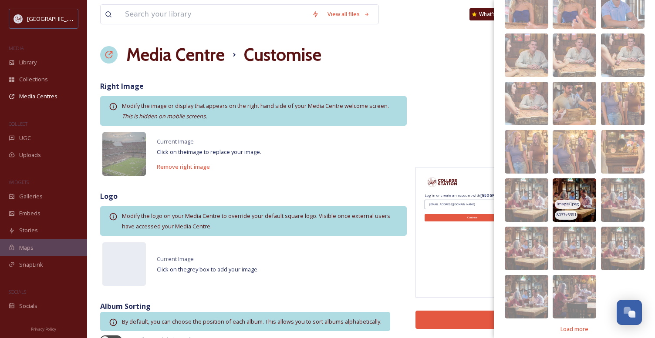
click at [585, 180] on img at bounding box center [575, 201] width 44 height 44
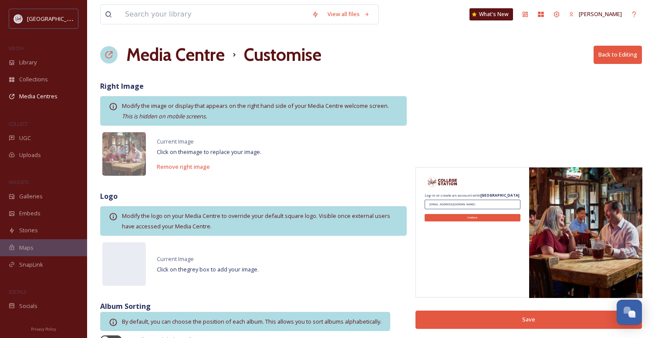
click at [505, 317] on button "Save" at bounding box center [529, 320] width 227 height 18
click at [205, 52] on h1 "Media Centre" at bounding box center [175, 55] width 98 height 26
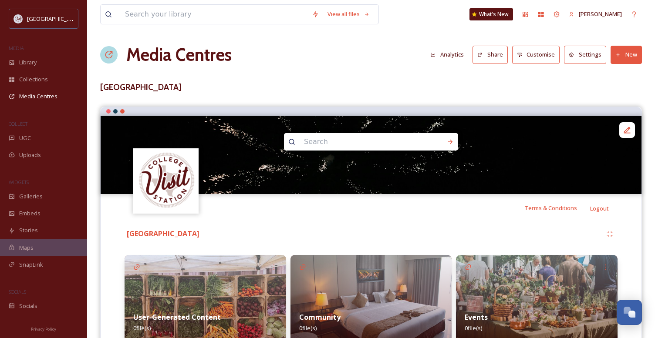
click at [589, 56] on button "Settings" at bounding box center [585, 55] width 42 height 18
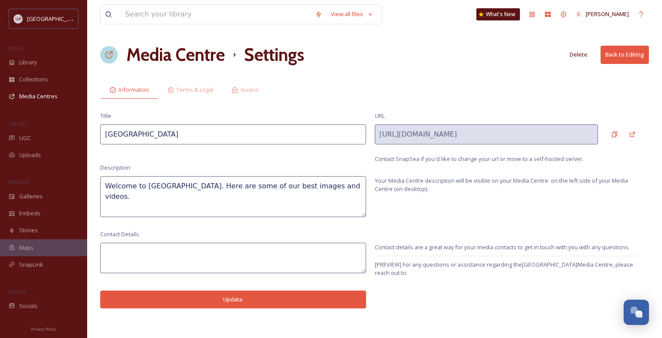
click at [107, 135] on input "[GEOGRAPHIC_DATA]" at bounding box center [233, 135] width 266 height 20
type input "Best of [GEOGRAPHIC_DATA]"
click at [271, 293] on button "Update" at bounding box center [233, 300] width 266 height 18
click at [207, 54] on h1 "Media Centre" at bounding box center [175, 55] width 98 height 26
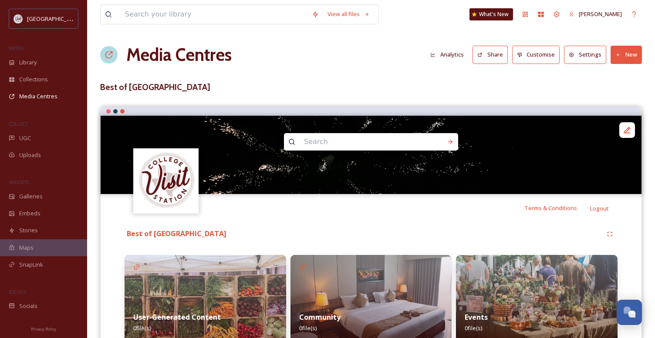
click at [571, 55] on icon at bounding box center [571, 54] width 5 height 5
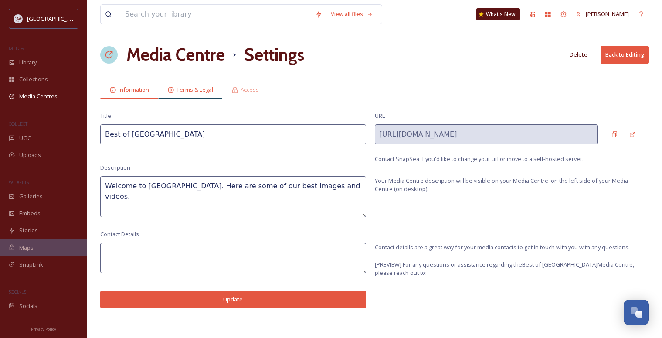
click at [193, 88] on span "Terms & Legal" at bounding box center [194, 90] width 37 height 8
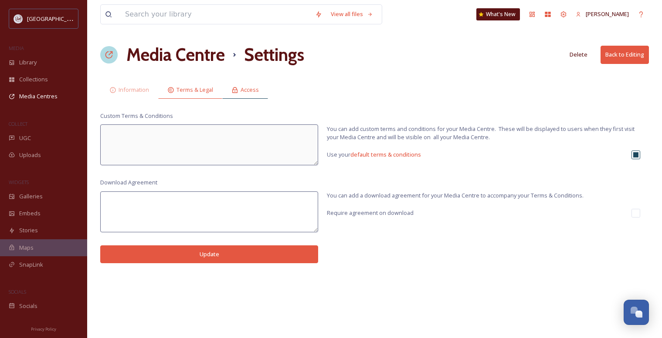
click at [252, 89] on span "Access" at bounding box center [249, 90] width 18 height 8
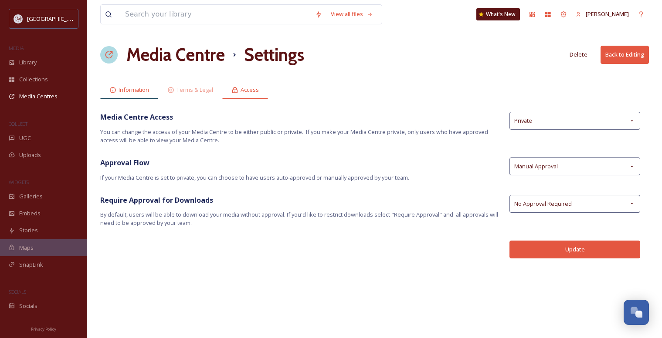
click at [138, 91] on span "Information" at bounding box center [133, 90] width 30 height 8
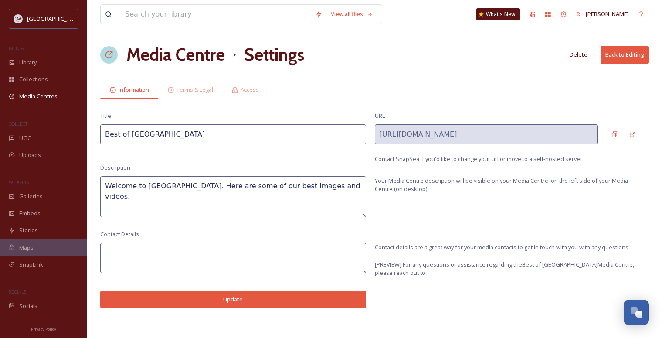
click at [160, 63] on h1 "Media Centre" at bounding box center [175, 55] width 98 height 26
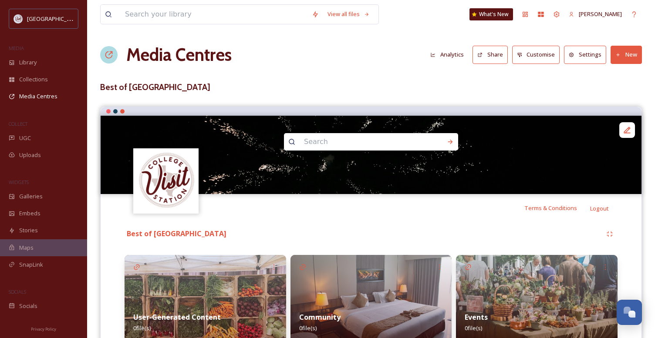
click at [549, 56] on button "Customise" at bounding box center [536, 55] width 48 height 18
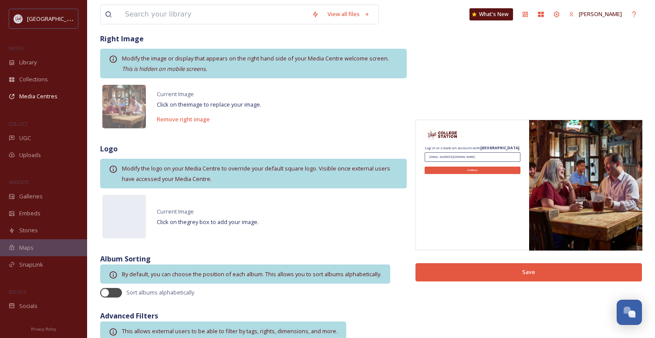
scroll to position [75, 0]
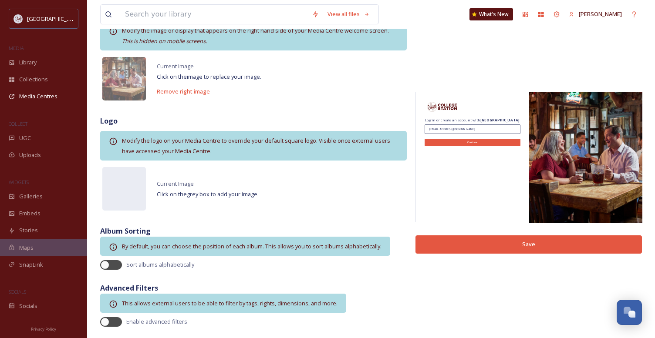
click at [493, 106] on div "Log in or create an account with College Station test@test.com Continue" at bounding box center [472, 157] width 113 height 131
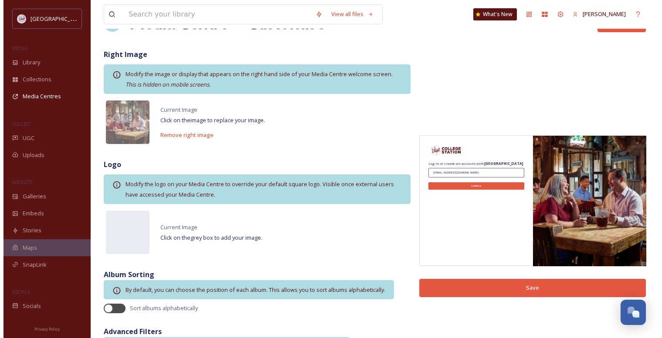
scroll to position [0, 0]
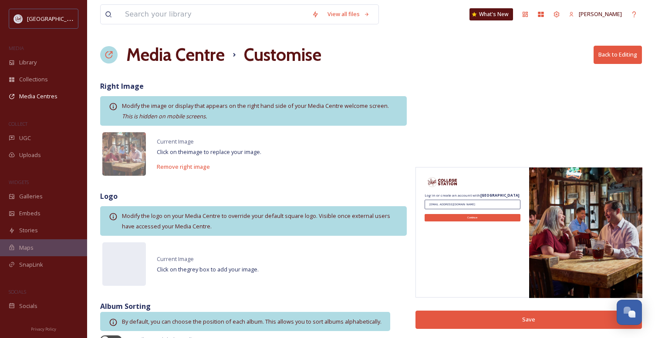
click at [139, 57] on h1 "Media Centre" at bounding box center [175, 55] width 98 height 26
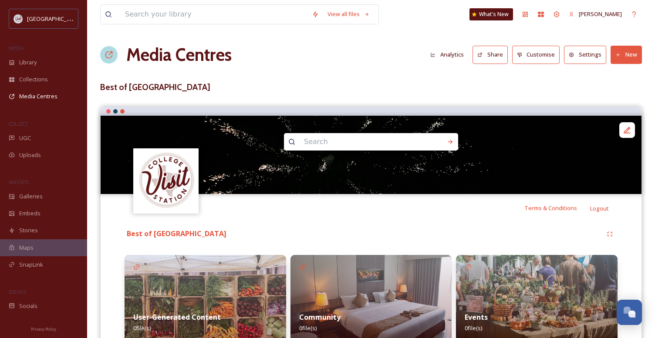
click at [139, 57] on h1 "Media Centres" at bounding box center [178, 55] width 105 height 26
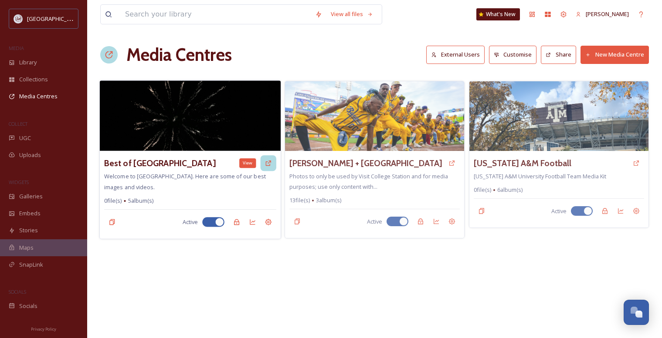
click at [268, 165] on icon at bounding box center [268, 163] width 7 height 7
